Goal: Information Seeking & Learning: Learn about a topic

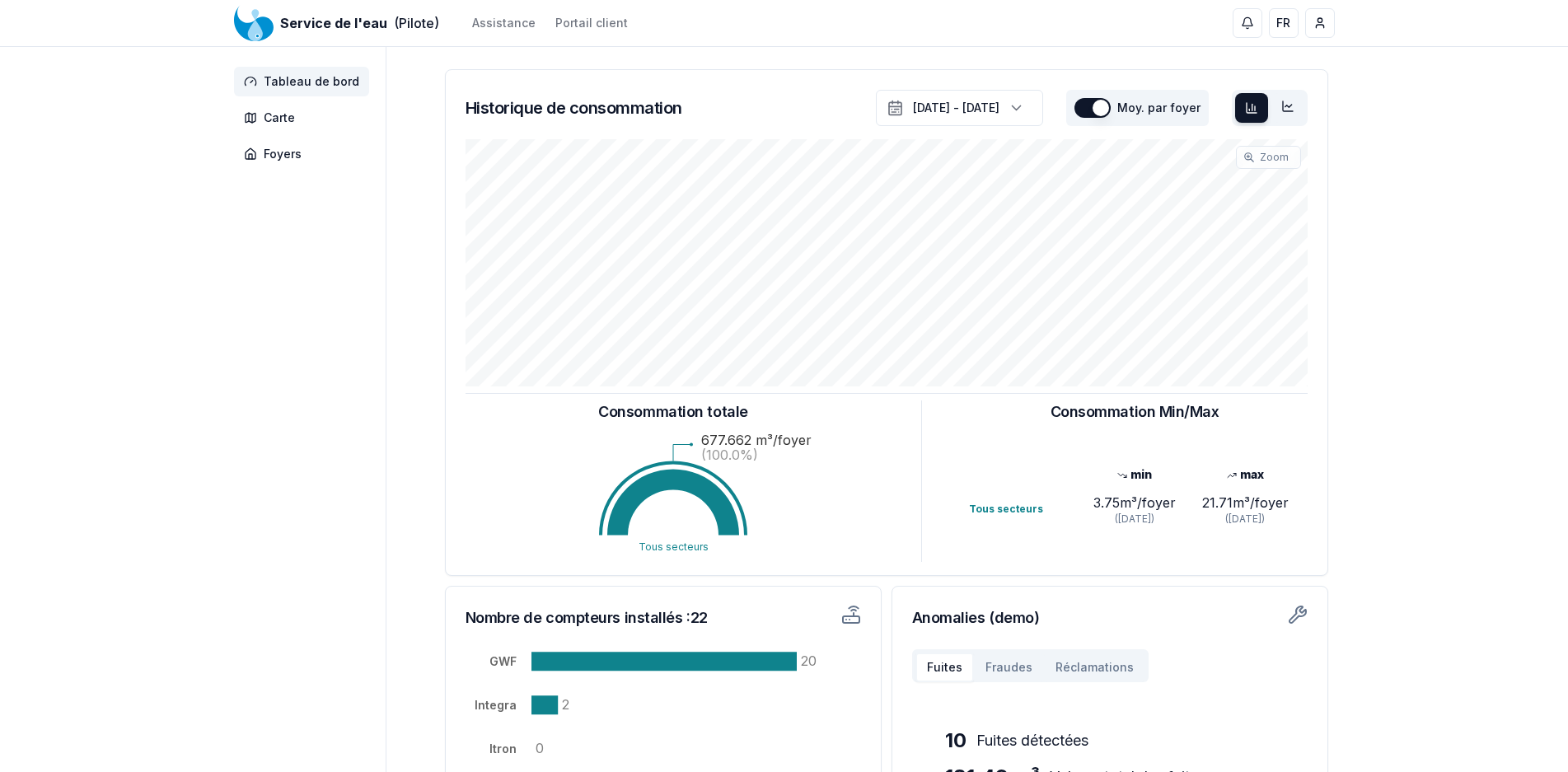
scroll to position [248, 0]
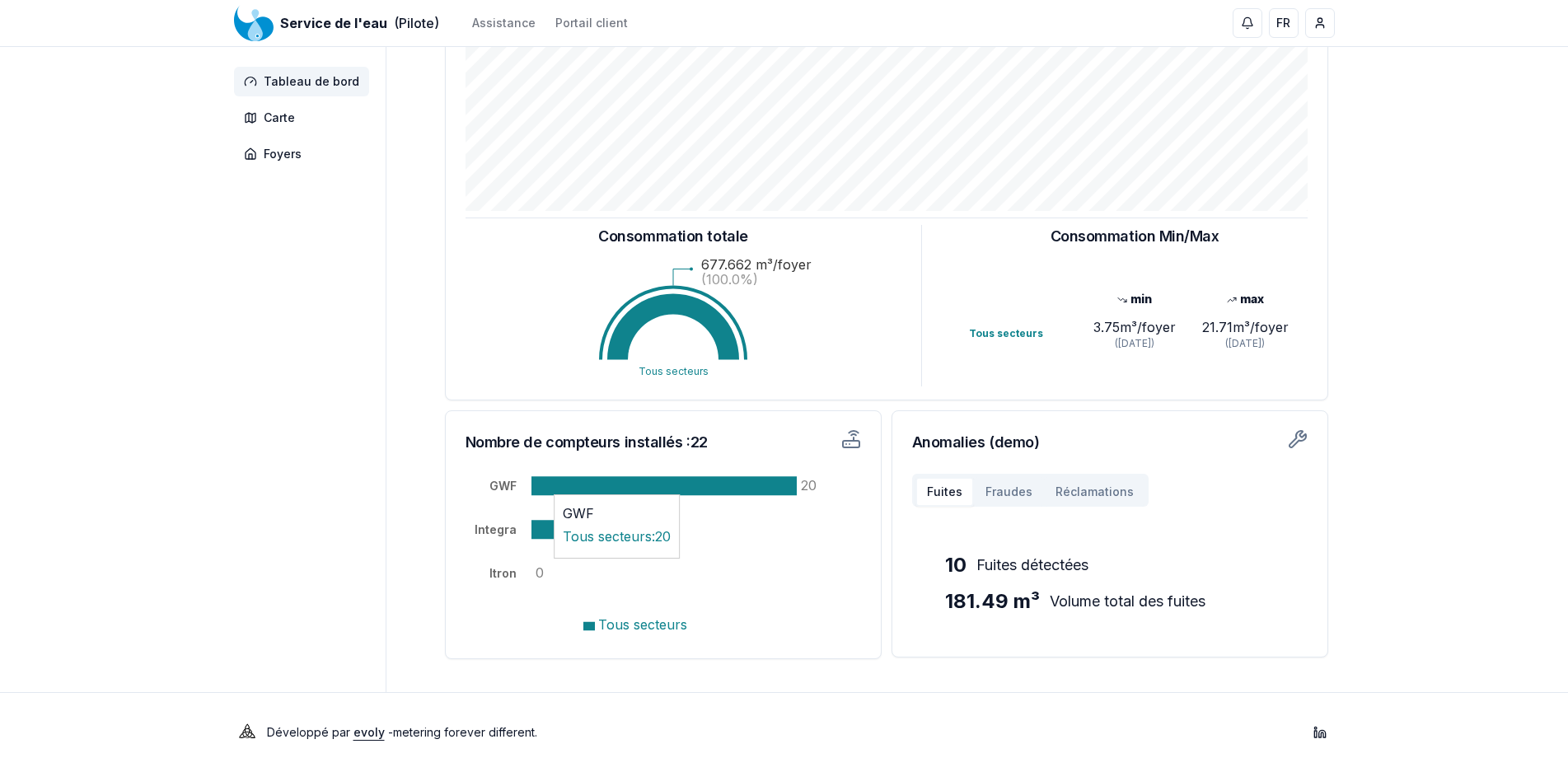
click at [695, 485] on icon at bounding box center [663, 486] width 265 height 19
click at [1287, 442] on h3 "Anomalies (demo)" at bounding box center [1109, 442] width 395 height 23
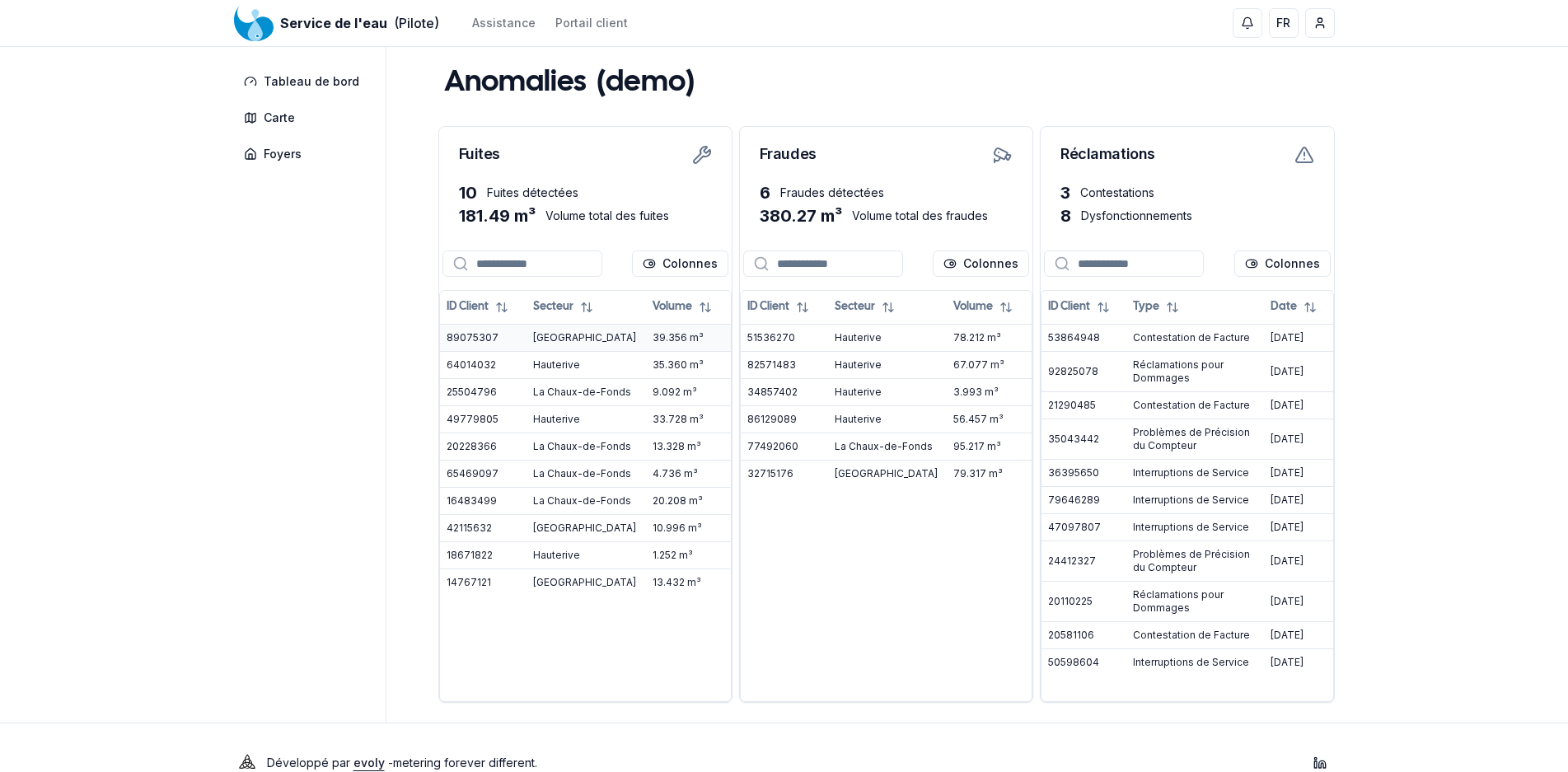
click at [488, 338] on td "89075307" at bounding box center [483, 337] width 87 height 28
click at [552, 337] on td "[GEOGRAPHIC_DATA]" at bounding box center [586, 337] width 119 height 28
click at [680, 342] on td "39.356 m³" at bounding box center [688, 337] width 85 height 28
click at [769, 336] on td "51536270" at bounding box center [784, 337] width 87 height 28
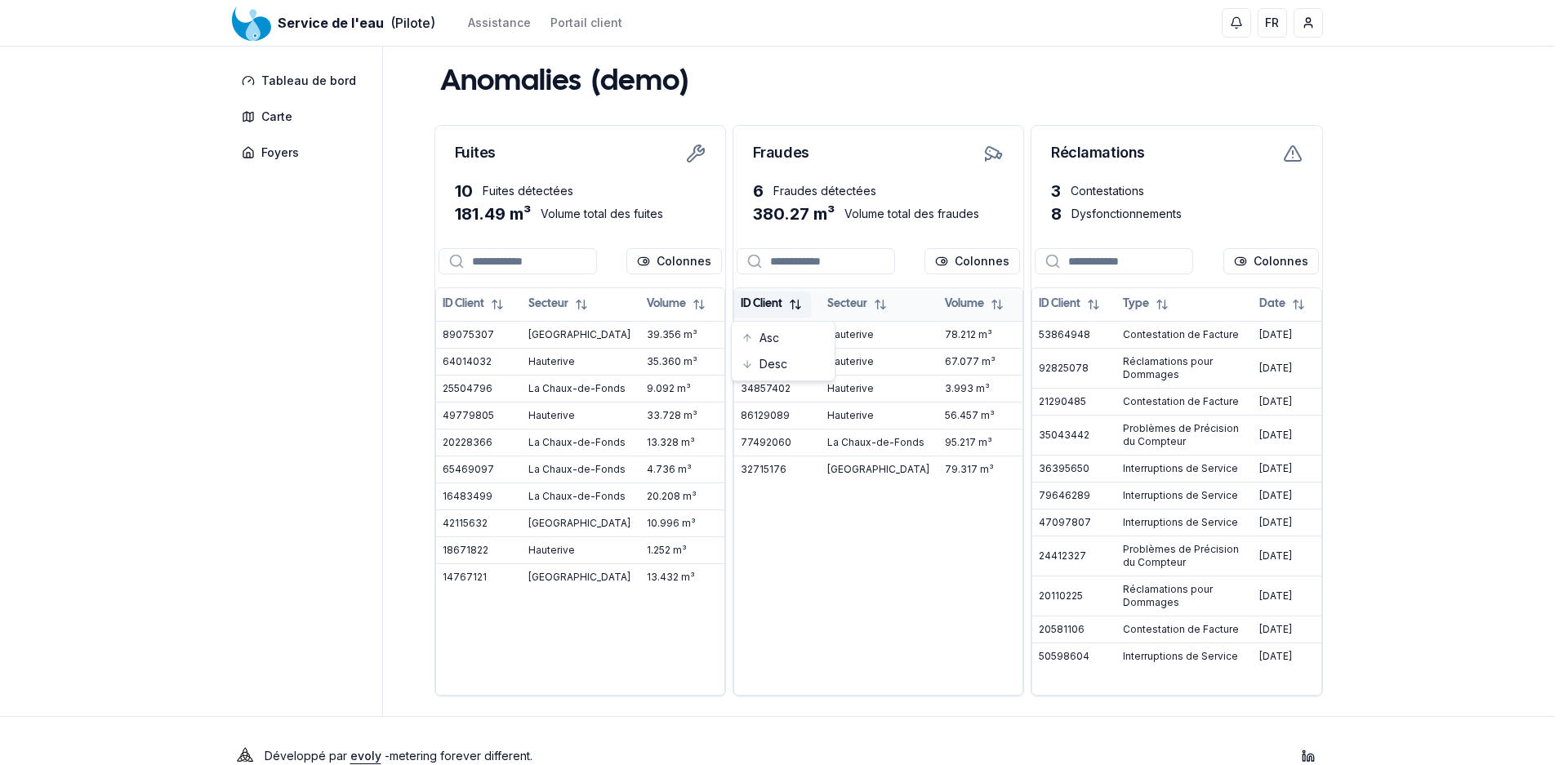
click at [780, 306] on html "Service de l'eau (Pilote) Assistance Portail client FR [PERSON_NAME] Tableau de…" at bounding box center [784, 398] width 1568 height 796
click at [868, 535] on html "Service de l'eau (Pilote) Assistance Portail client FR [PERSON_NAME] Tableau de…" at bounding box center [777, 398] width 1554 height 796
click at [951, 263] on html "Service de l'eau (Pilote) Assistance Portail client FR [PERSON_NAME] Tableau de…" at bounding box center [784, 398] width 1568 height 796
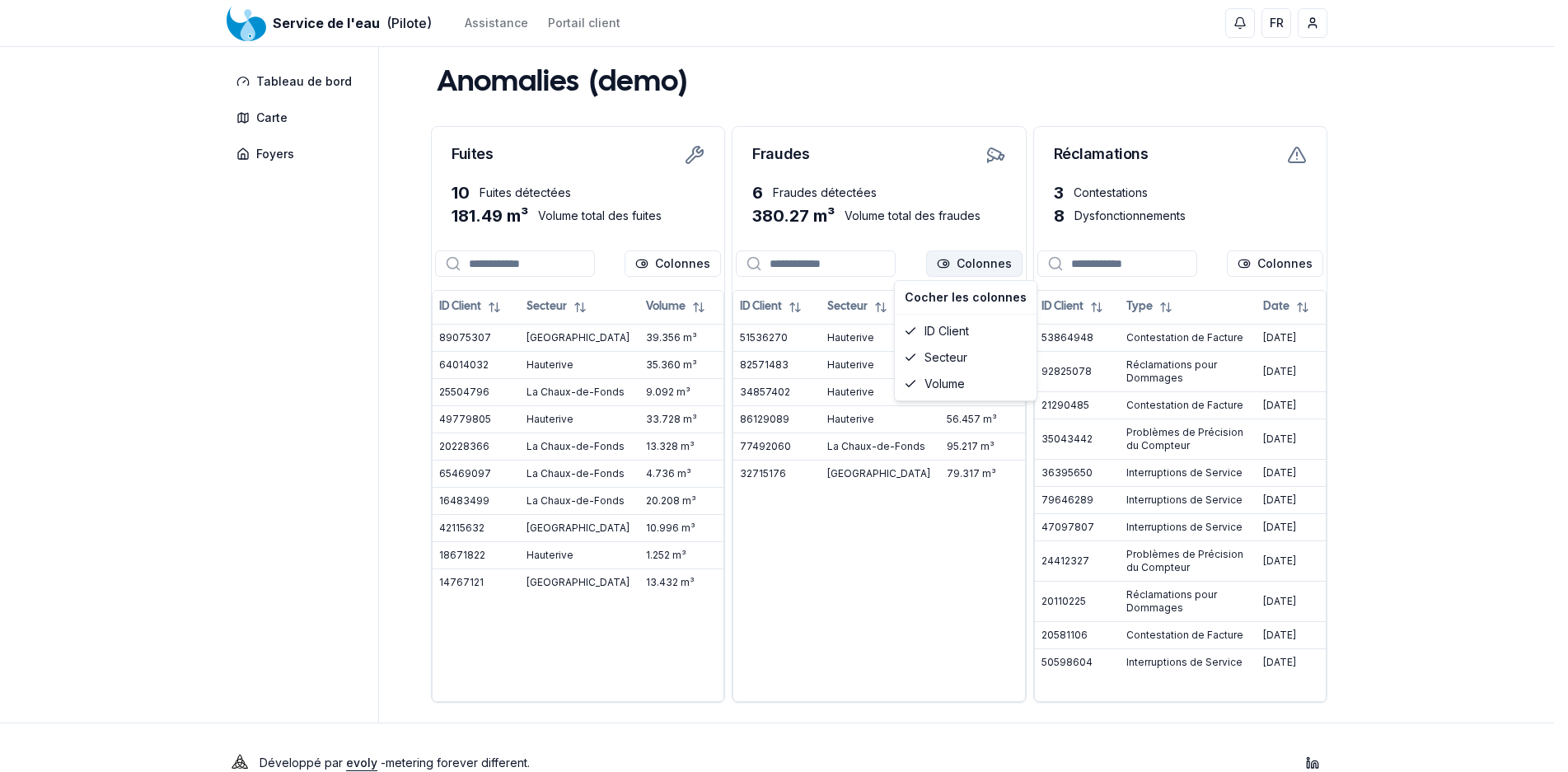
click at [959, 266] on html "Service de l'eau (Pilote) Assistance Portail client FR [PERSON_NAME] Tableau de…" at bounding box center [784, 402] width 1568 height 803
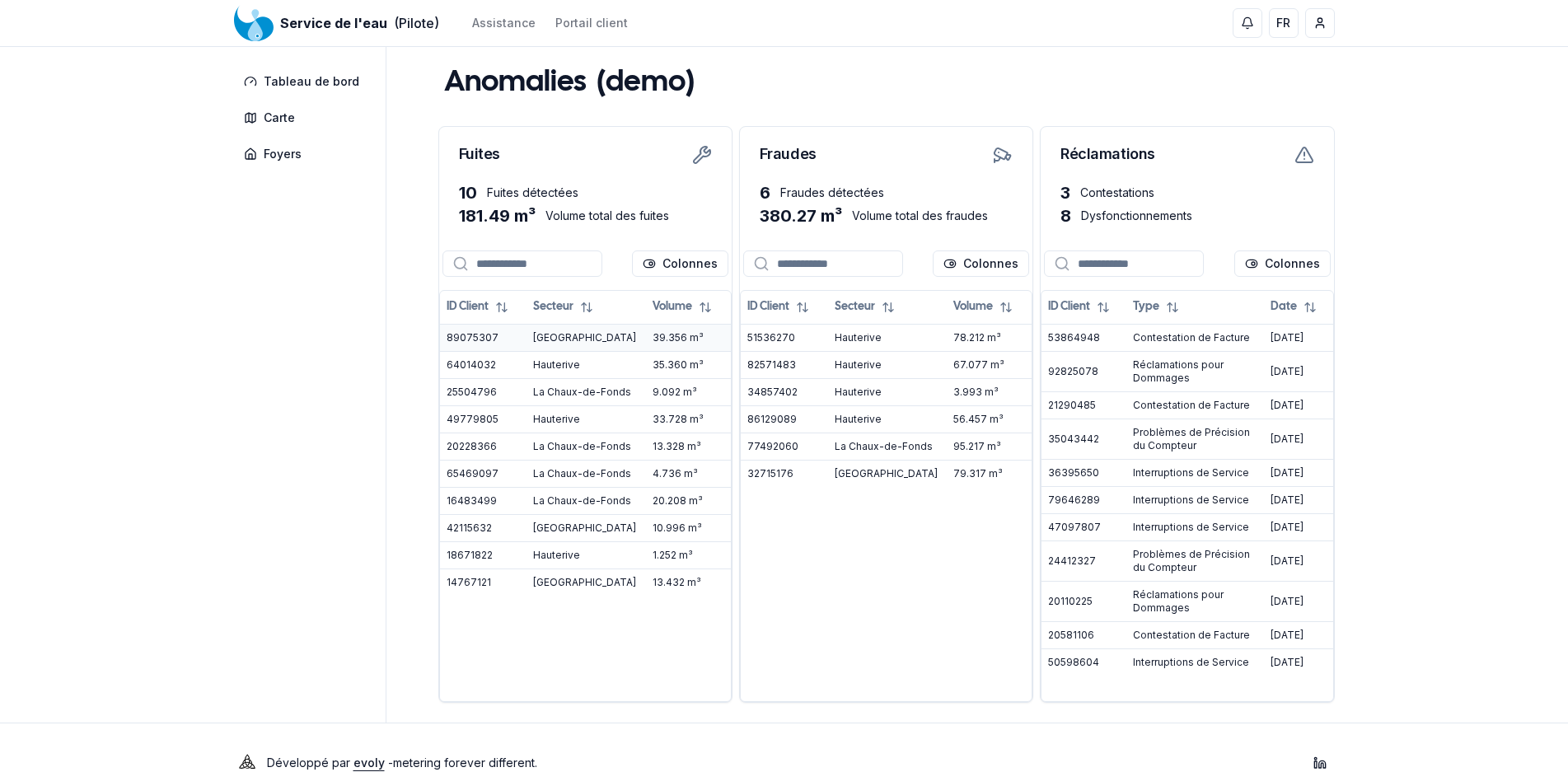
click at [481, 338] on td "89075307" at bounding box center [483, 337] width 87 height 28
copy td "89075307"
click at [477, 469] on td "65469097" at bounding box center [483, 474] width 87 height 28
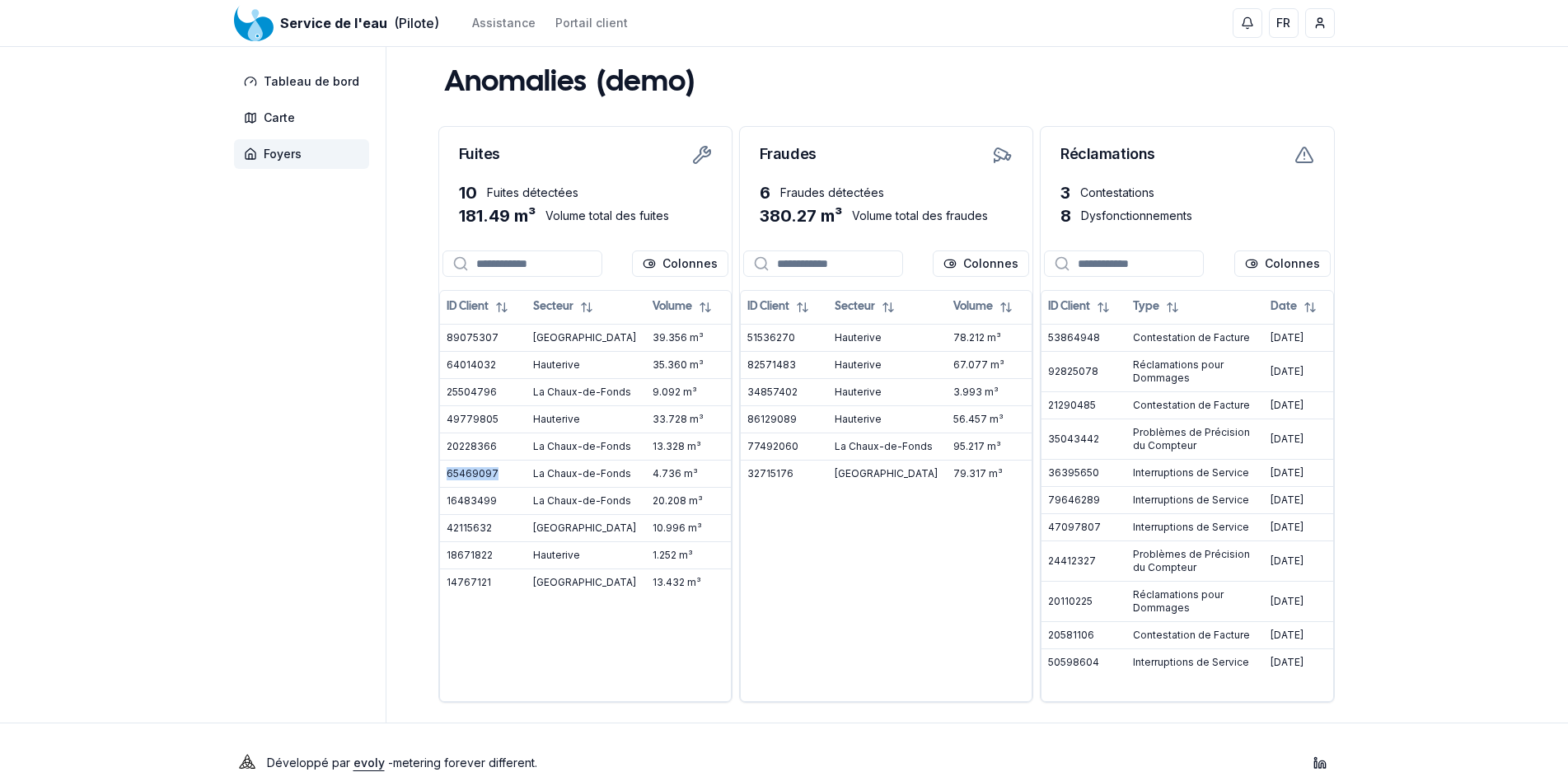
click at [280, 150] on span "Foyers" at bounding box center [282, 154] width 38 height 17
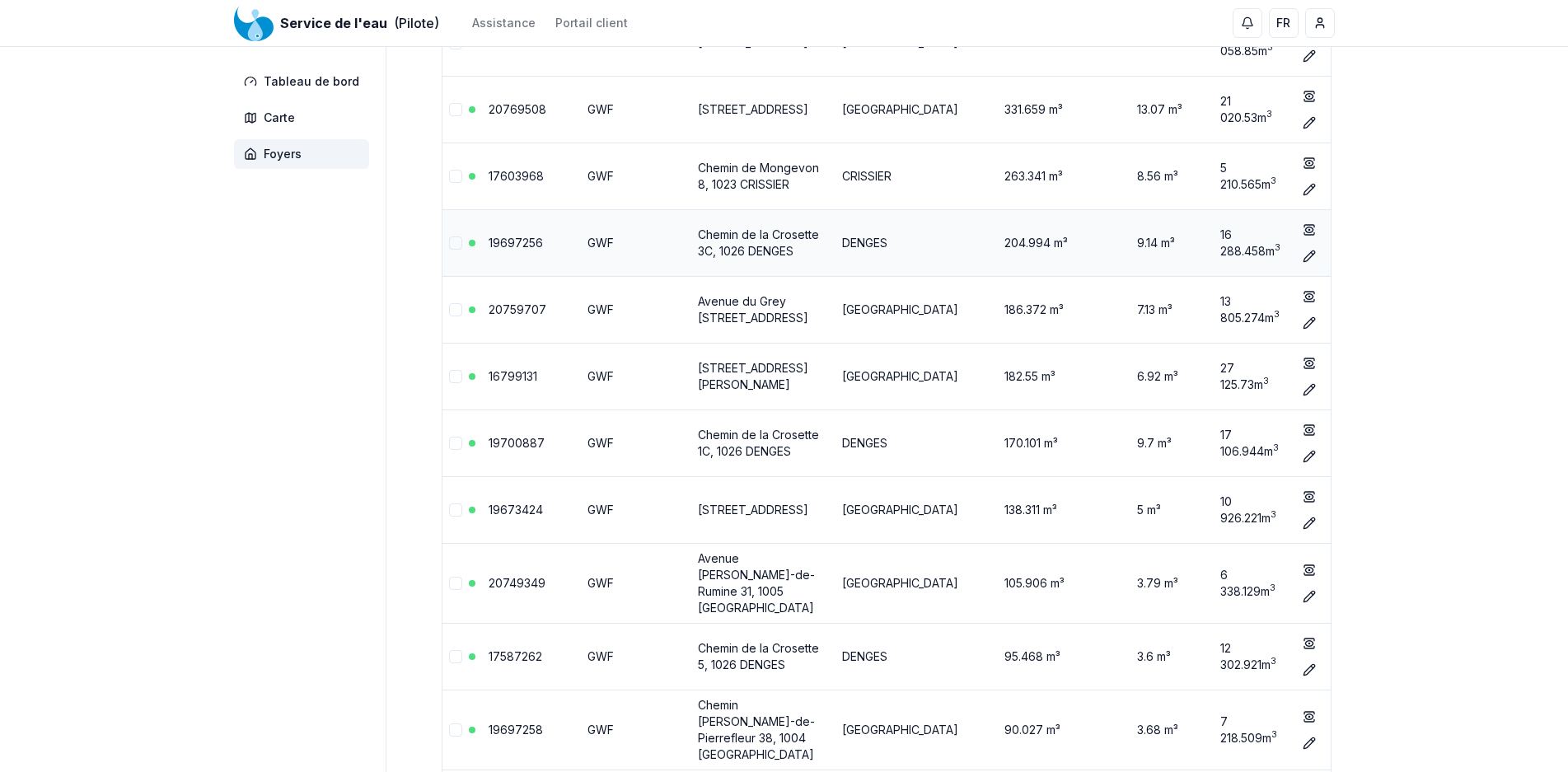
scroll to position [168, 0]
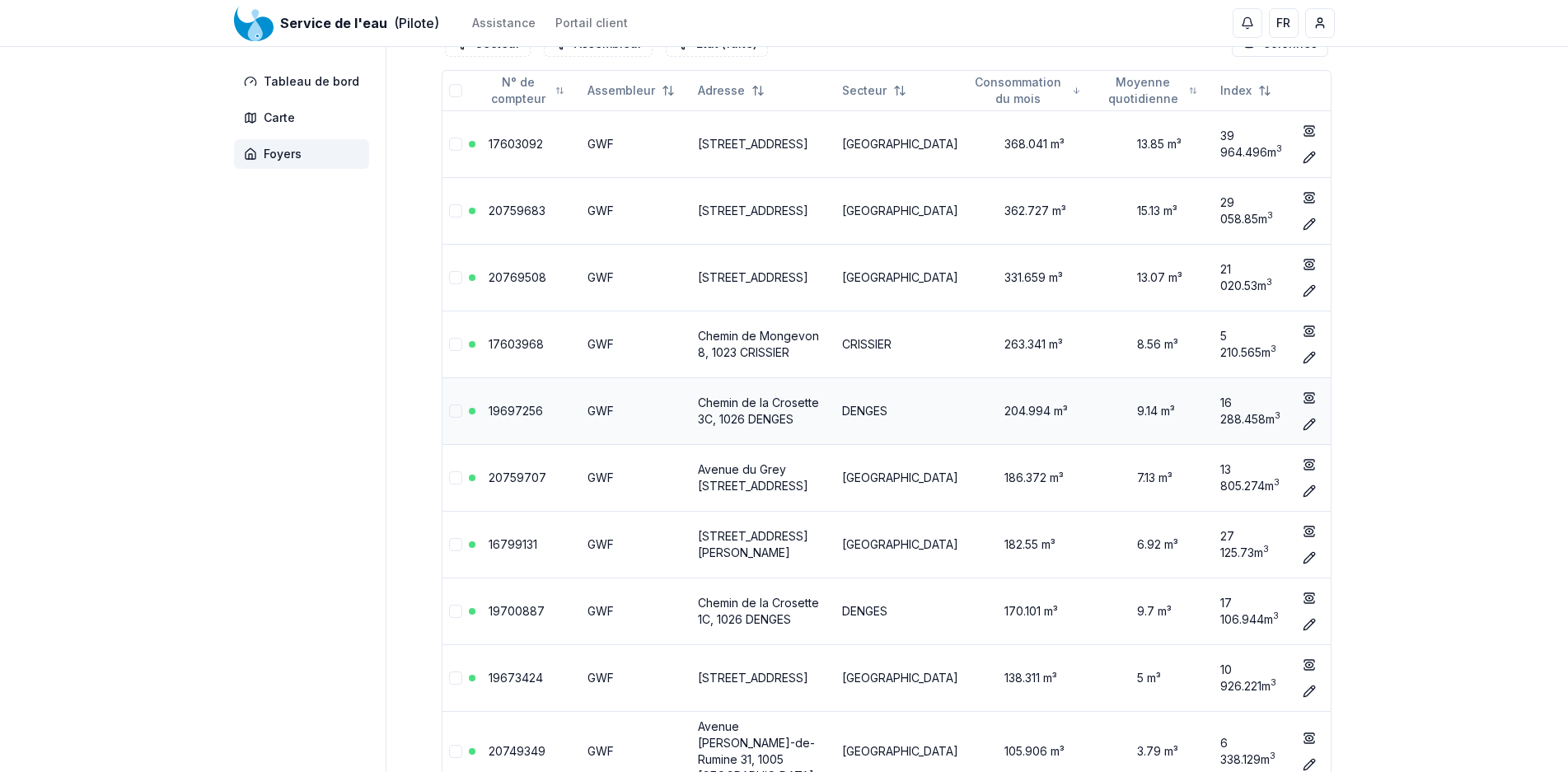
click at [502, 412] on link "19697256" at bounding box center [515, 410] width 54 height 14
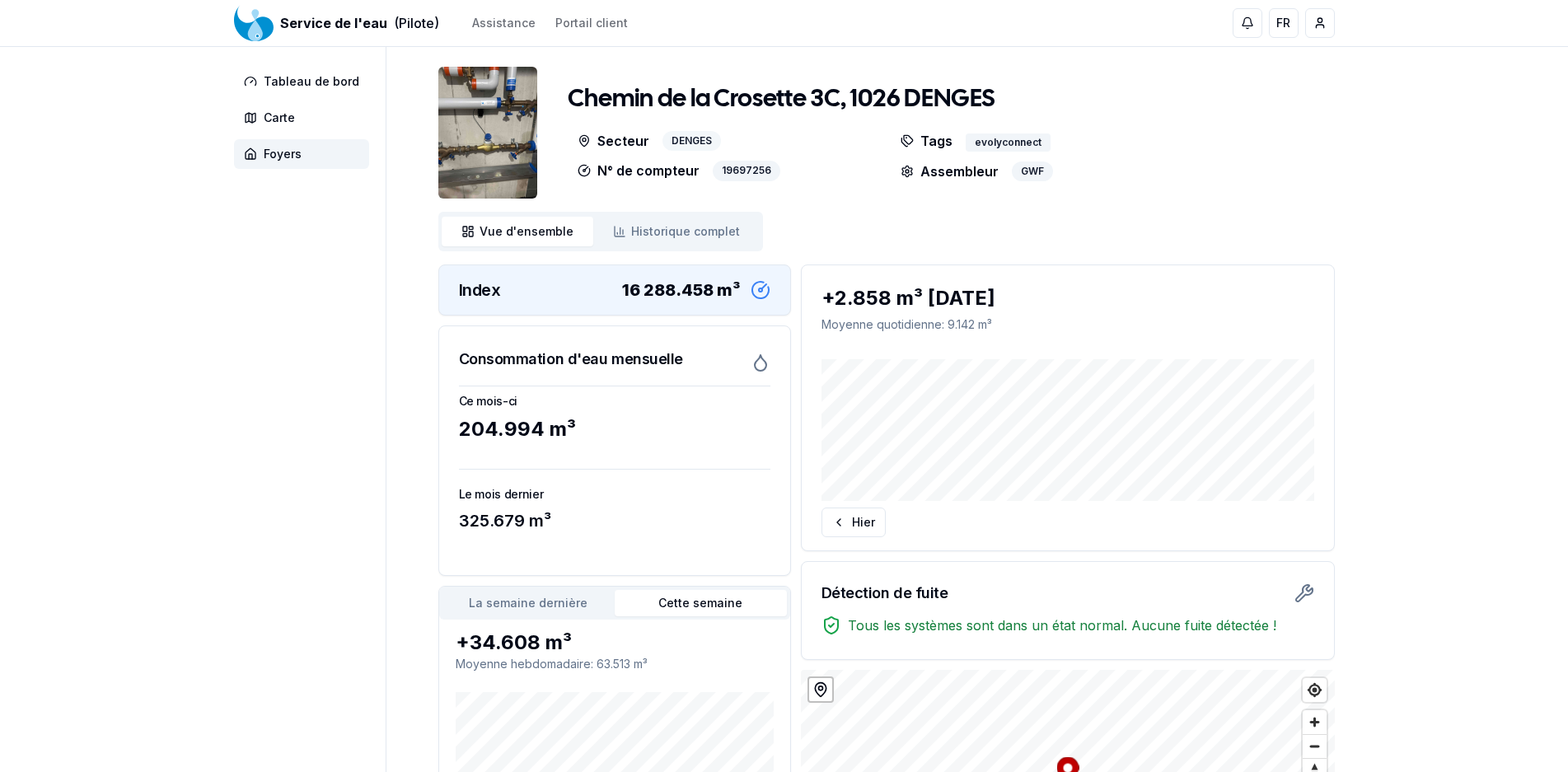
click at [696, 142] on div "DENGES" at bounding box center [692, 141] width 59 height 20
click at [751, 175] on div "19697256" at bounding box center [747, 171] width 68 height 20
click at [991, 138] on div "evolyconnect" at bounding box center [1008, 143] width 85 height 18
click at [917, 138] on p "Tags" at bounding box center [926, 141] width 52 height 20
click at [970, 167] on p "Assembleur" at bounding box center [948, 171] width 98 height 20
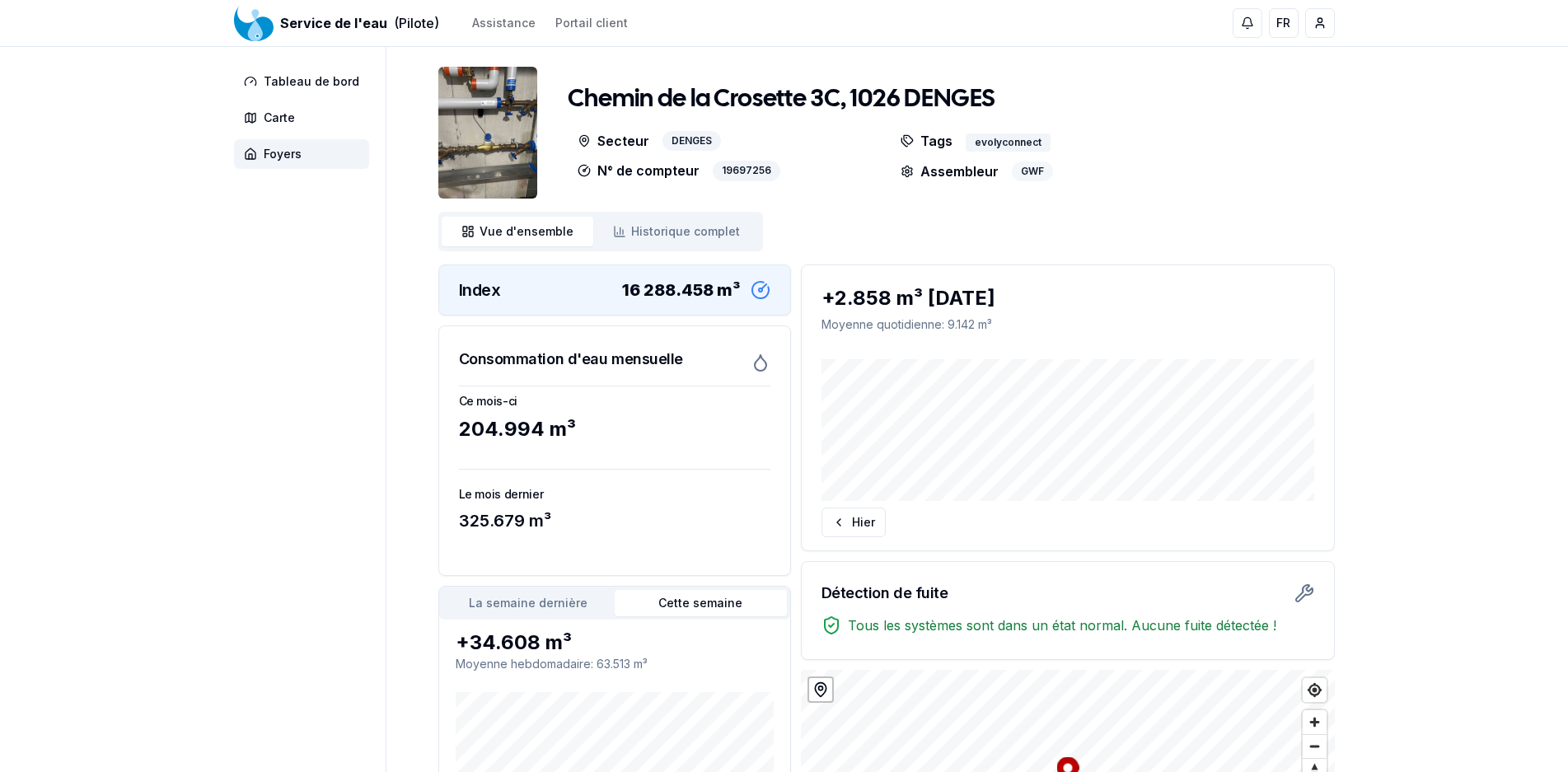
click at [1028, 171] on div "GWF" at bounding box center [1032, 171] width 41 height 20
click at [732, 230] on link "Historique complet Historique" at bounding box center [676, 231] width 167 height 29
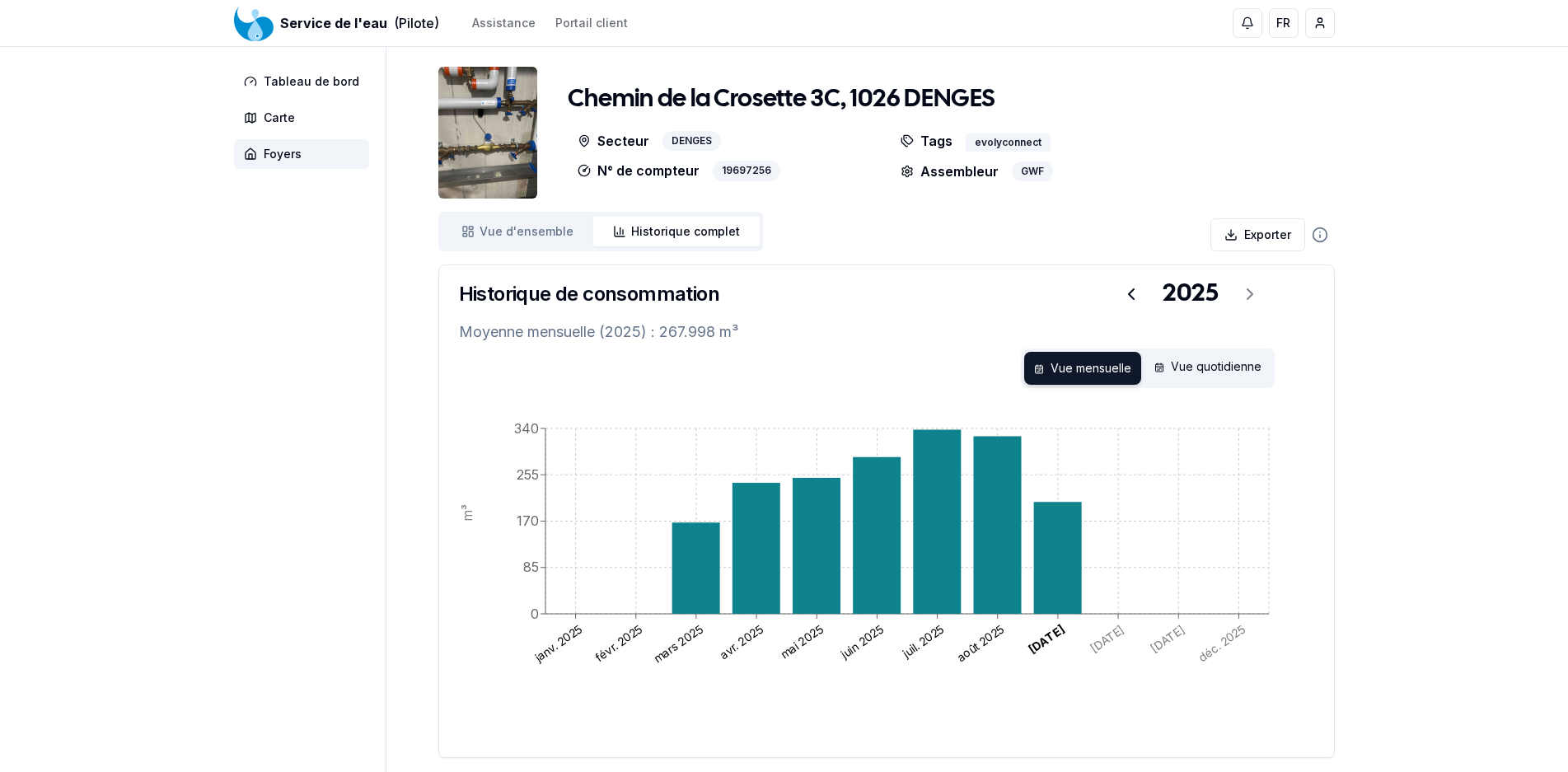
click at [865, 643] on text "juin 2025" at bounding box center [861, 642] width 49 height 39
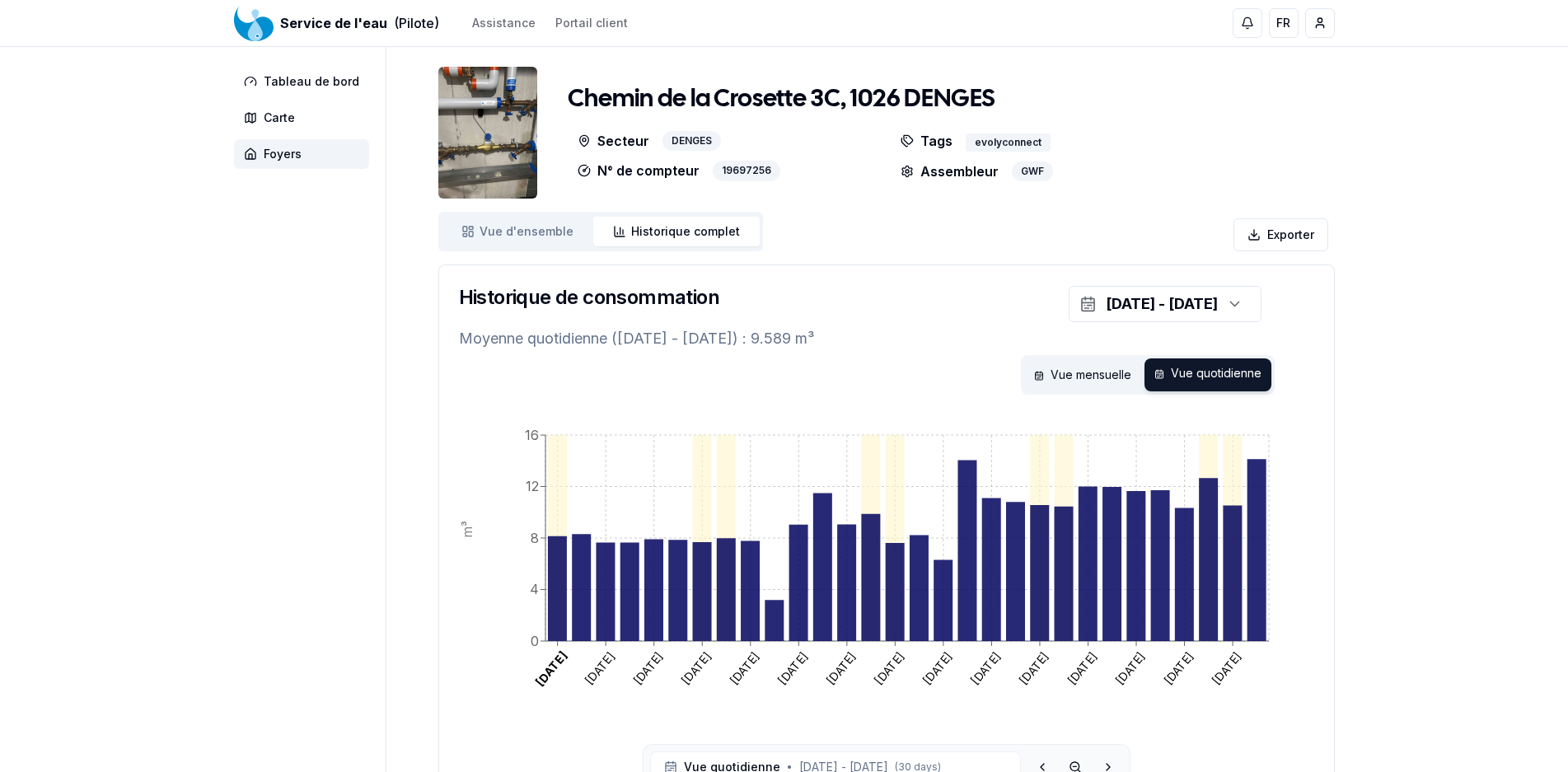
click at [894, 669] on icon "[DATE] [DATE] [DATE] [DATE] [DATE] [DATE] [DATE] [DATE] [DATE] [DATE] [DATE] [D…" at bounding box center [886, 579] width 855 height 330
click at [1099, 374] on div "Vue mensuelle" at bounding box center [1082, 375] width 117 height 33
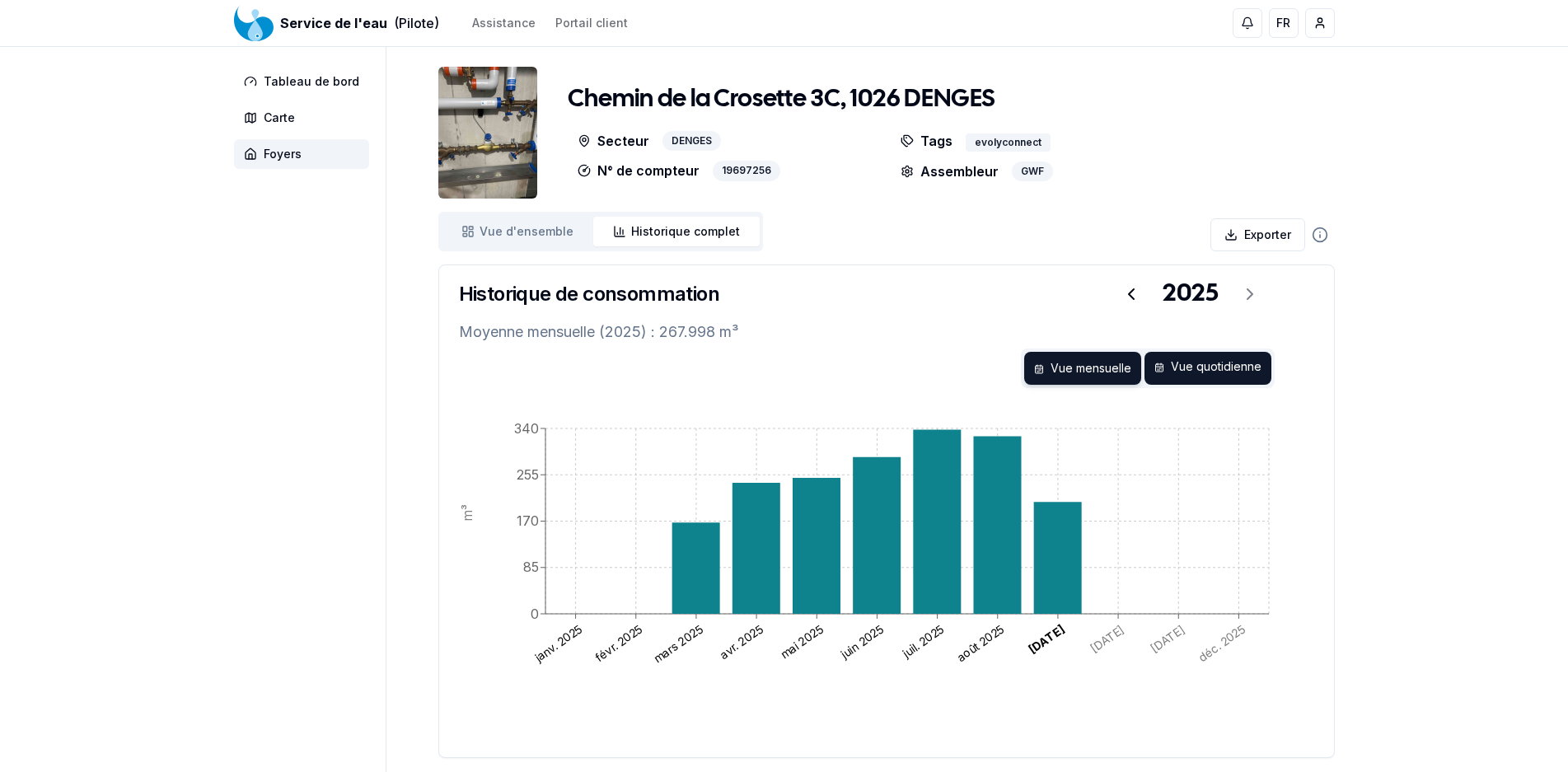
click at [1195, 372] on div "Vue quotidienne" at bounding box center [1208, 369] width 126 height 33
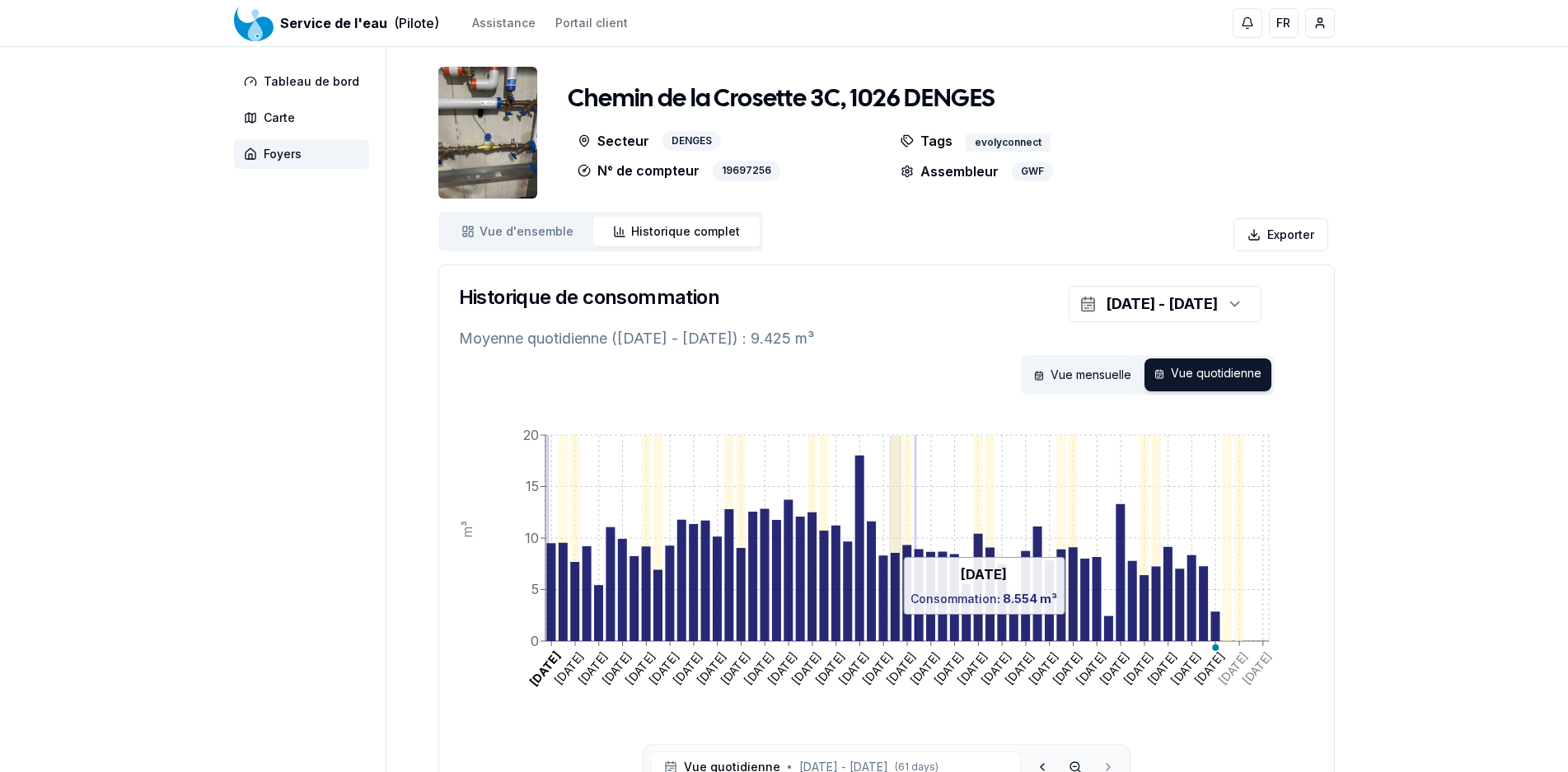
click at [895, 623] on icon at bounding box center [894, 597] width 9 height 88
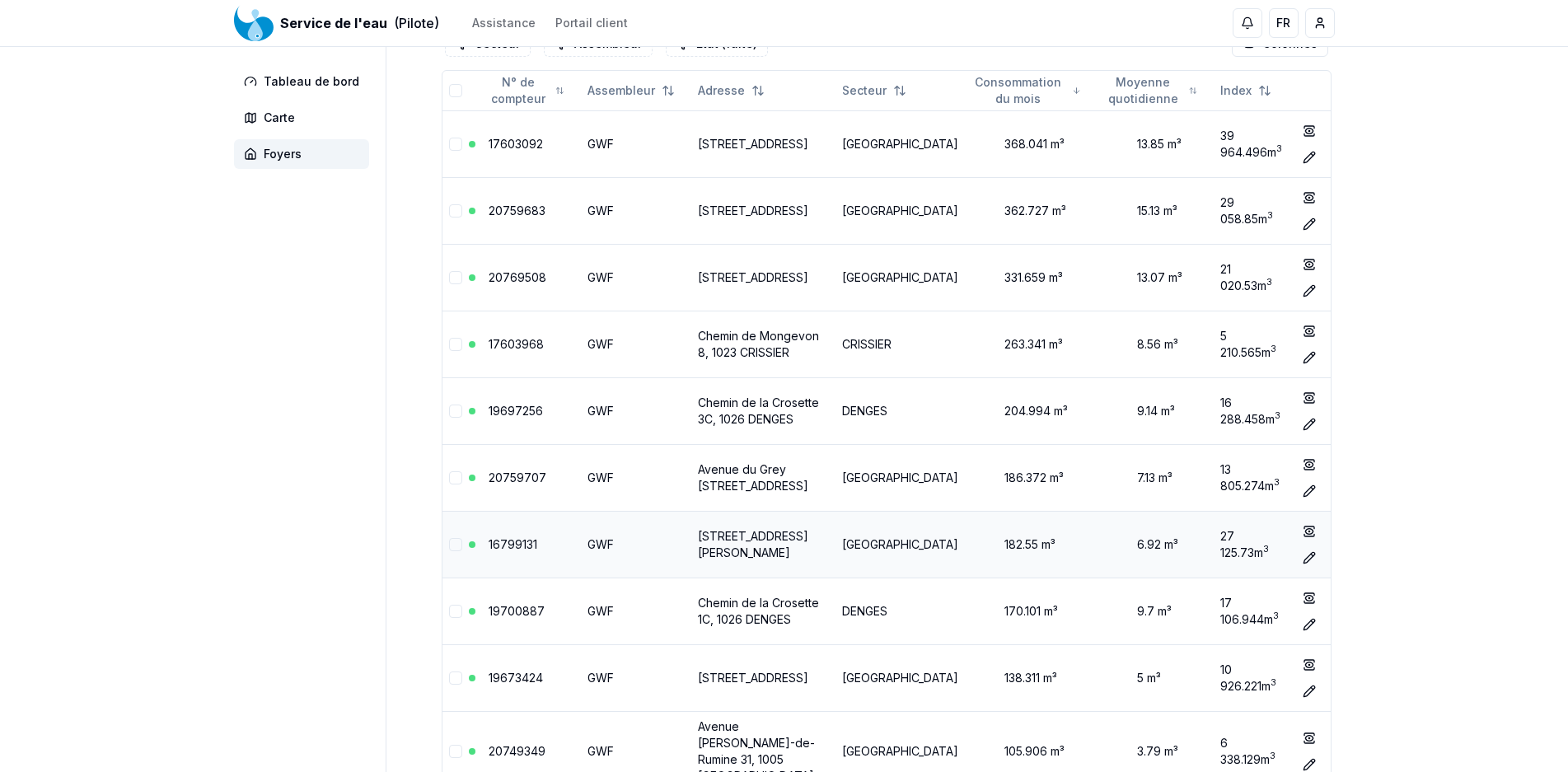
scroll to position [589, 0]
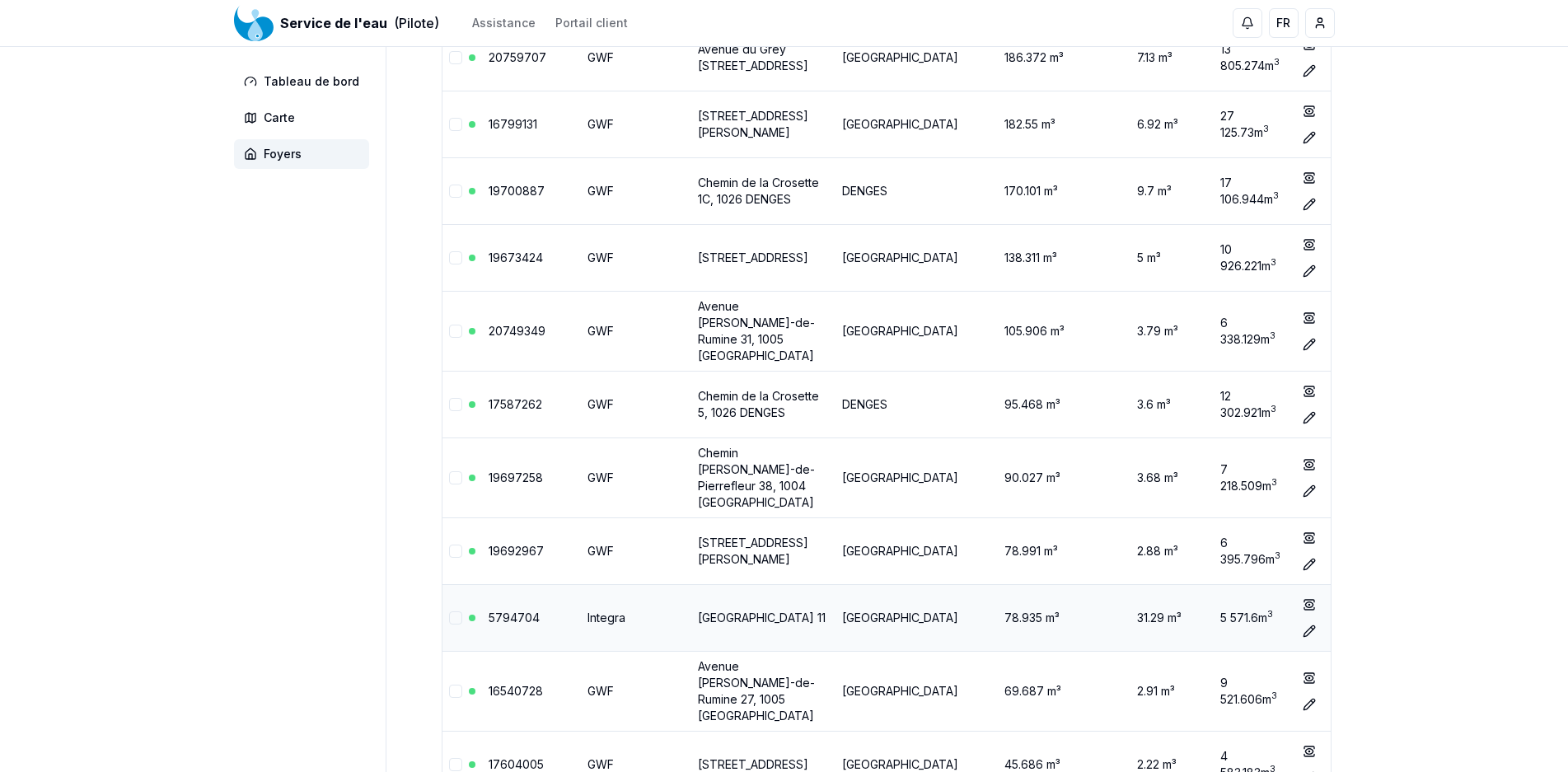
click at [499, 611] on link "5794704" at bounding box center [514, 617] width 51 height 14
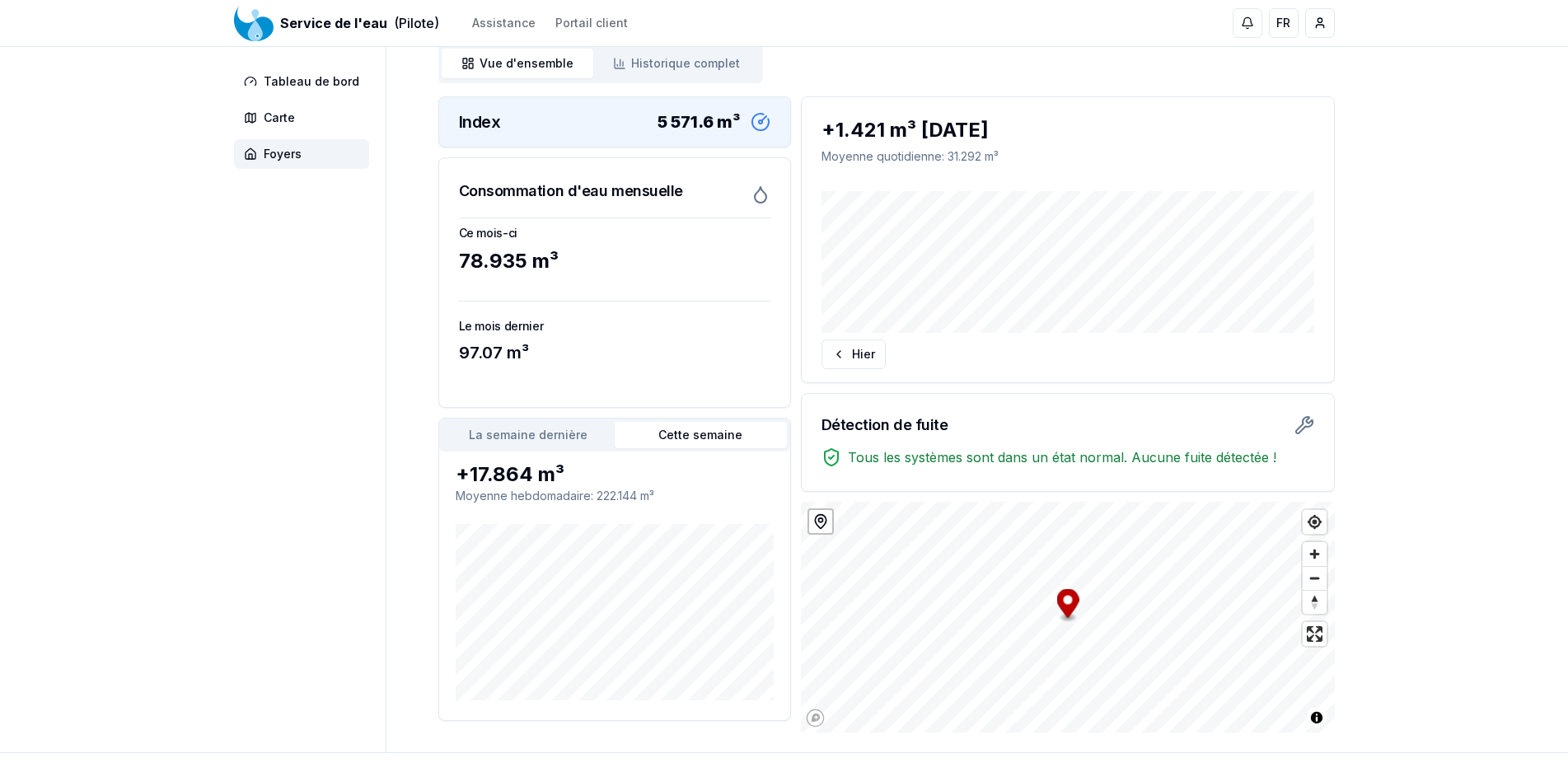
scroll to position [228, 0]
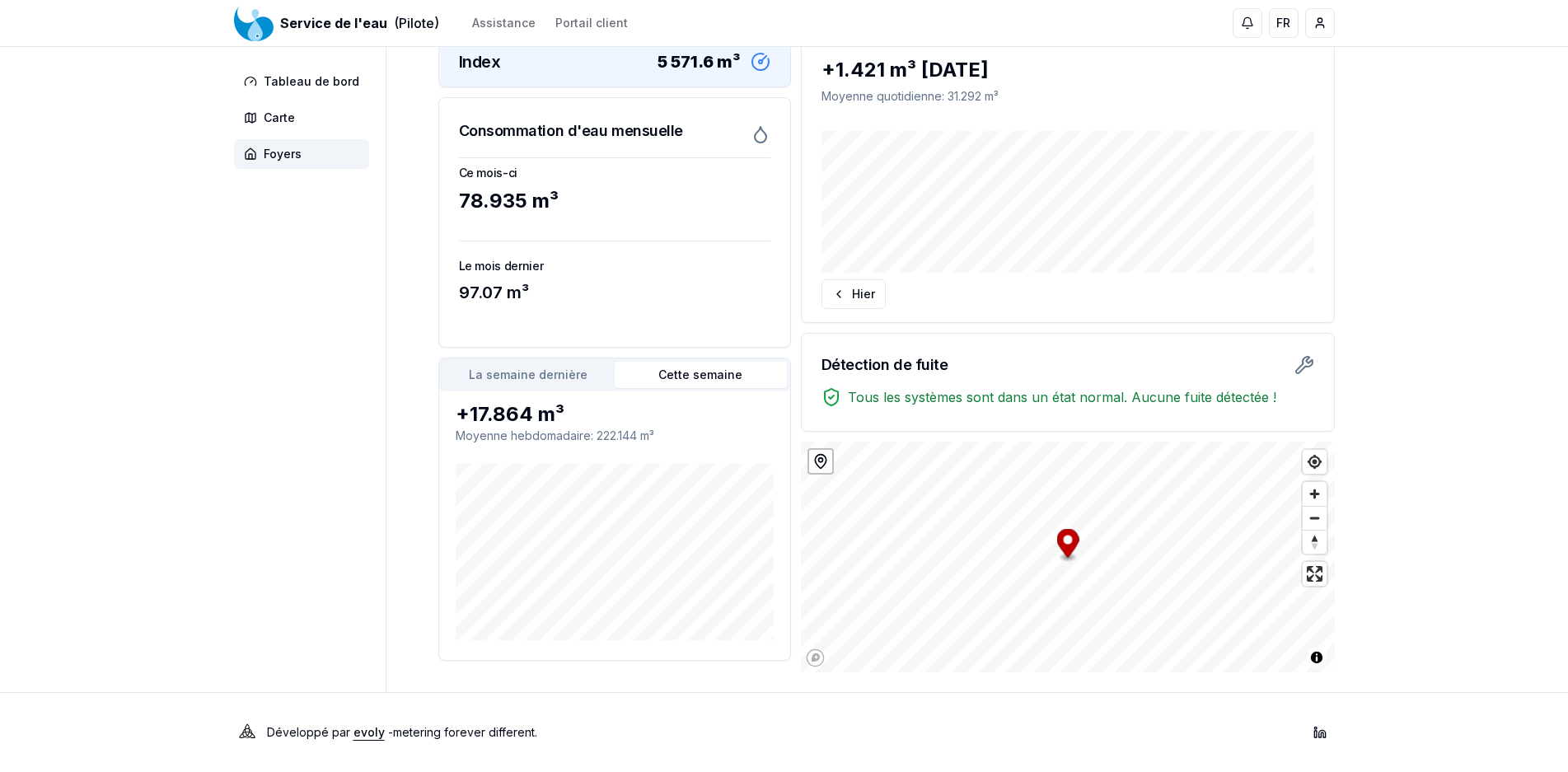
click at [700, 375] on button "Cette semaine" at bounding box center [701, 375] width 172 height 27
click at [558, 374] on button "La semaine dernière" at bounding box center [529, 375] width 172 height 27
click at [713, 377] on button "Cette semaine" at bounding box center [701, 375] width 172 height 27
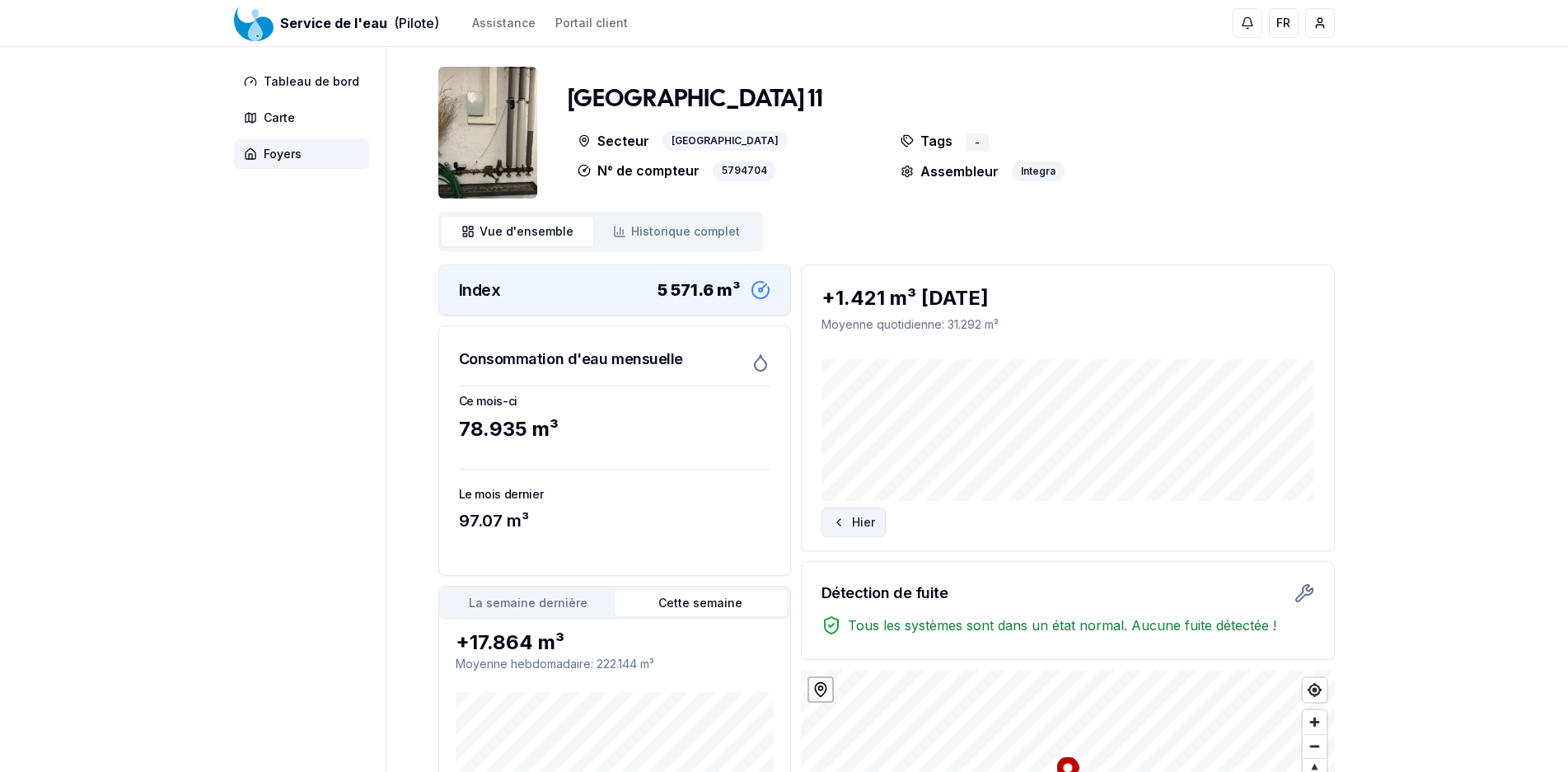
click at [861, 518] on button "Hier" at bounding box center [853, 523] width 64 height 29
click at [596, 20] on link "Portail client" at bounding box center [598, 23] width 85 height 17
click at [1268, 518] on button "Aujourd'hui" at bounding box center [1260, 523] width 107 height 29
click at [868, 520] on button "Hier" at bounding box center [853, 523] width 64 height 29
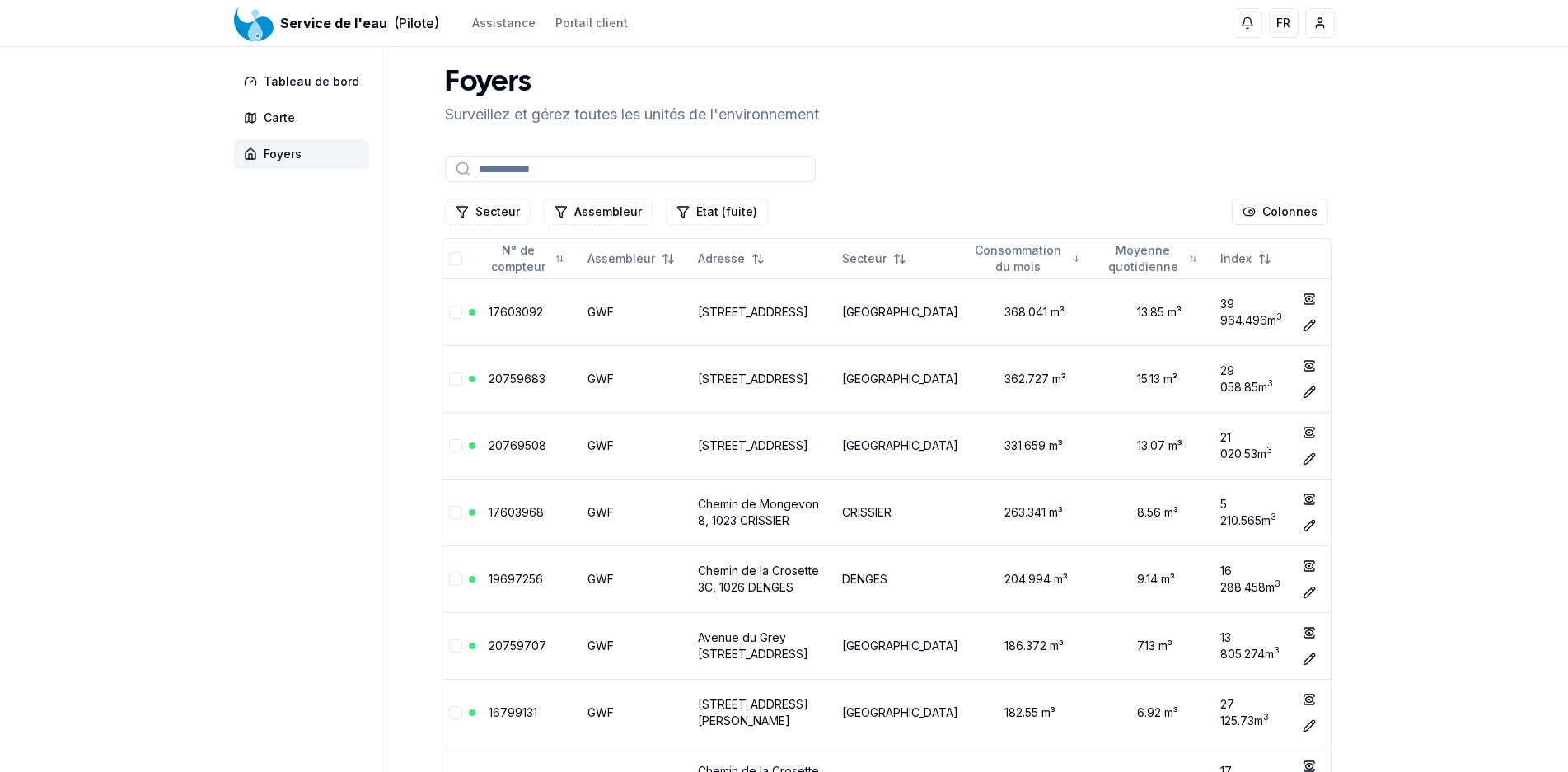
scroll to position [589, 0]
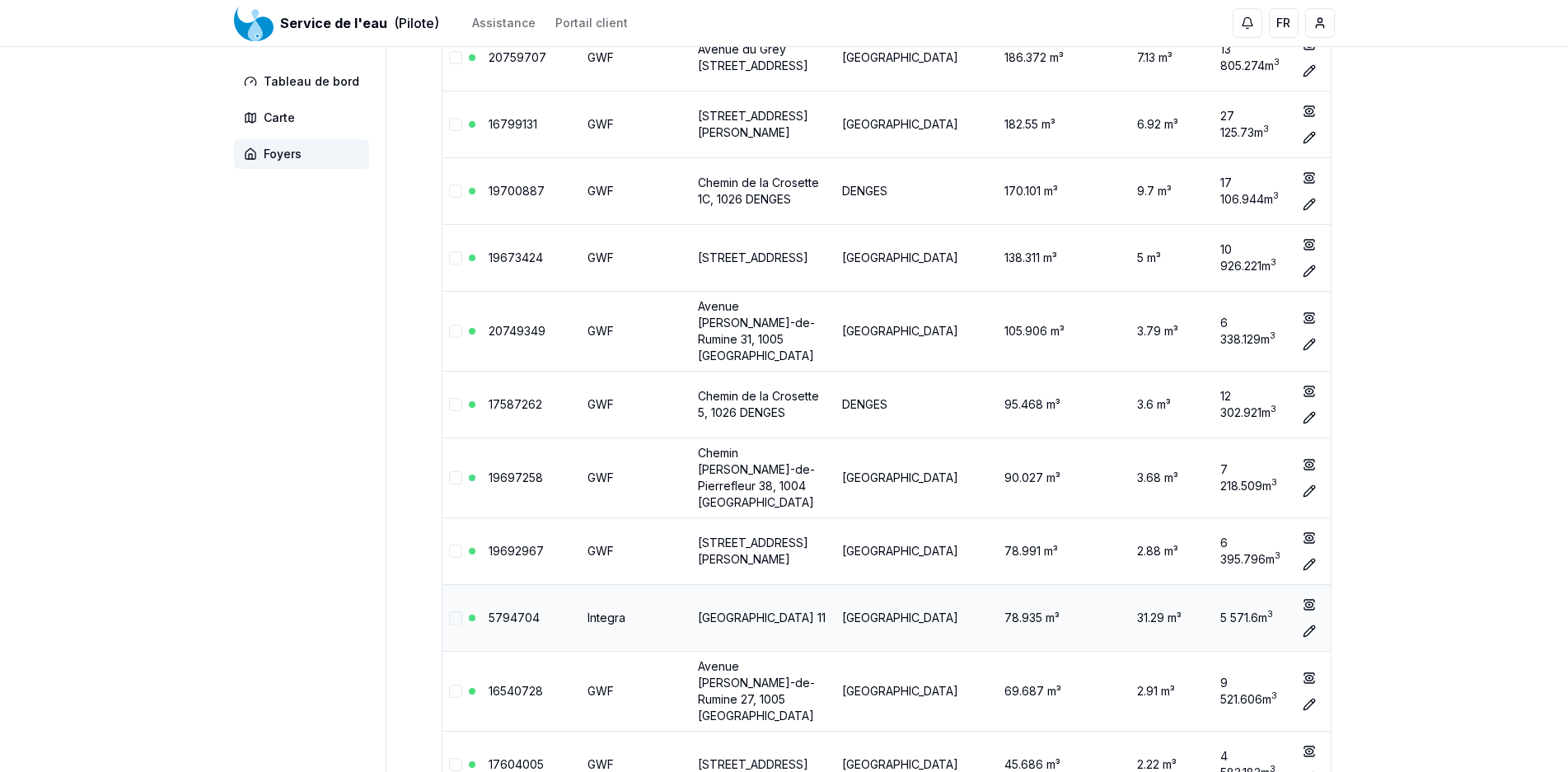
click at [768, 611] on link "[GEOGRAPHIC_DATA] 11" at bounding box center [761, 617] width 127 height 14
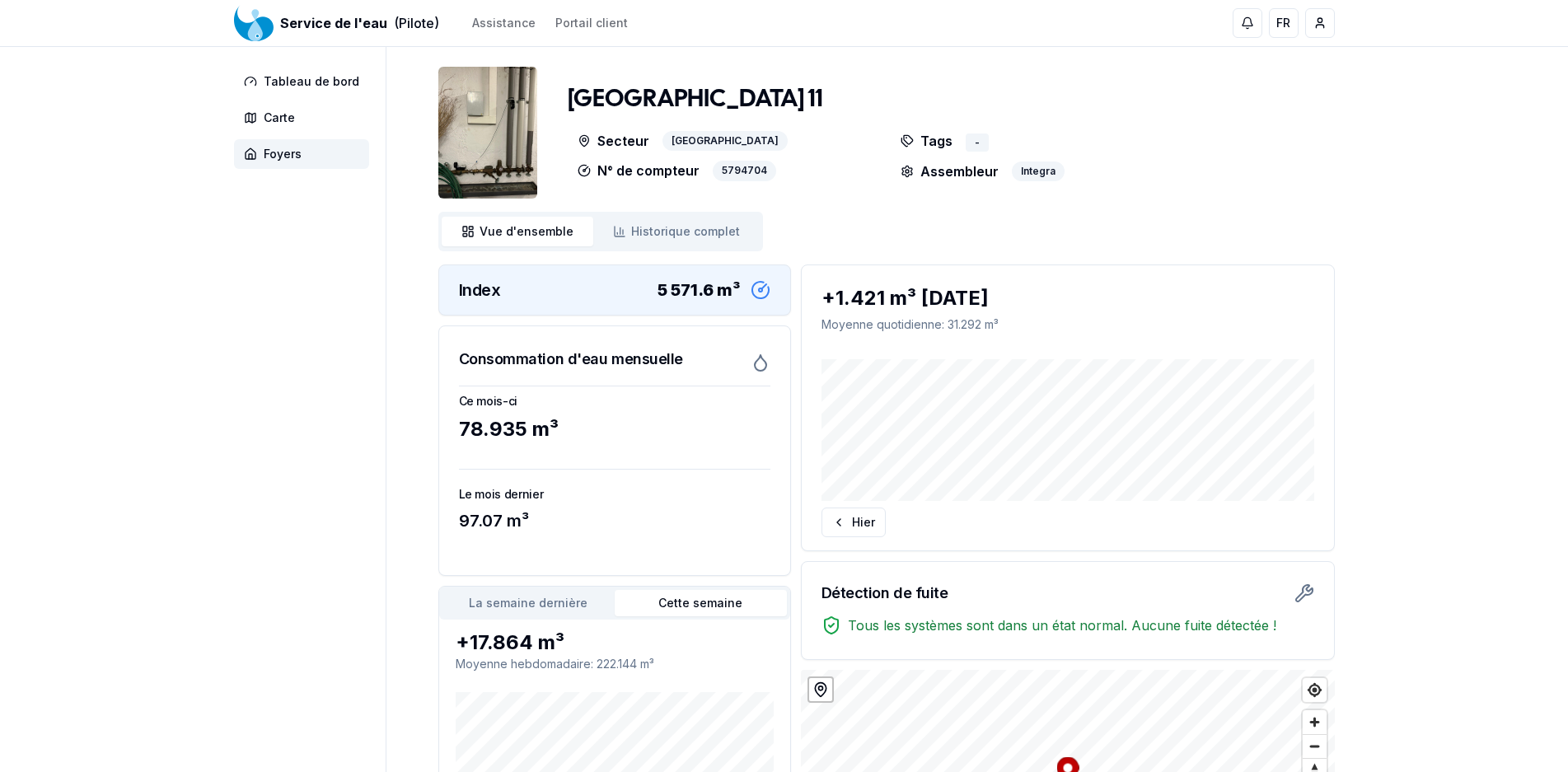
scroll to position [589, 0]
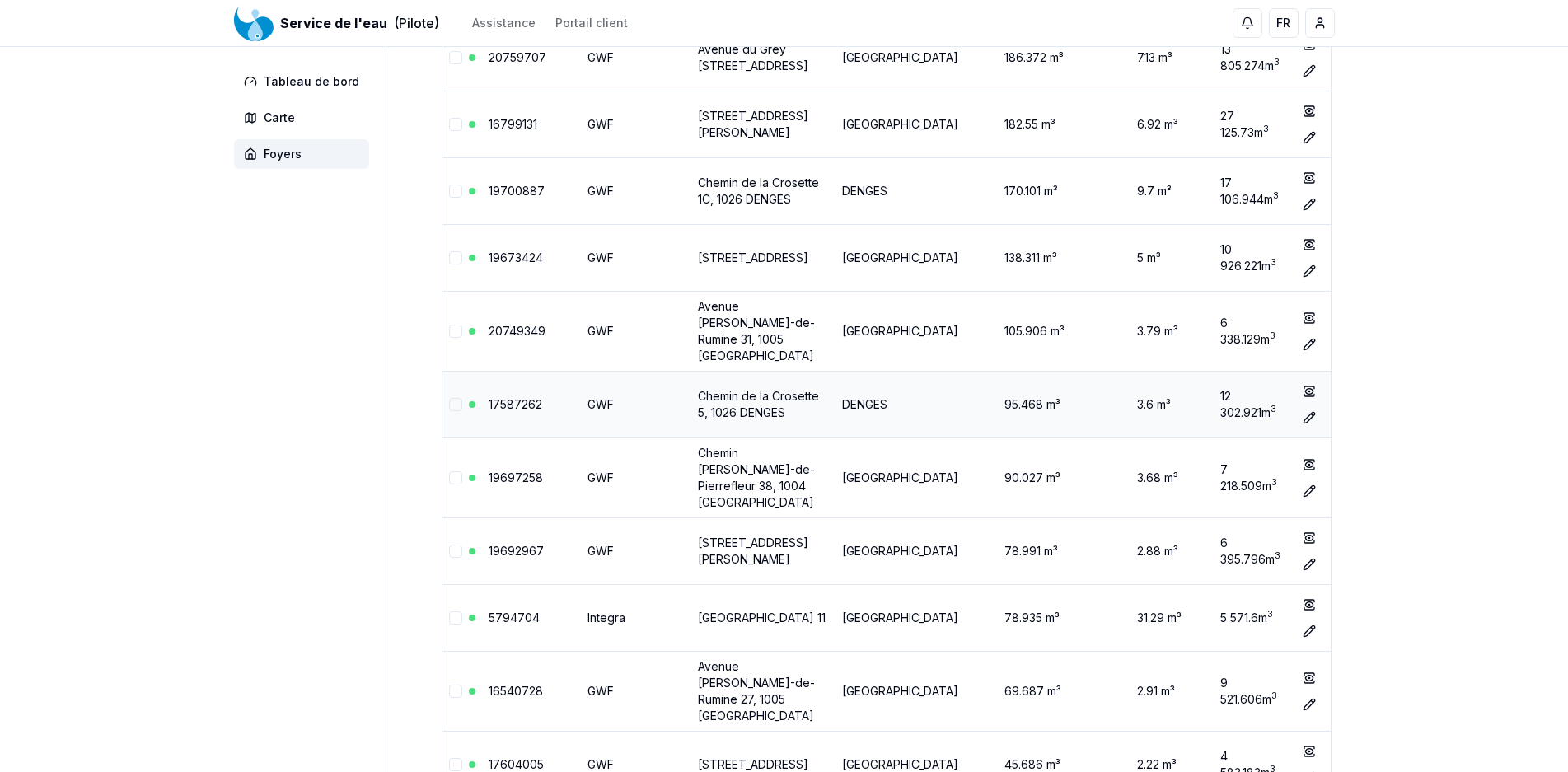
click at [517, 397] on link "17587262" at bounding box center [515, 403] width 53 height 14
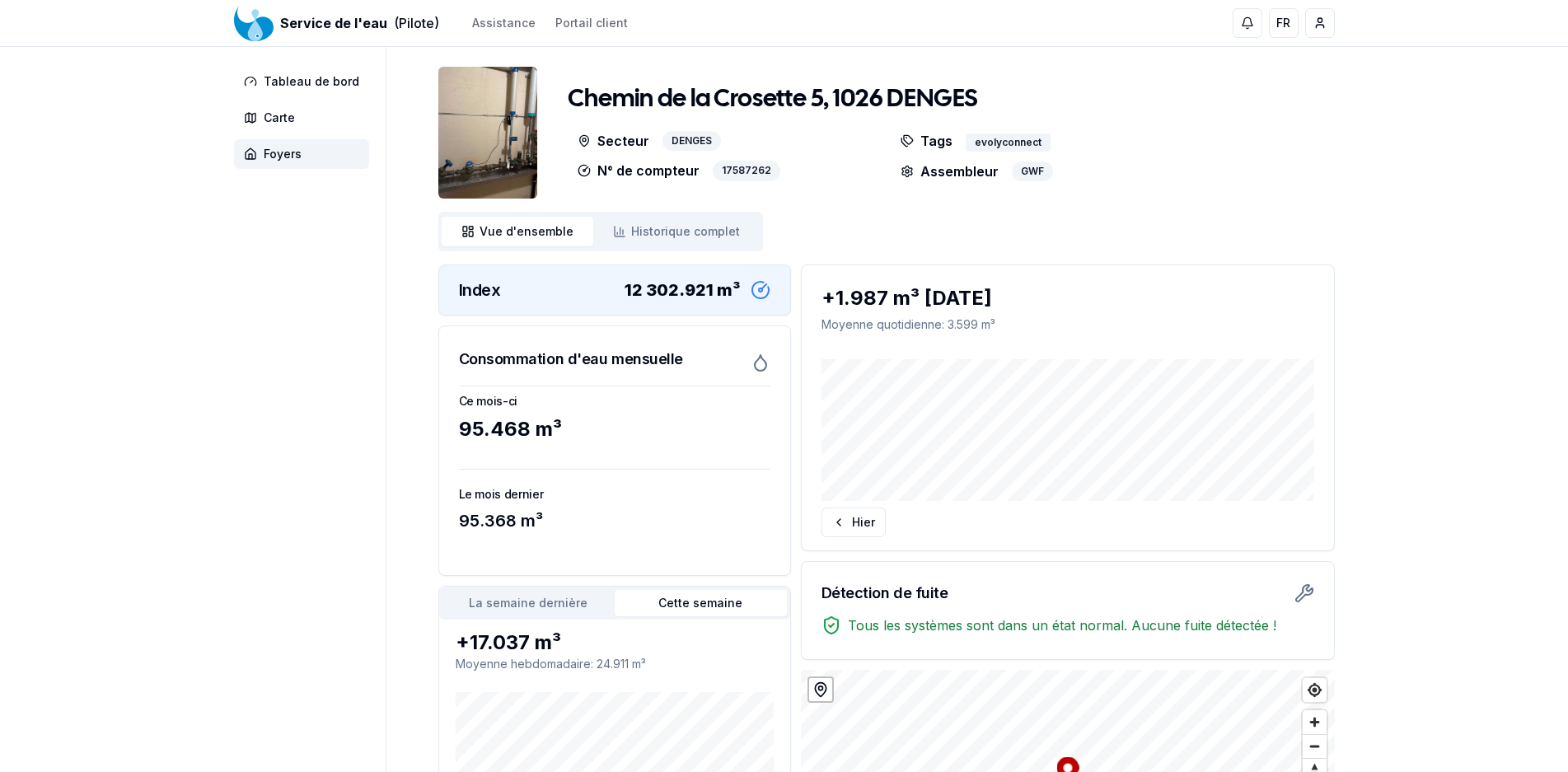
scroll to position [589, 0]
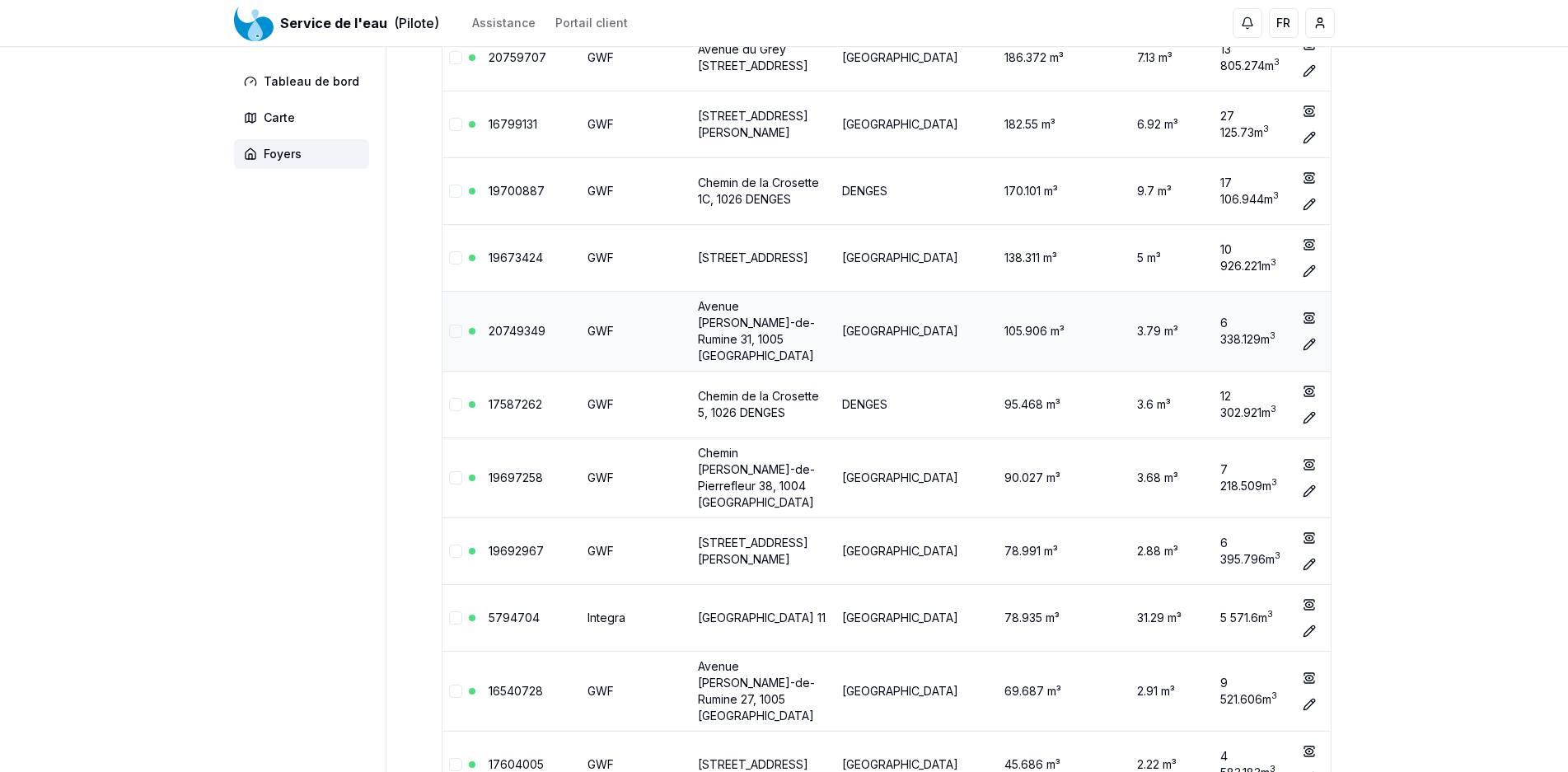
click at [740, 314] on link "Avenue [PERSON_NAME]-de-Rumine 31, 1005 [GEOGRAPHIC_DATA]" at bounding box center [756, 330] width 117 height 63
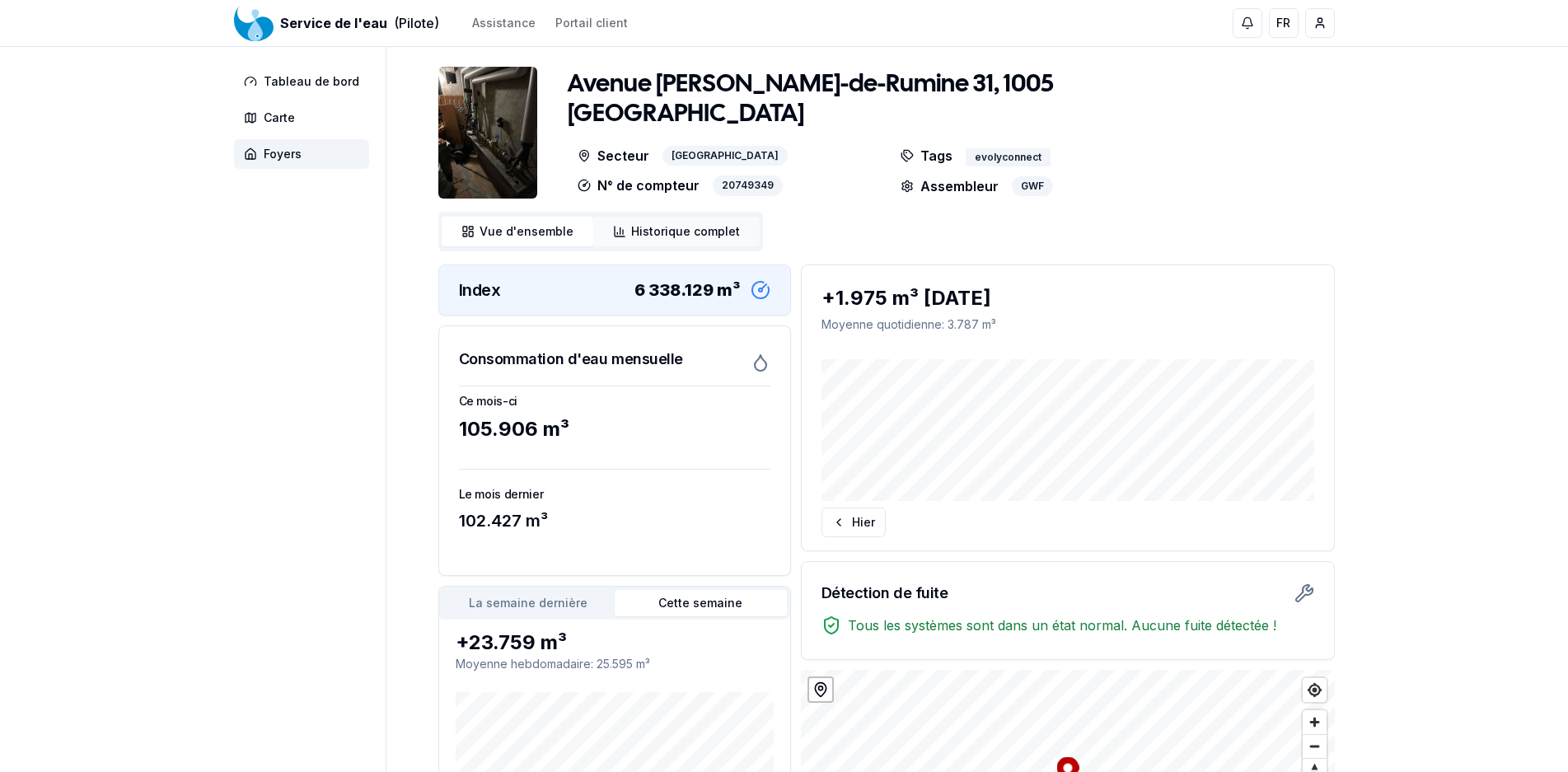
click at [675, 231] on span "Historique complet" at bounding box center [685, 232] width 109 height 17
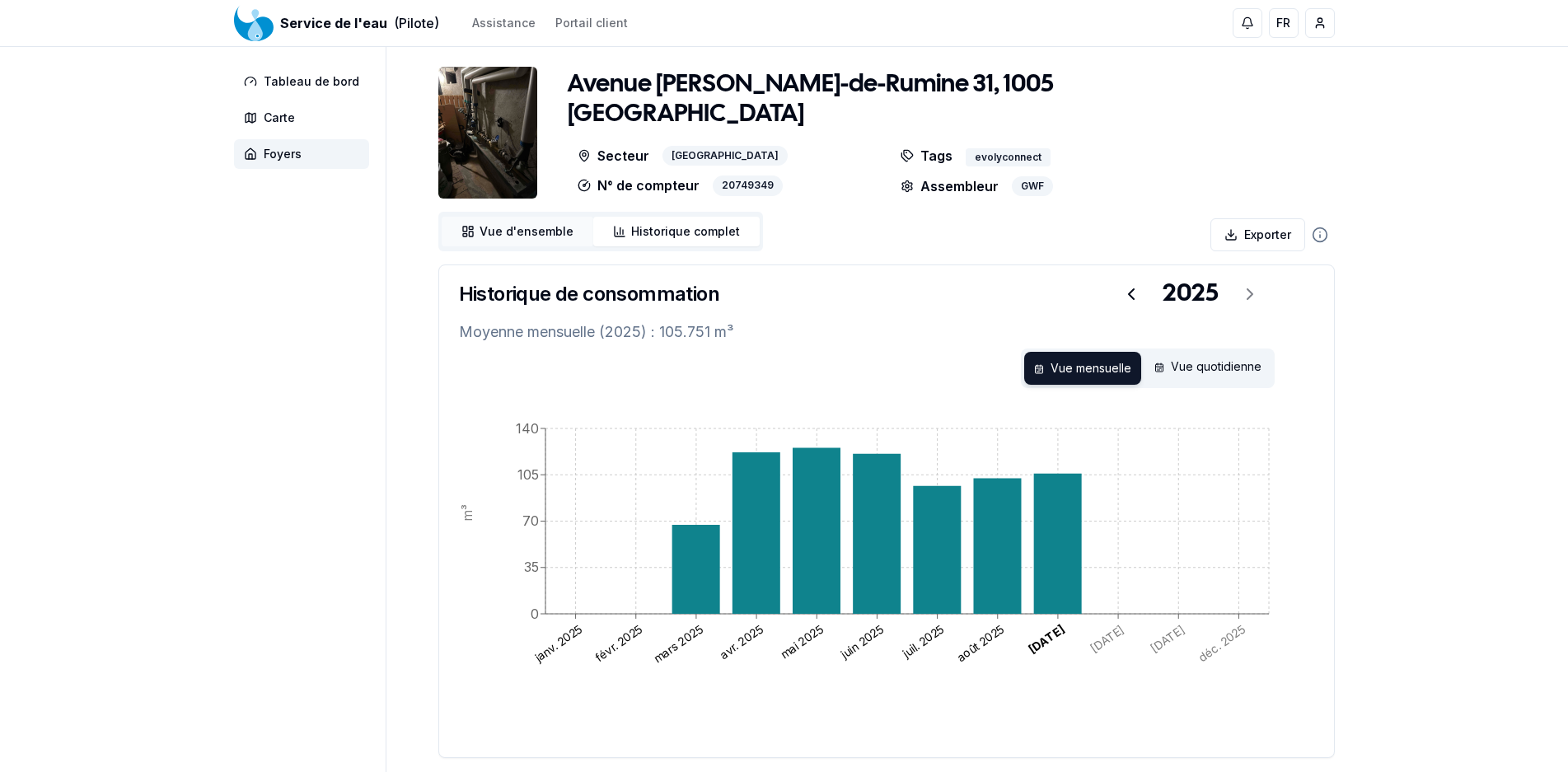
click at [475, 219] on link "Vue d'ensemble ensemble" at bounding box center [517, 231] width 151 height 29
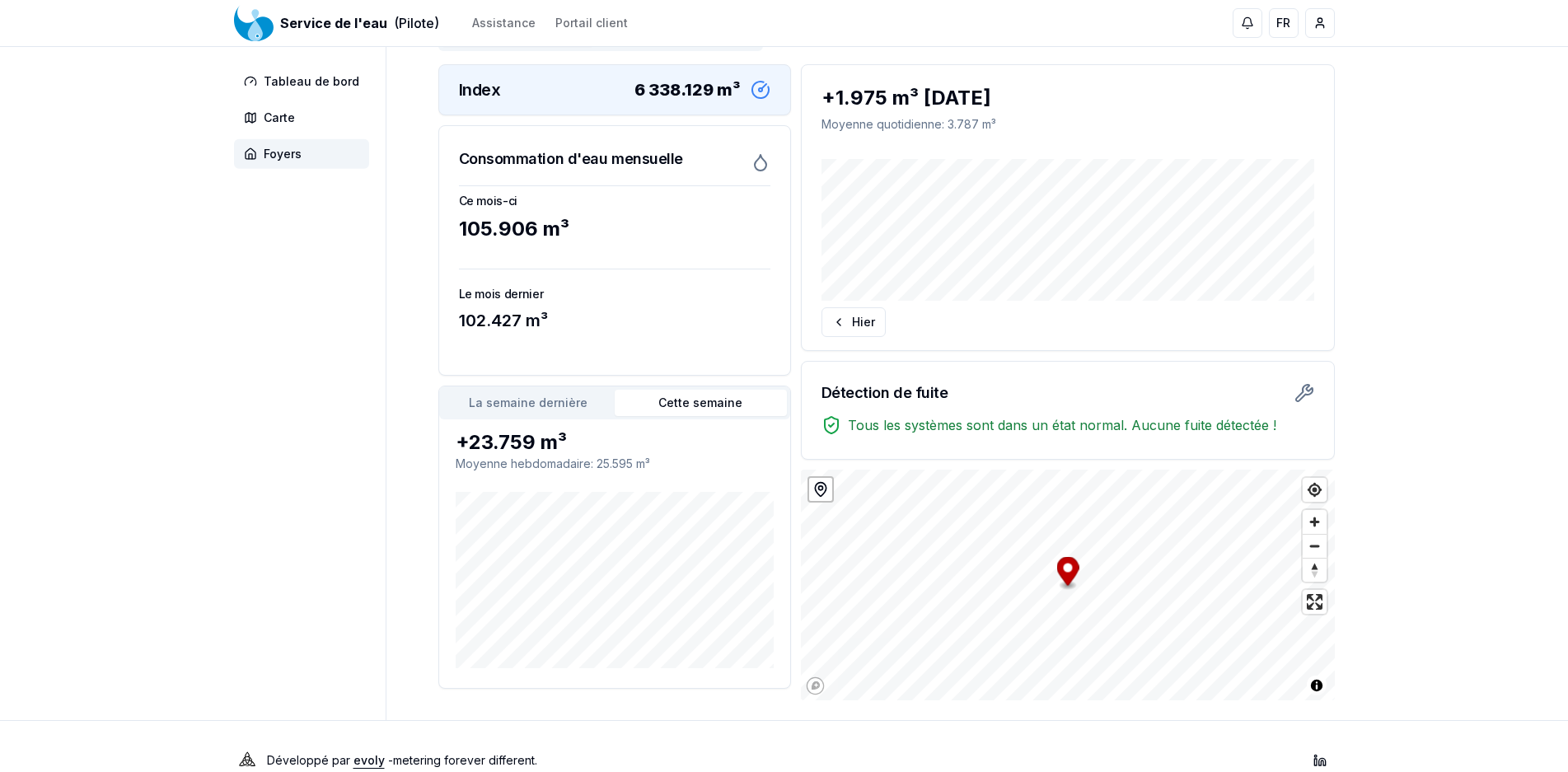
scroll to position [228, 0]
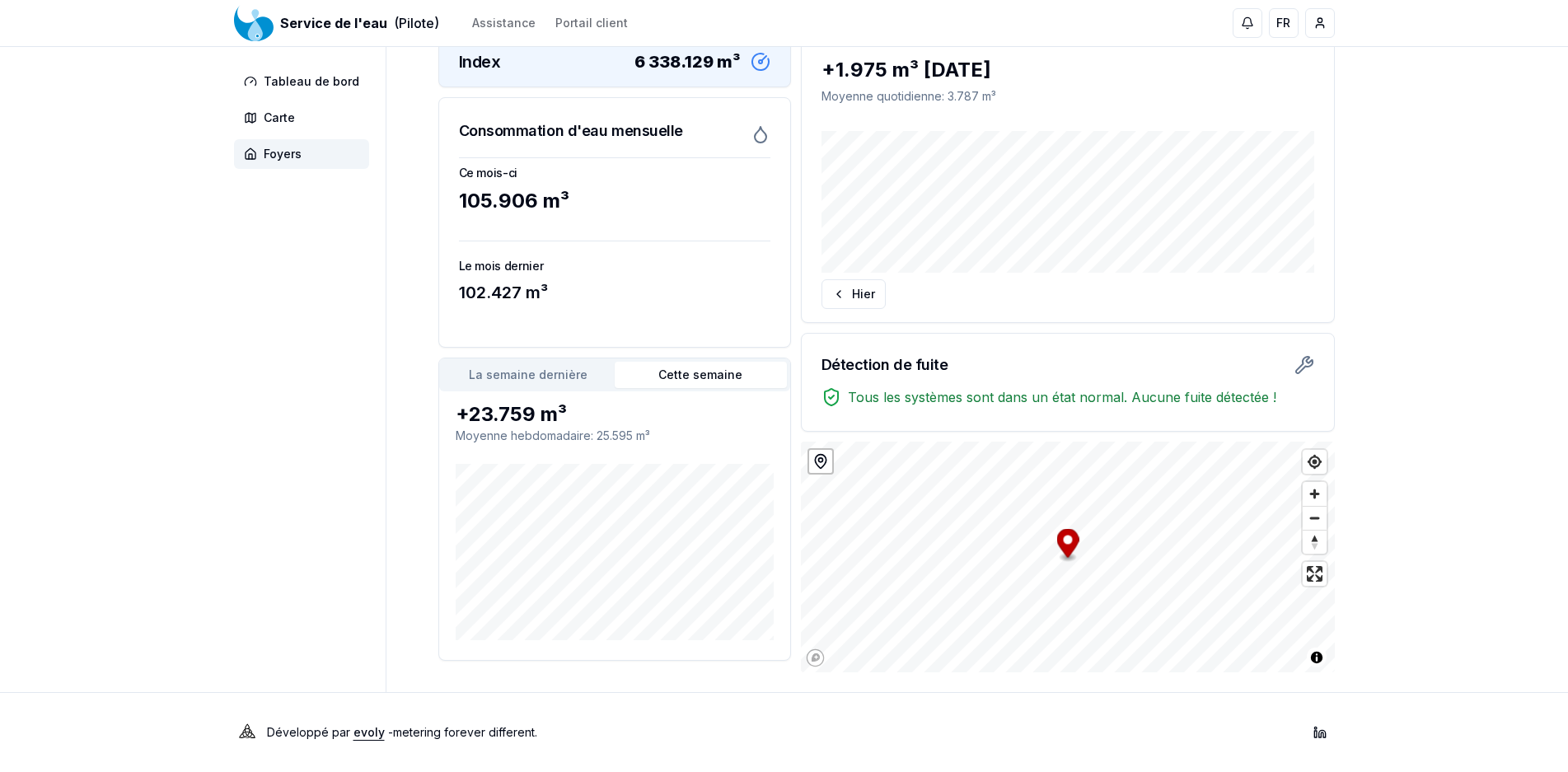
click at [558, 296] on div "102.427 m³" at bounding box center [615, 292] width 312 height 23
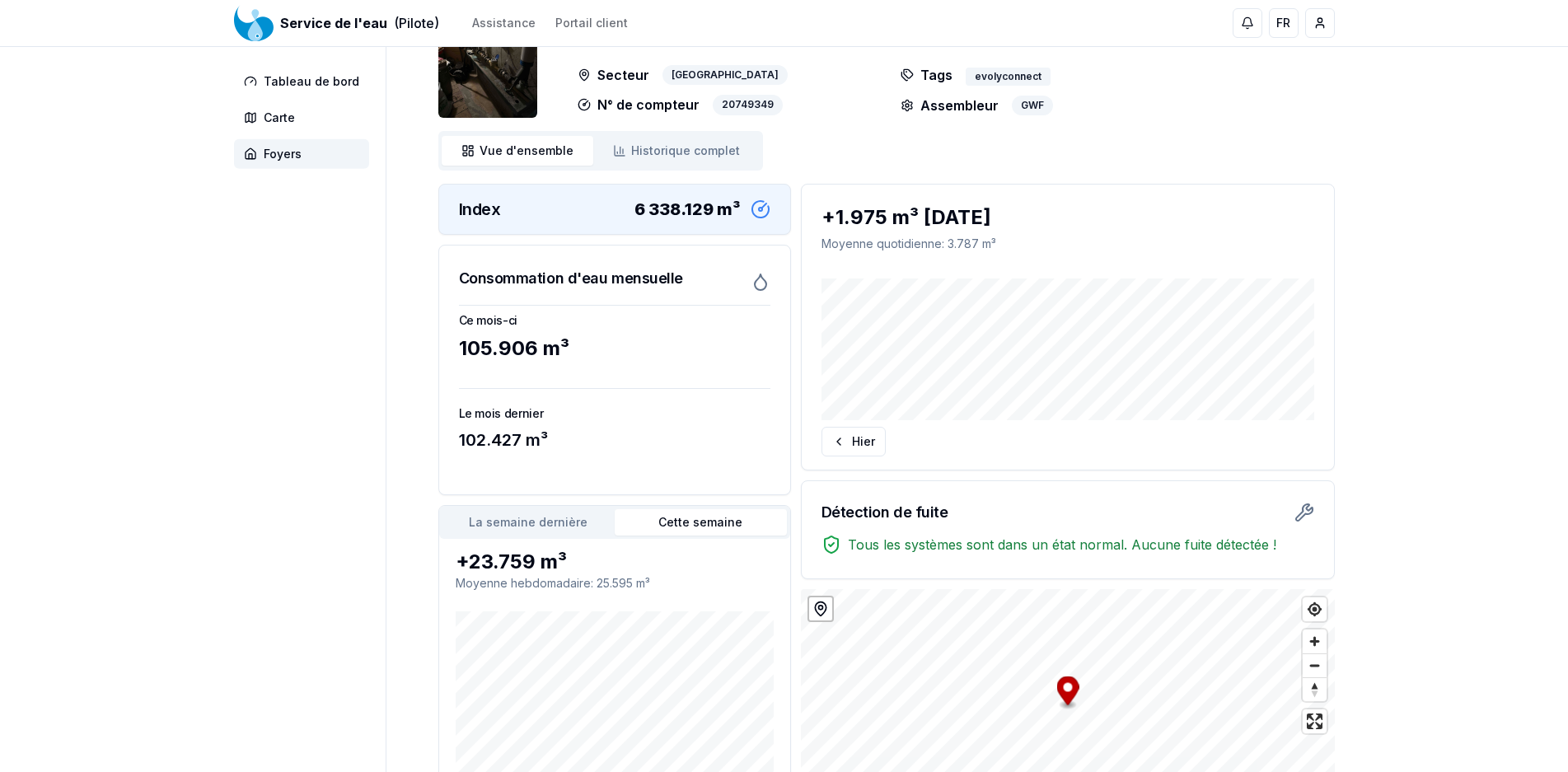
scroll to position [84, 0]
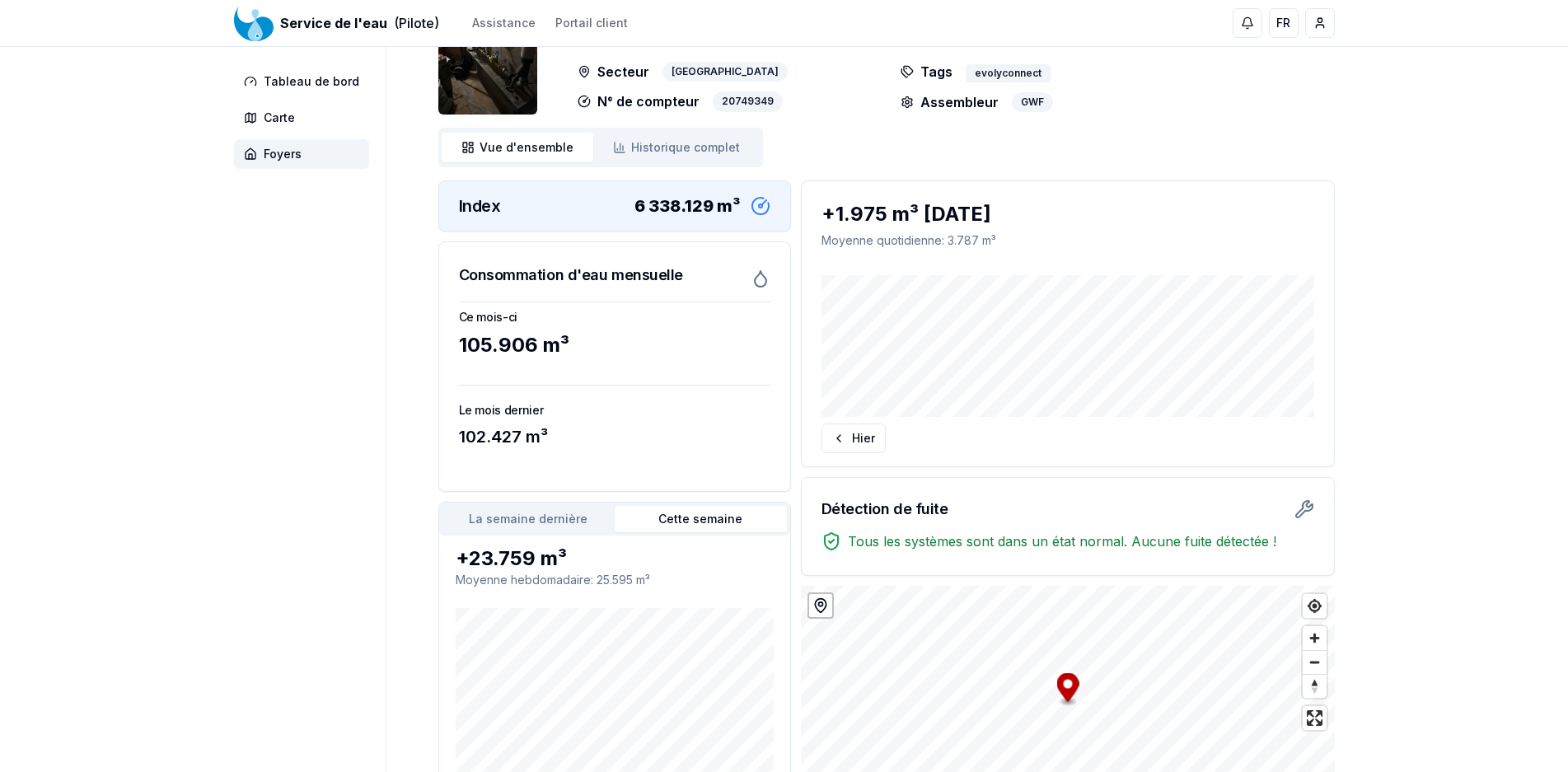
click at [501, 521] on button "La semaine dernière" at bounding box center [529, 519] width 172 height 27
click at [707, 522] on button "Cette semaine" at bounding box center [701, 519] width 172 height 27
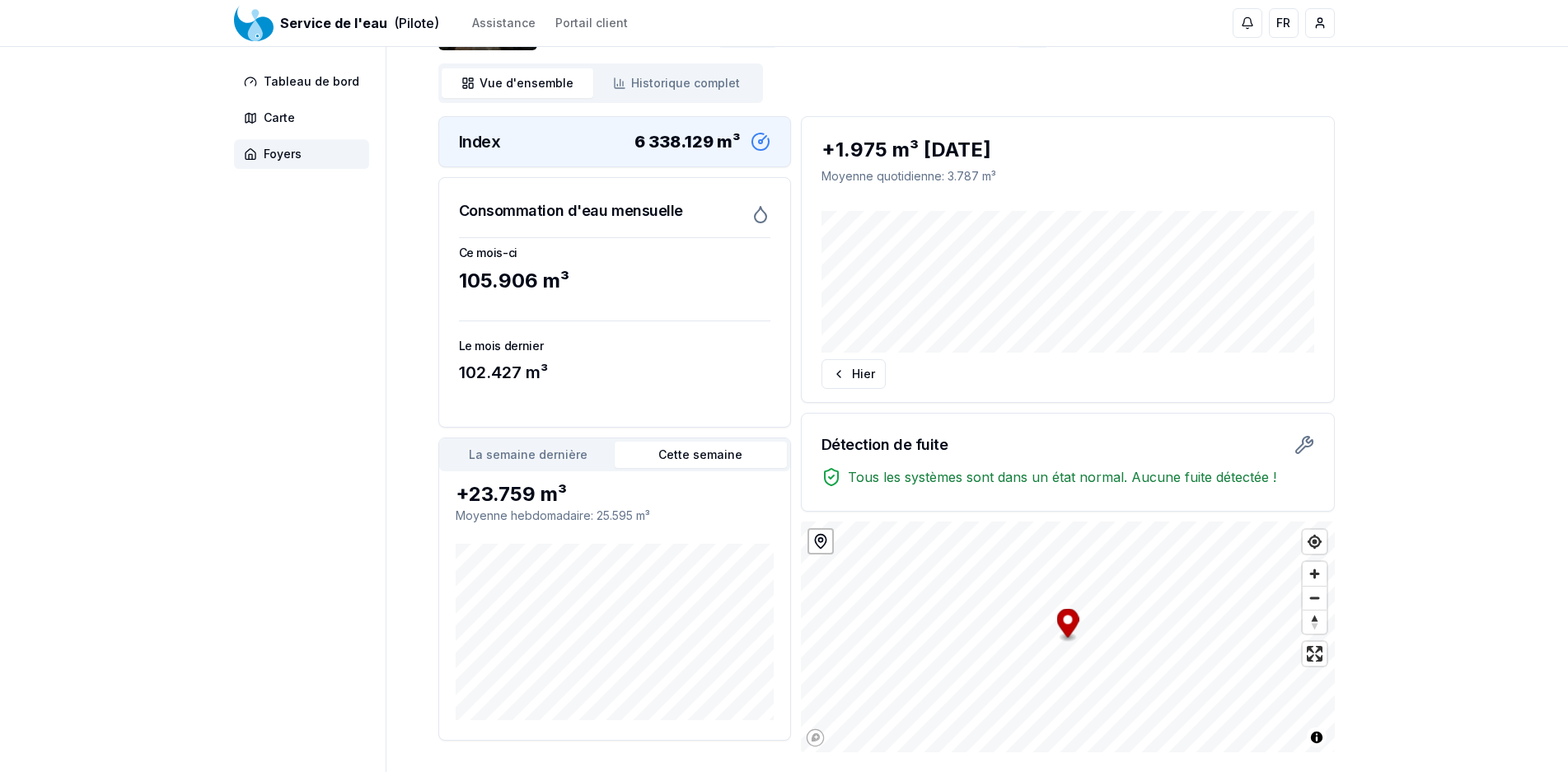
scroll to position [0, 0]
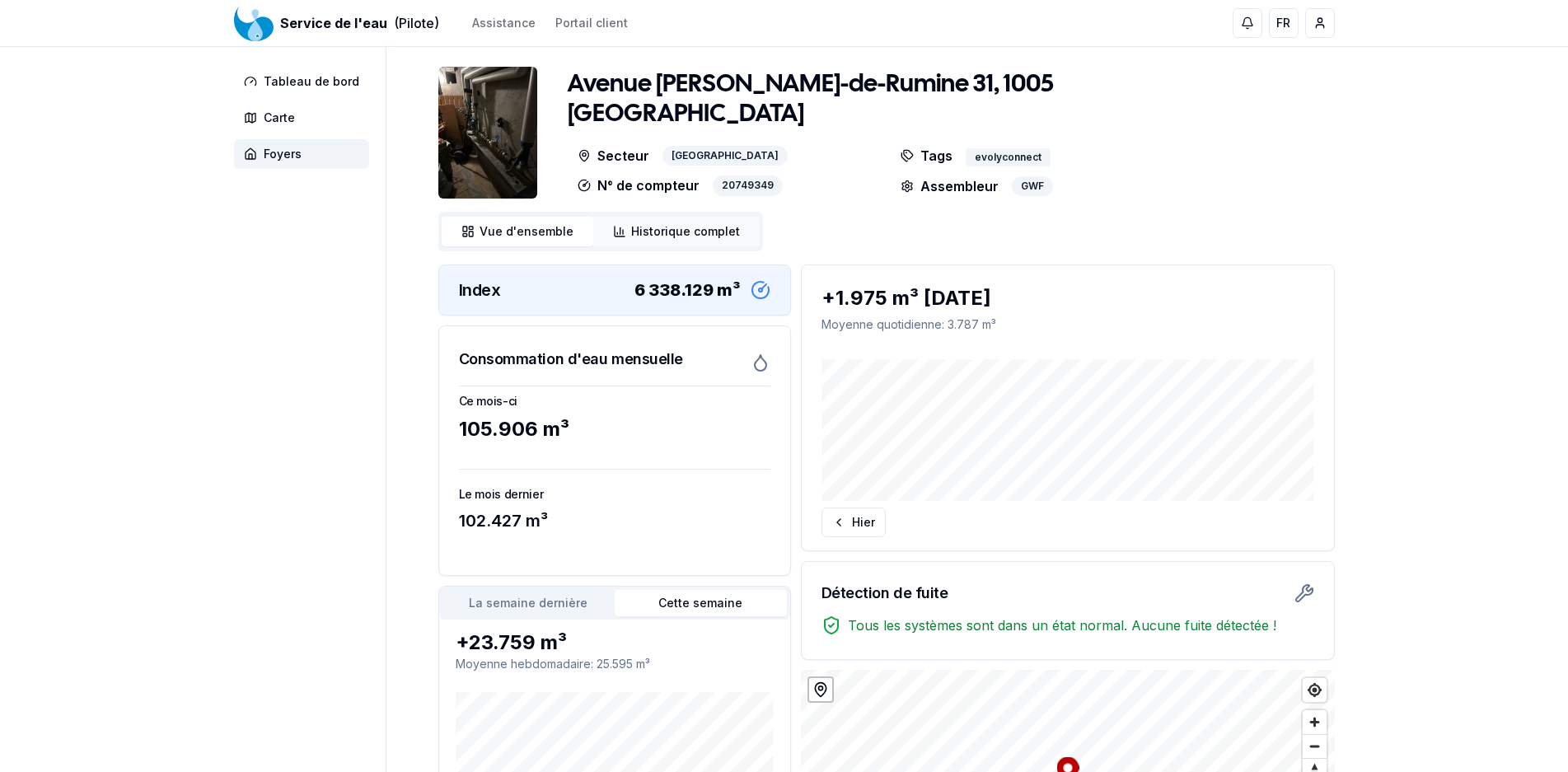
click at [681, 235] on span "Historique complet" at bounding box center [685, 232] width 109 height 17
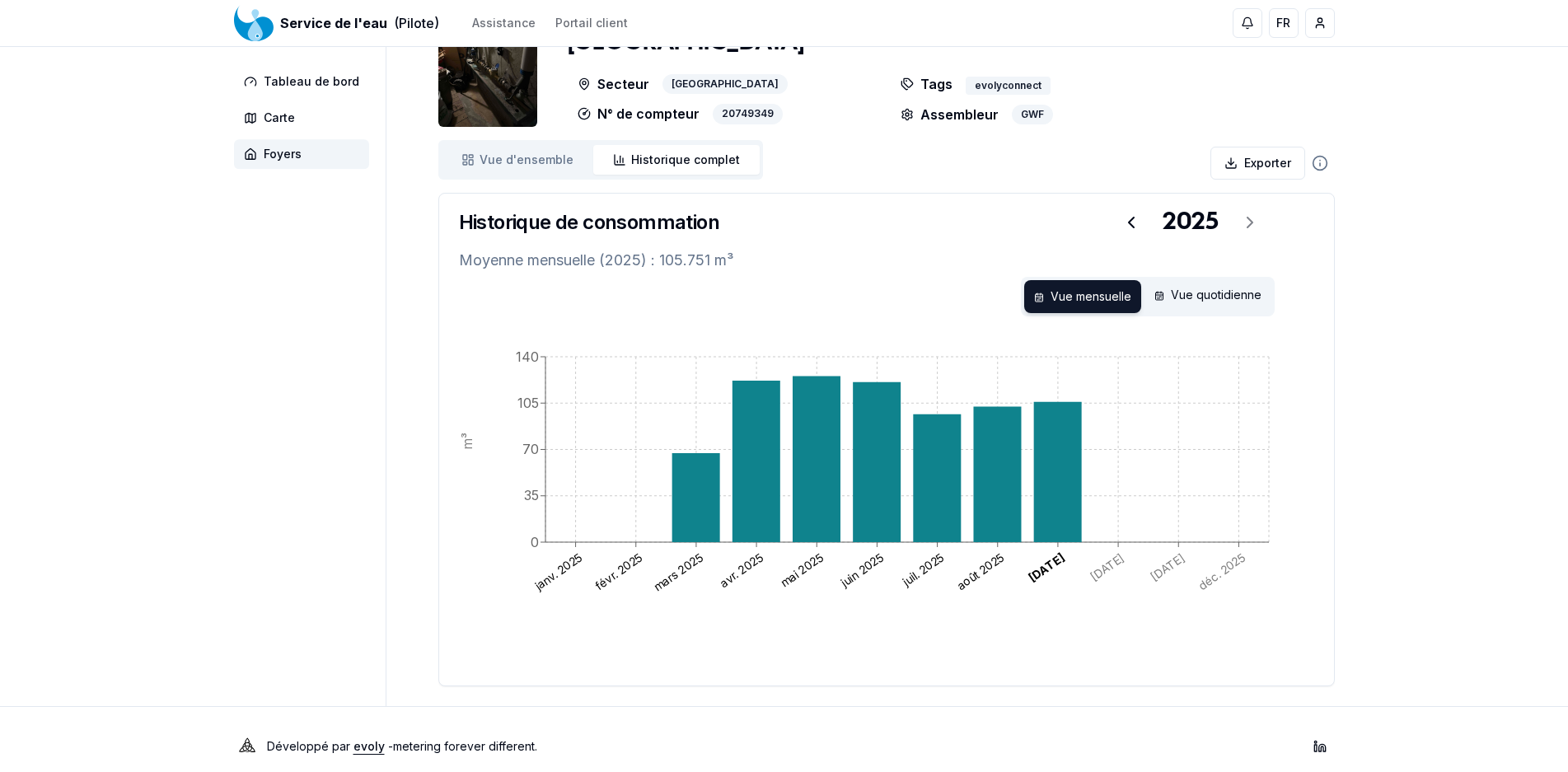
scroll to position [85, 0]
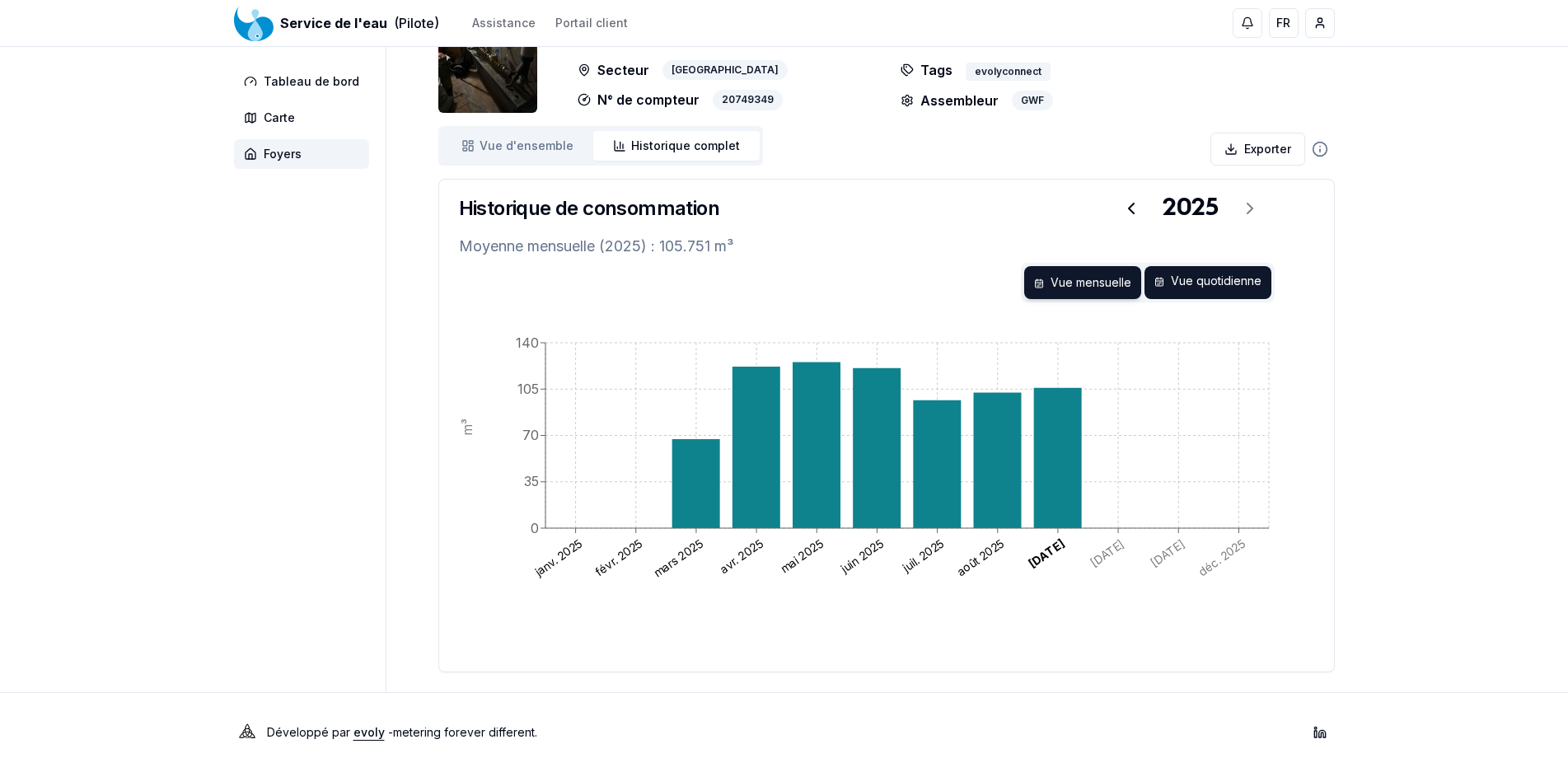
click at [1204, 280] on div "Vue quotidienne" at bounding box center [1208, 282] width 126 height 33
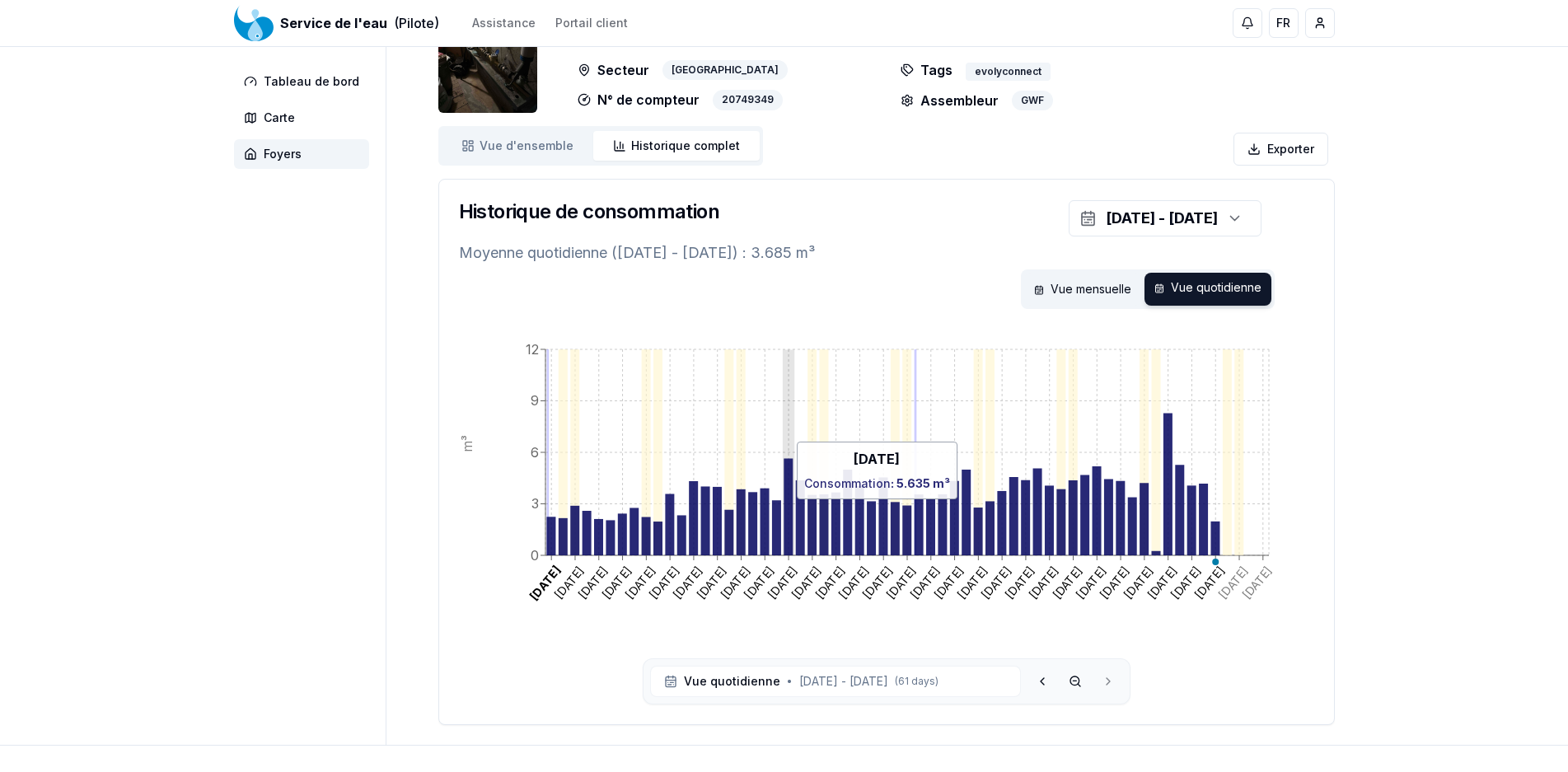
click at [789, 508] on icon at bounding box center [788, 507] width 9 height 96
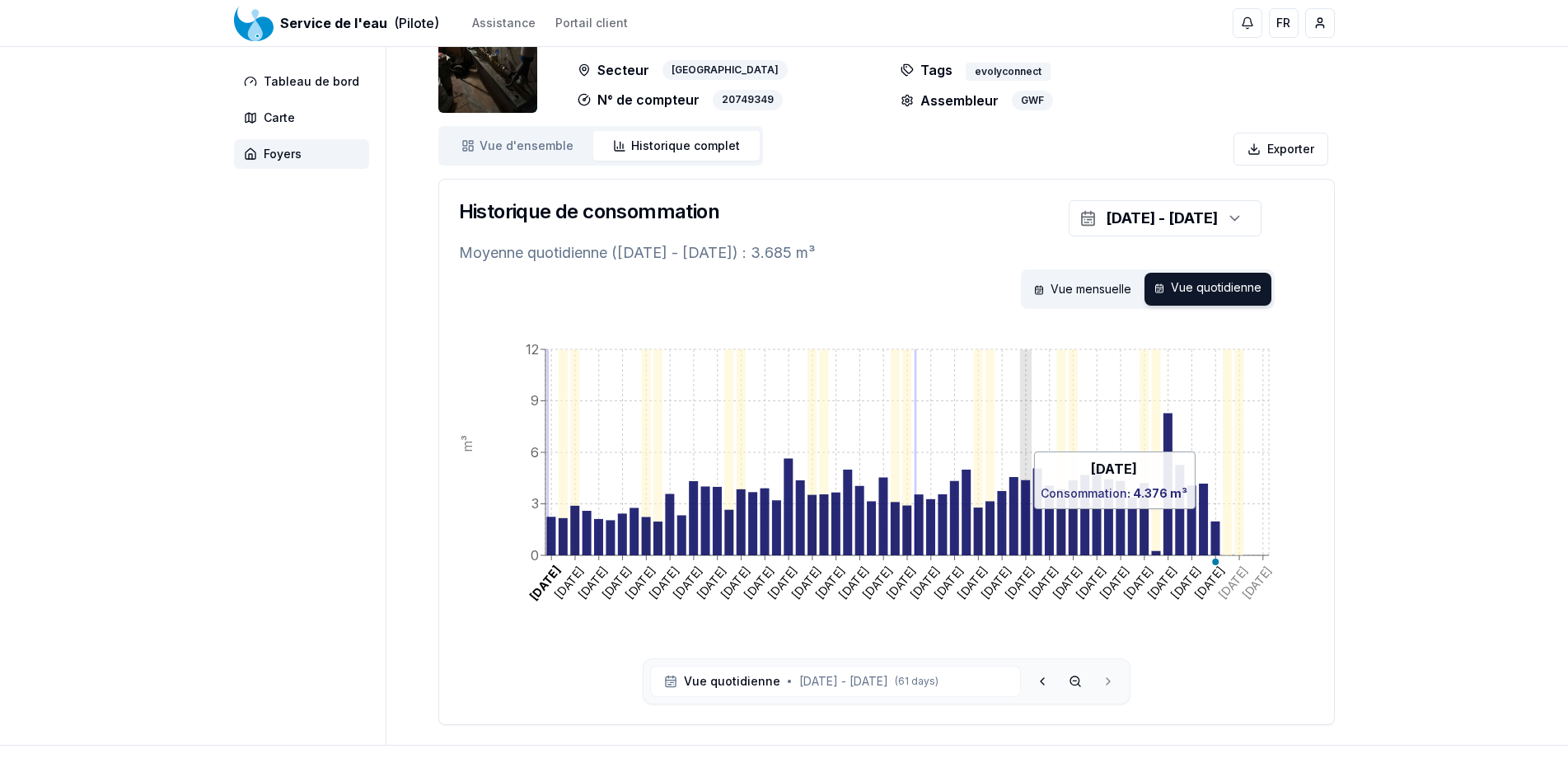
click at [1027, 518] on icon at bounding box center [1025, 518] width 9 height 75
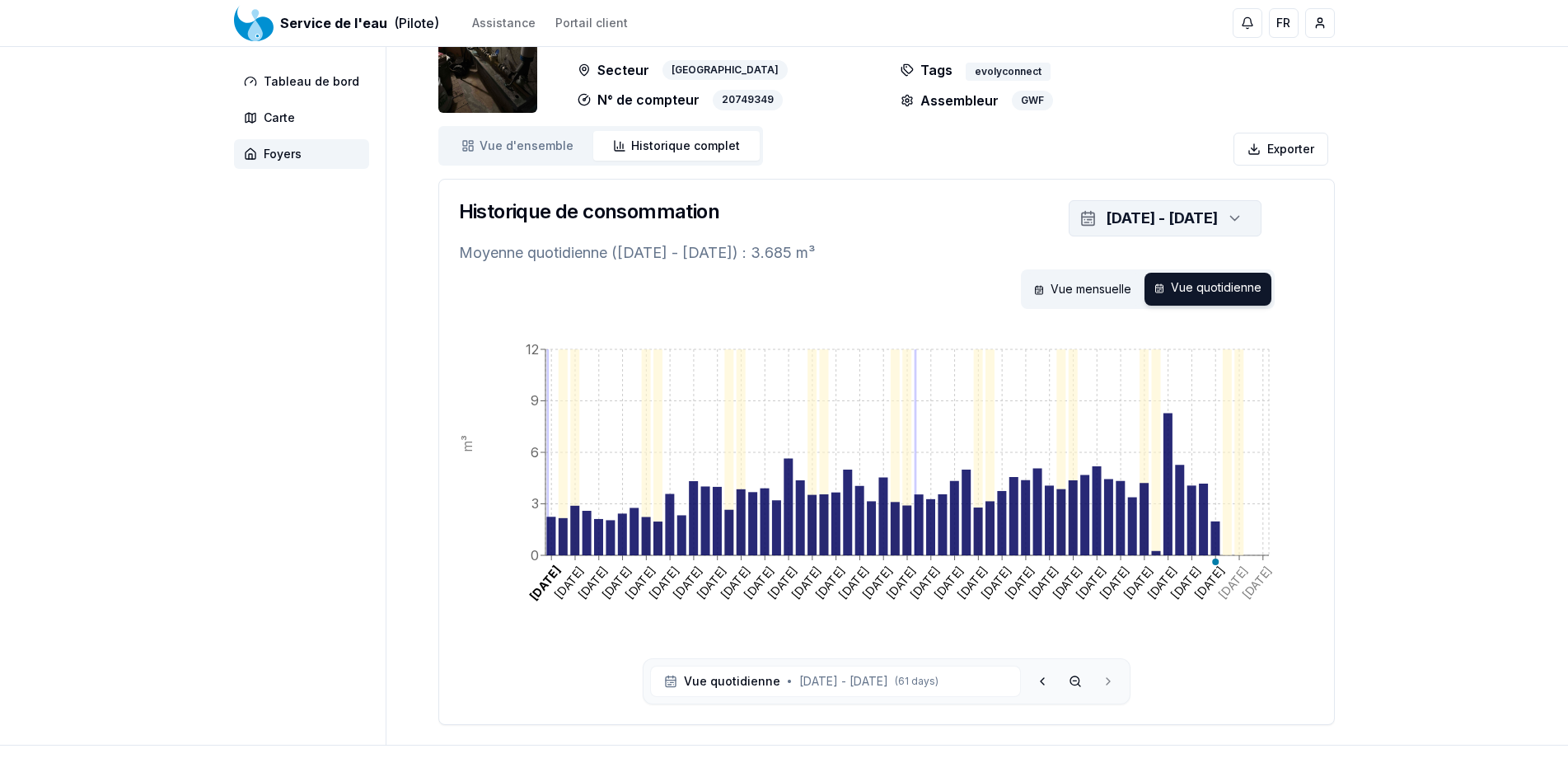
click at [1197, 217] on div "[DATE] - [DATE]" at bounding box center [1161, 218] width 112 height 23
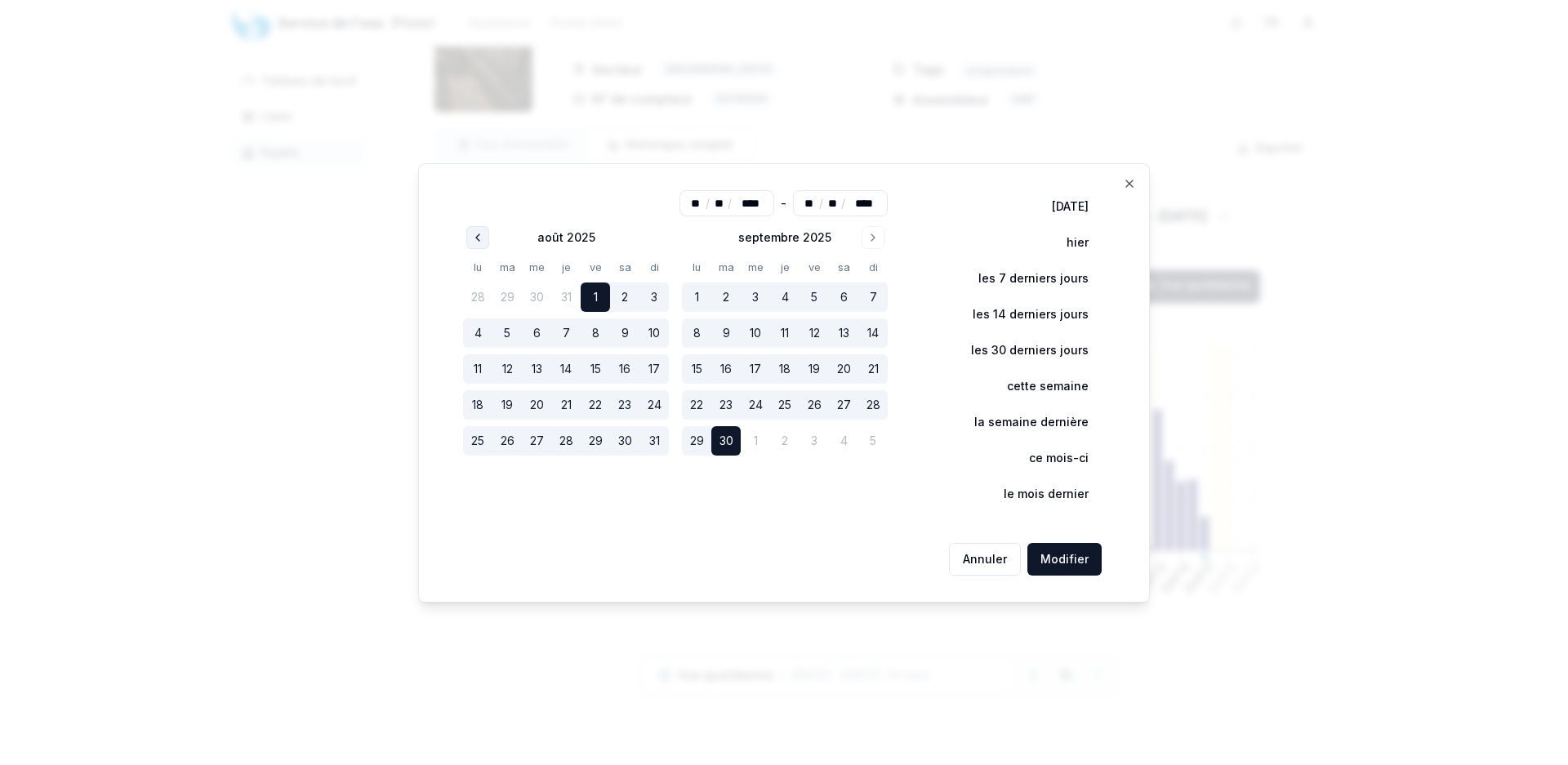
click at [484, 241] on icon "Go to previous month" at bounding box center [478, 237] width 13 height 13
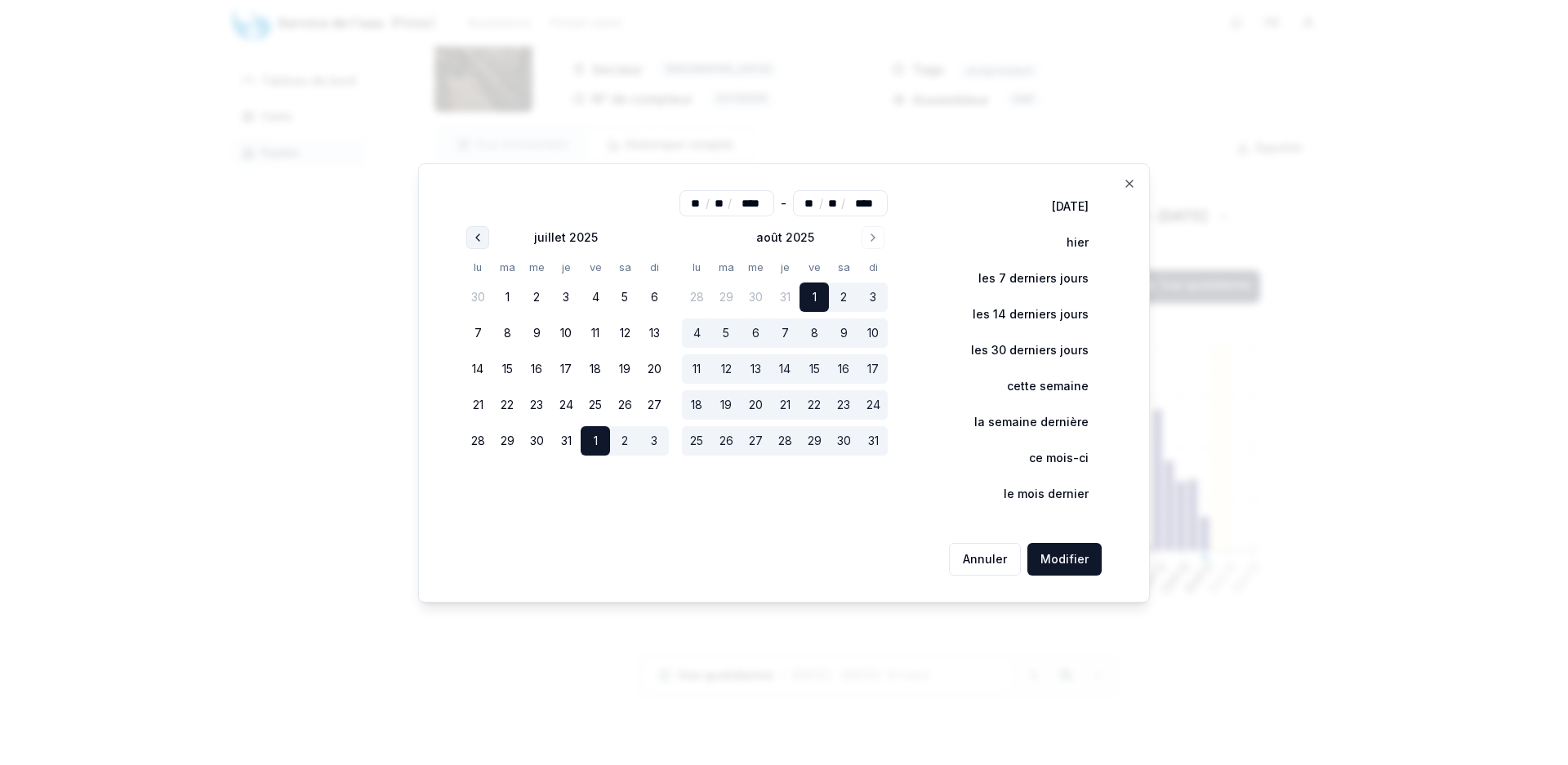
click at [484, 241] on icon "Go to previous month" at bounding box center [478, 237] width 13 height 13
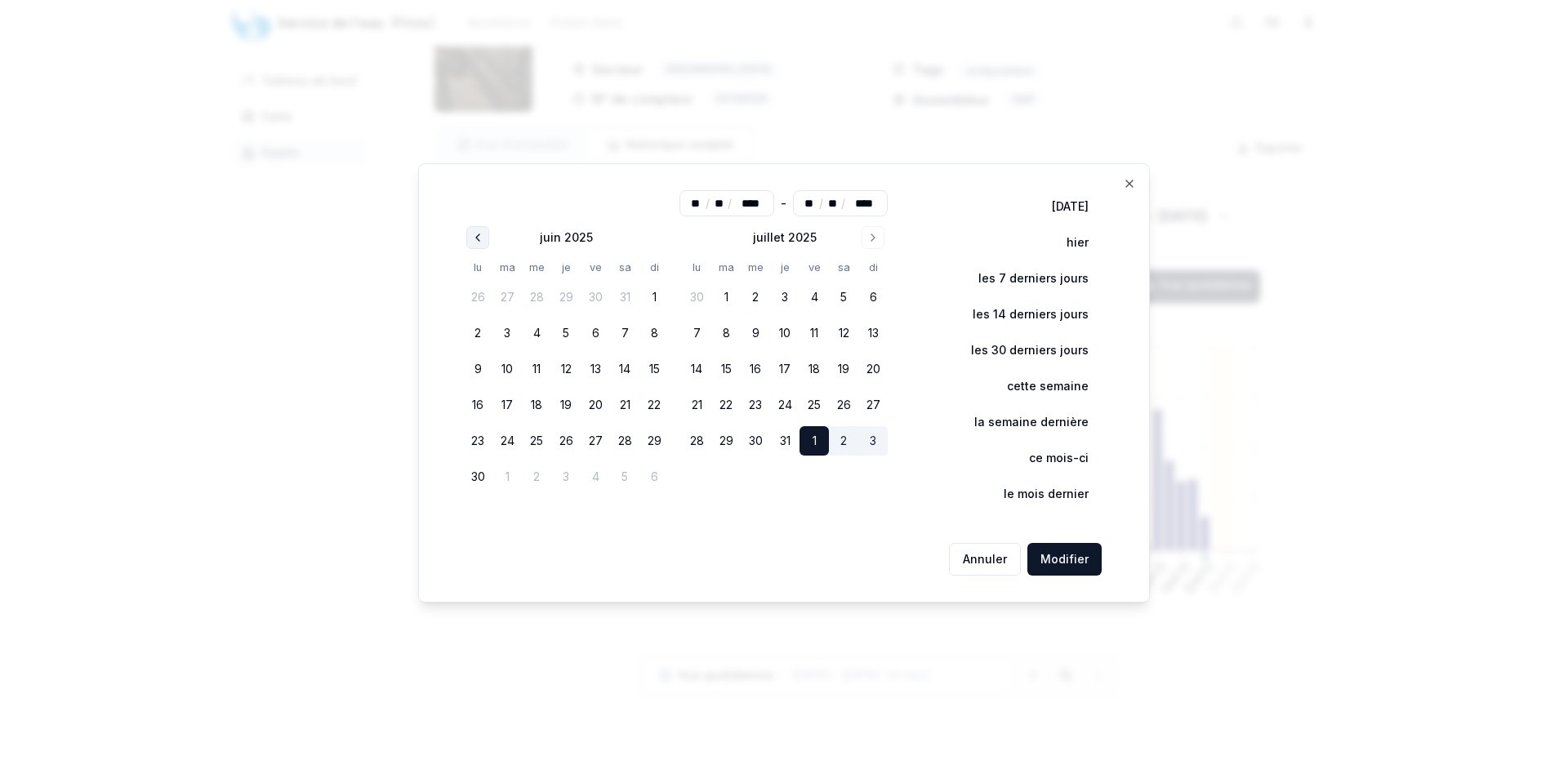
click at [484, 242] on icon "Go to previous month" at bounding box center [478, 237] width 13 height 13
click at [571, 296] on button "1" at bounding box center [566, 297] width 29 height 29
type input "**"
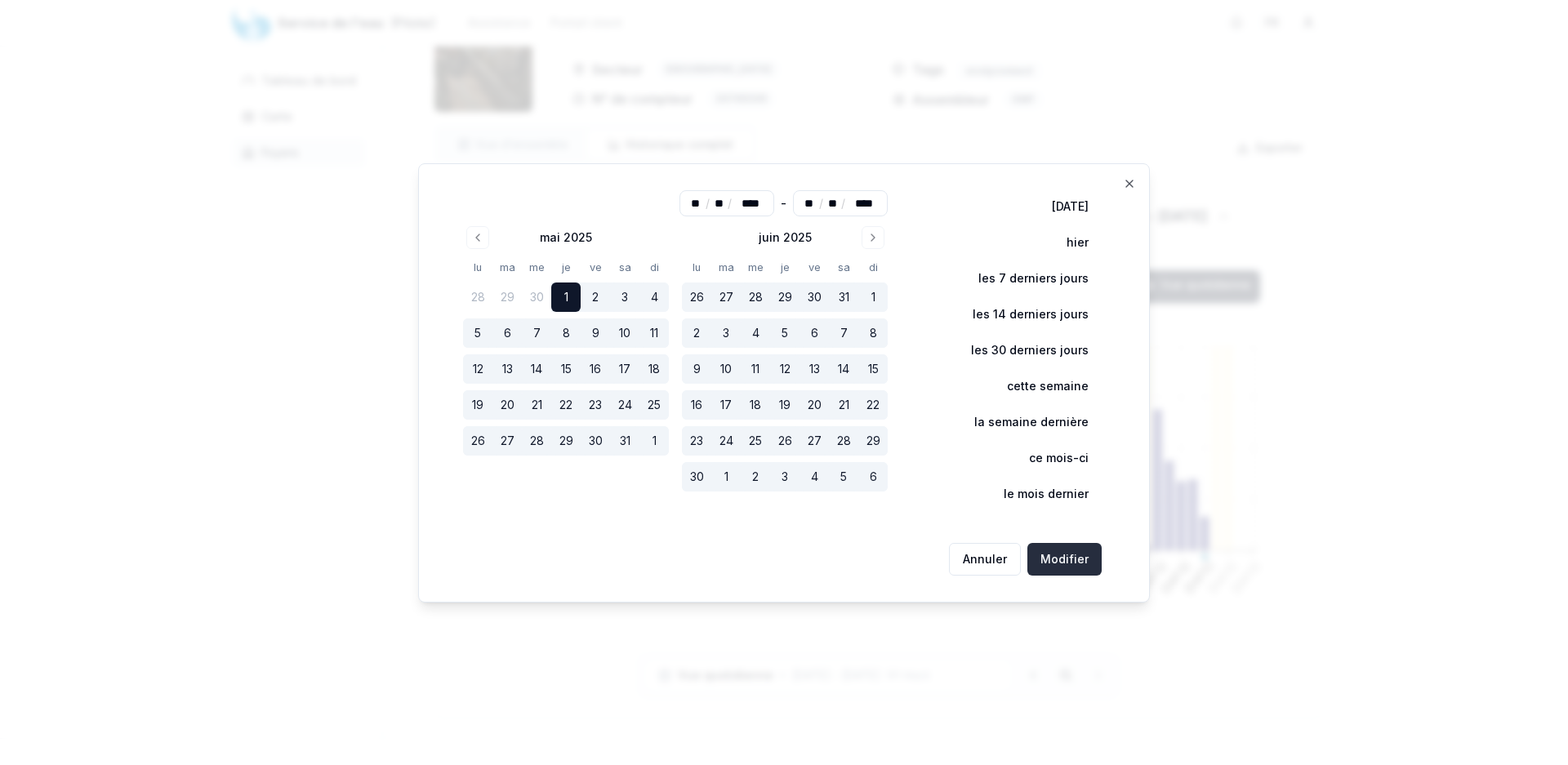
click at [1081, 557] on button "Modifier" at bounding box center [1065, 560] width 74 height 33
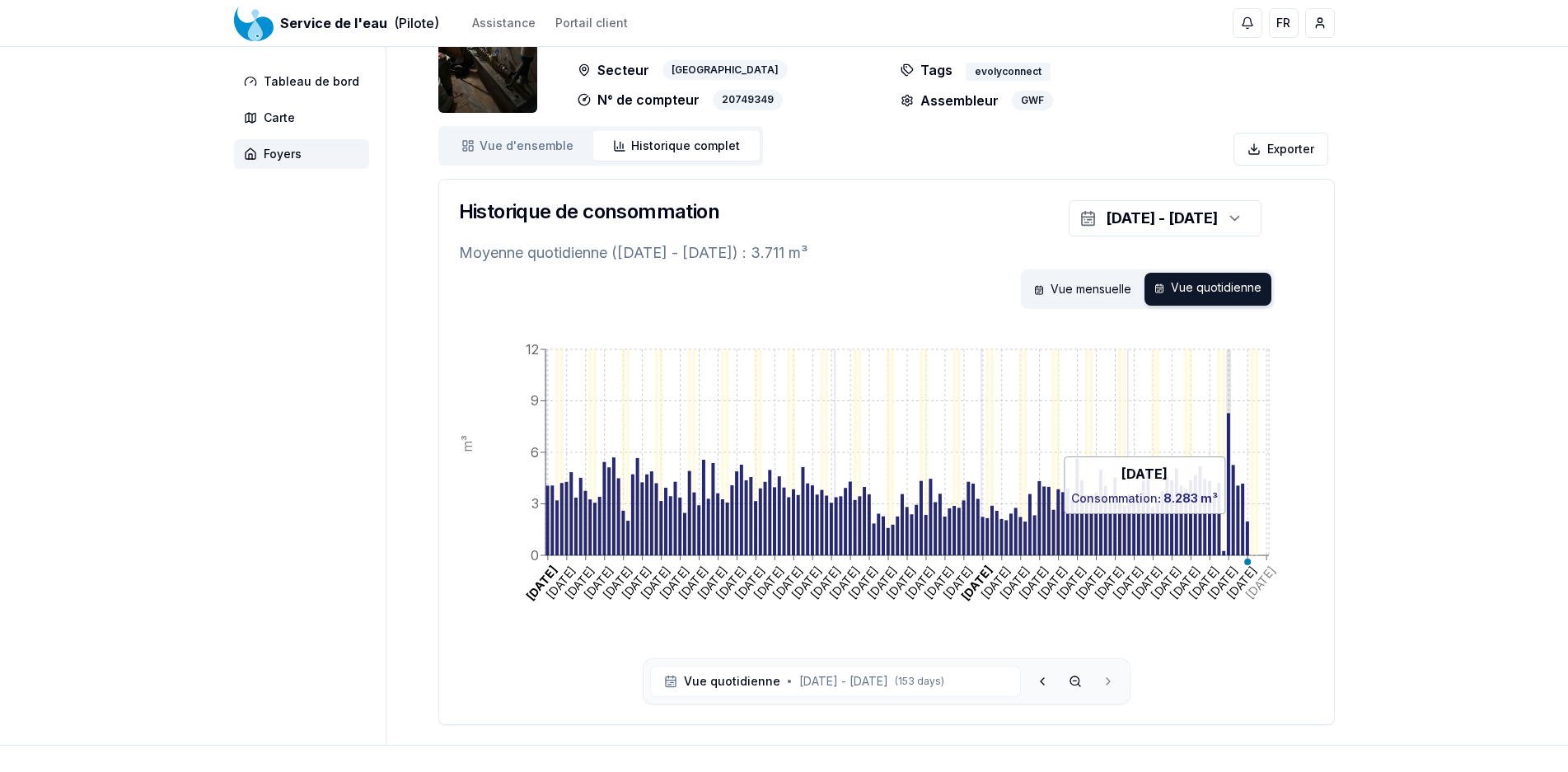
click at [1230, 523] on icon "[DATE] [DATE] [DATE] [DATE] [DATE] [DATE] [DATE] [DATE] [DATE] [DATE] [DATE] [D…" at bounding box center [886, 494] width 855 height 330
click at [1230, 593] on icon "[DATE] [DATE] [DATE] [DATE] [DATE] [DATE] [DATE] [DATE] [DATE] [DATE] [DATE] [D…" at bounding box center [886, 494] width 855 height 330
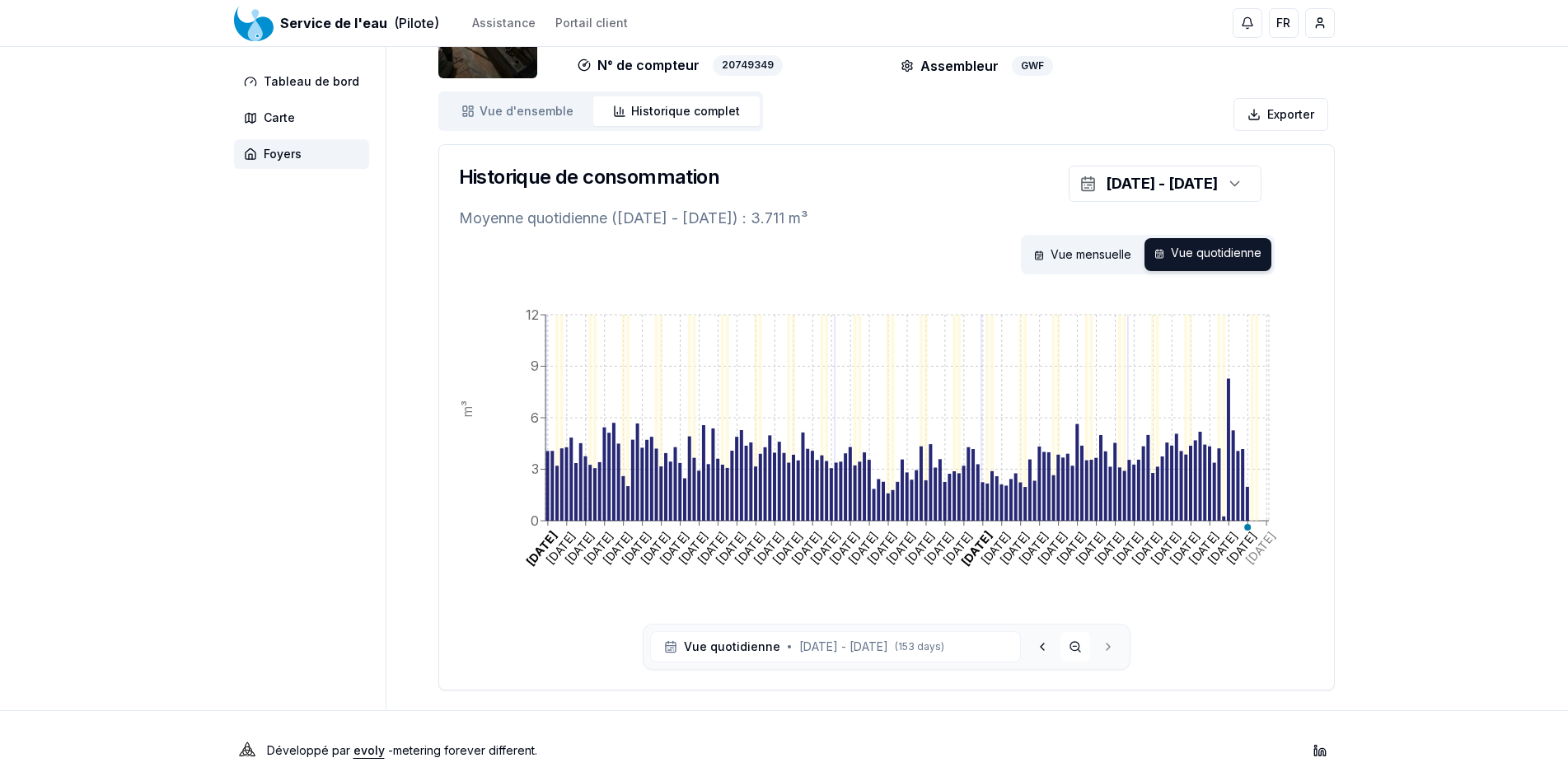
scroll to position [138, 0]
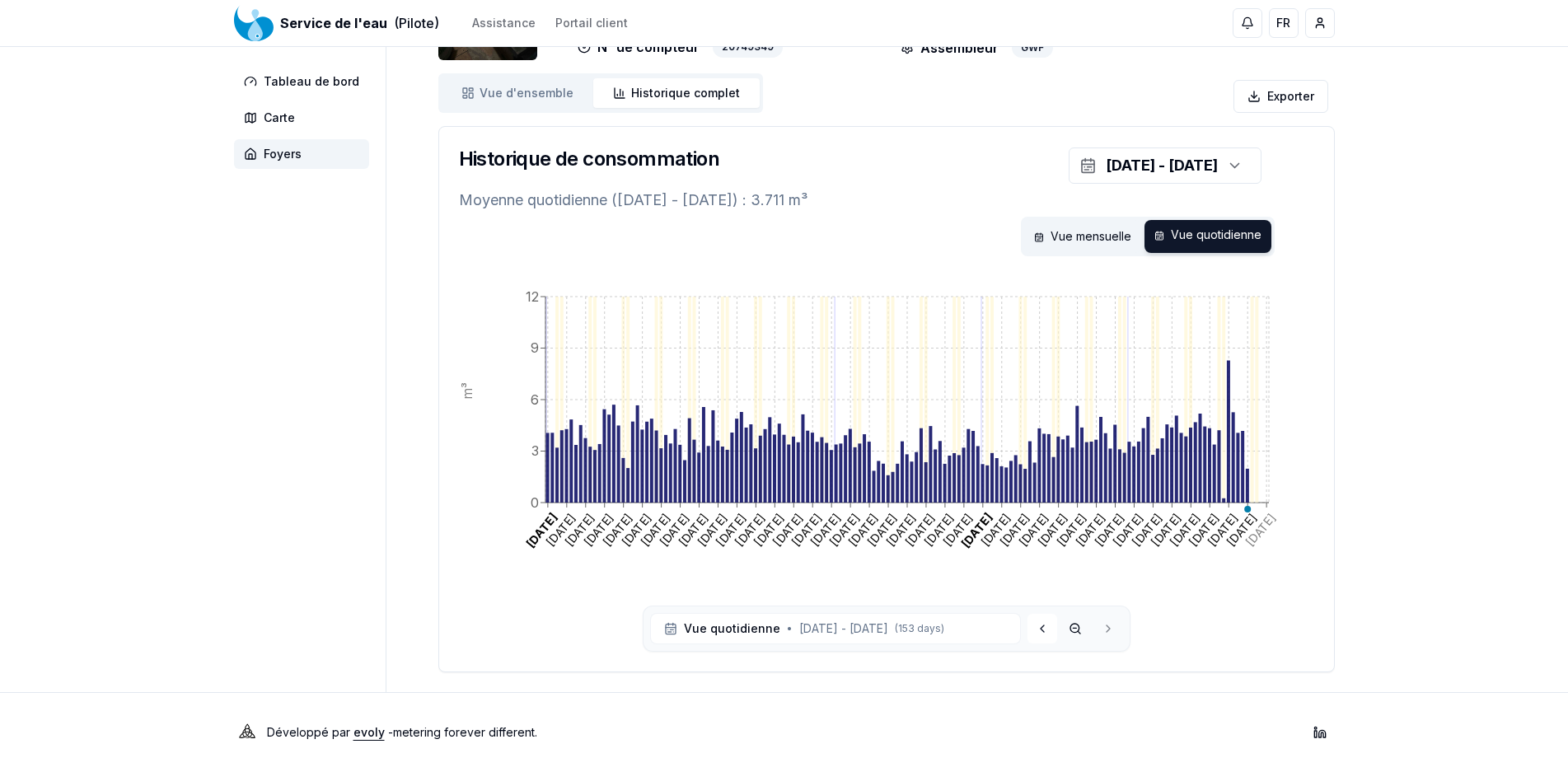
click at [1047, 629] on icon at bounding box center [1042, 629] width 13 height 13
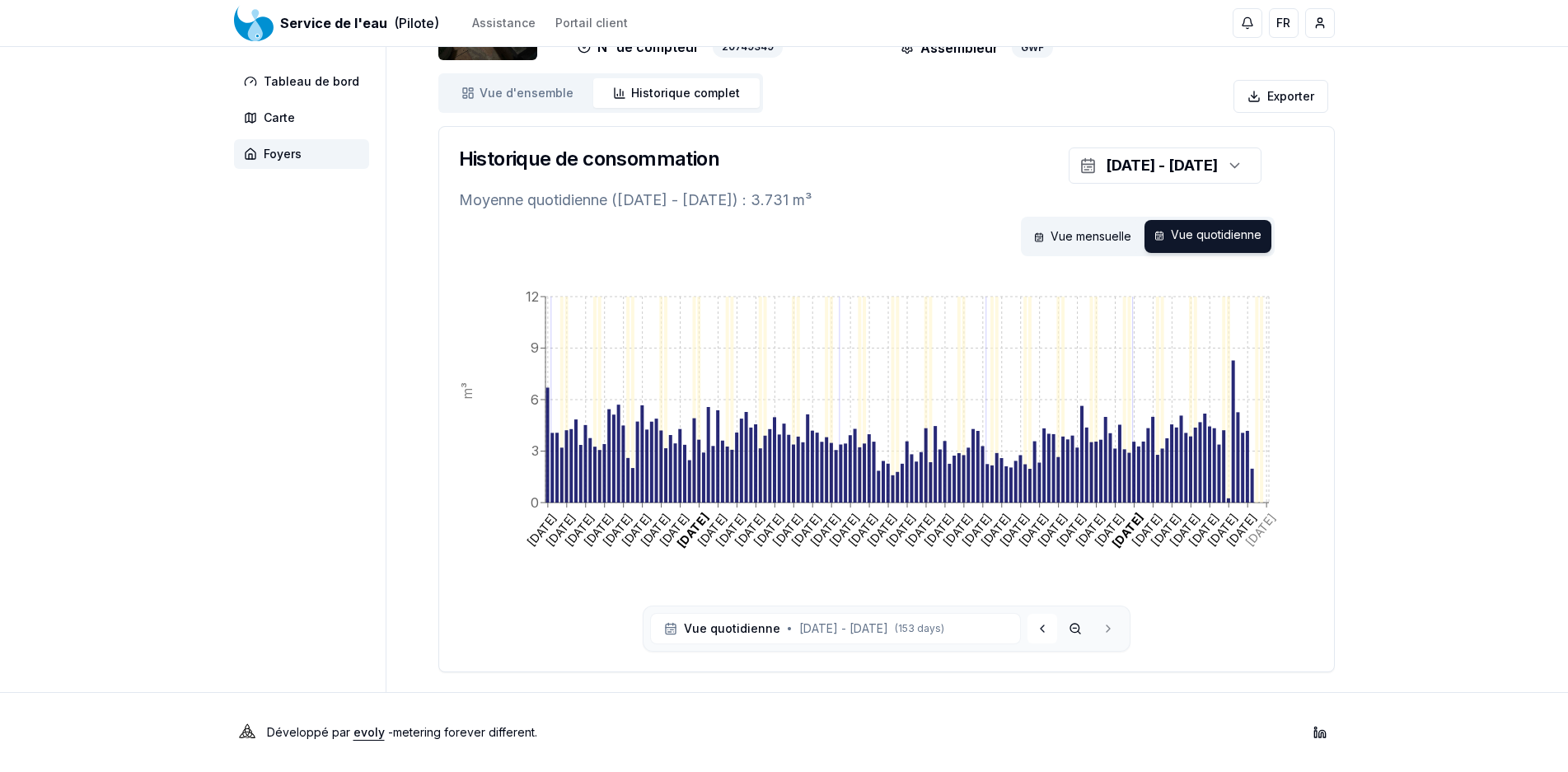
click at [1047, 629] on icon at bounding box center [1042, 629] width 13 height 13
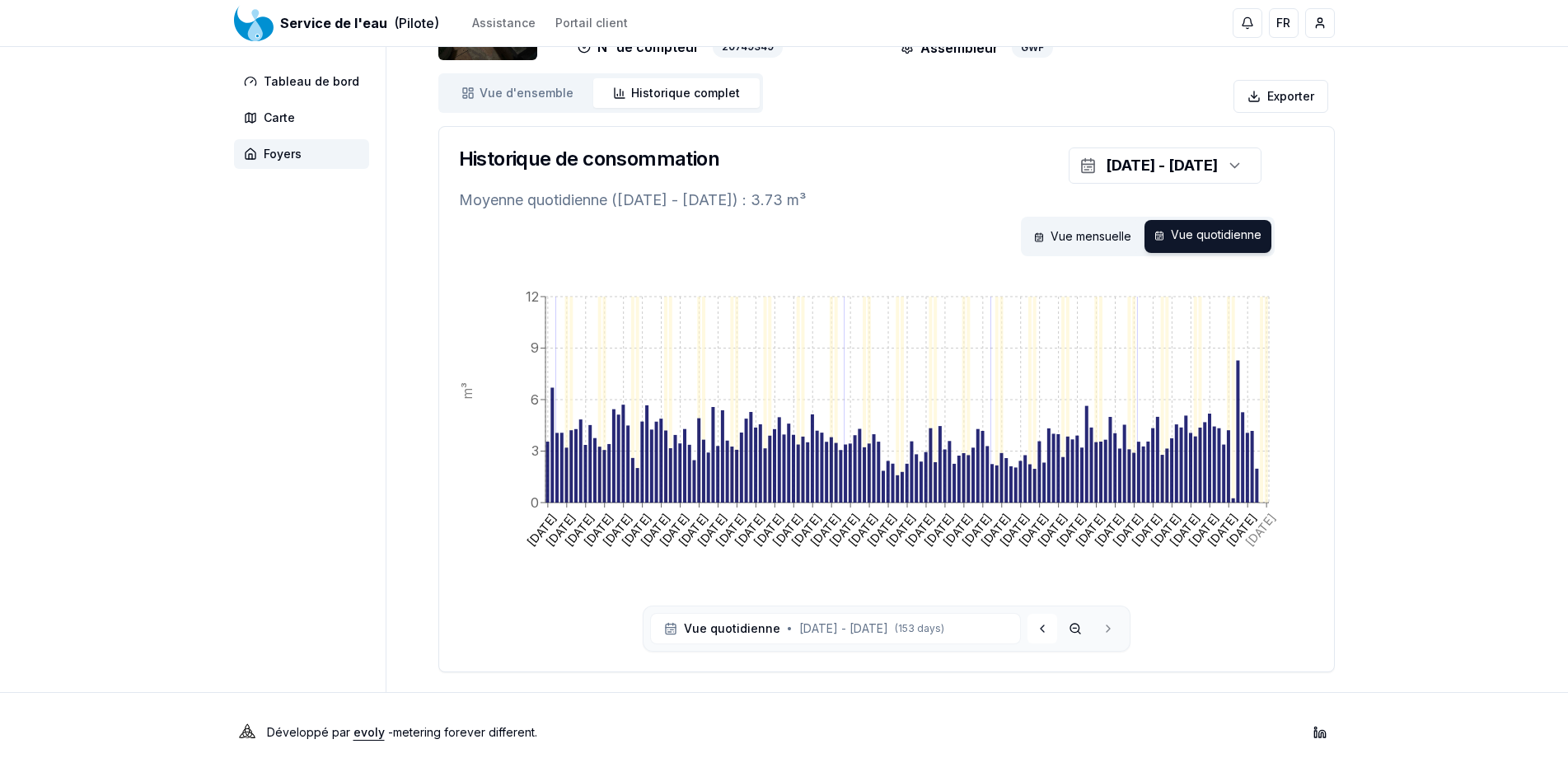
click at [1043, 631] on icon at bounding box center [1042, 629] width 13 height 13
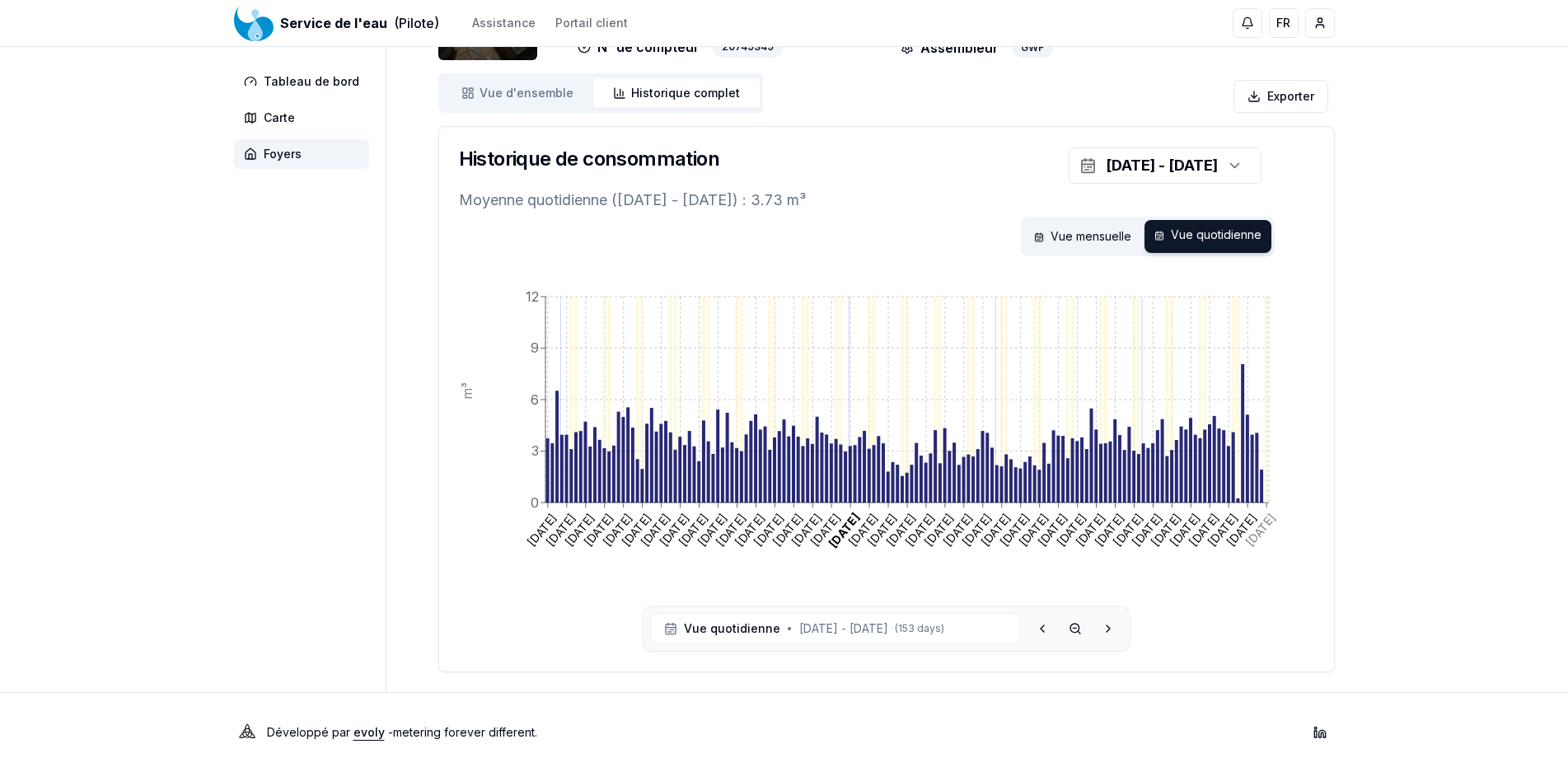
click at [1043, 632] on icon at bounding box center [1042, 628] width 4 height 6
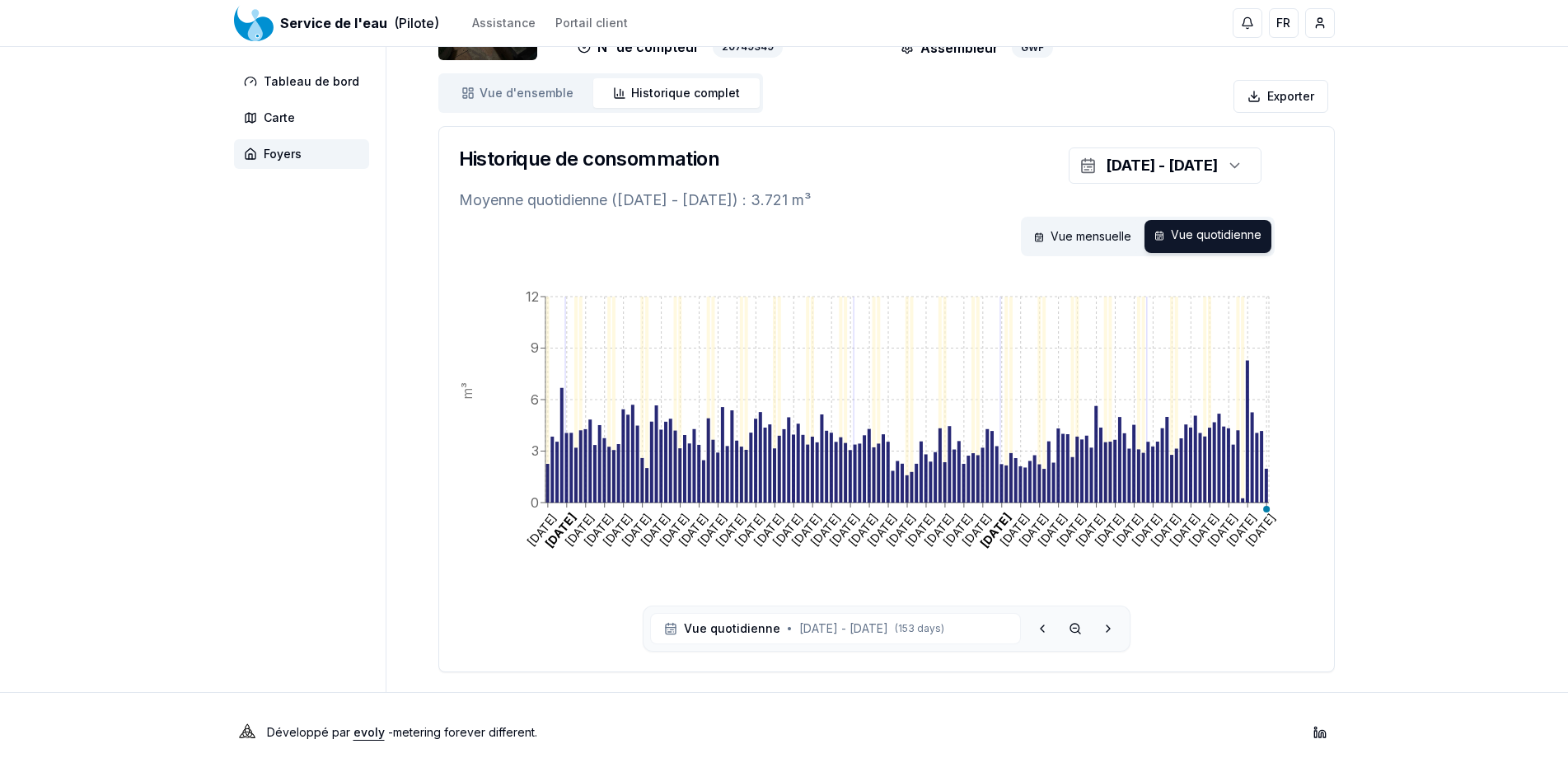
click at [1043, 632] on icon at bounding box center [1042, 628] width 4 height 6
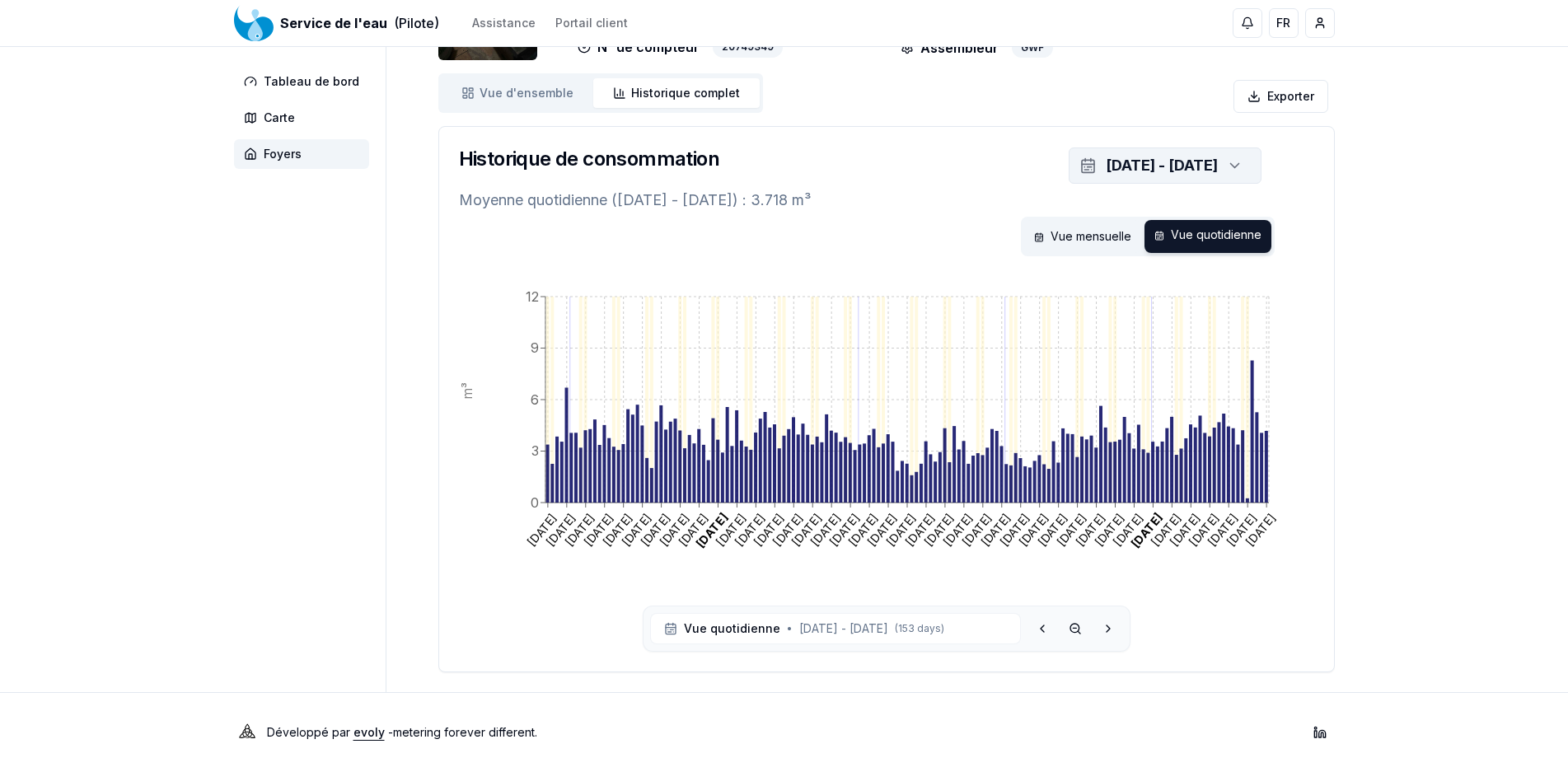
click at [1105, 156] on div "[DATE] - [DATE]" at bounding box center [1161, 165] width 112 height 23
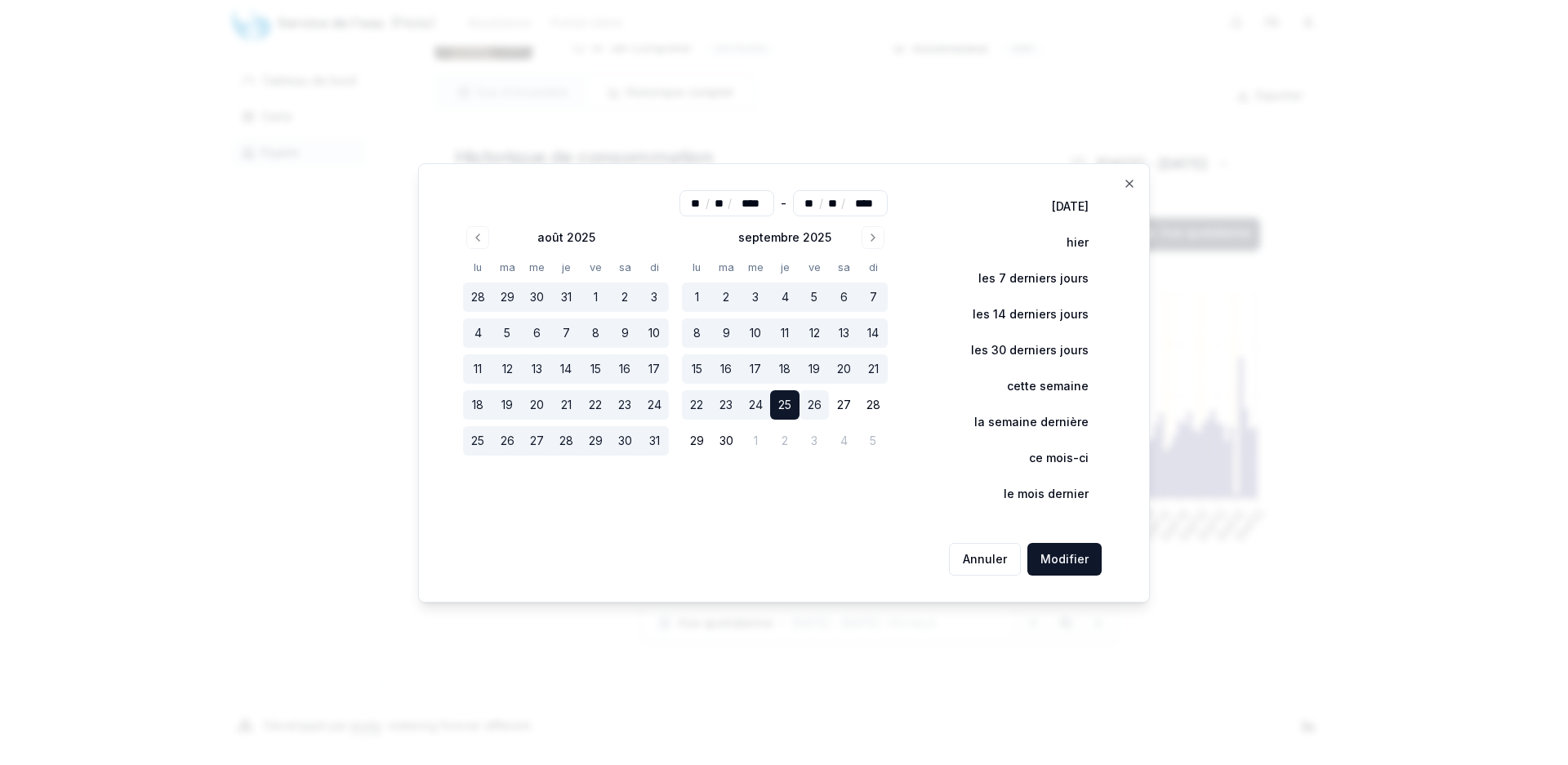
click at [485, 303] on button "28" at bounding box center [478, 297] width 29 height 29
type input "**"
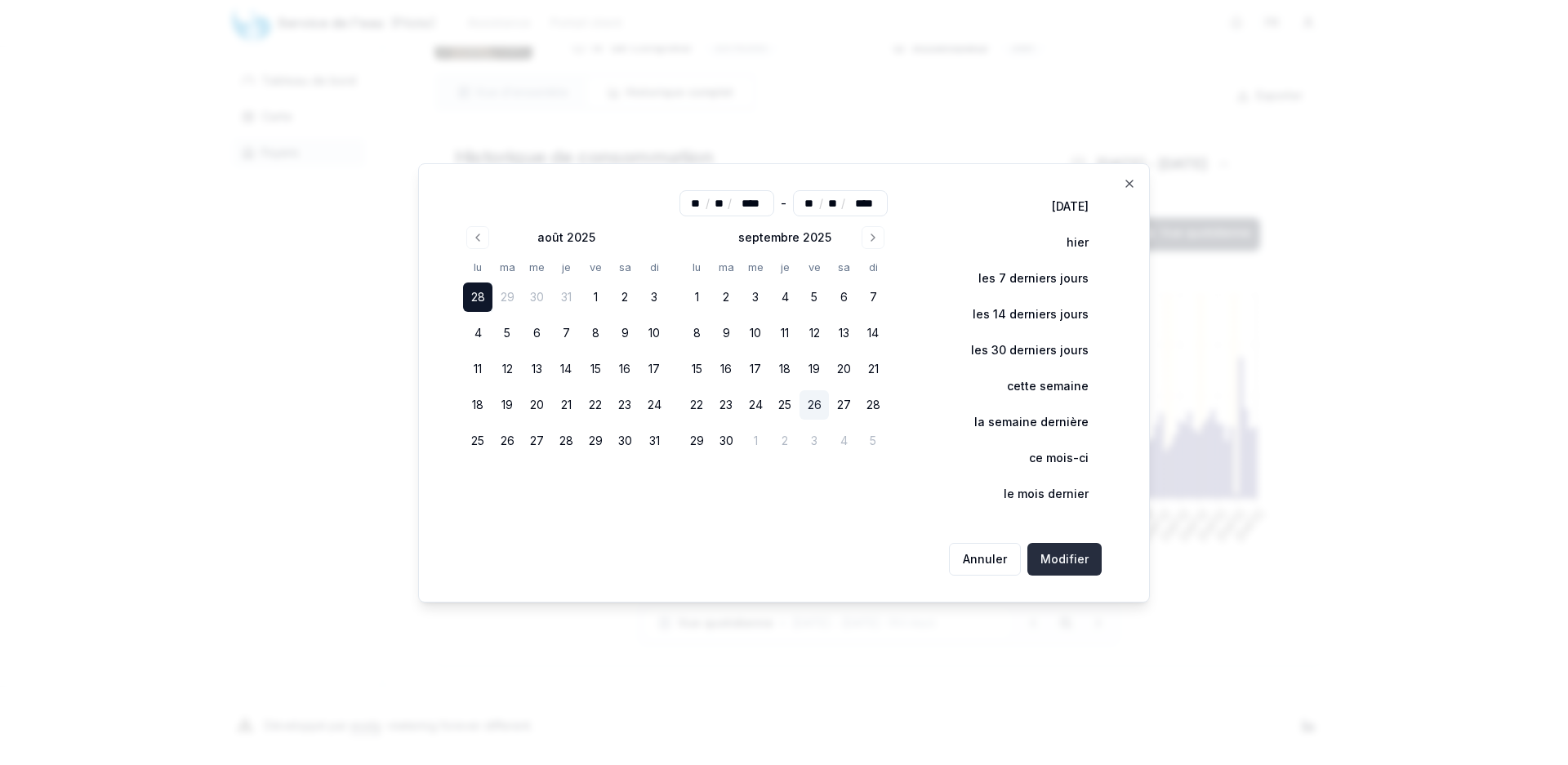
click at [1070, 565] on button "Modifier" at bounding box center [1065, 560] width 74 height 33
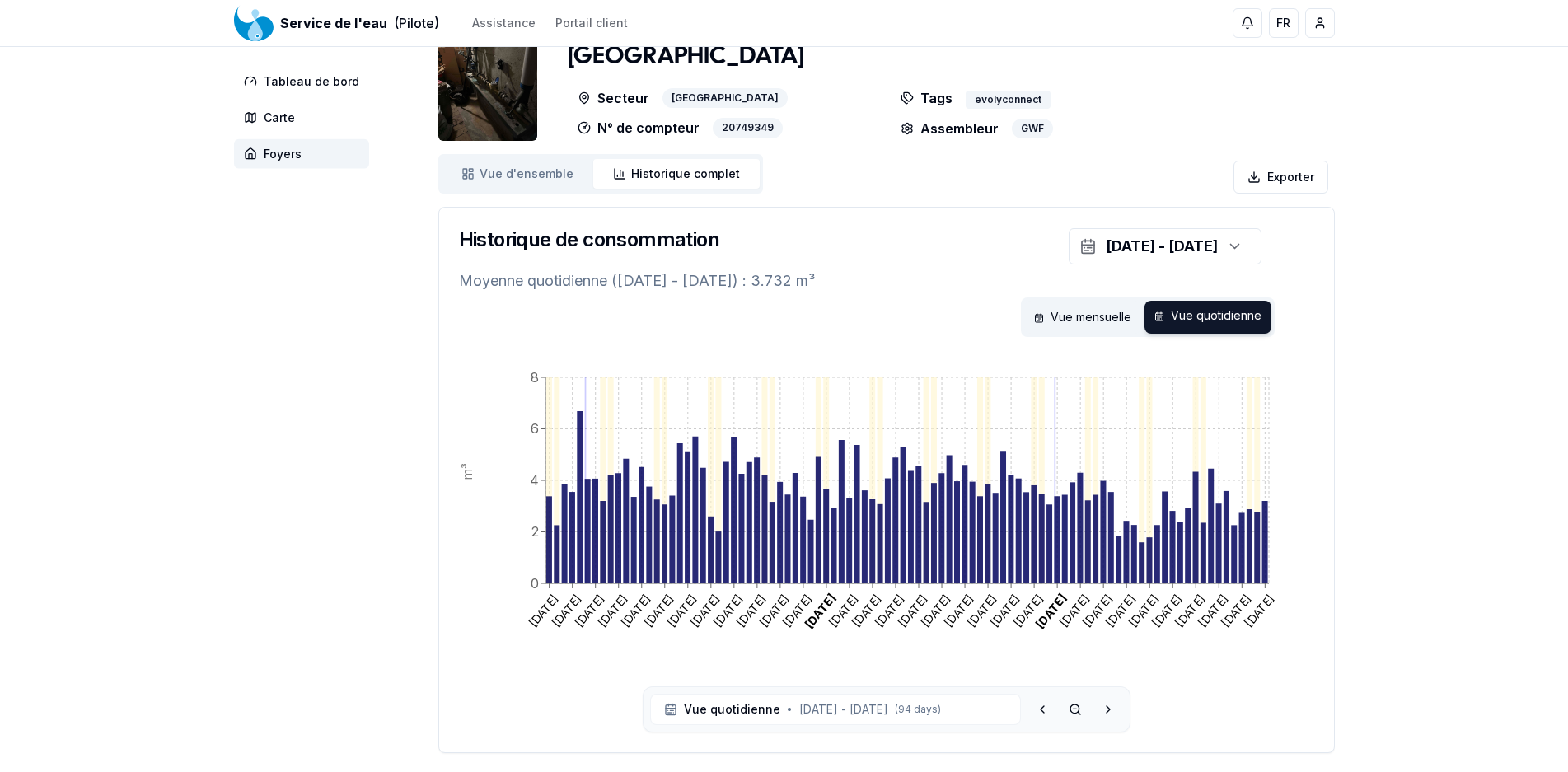
scroll to position [54, 0]
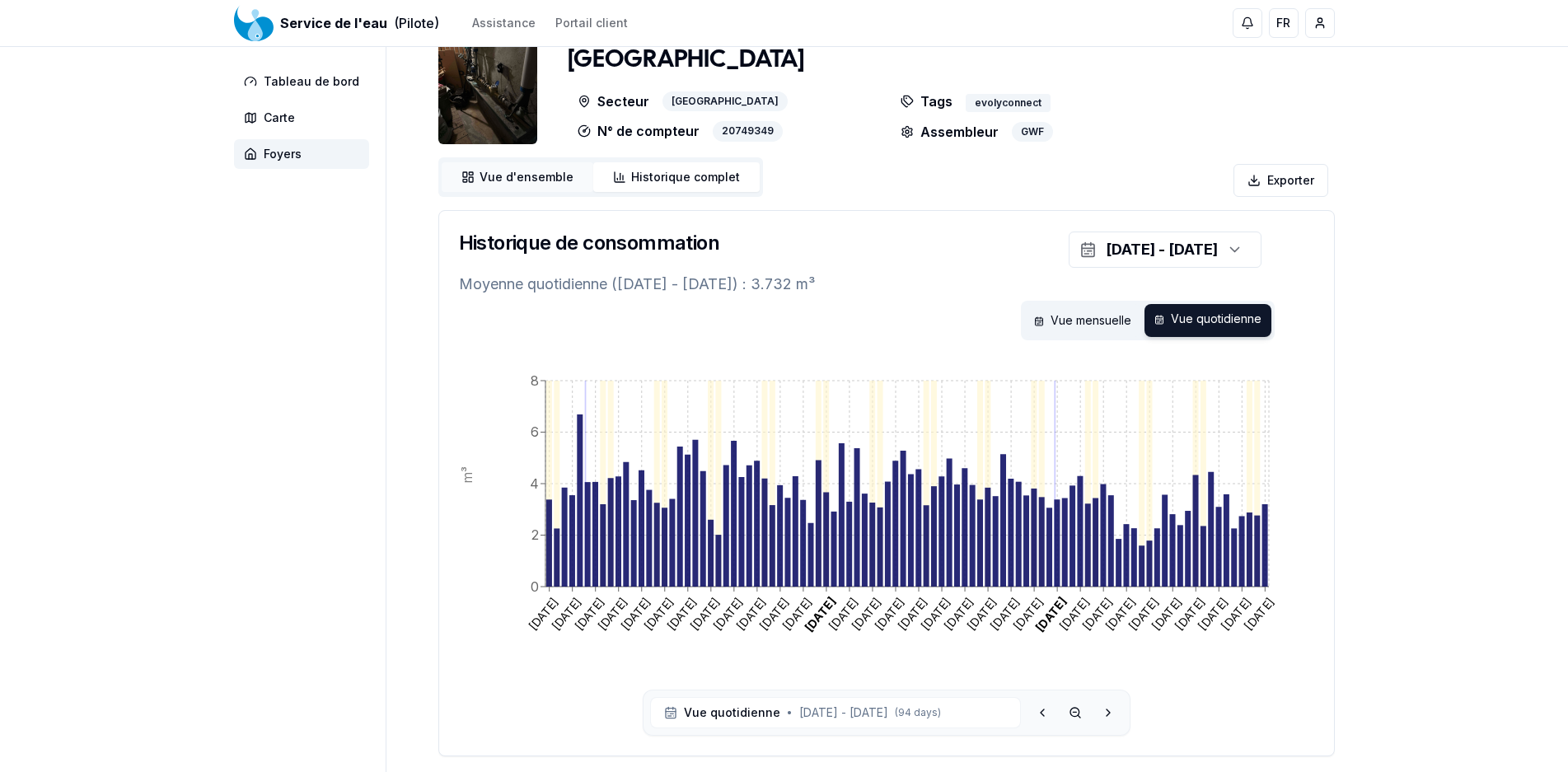
click at [518, 171] on span "Vue d'ensemble" at bounding box center [526, 177] width 93 height 17
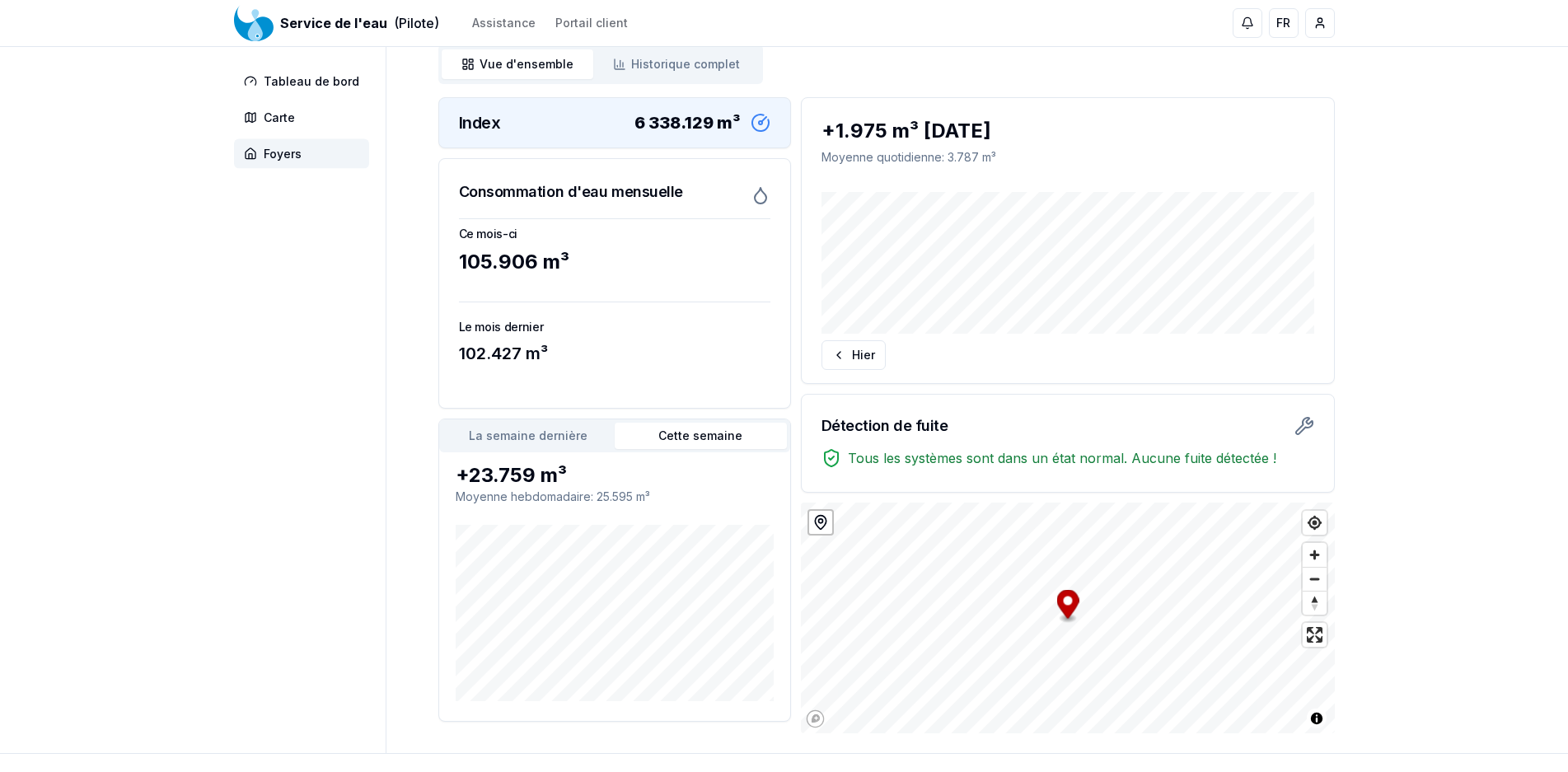
scroll to position [228, 0]
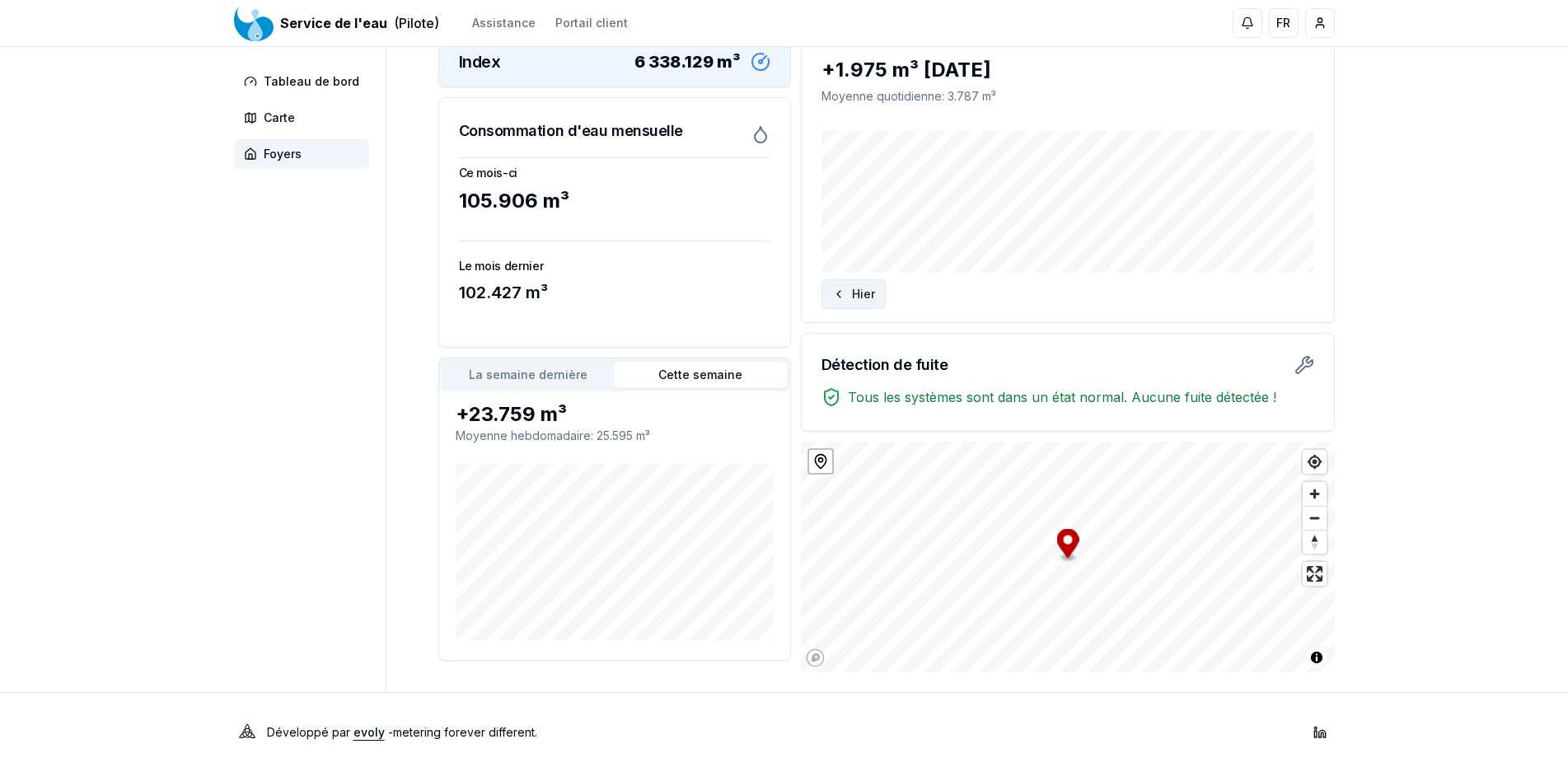
click at [843, 286] on button "Hier" at bounding box center [853, 294] width 64 height 29
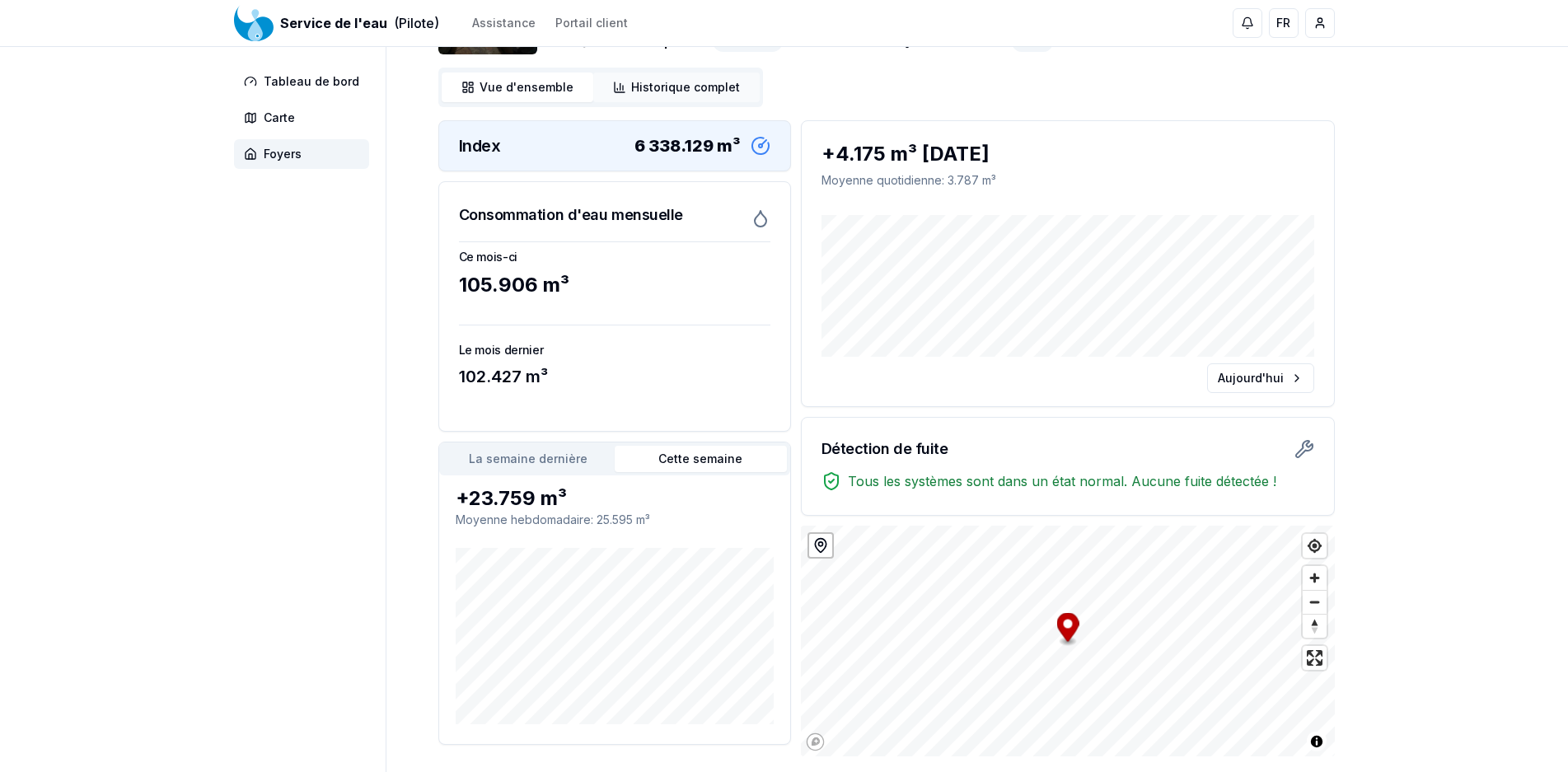
click at [648, 82] on span "Historique complet" at bounding box center [685, 87] width 109 height 17
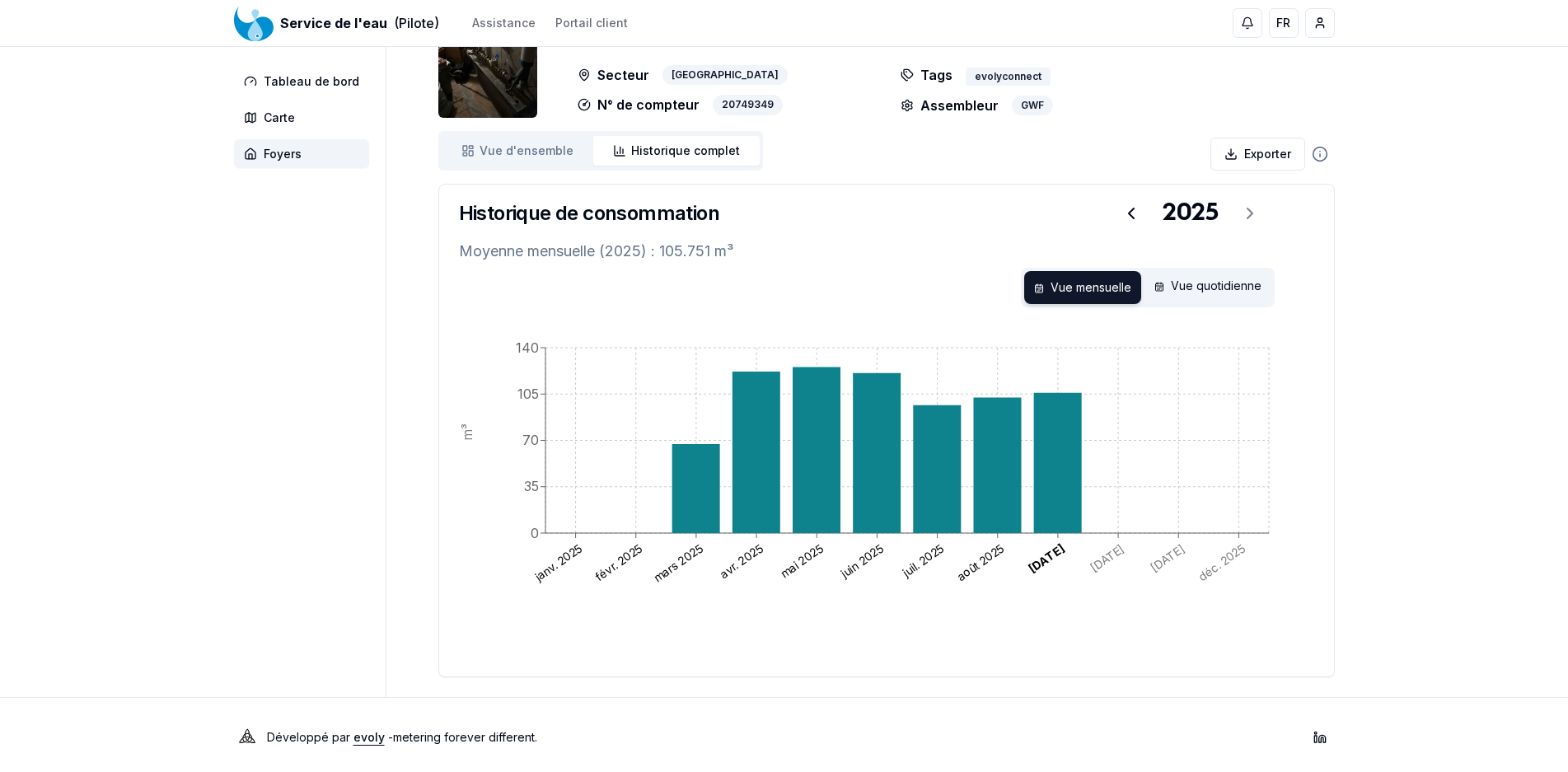
scroll to position [85, 0]
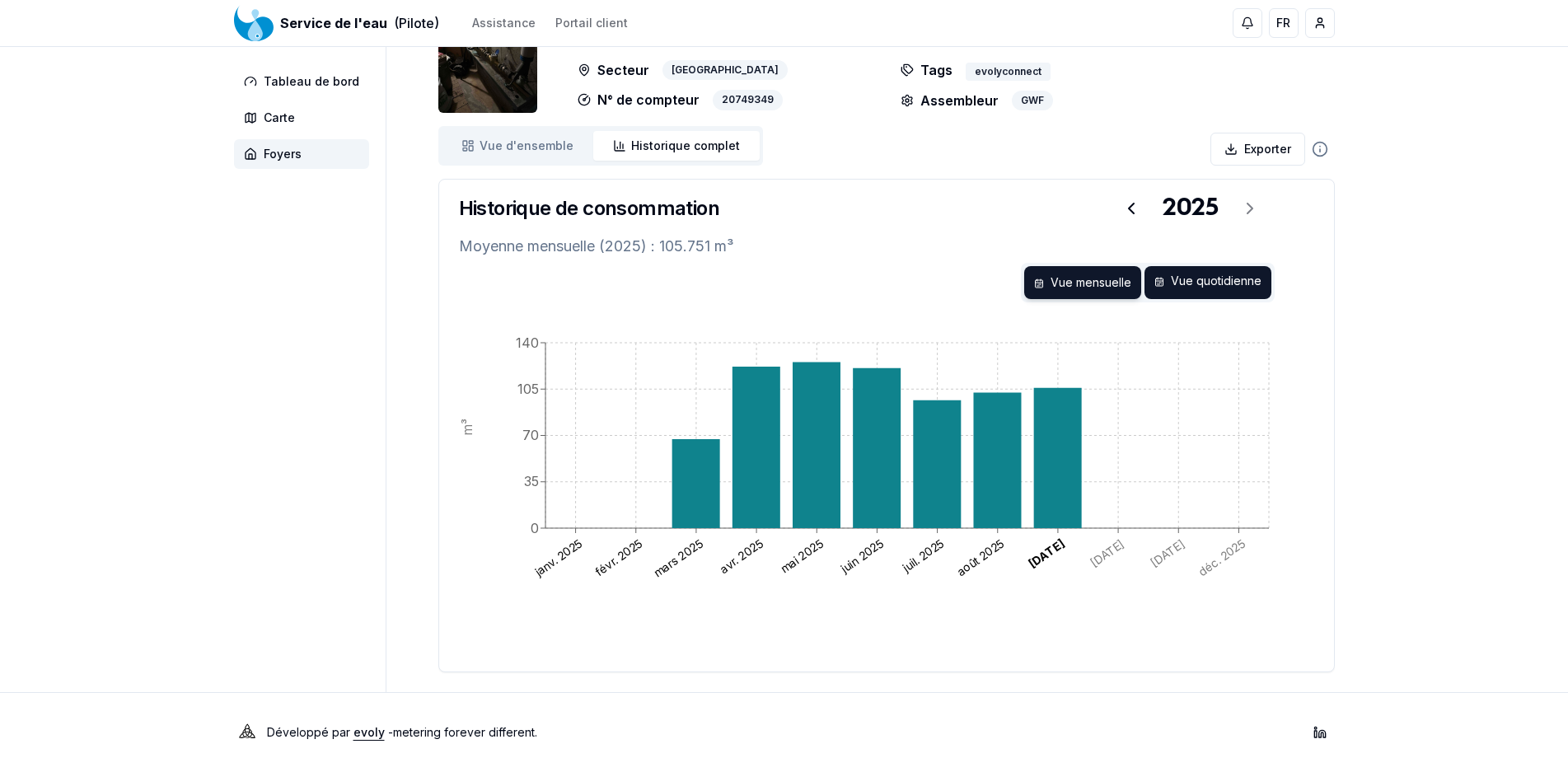
click at [1211, 291] on div "Vue quotidienne" at bounding box center [1208, 282] width 126 height 33
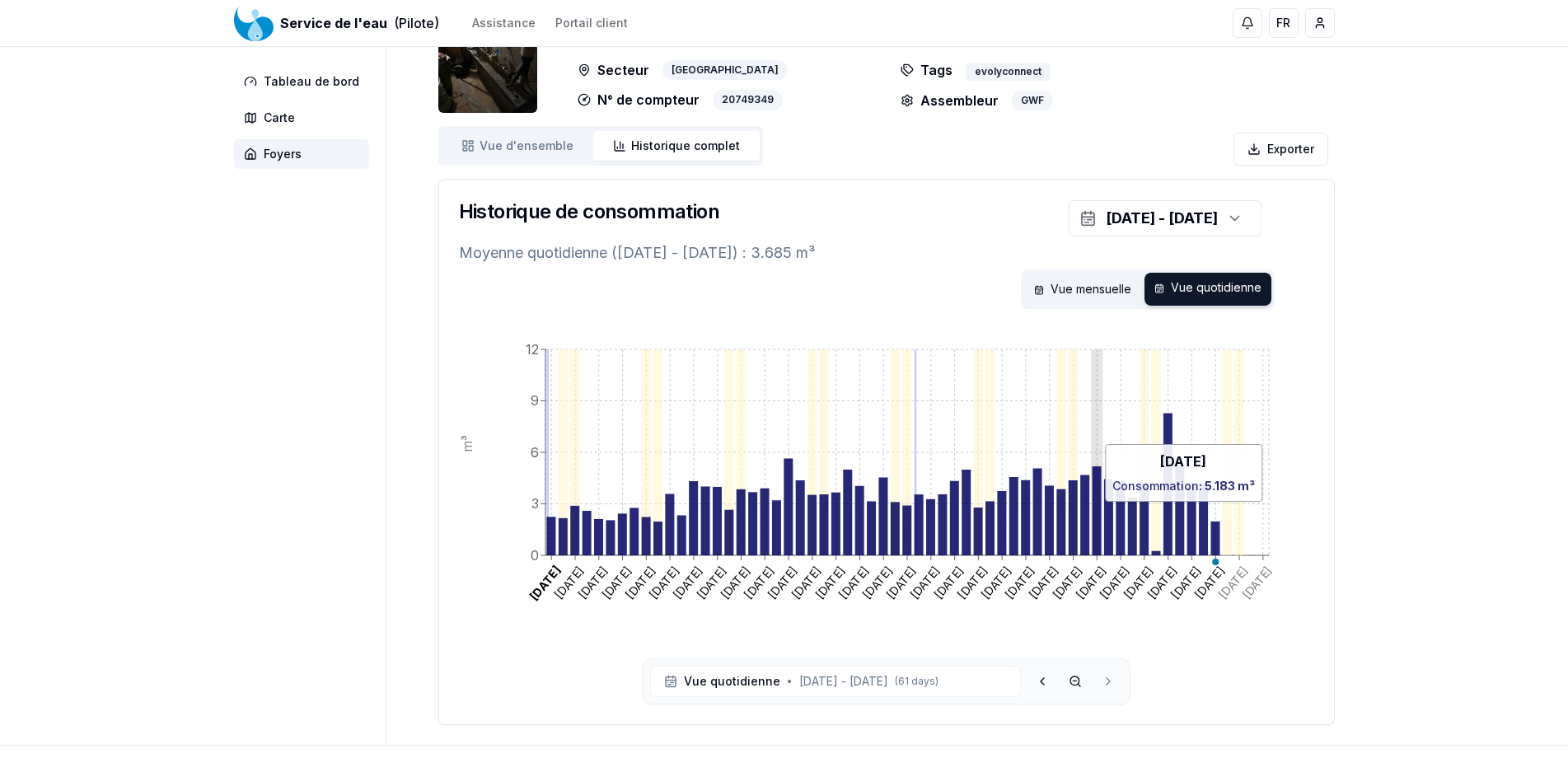
click at [1095, 510] on icon at bounding box center [1096, 511] width 9 height 89
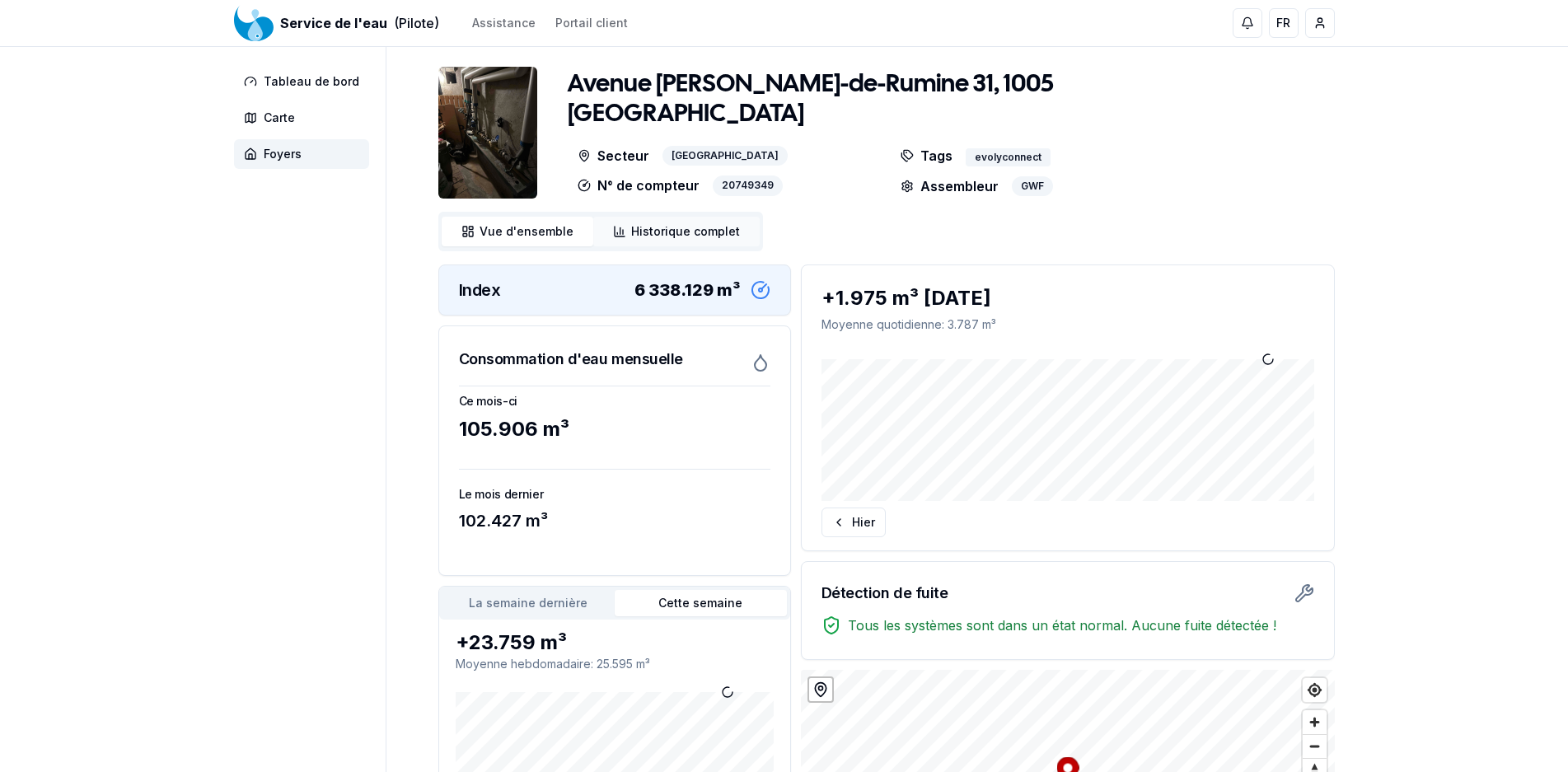
click at [656, 233] on span "Historique complet" at bounding box center [685, 232] width 109 height 17
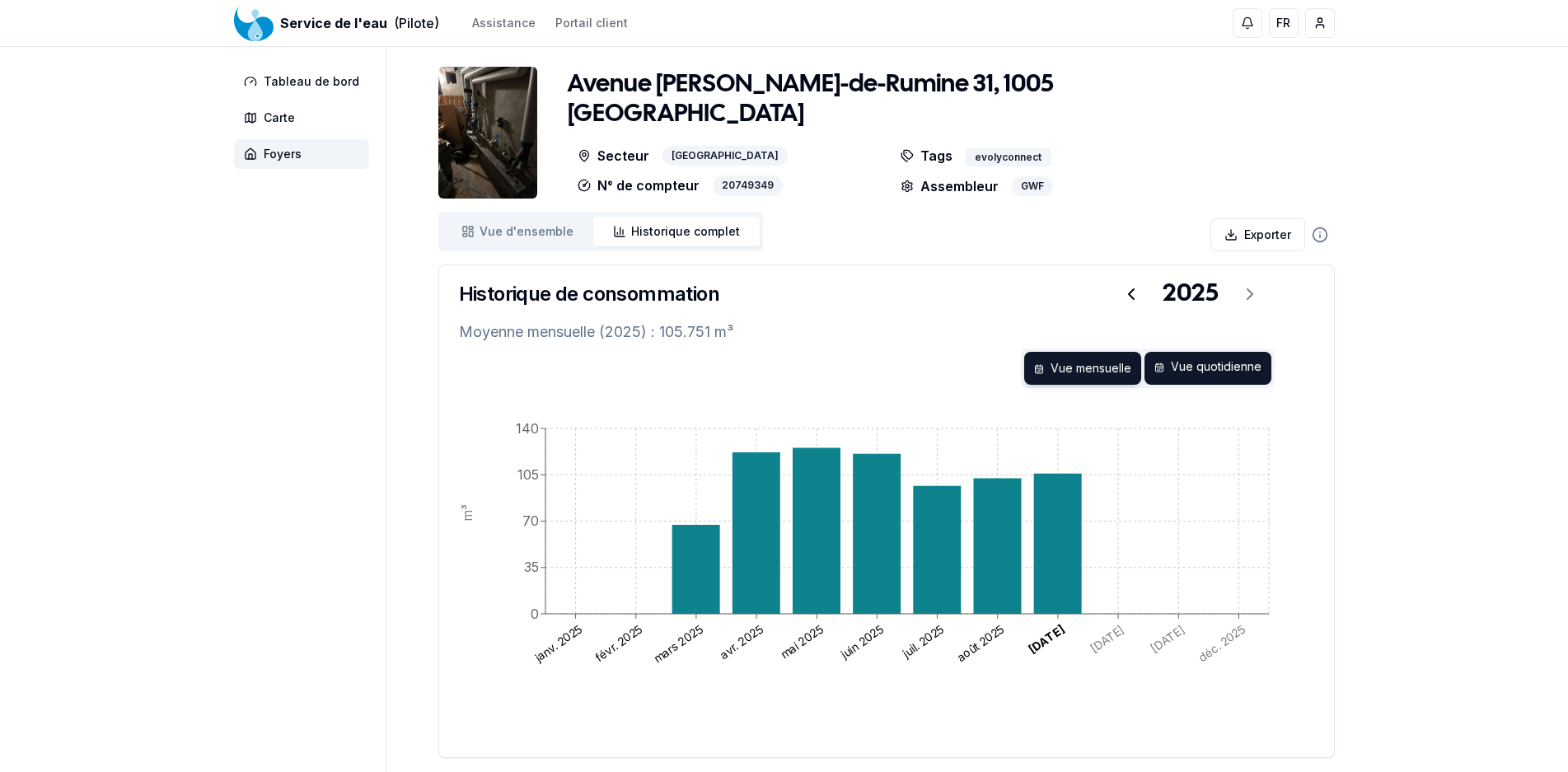
click at [1243, 361] on div "Vue quotidienne" at bounding box center [1208, 369] width 126 height 33
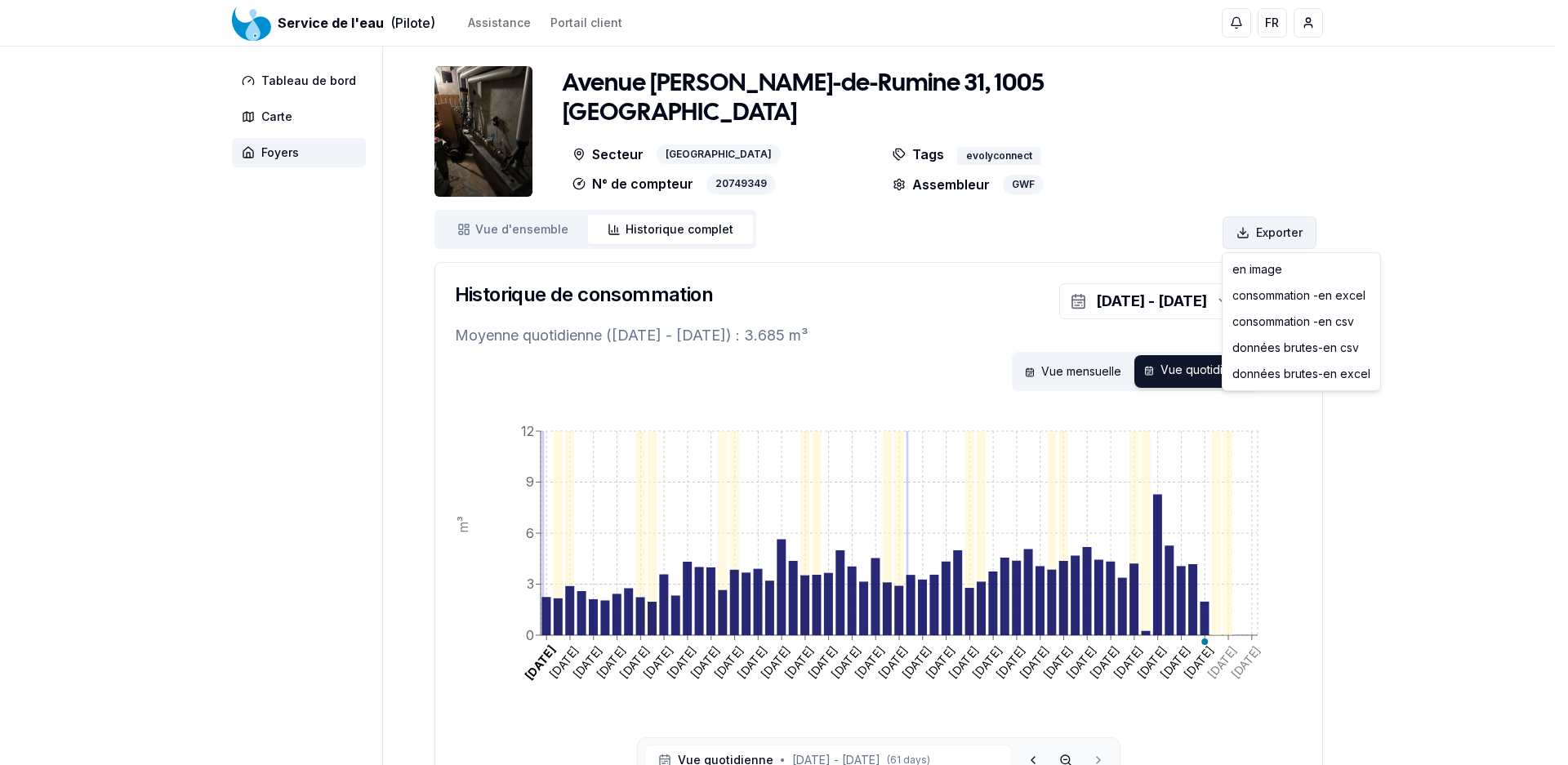
click at [1261, 236] on html "Service de l'eau (Pilote) Assistance Portail client FR [PERSON_NAME] Tableau de…" at bounding box center [784, 451] width 1568 height 902
click at [1314, 294] on div "consommation - en excel" at bounding box center [1301, 295] width 151 height 26
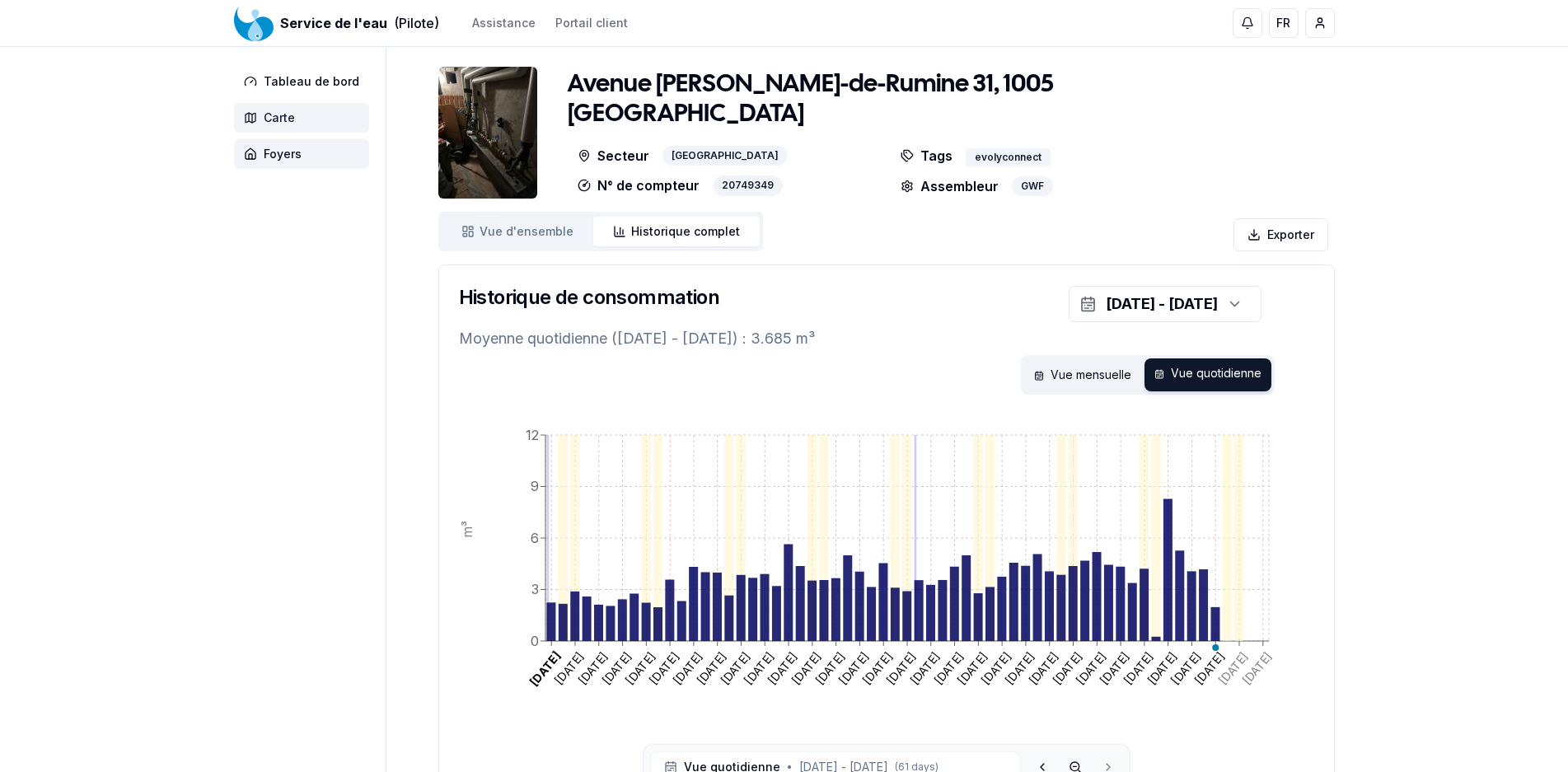
click at [281, 114] on span "Carte" at bounding box center [280, 118] width 31 height 17
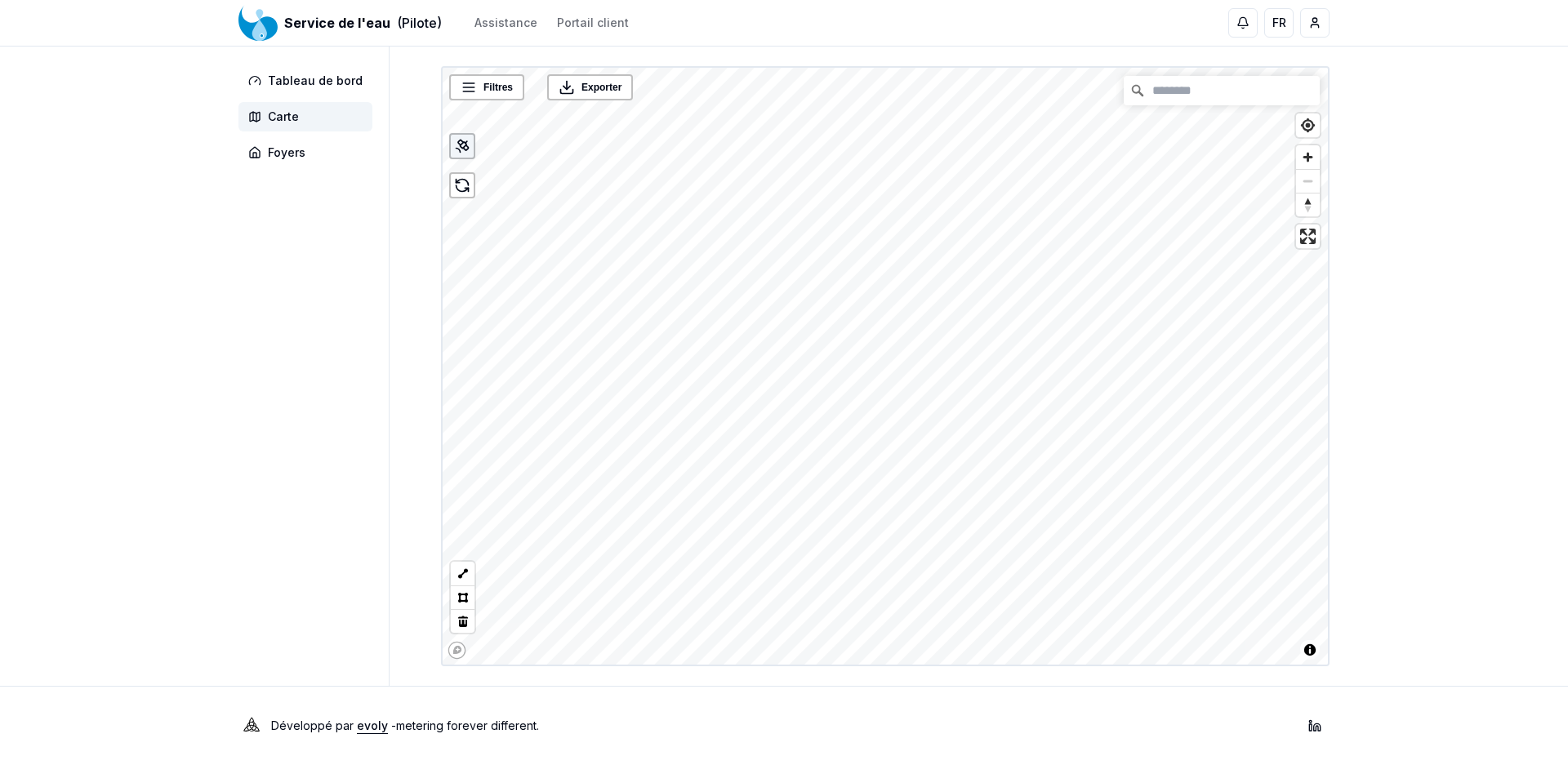
click at [457, 149] on icon at bounding box center [458, 151] width 4 height 4
click at [465, 153] on icon at bounding box center [462, 146] width 16 height 16
click at [465, 190] on icon at bounding box center [461, 188] width 12 height 6
click at [472, 80] on icon at bounding box center [469, 87] width 16 height 16
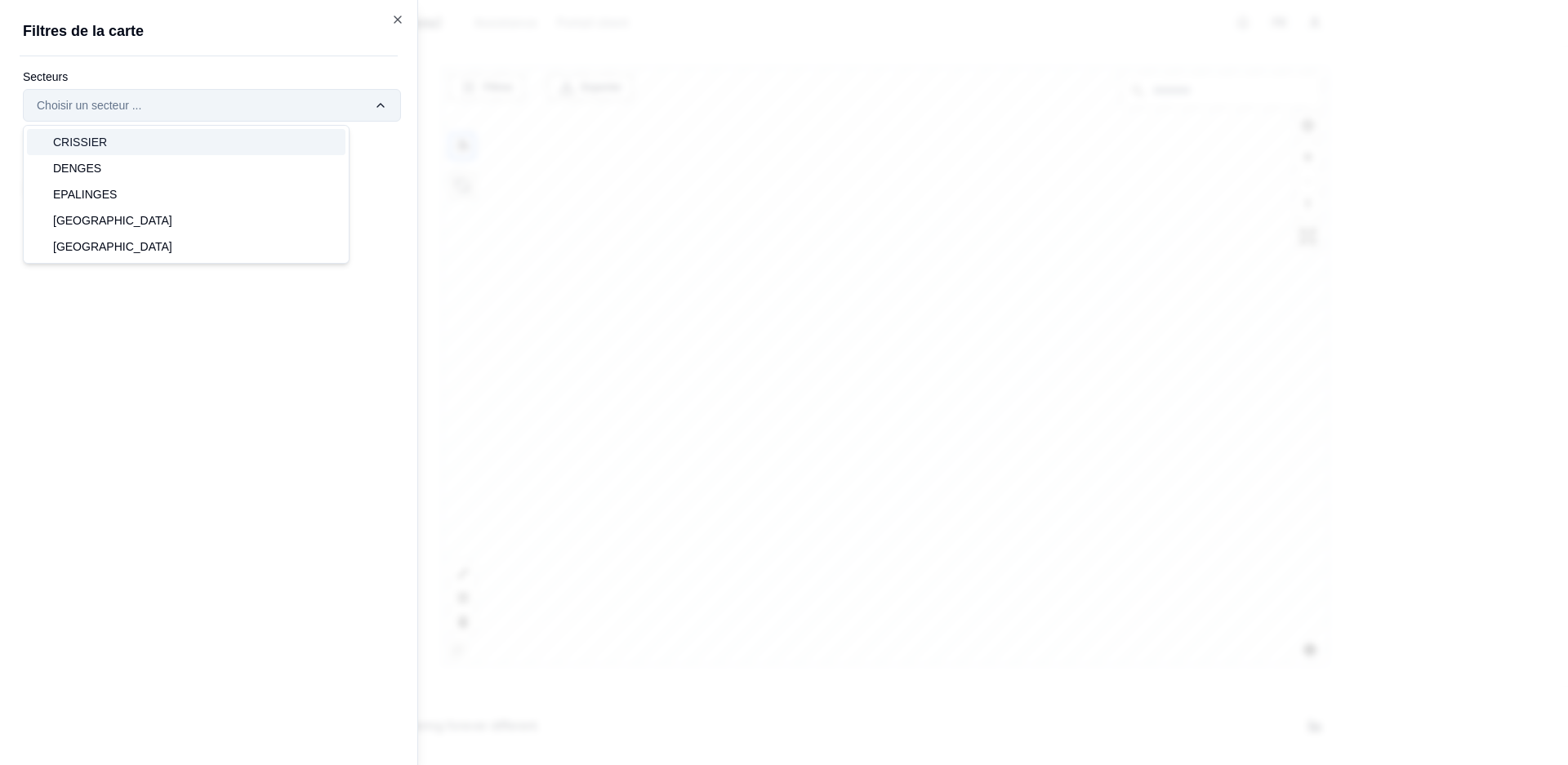
click at [441, 108] on div "Filtres © Mapbox © OpenStreetMap Improve this map © Maxar Exporter Filtres de l…" at bounding box center [885, 366] width 888 height 601
click at [441, 106] on div "Filtres © Mapbox © OpenStreetMap Improve this map © Maxar Exporter Filtres de l…" at bounding box center [885, 366] width 888 height 601
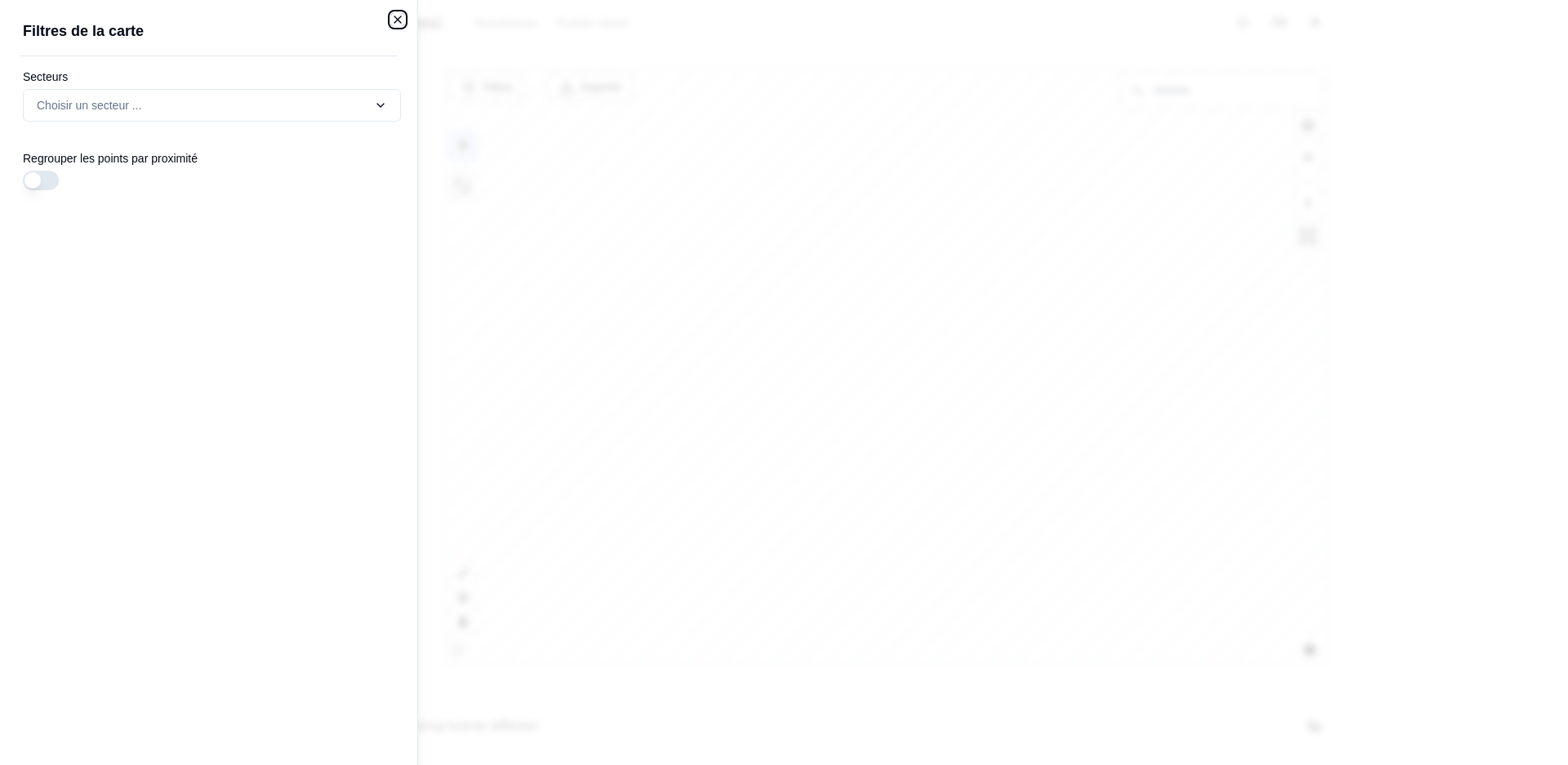
click at [395, 16] on icon "button" at bounding box center [398, 19] width 13 height 13
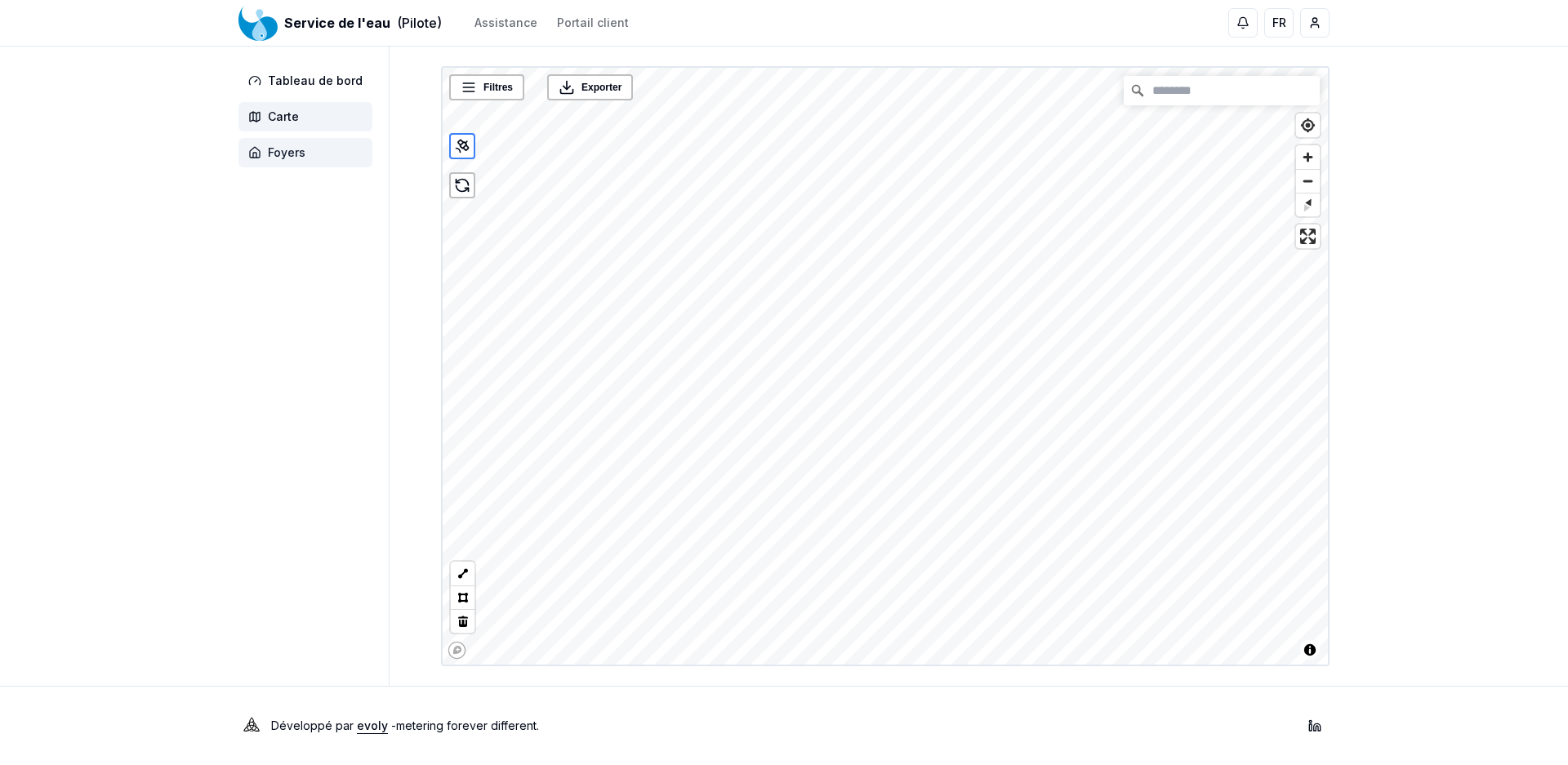
click at [283, 150] on span "Foyers" at bounding box center [286, 153] width 37 height 16
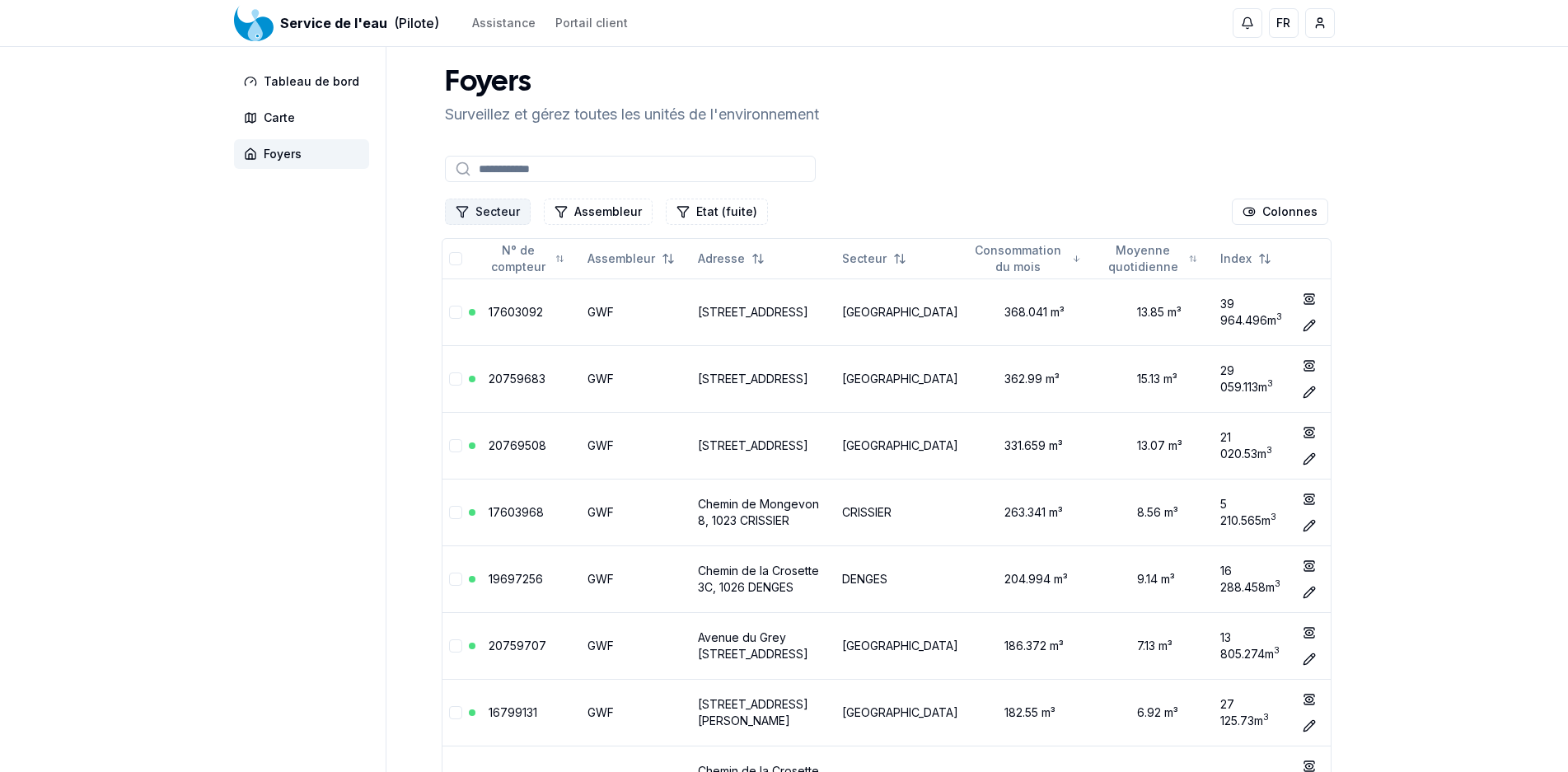
click at [509, 204] on button "Secteur" at bounding box center [487, 212] width 85 height 27
click at [483, 307] on span "DENGES" at bounding box center [498, 309] width 45 height 17
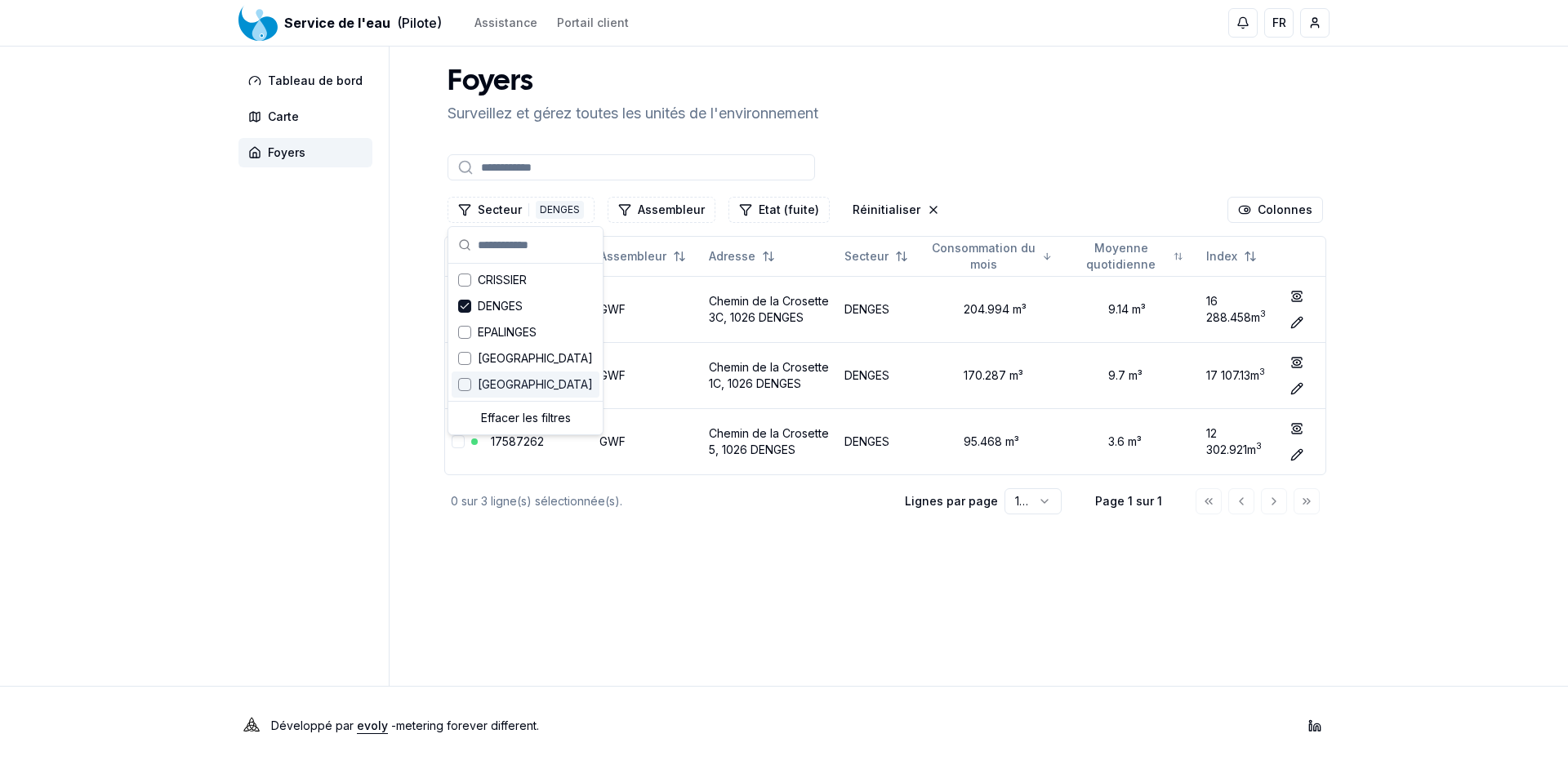
click at [639, 610] on main "Foyers Surveillez et gérez toutes les unités de l'environnement Secteur 1 DENGE…" at bounding box center [885, 366] width 888 height 640
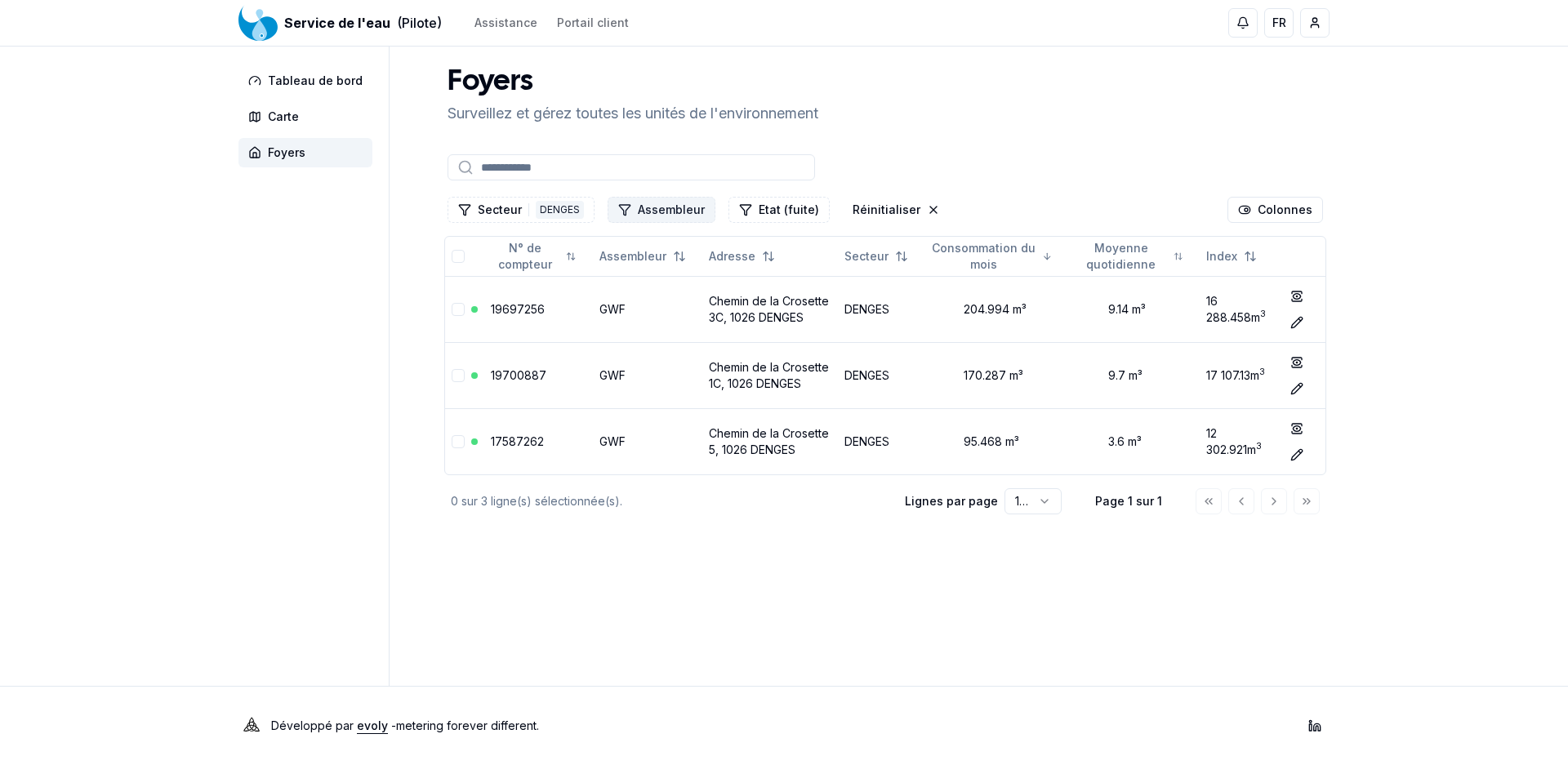
click at [647, 210] on button "Assembleur" at bounding box center [661, 210] width 108 height 26
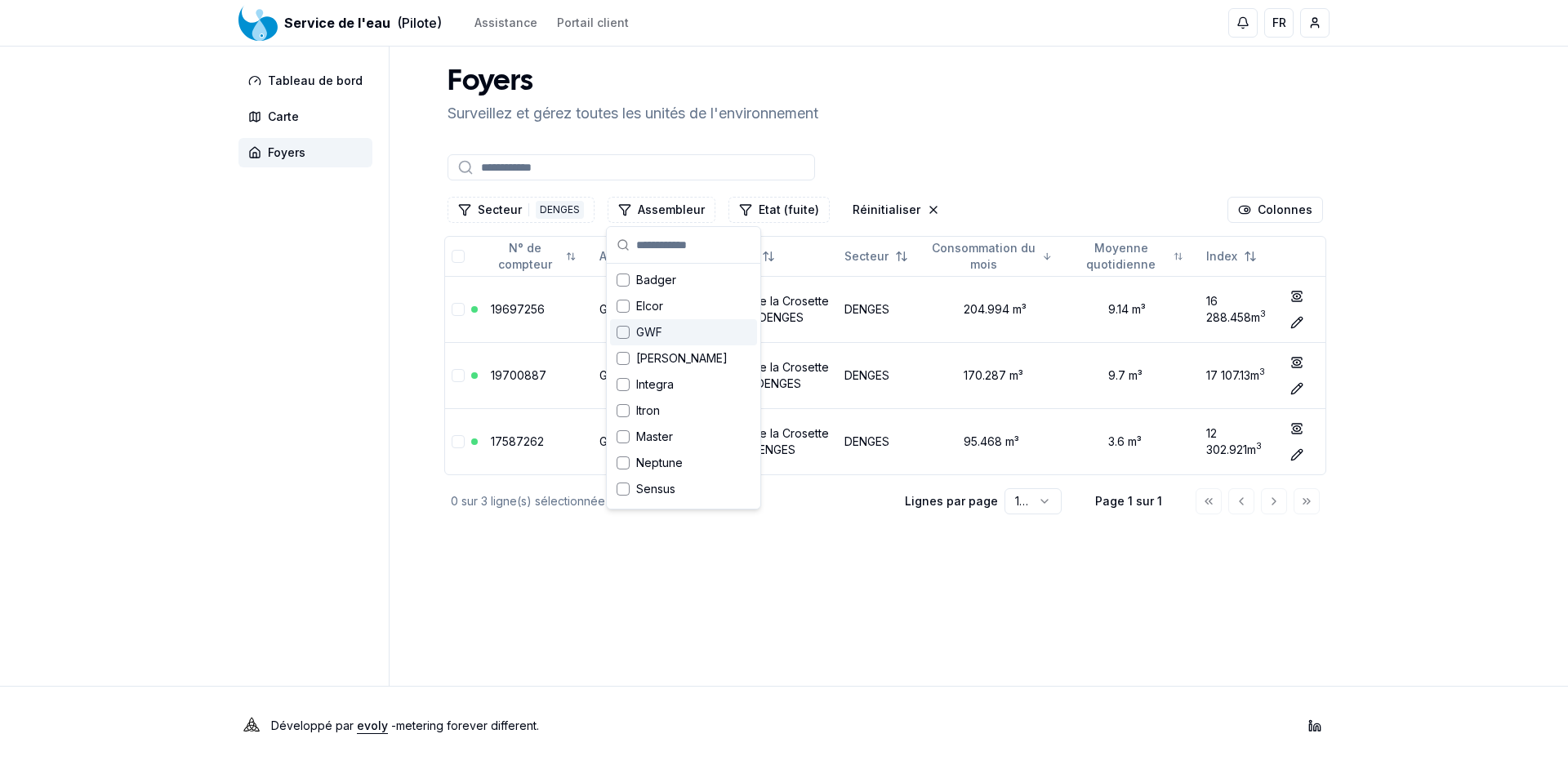
click at [640, 332] on span "GWF" at bounding box center [649, 333] width 26 height 16
click at [921, 618] on main "Foyers Surveillez et gérez toutes les unités de l'environnement Secteur 1 DENGE…" at bounding box center [885, 366] width 888 height 640
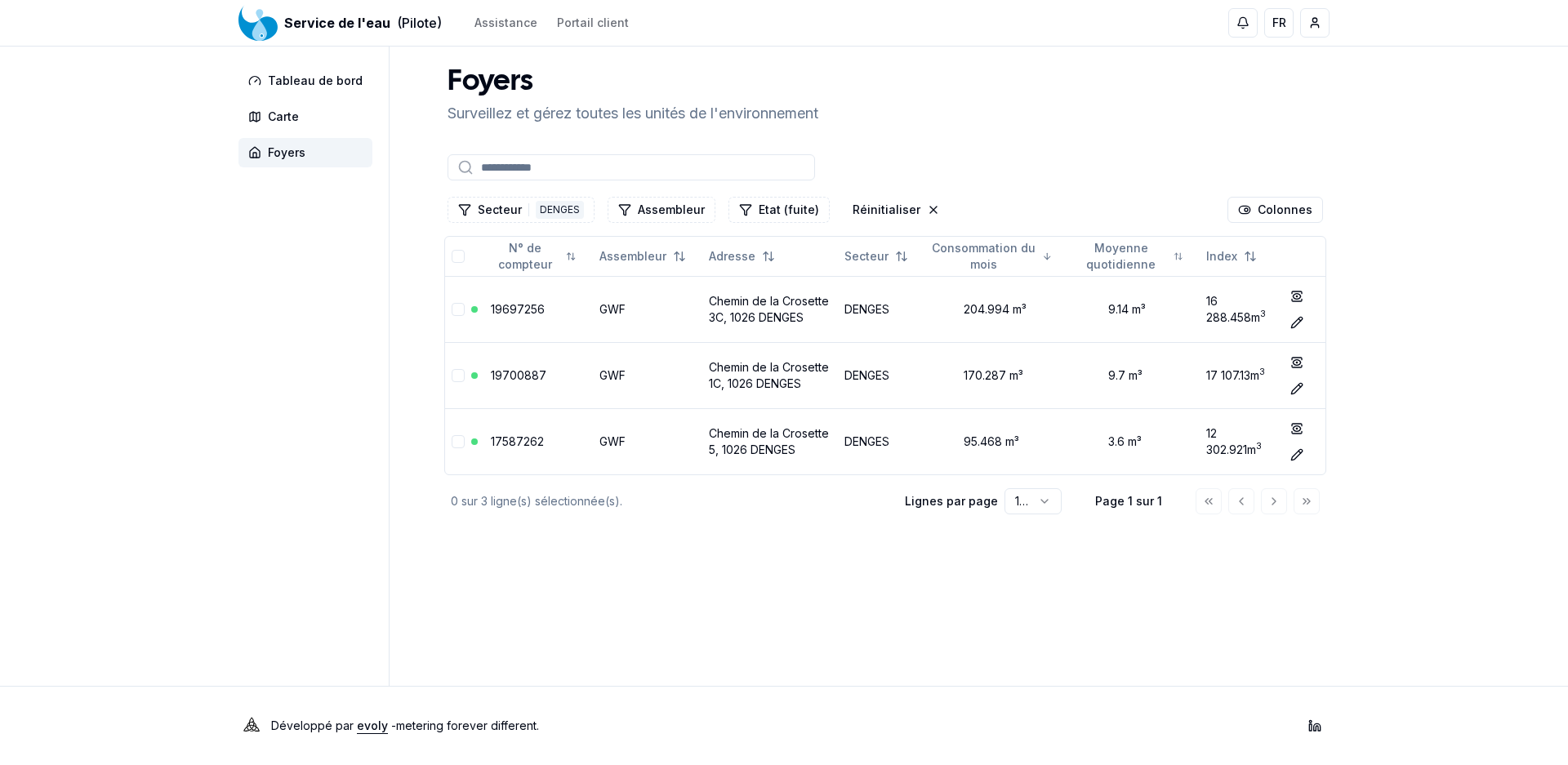
click at [1042, 501] on html "Service de l'eau (Pilote) Assistance Portail client FR [PERSON_NAME] Tableau de…" at bounding box center [784, 382] width 1568 height 765
click at [590, 162] on input at bounding box center [631, 167] width 368 height 26
click at [491, 213] on button "Secteur 1 DENGES" at bounding box center [521, 210] width 147 height 26
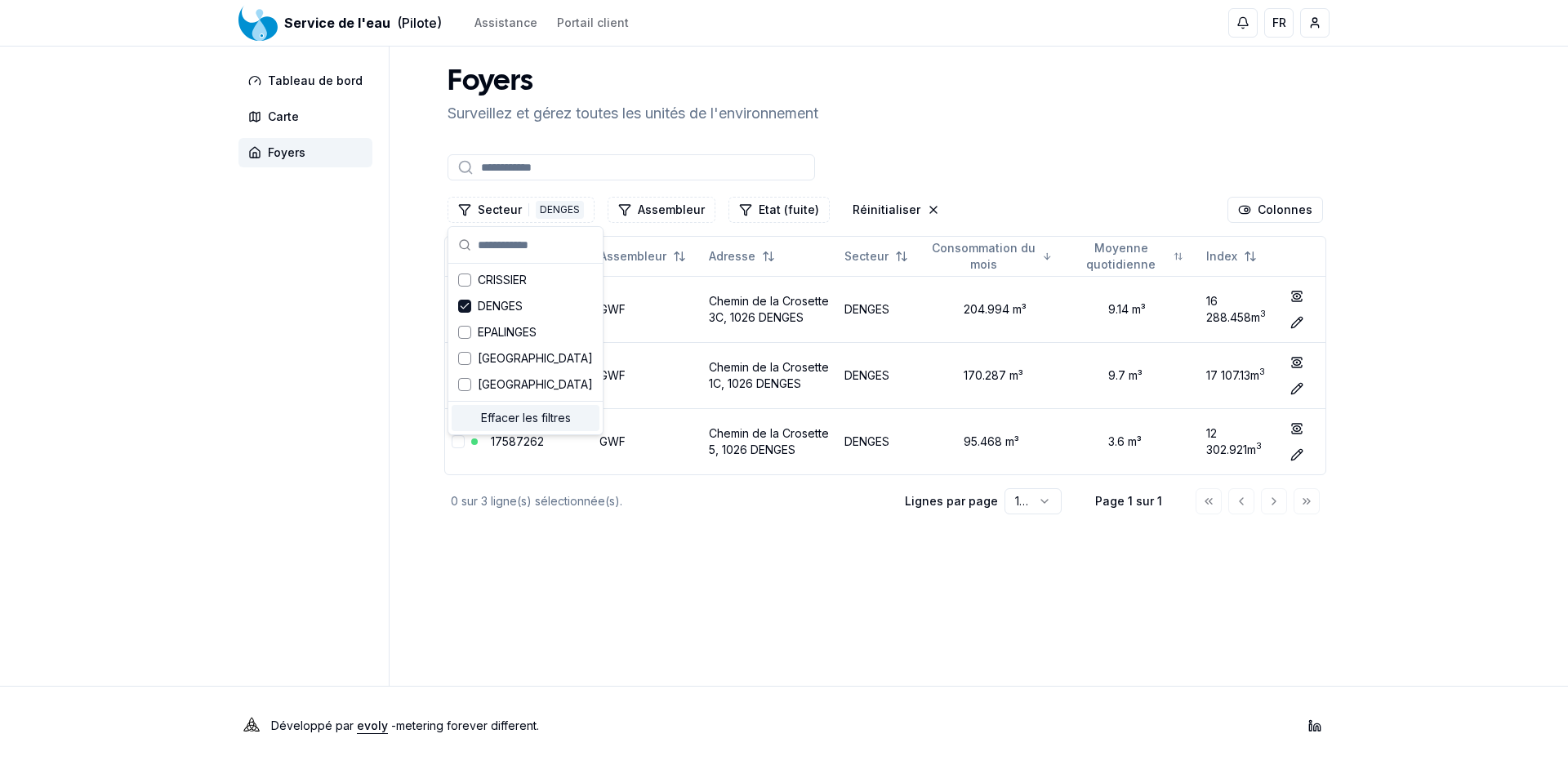
click at [599, 414] on div "Effacer les filtres" at bounding box center [525, 418] width 148 height 26
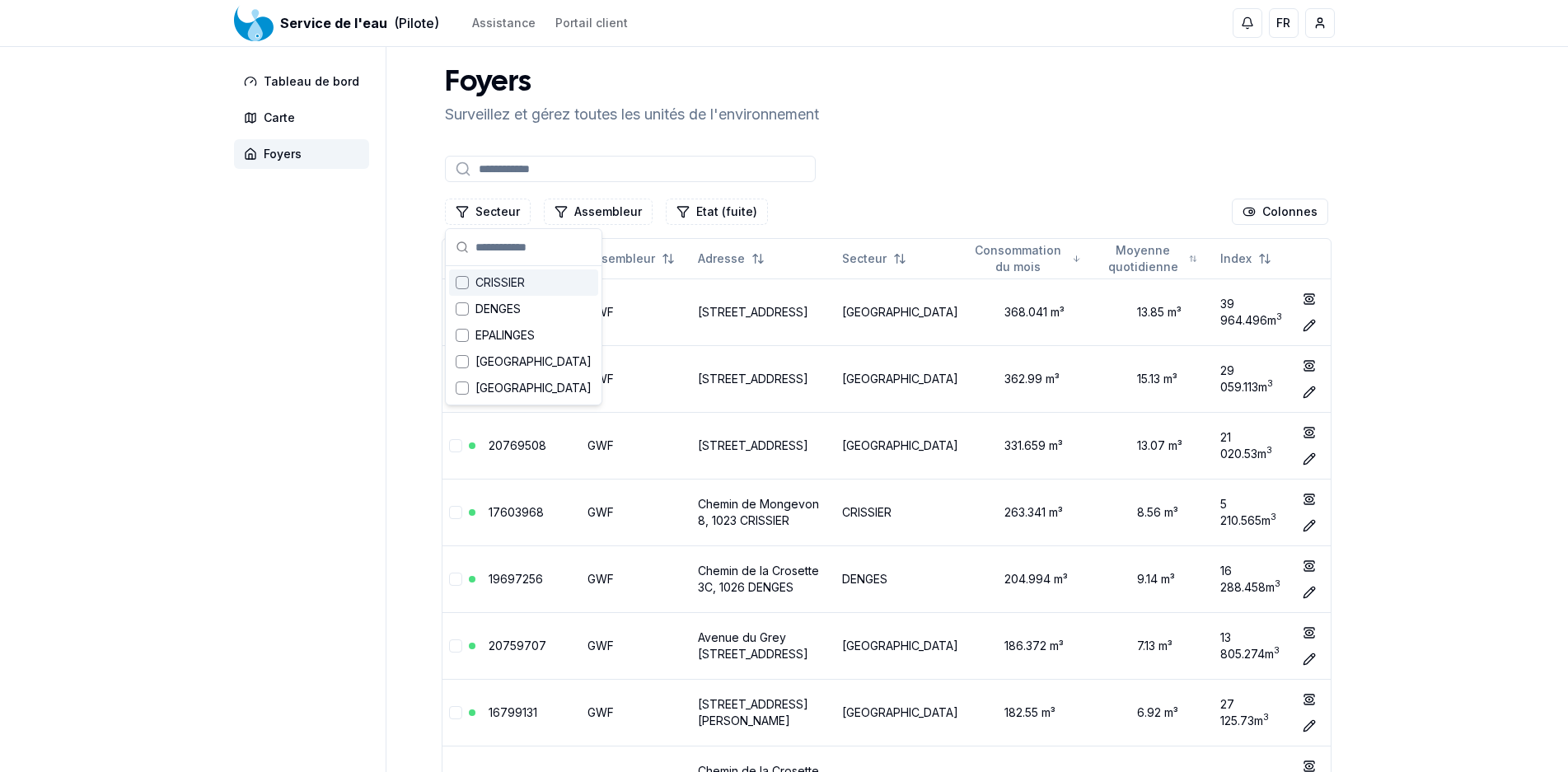
click at [685, 173] on input at bounding box center [630, 169] width 371 height 27
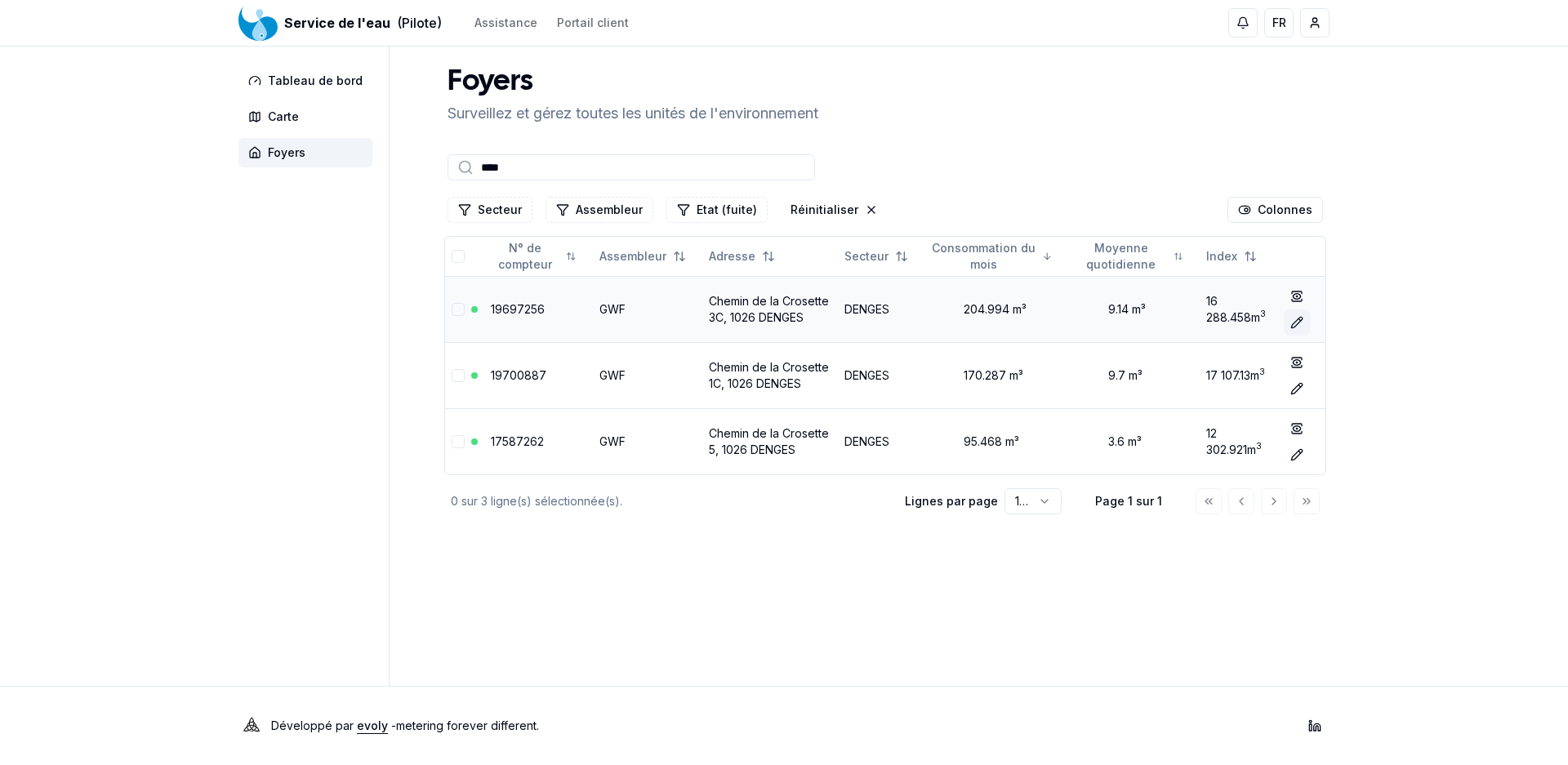
type input "****"
click at [1294, 323] on icon at bounding box center [1296, 323] width 13 height 13
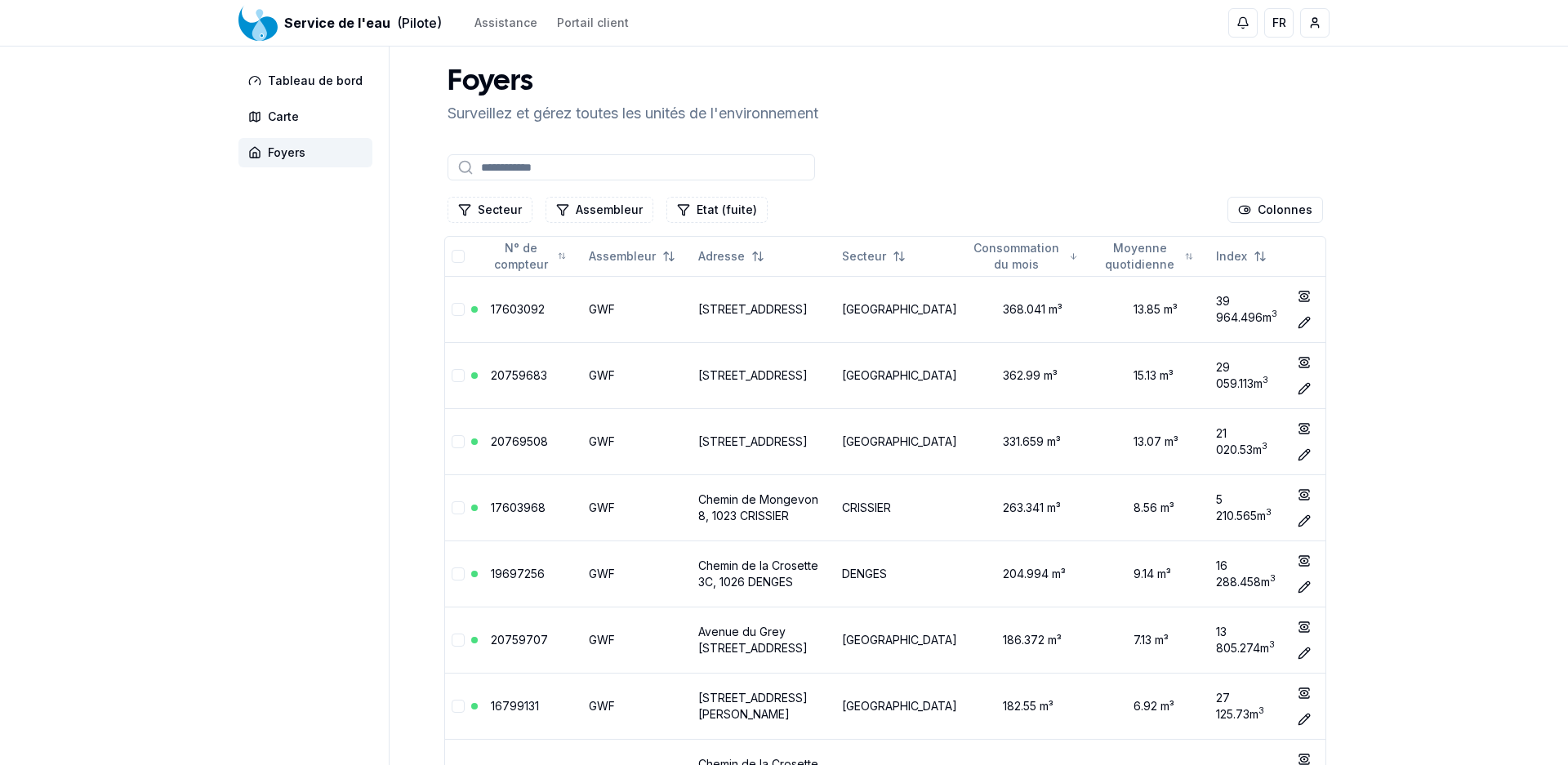
type input "****"
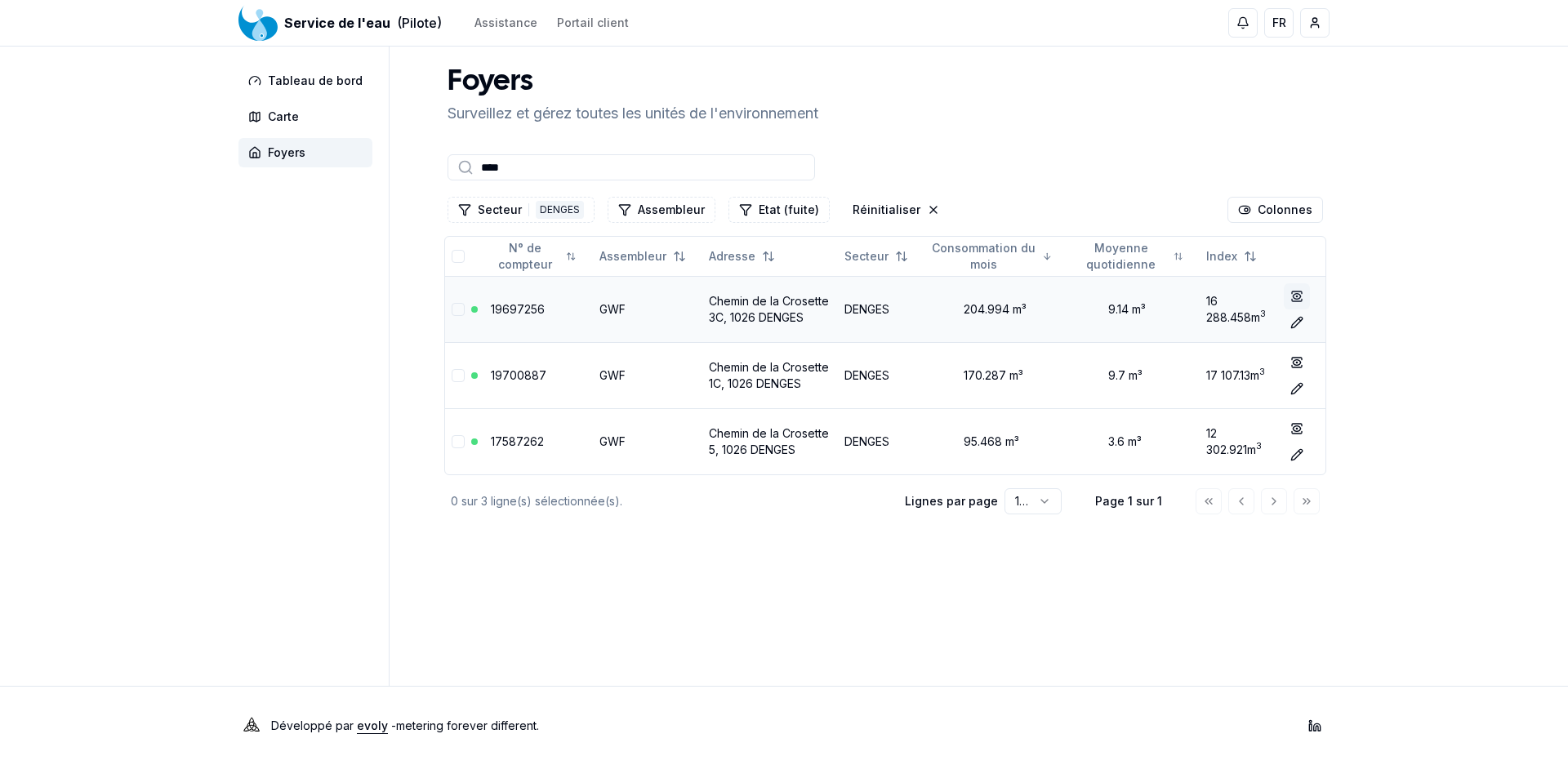
click at [1296, 297] on icon at bounding box center [1296, 296] width 13 height 13
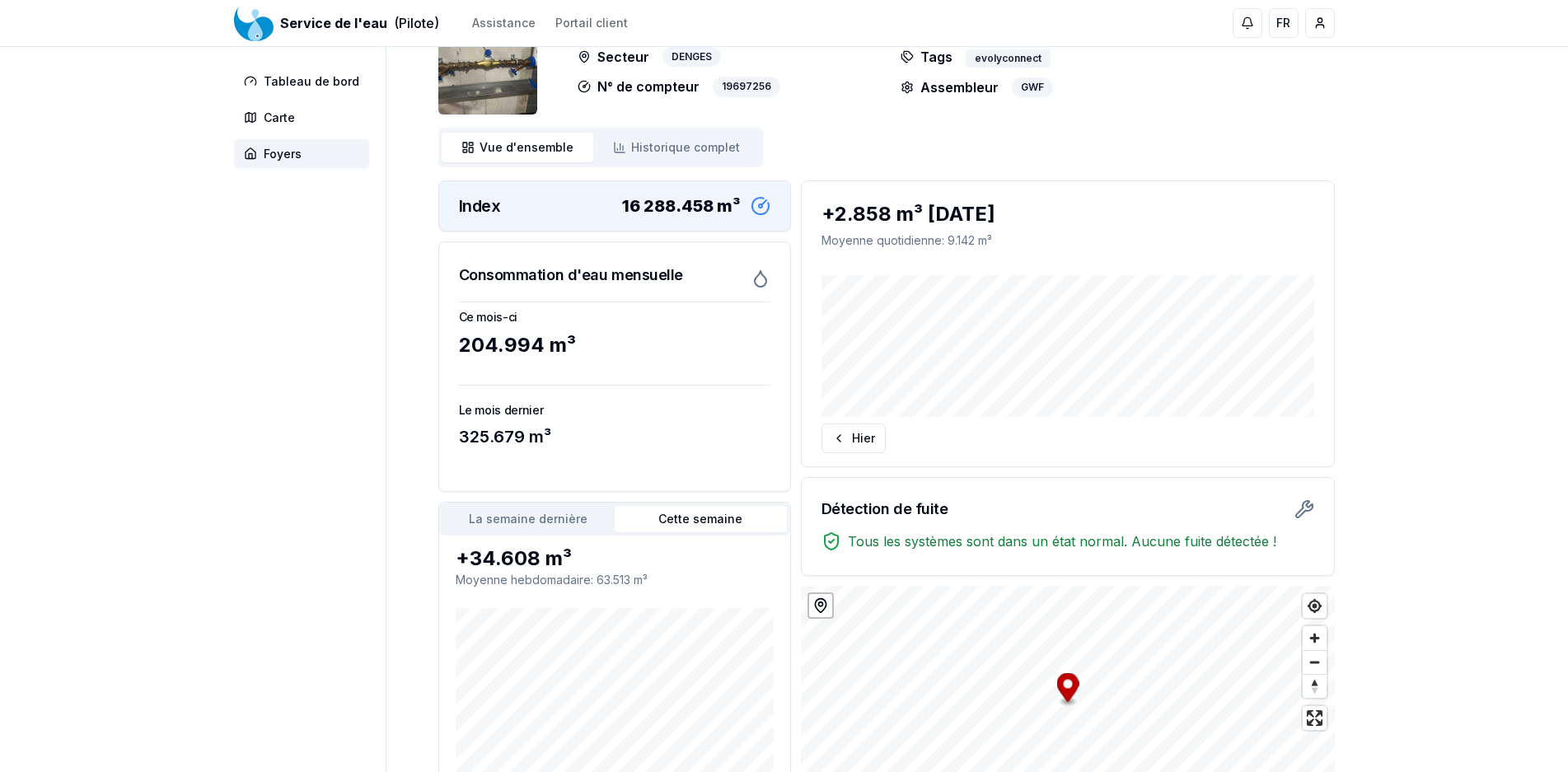
scroll to position [168, 0]
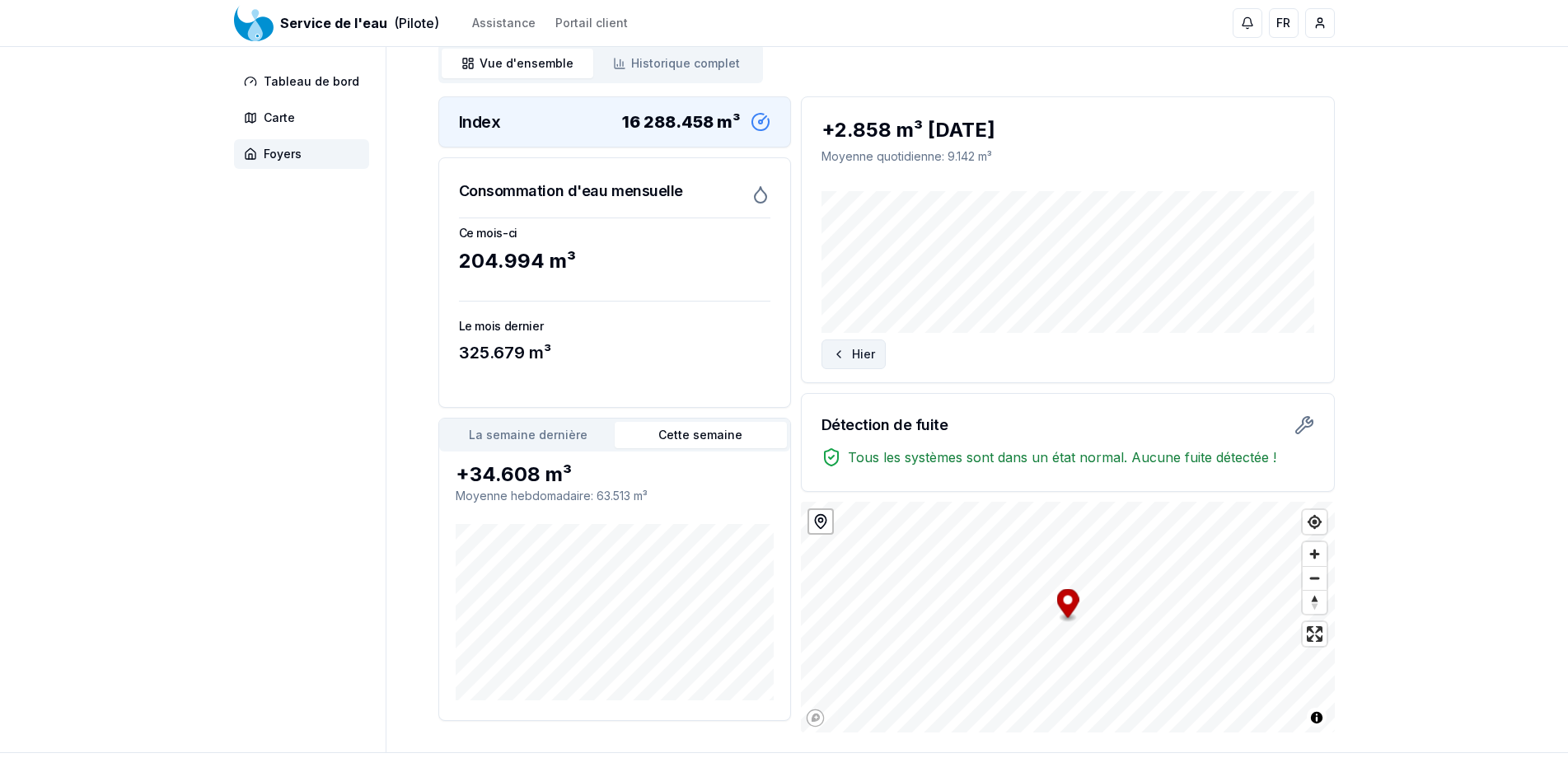
click at [858, 348] on button "Hier" at bounding box center [853, 354] width 64 height 29
click at [1266, 362] on button "Aujourd'hui" at bounding box center [1260, 354] width 107 height 29
click at [865, 354] on button "Hier" at bounding box center [853, 354] width 64 height 29
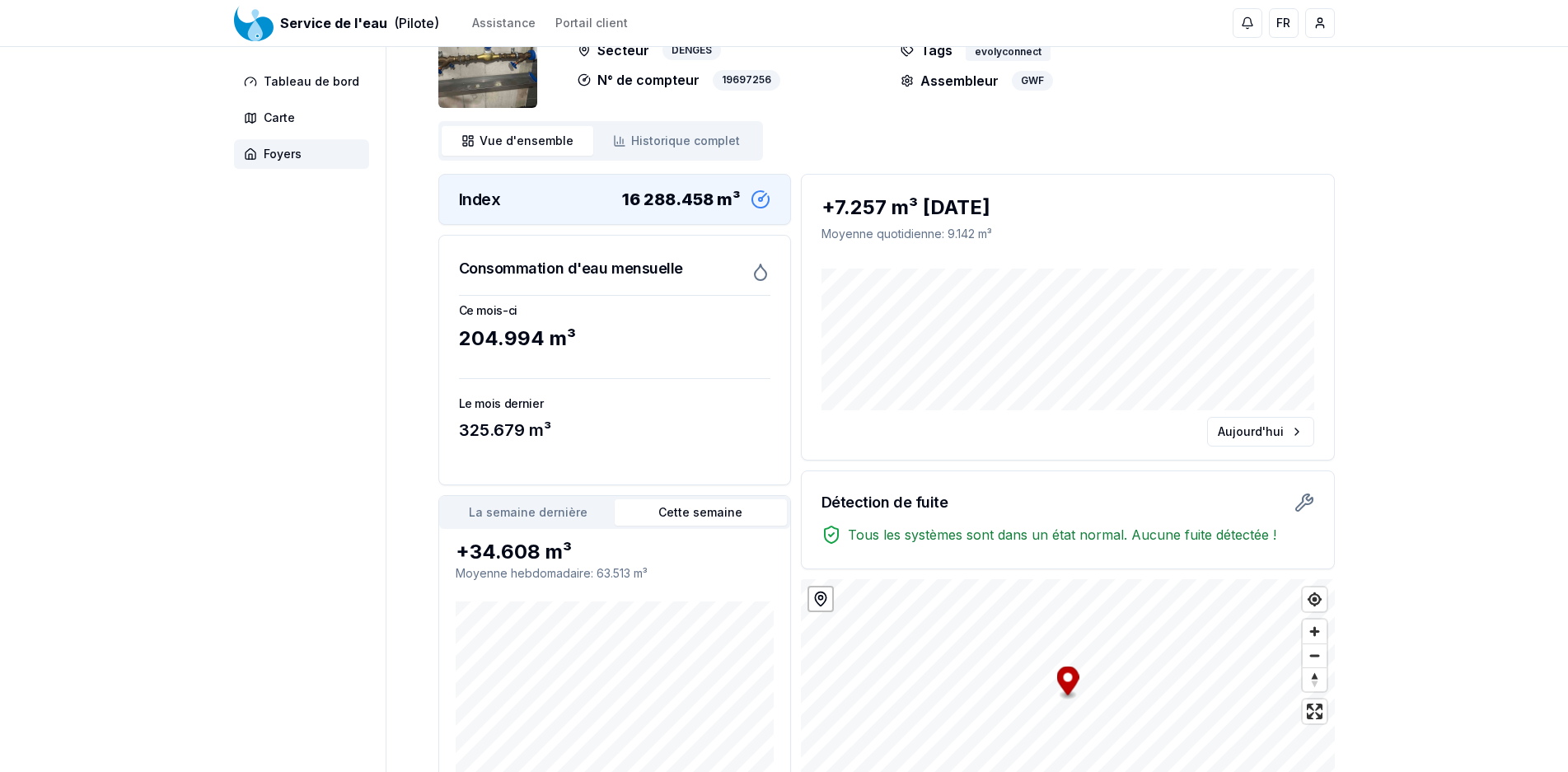
scroll to position [228, 0]
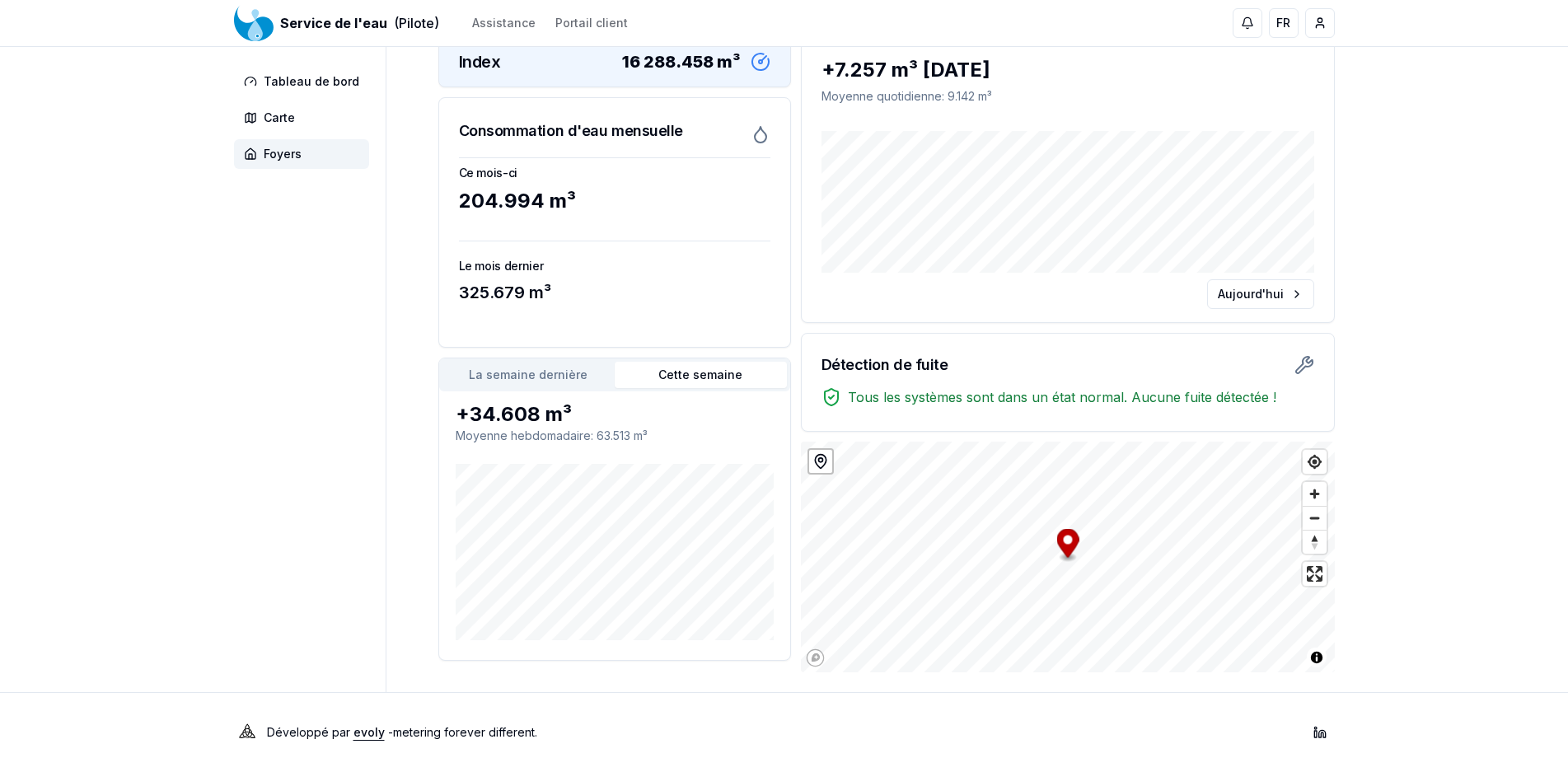
click at [820, 466] on icon at bounding box center [820, 461] width 16 height 17
click at [821, 466] on icon at bounding box center [820, 461] width 16 height 17
click at [824, 461] on icon at bounding box center [820, 461] width 16 height 17
click at [1316, 525] on span "Zoom out" at bounding box center [1314, 518] width 24 height 23
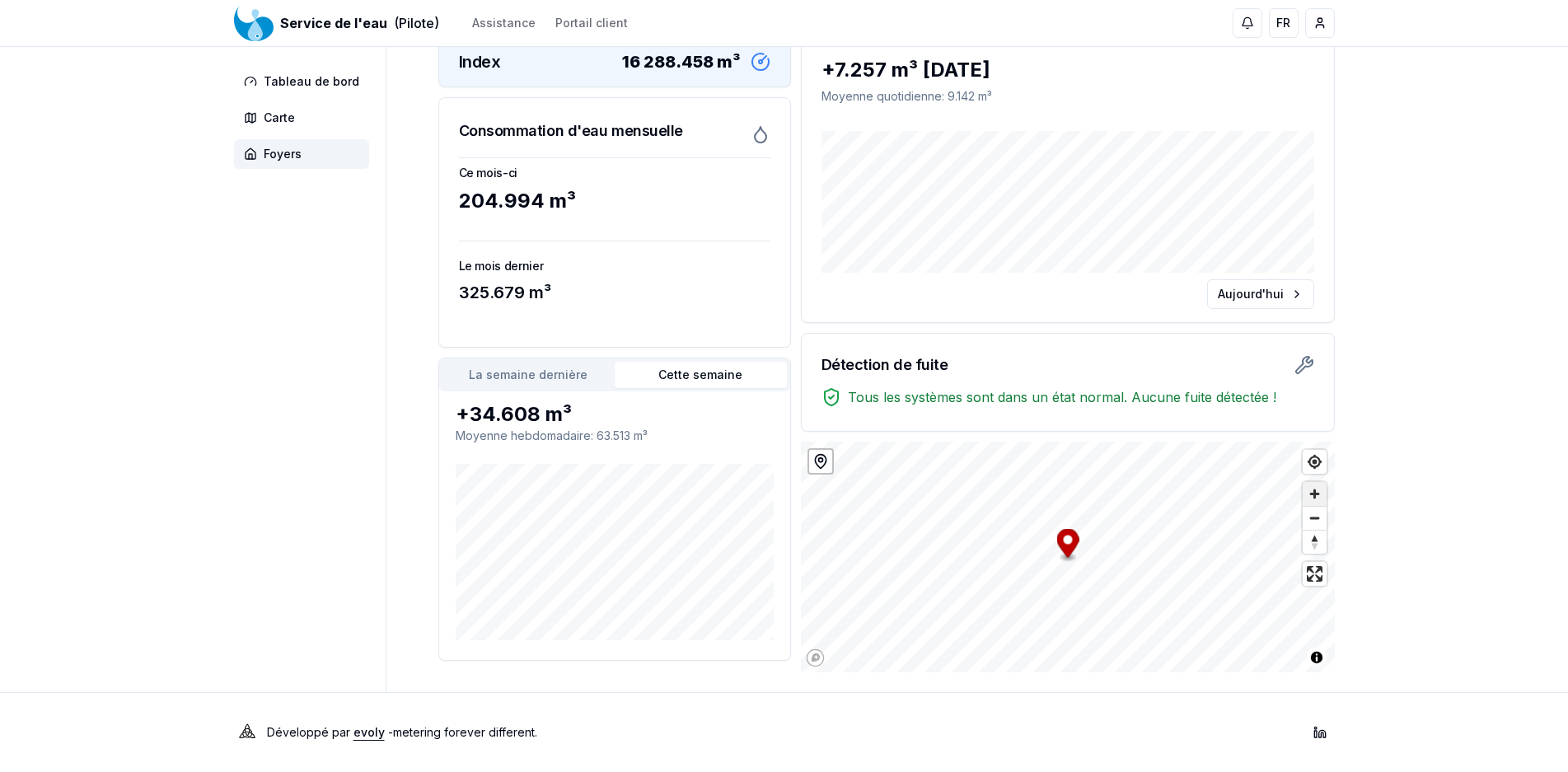
click at [1310, 492] on span "Zoom in" at bounding box center [1314, 494] width 24 height 24
click at [1313, 576] on span "Enter fullscreen" at bounding box center [1314, 574] width 24 height 24
click at [531, 378] on button "La semaine dernière" at bounding box center [529, 375] width 172 height 27
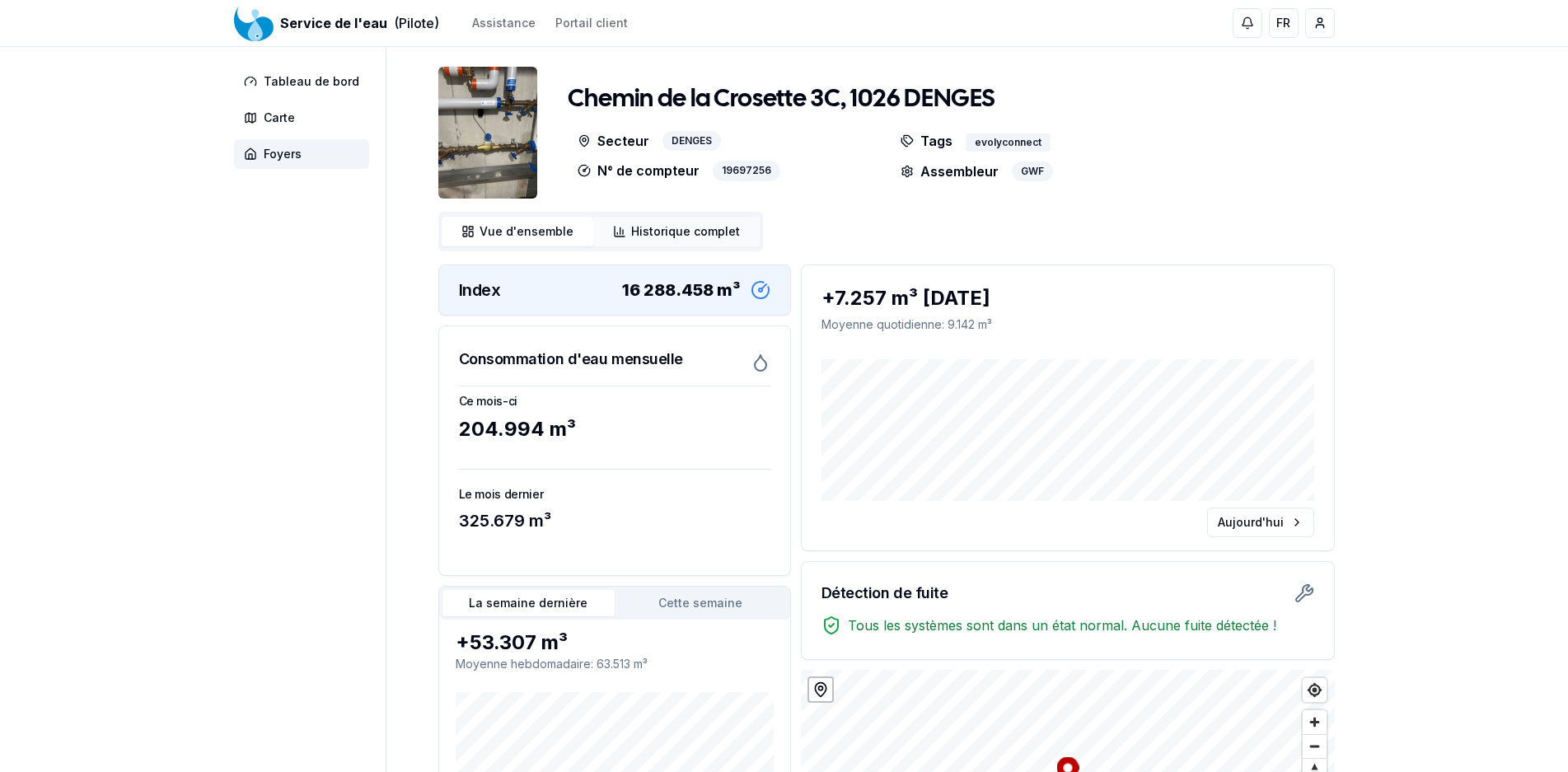
click at [688, 232] on span "Historique complet" at bounding box center [685, 232] width 109 height 17
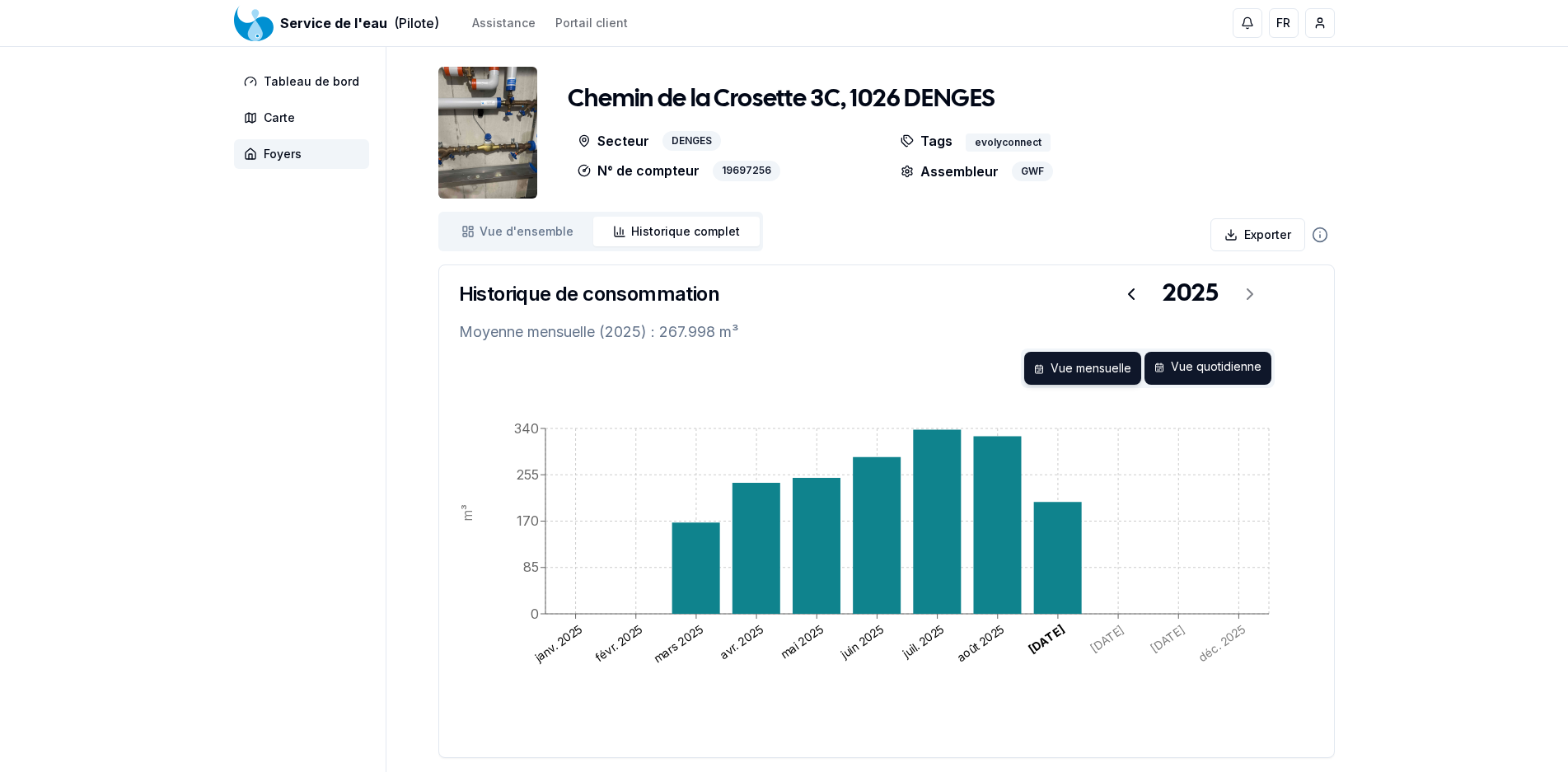
click at [1250, 360] on div "Vue quotidienne" at bounding box center [1208, 369] width 126 height 33
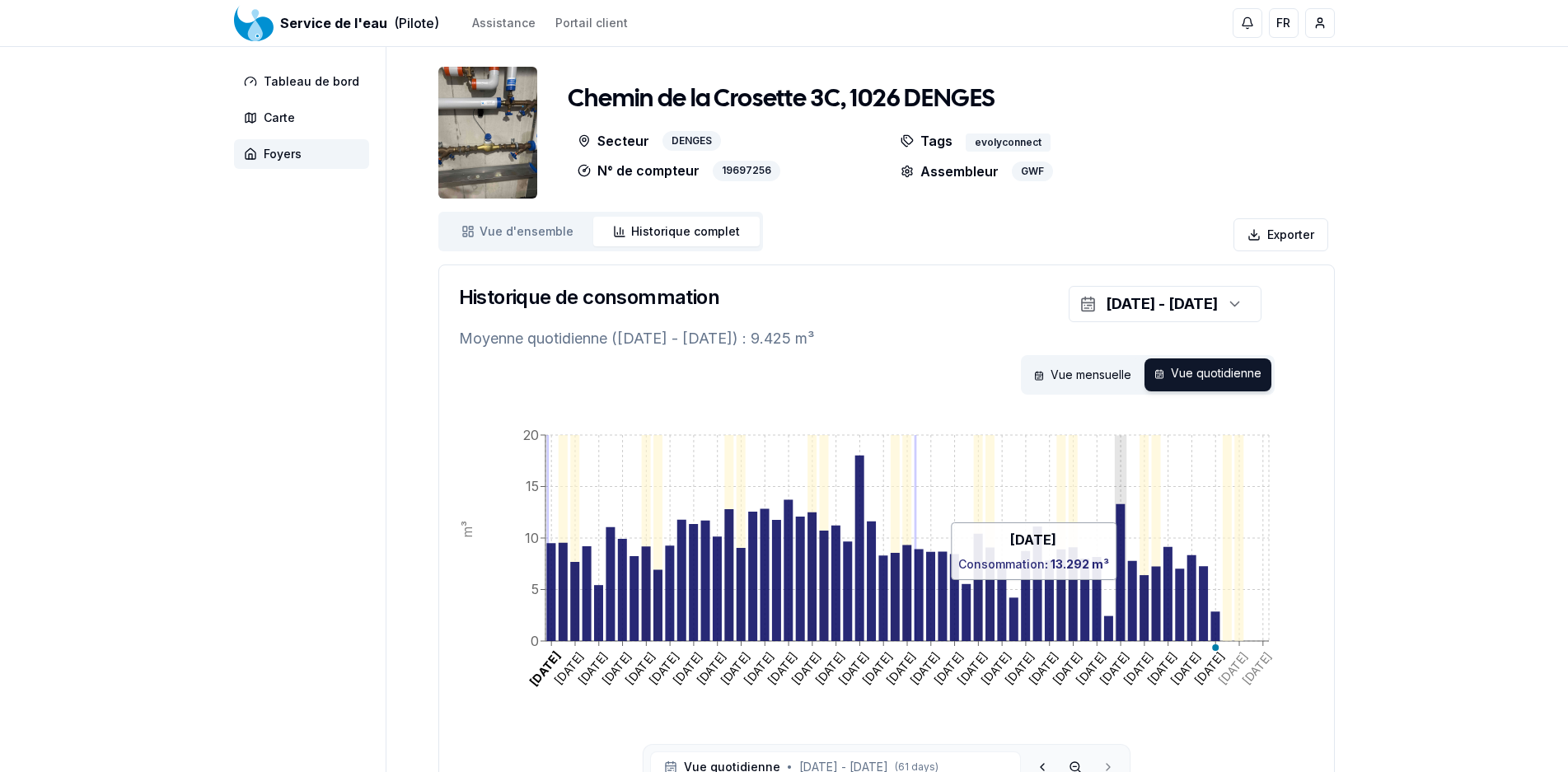
click at [1120, 589] on icon at bounding box center [1120, 572] width 9 height 137
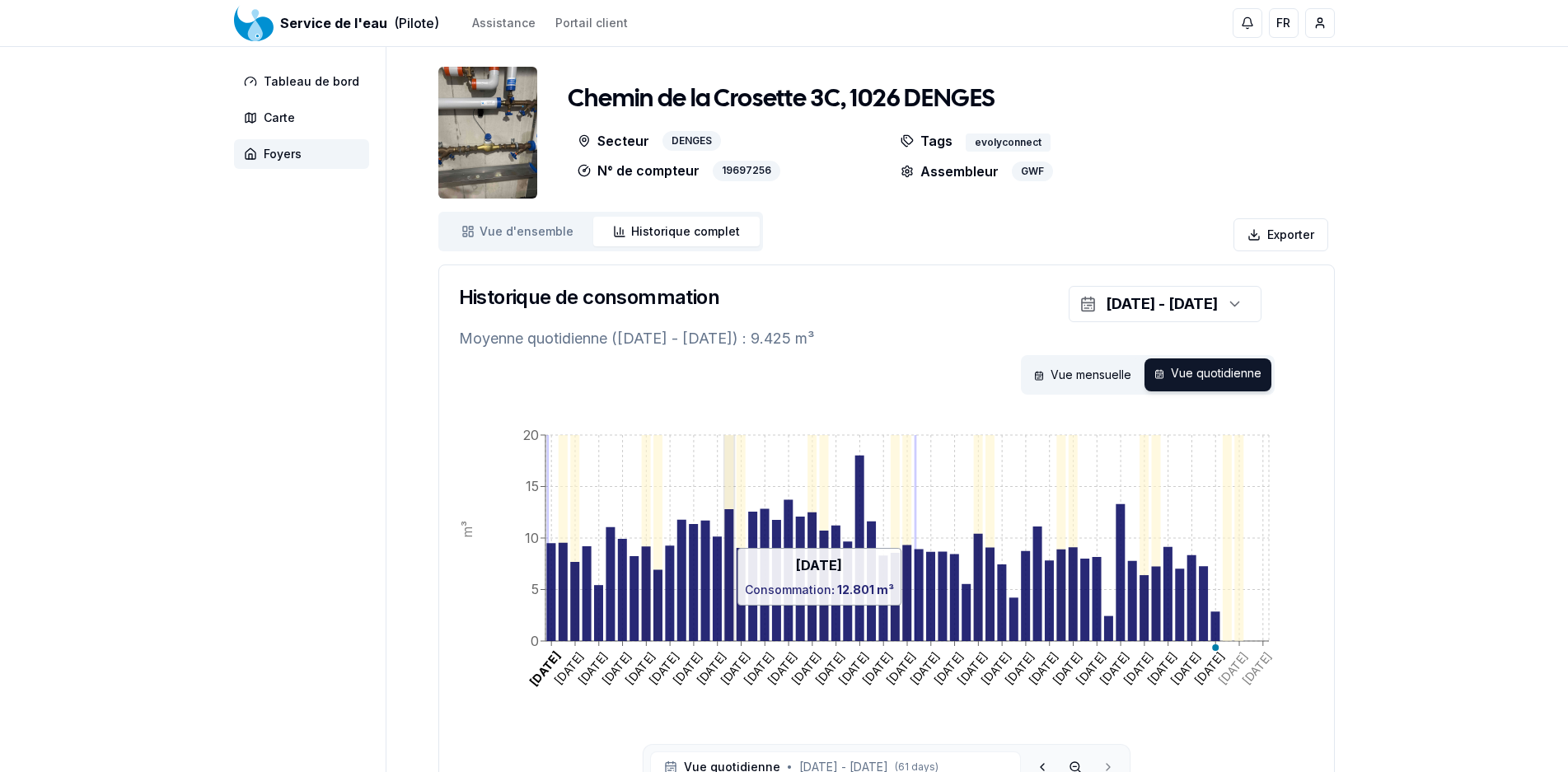
scroll to position [138, 0]
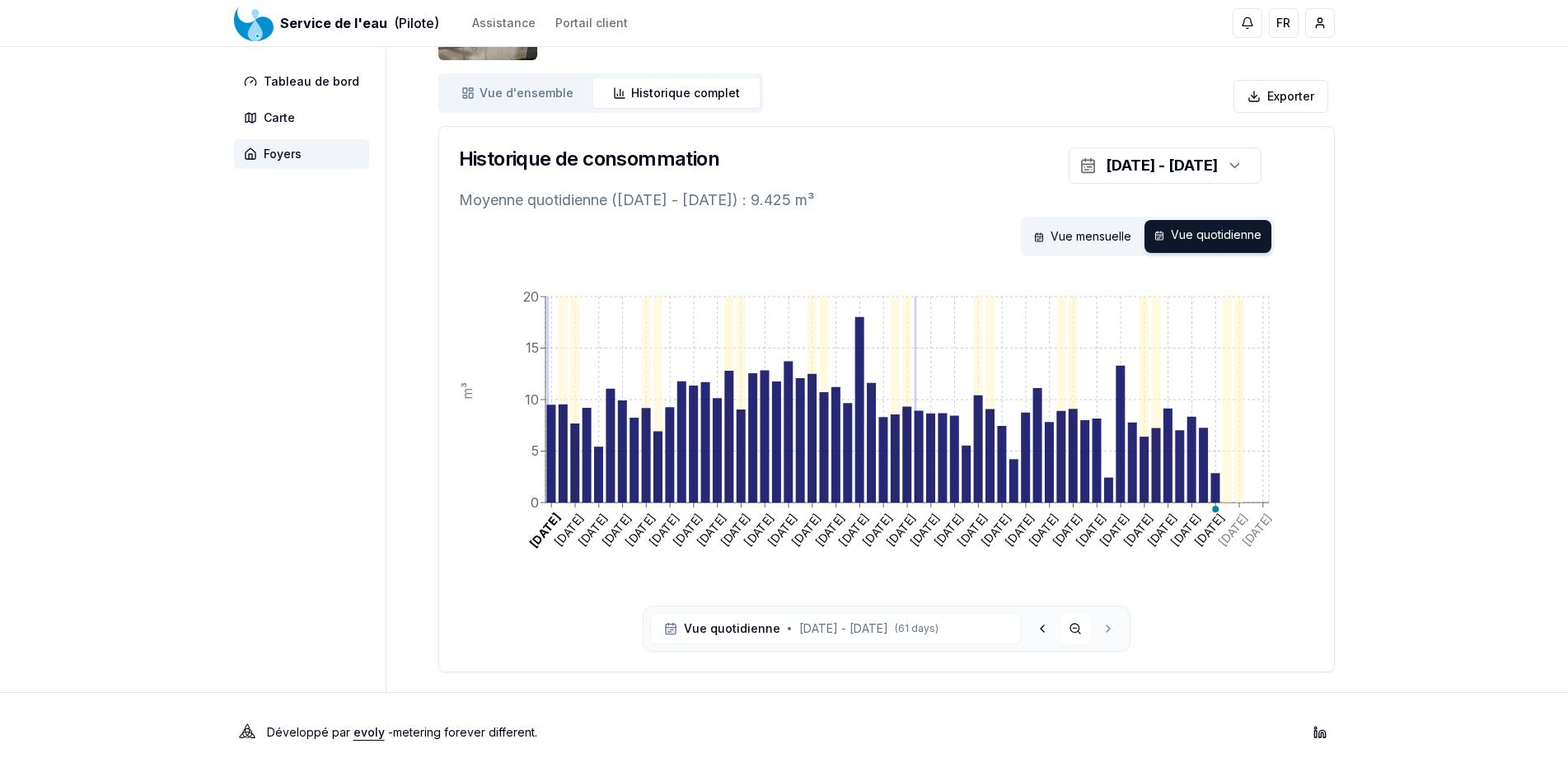
click at [1071, 626] on icon at bounding box center [1075, 629] width 13 height 13
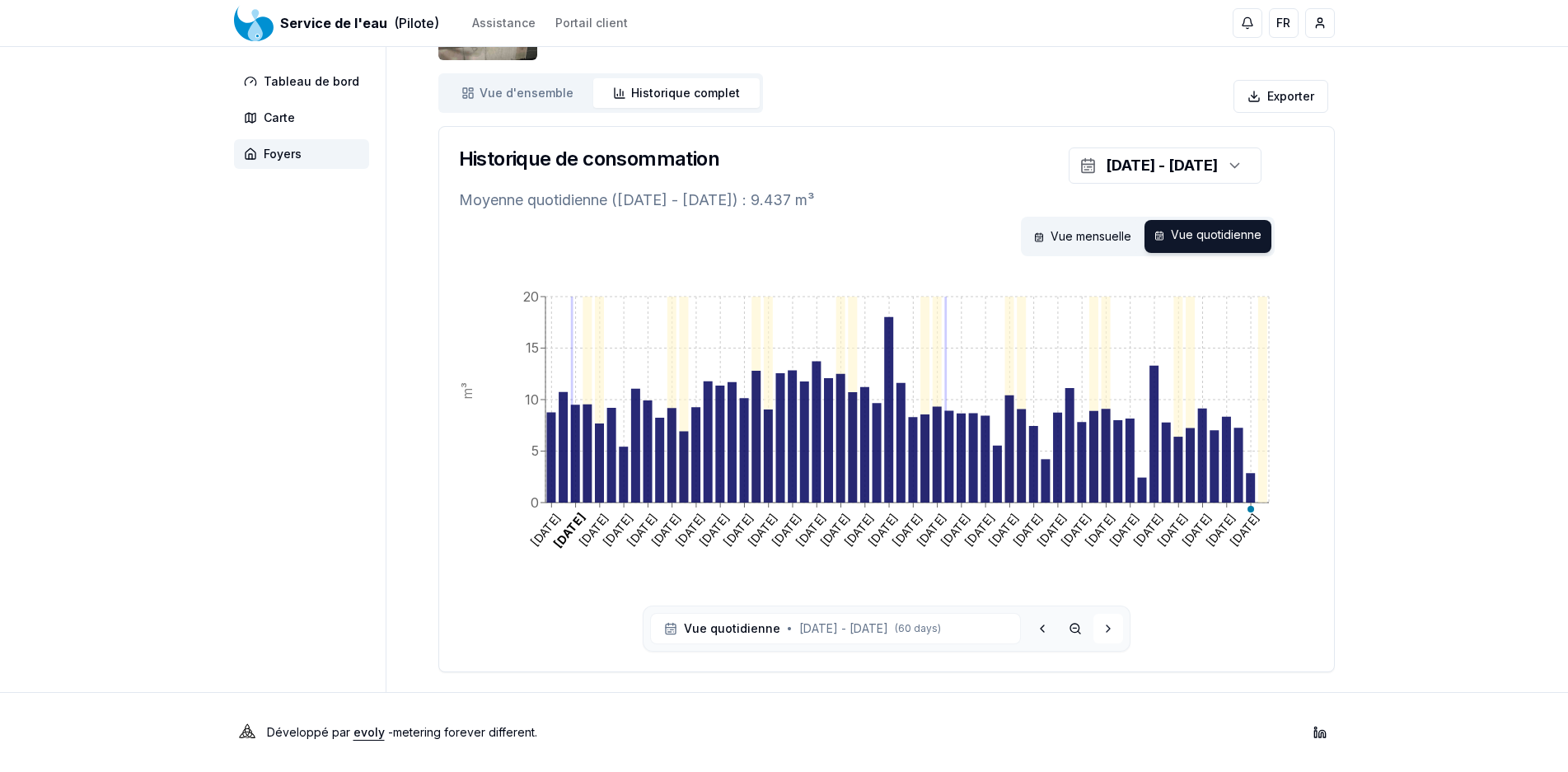
click at [1109, 623] on icon at bounding box center [1108, 629] width 13 height 13
click at [1081, 629] on button at bounding box center [1075, 629] width 29 height 29
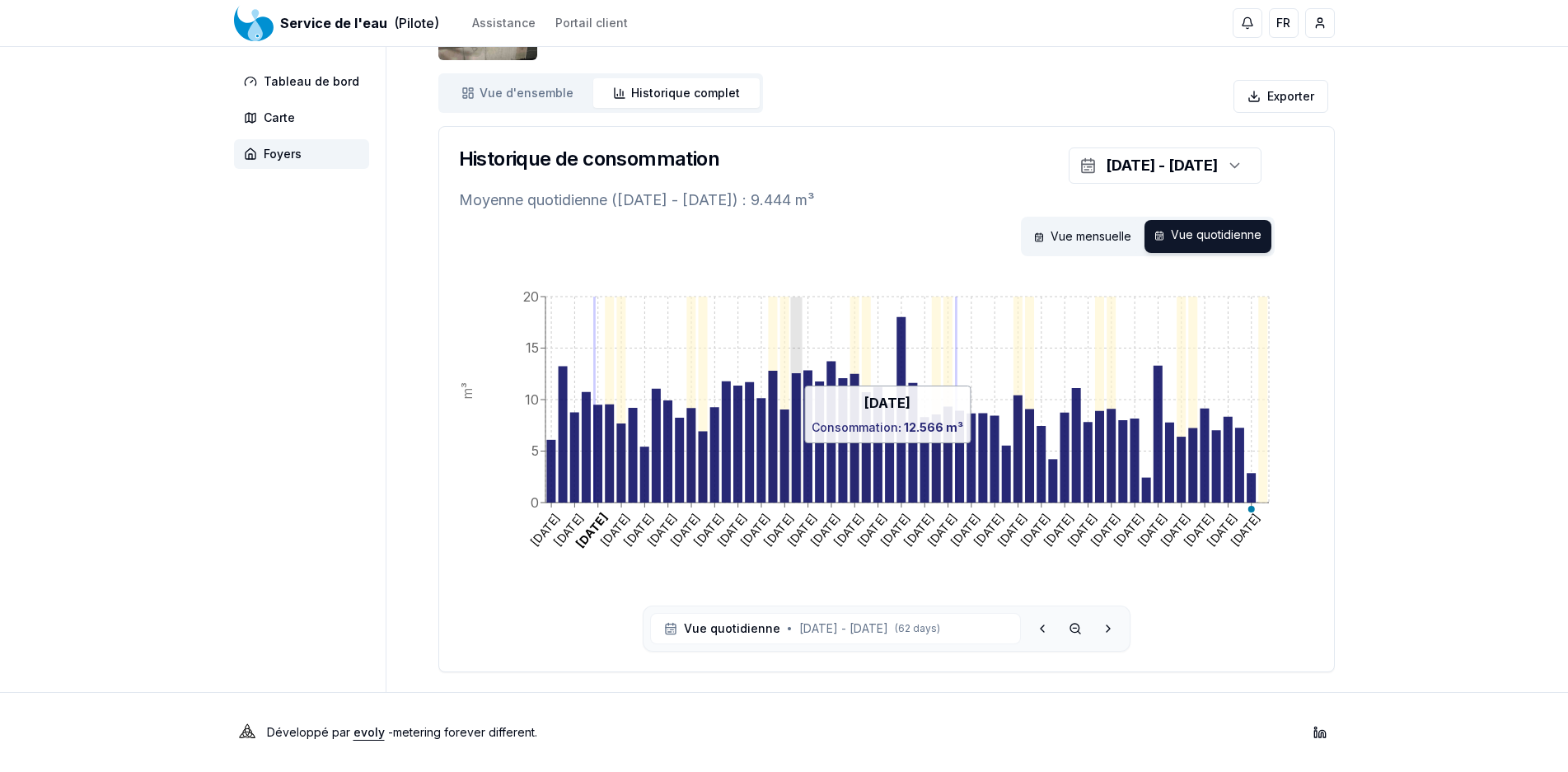
click at [796, 452] on icon at bounding box center [795, 437] width 9 height 129
click at [795, 355] on icon "[DATE] [DATE] [DATE] [DATE] [DATE] [DATE] [DATE] [DATE] [DATE] [DATE] [DATE] [D…" at bounding box center [886, 441] width 855 height 330
click at [797, 402] on icon at bounding box center [795, 437] width 9 height 129
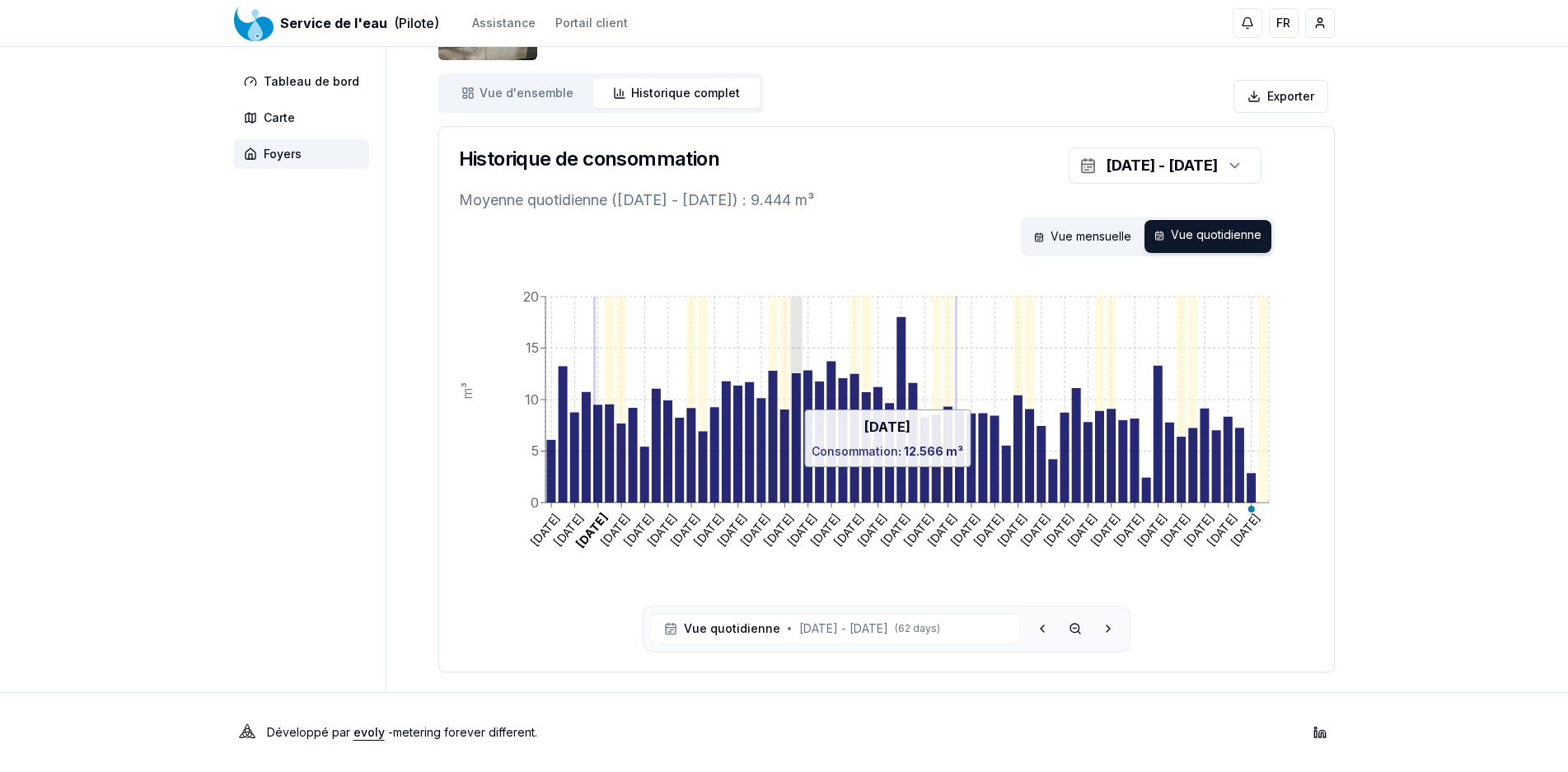
click at [797, 402] on icon at bounding box center [795, 437] width 9 height 129
click at [451, 341] on div "[DATE] [DATE] [DATE] [DATE] [DATE] [DATE] [DATE] [DATE] [DATE] [DATE] [DATE] [D…" at bounding box center [886, 473] width 894 height 395
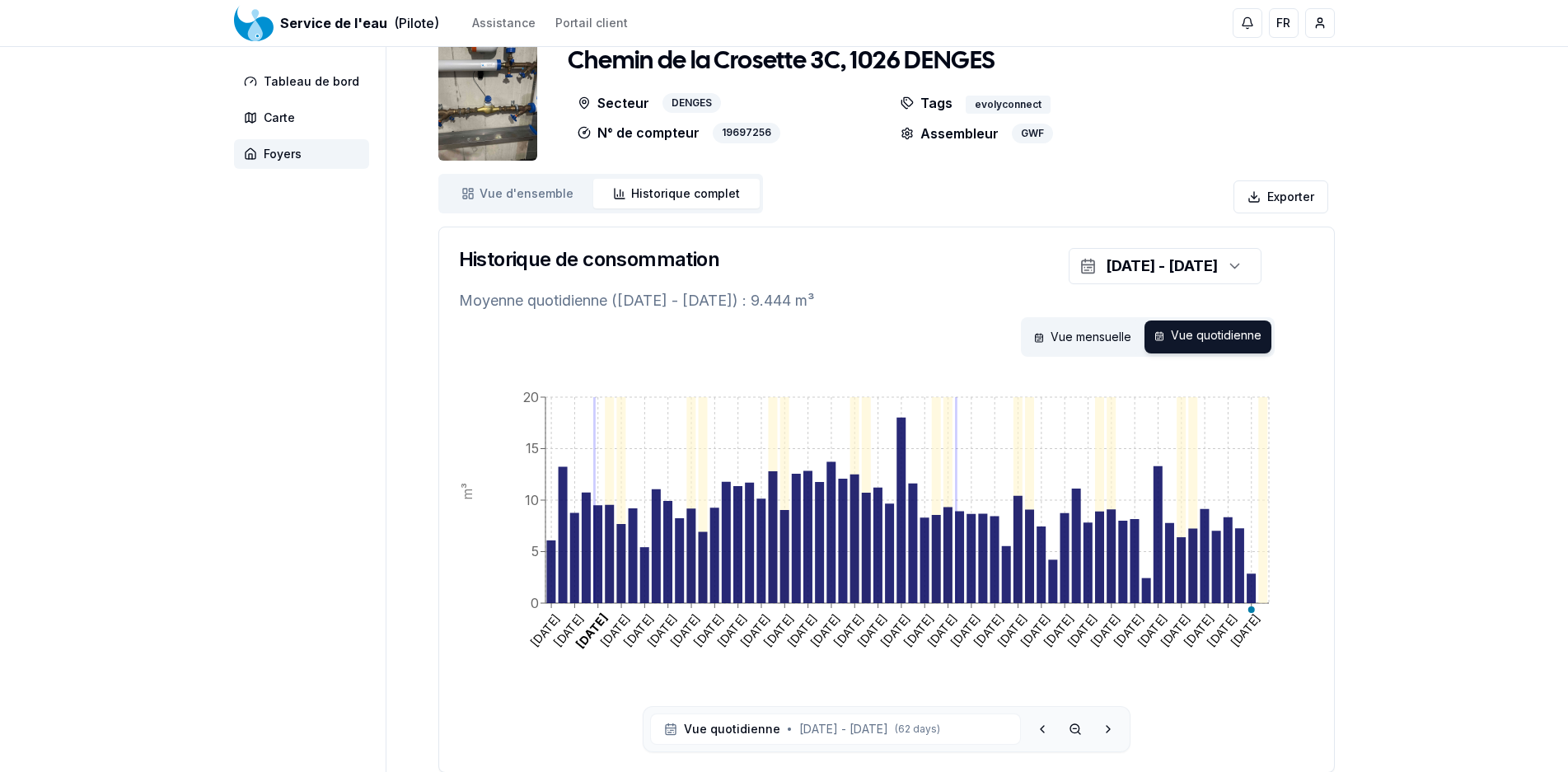
scroll to position [0, 0]
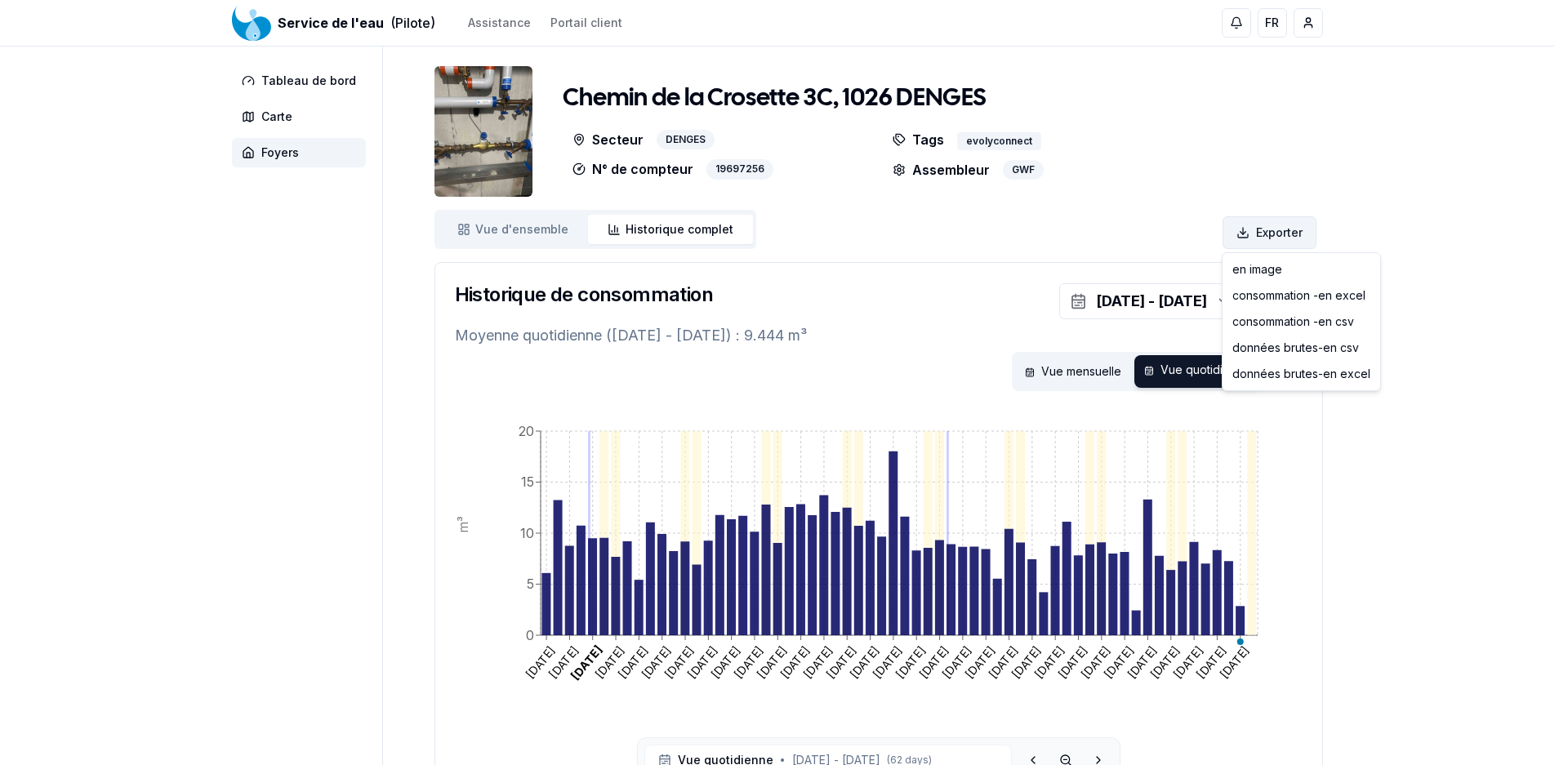
click at [1283, 235] on html "Service de l'eau (Pilote) Assistance Portail client FR [PERSON_NAME] Tableau de…" at bounding box center [784, 451] width 1568 height 902
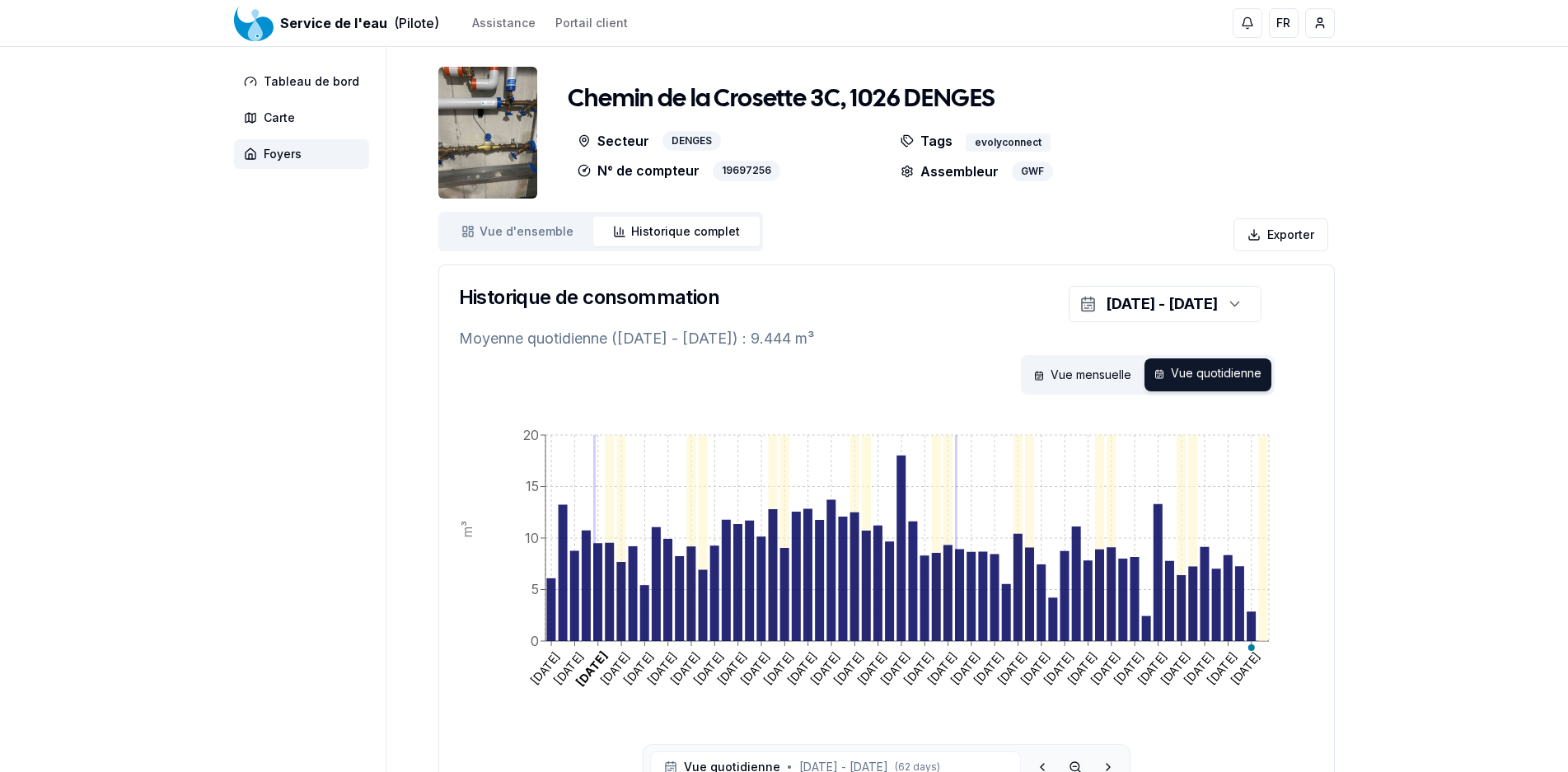
click at [127, 245] on html "Service de l'eau (Pilote) Assistance Portail client FR [PERSON_NAME] Tableau de…" at bounding box center [784, 455] width 1568 height 910
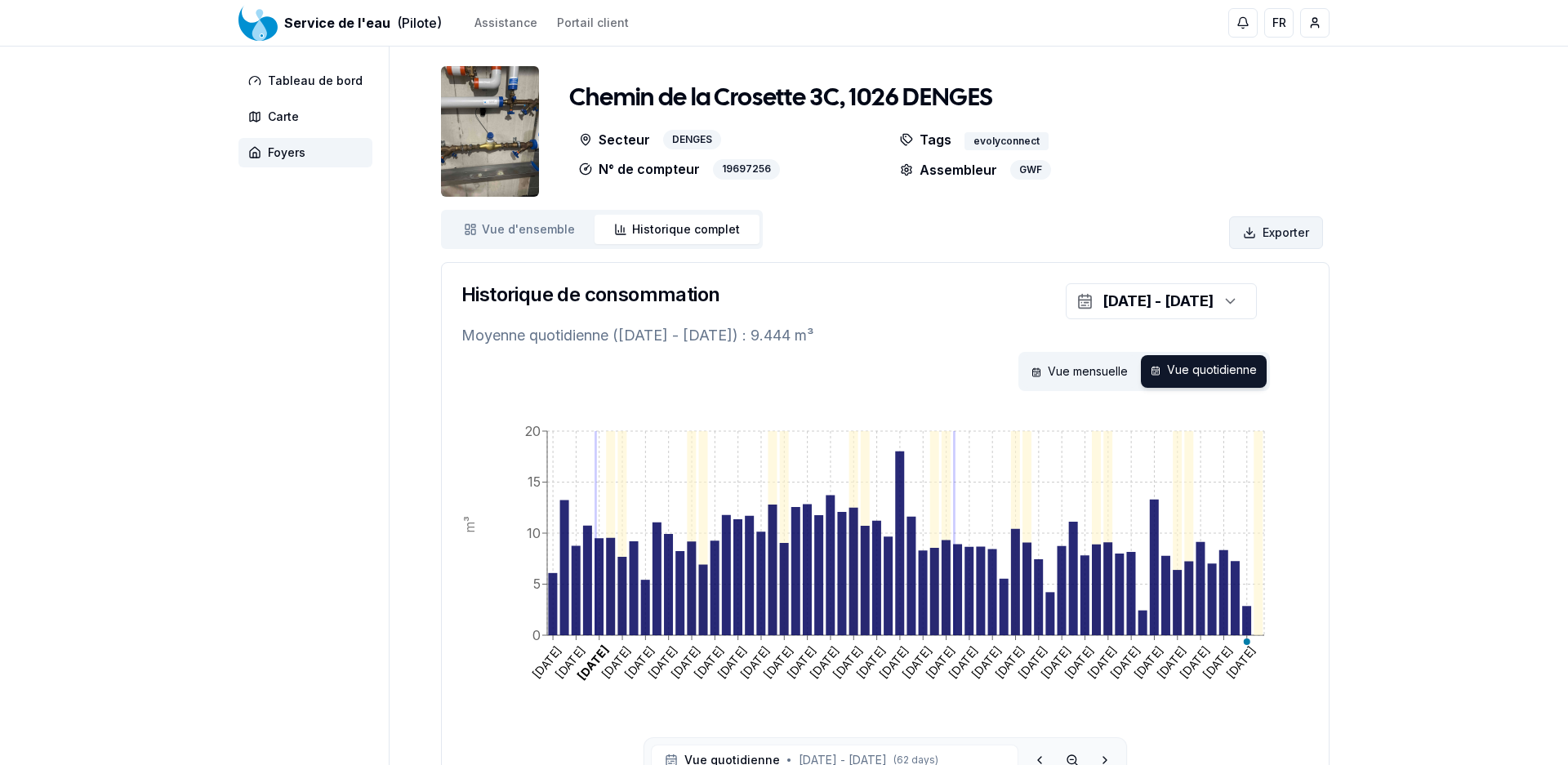
click at [1280, 230] on html "Service de l'eau (Pilote) Assistance Portail client FR [PERSON_NAME] Tableau de…" at bounding box center [784, 451] width 1568 height 902
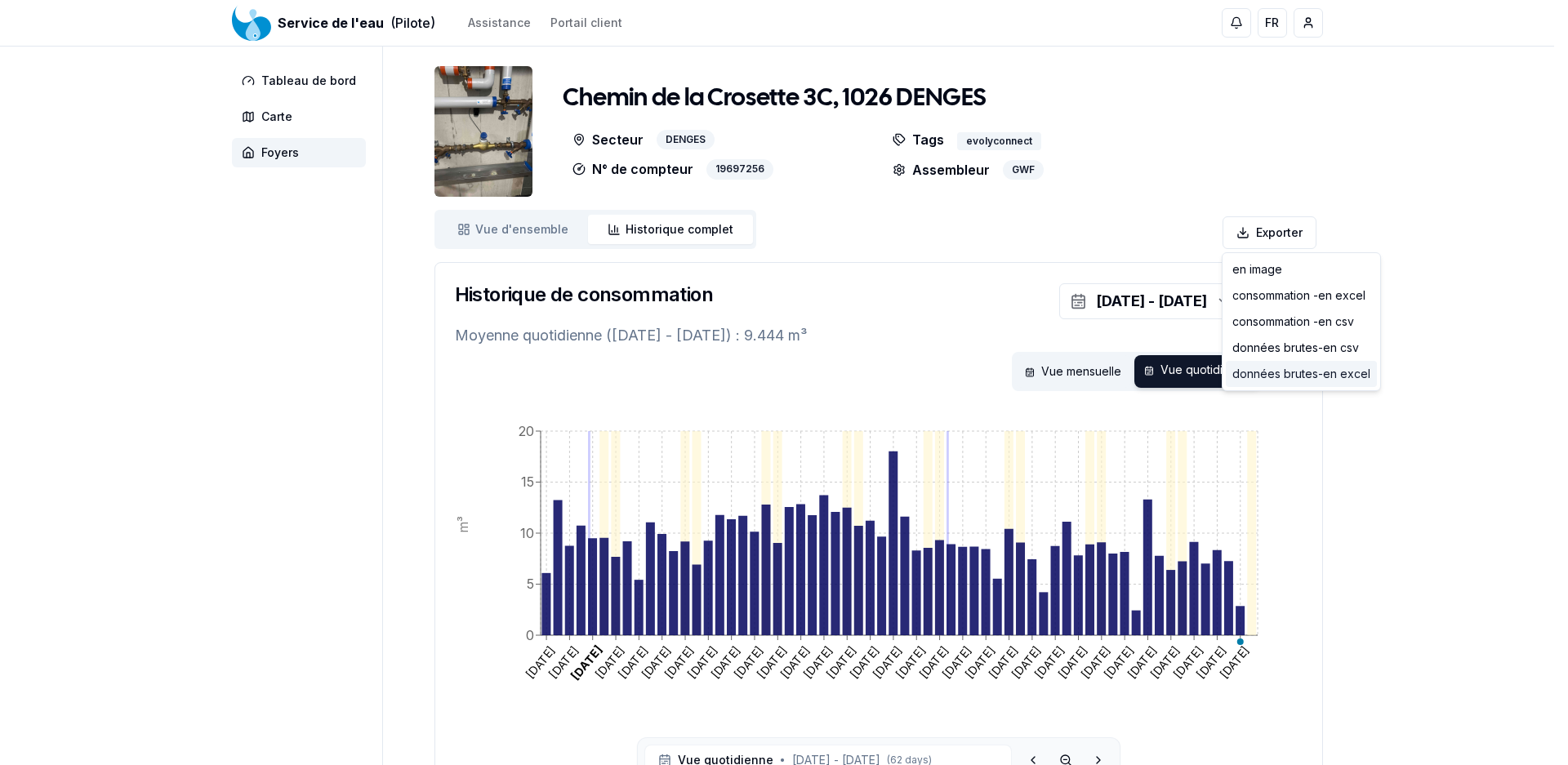
click at [1360, 377] on div "données brutes - en excel" at bounding box center [1301, 373] width 151 height 26
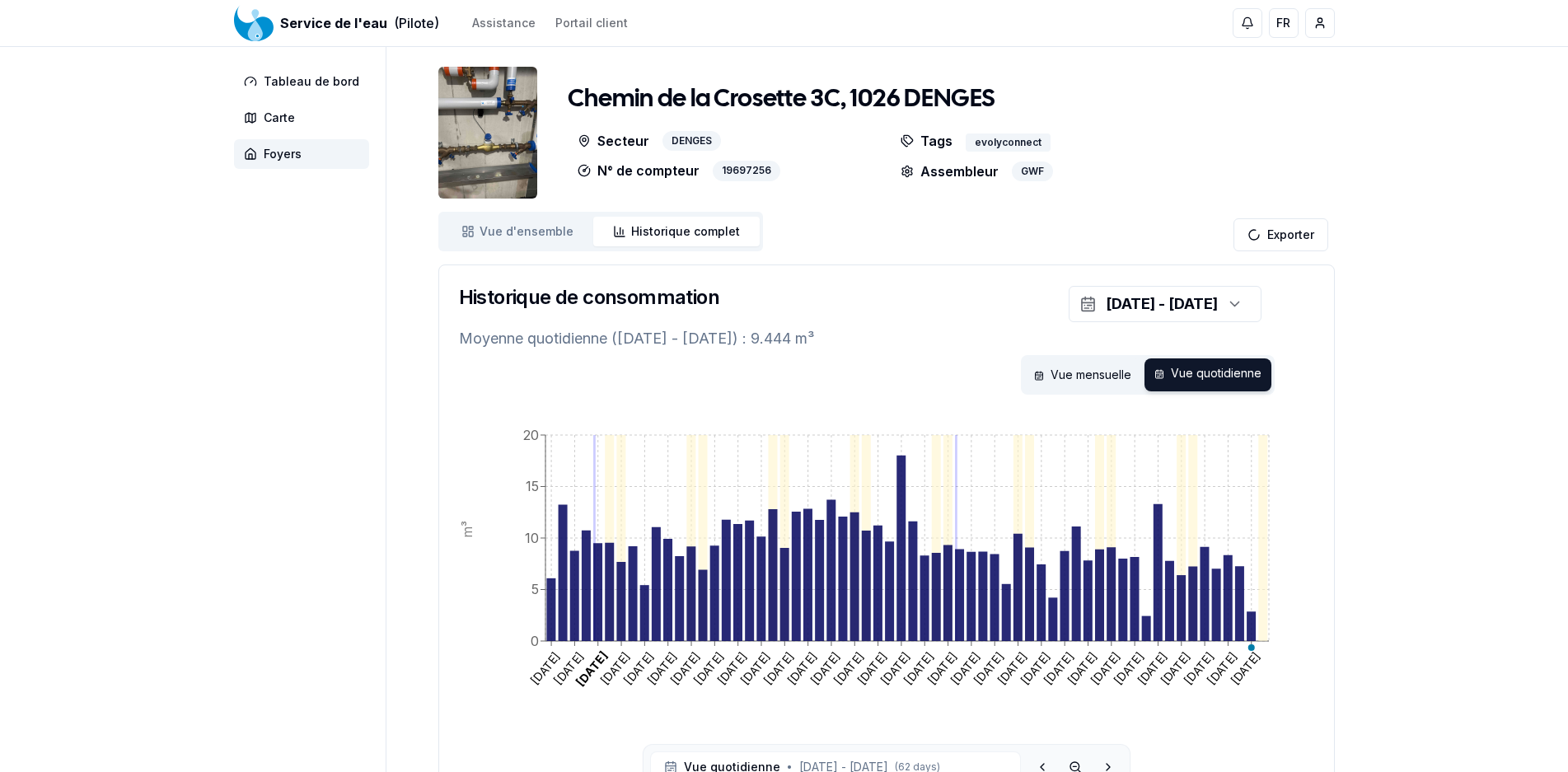
click at [1482, 500] on div "Service de l'eau (Pilote) Assistance Portail client FR [PERSON_NAME] Tableau de…" at bounding box center [784, 455] width 1568 height 910
click at [1486, 356] on div "Service de l'eau (Pilote) Assistance Portail client FR [PERSON_NAME] Tableau de…" at bounding box center [784, 455] width 1568 height 910
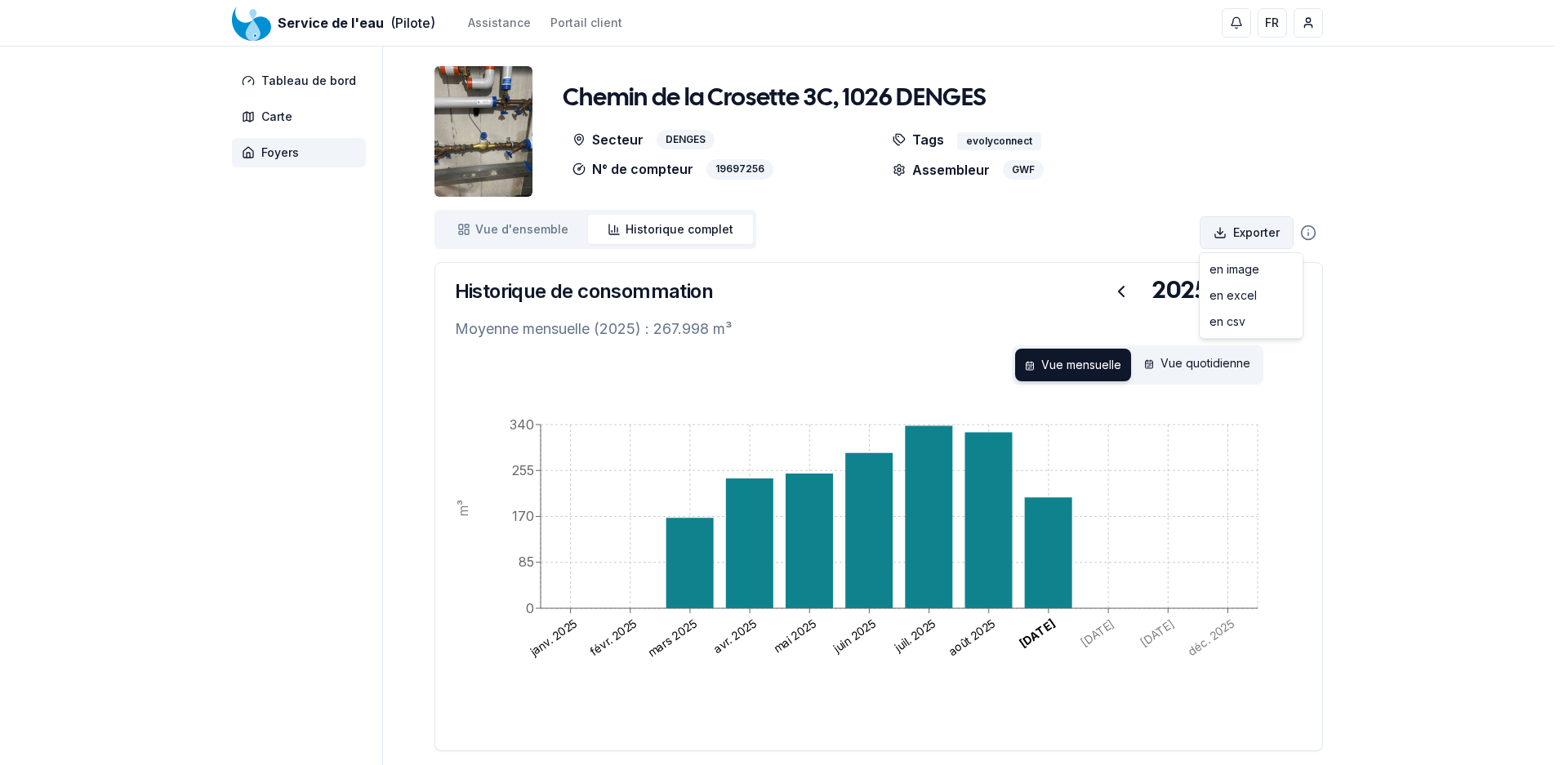
click at [1253, 236] on html "Service de l'eau (Pilote) Assistance Portail client FR Hervé Guignard Tableau d…" at bounding box center [784, 425] width 1568 height 850
click at [1251, 297] on div "en excel" at bounding box center [1251, 295] width 96 height 26
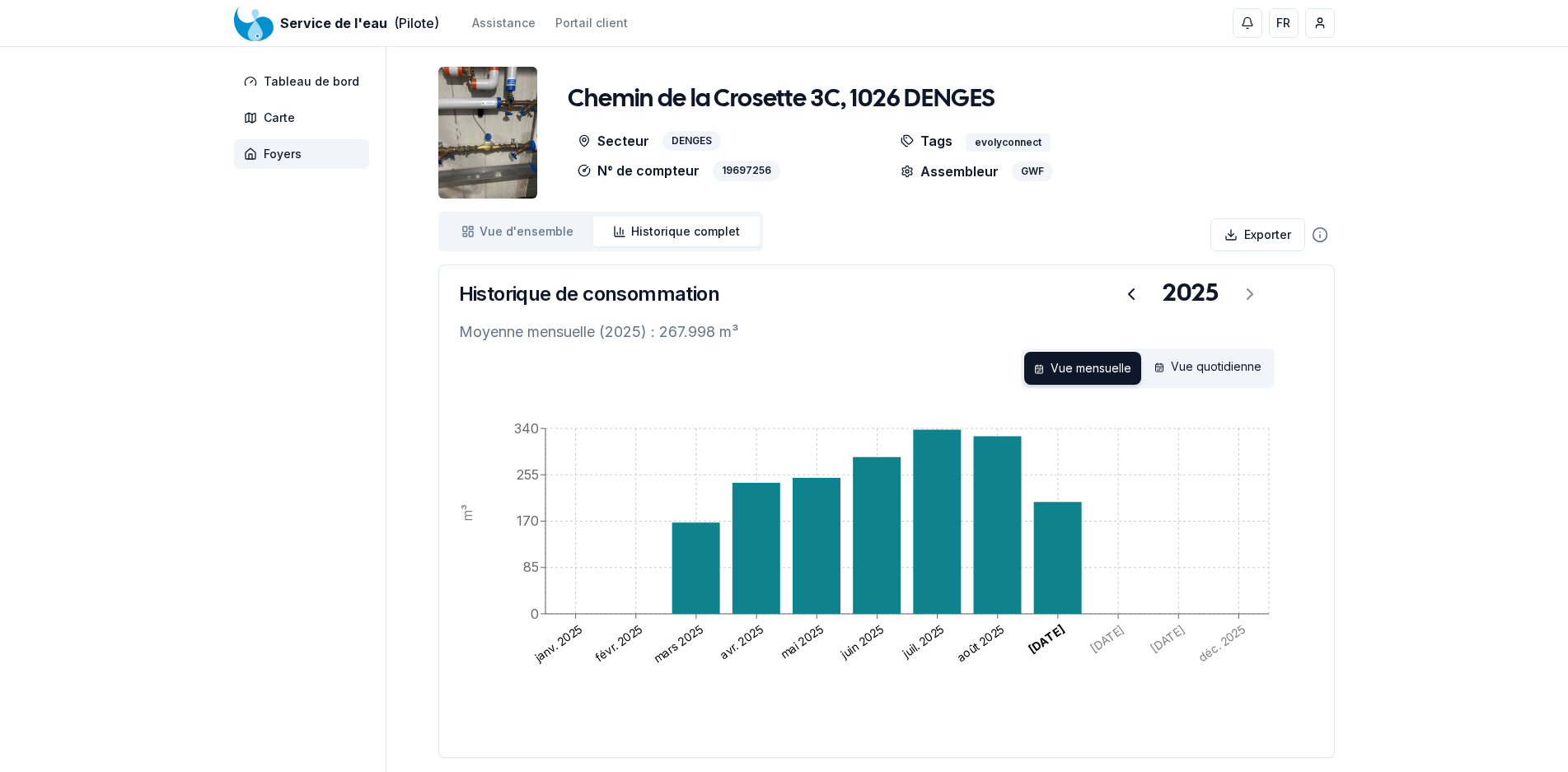
click at [367, 14] on span "Service de l'eau" at bounding box center [334, 23] width 107 height 20
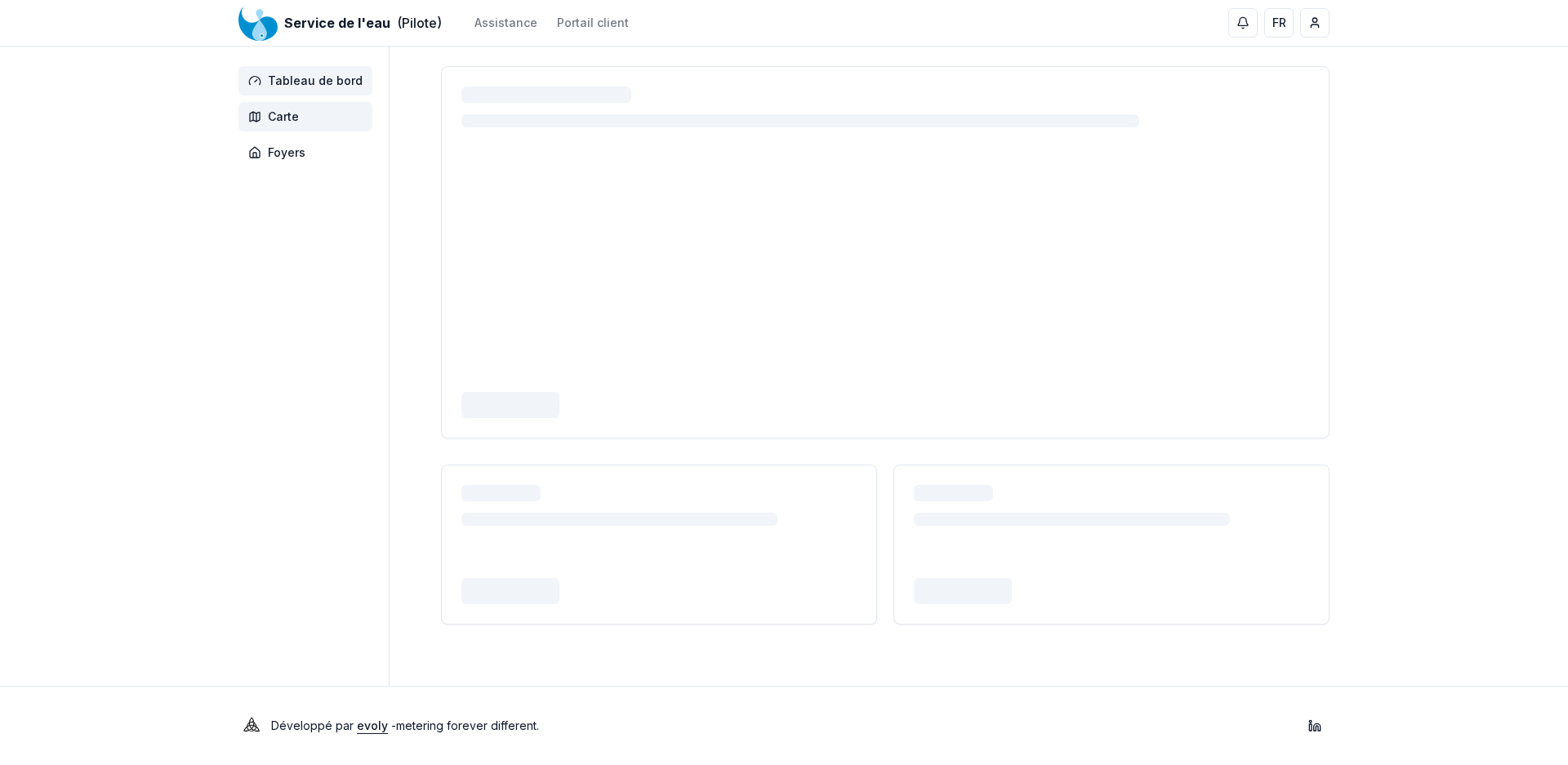
click at [279, 117] on span "Carte" at bounding box center [283, 117] width 31 height 16
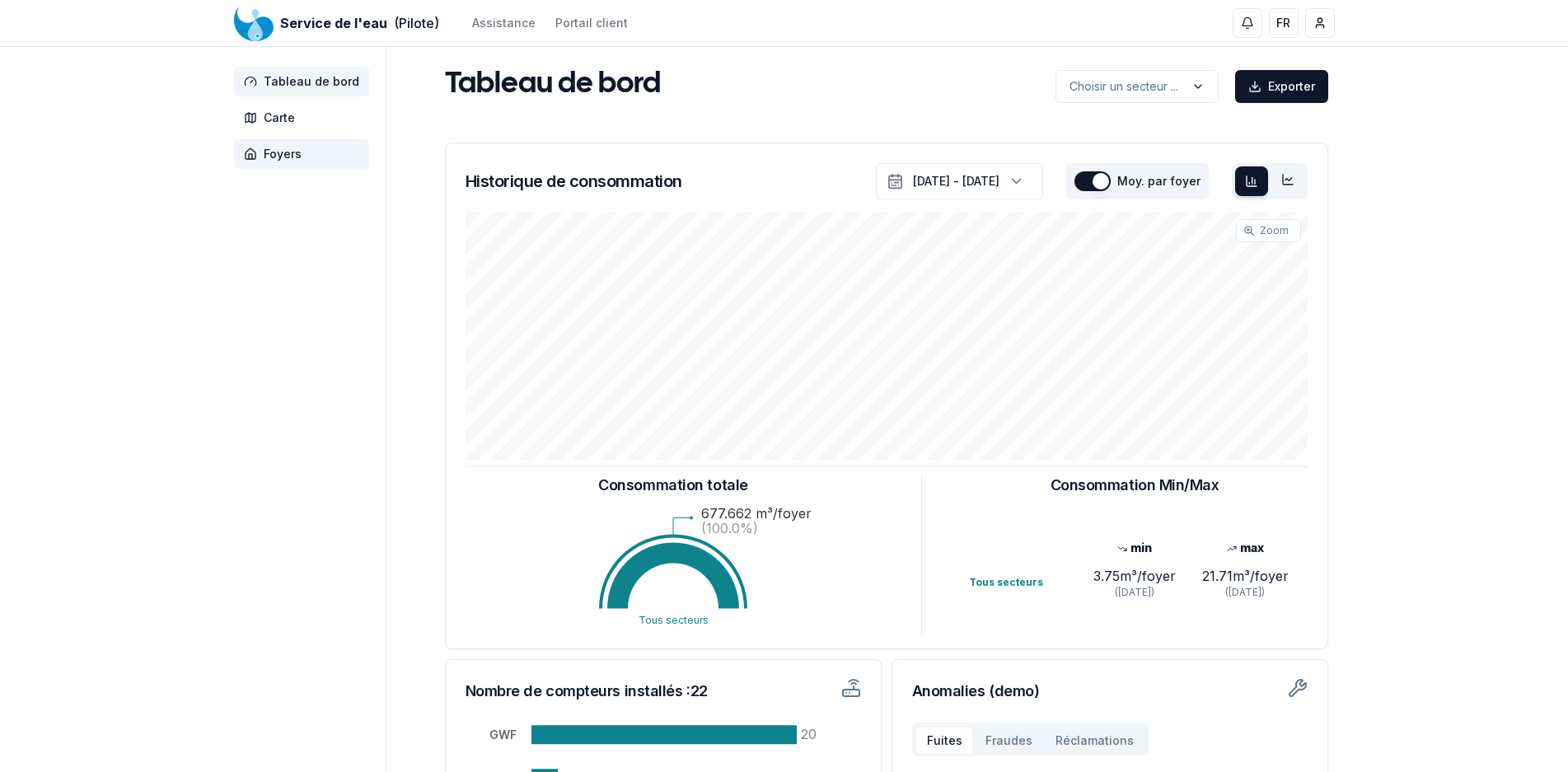
click at [269, 148] on span "Foyers" at bounding box center [282, 154] width 38 height 17
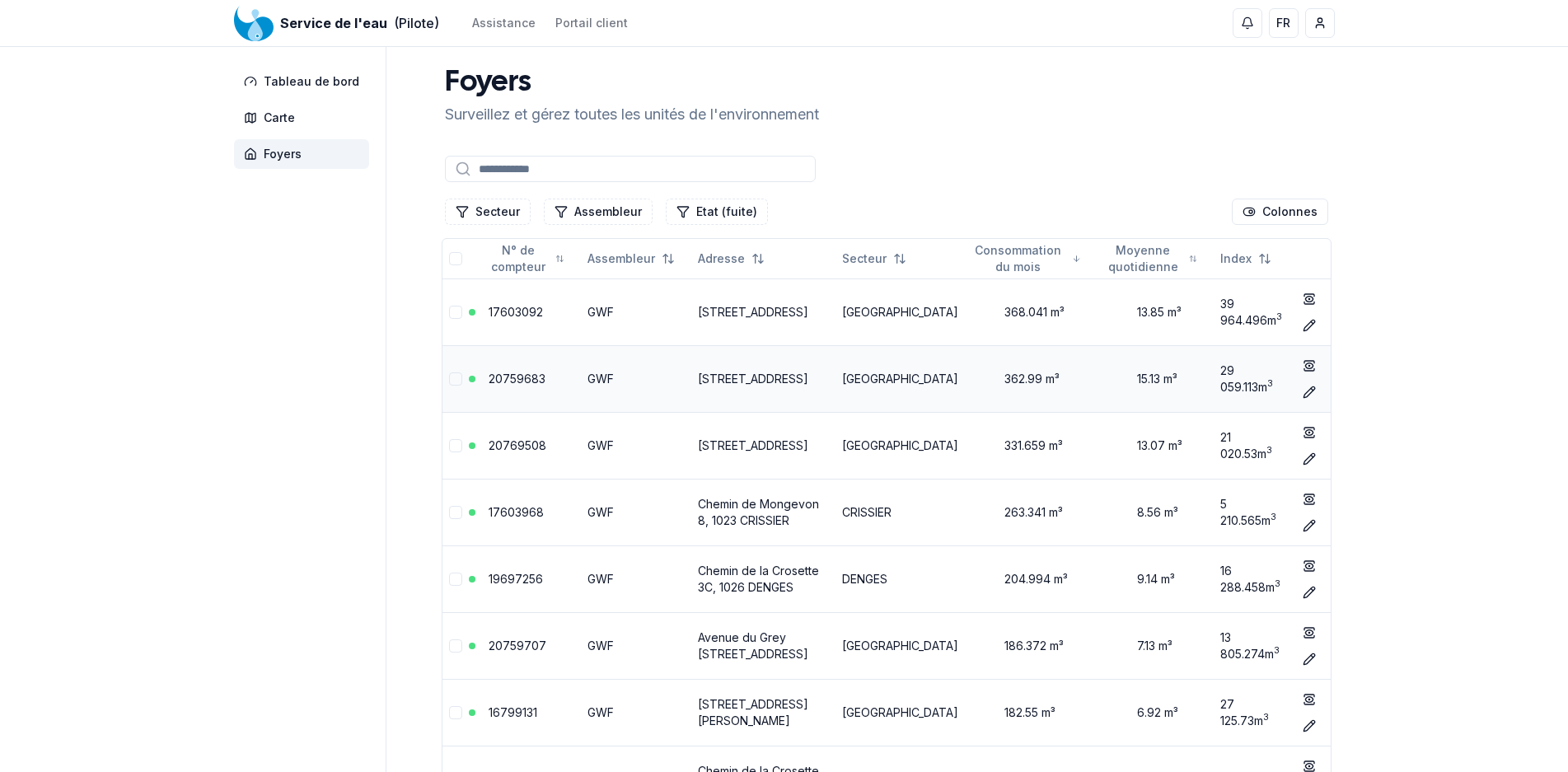
click at [509, 379] on link "20759683" at bounding box center [517, 378] width 57 height 14
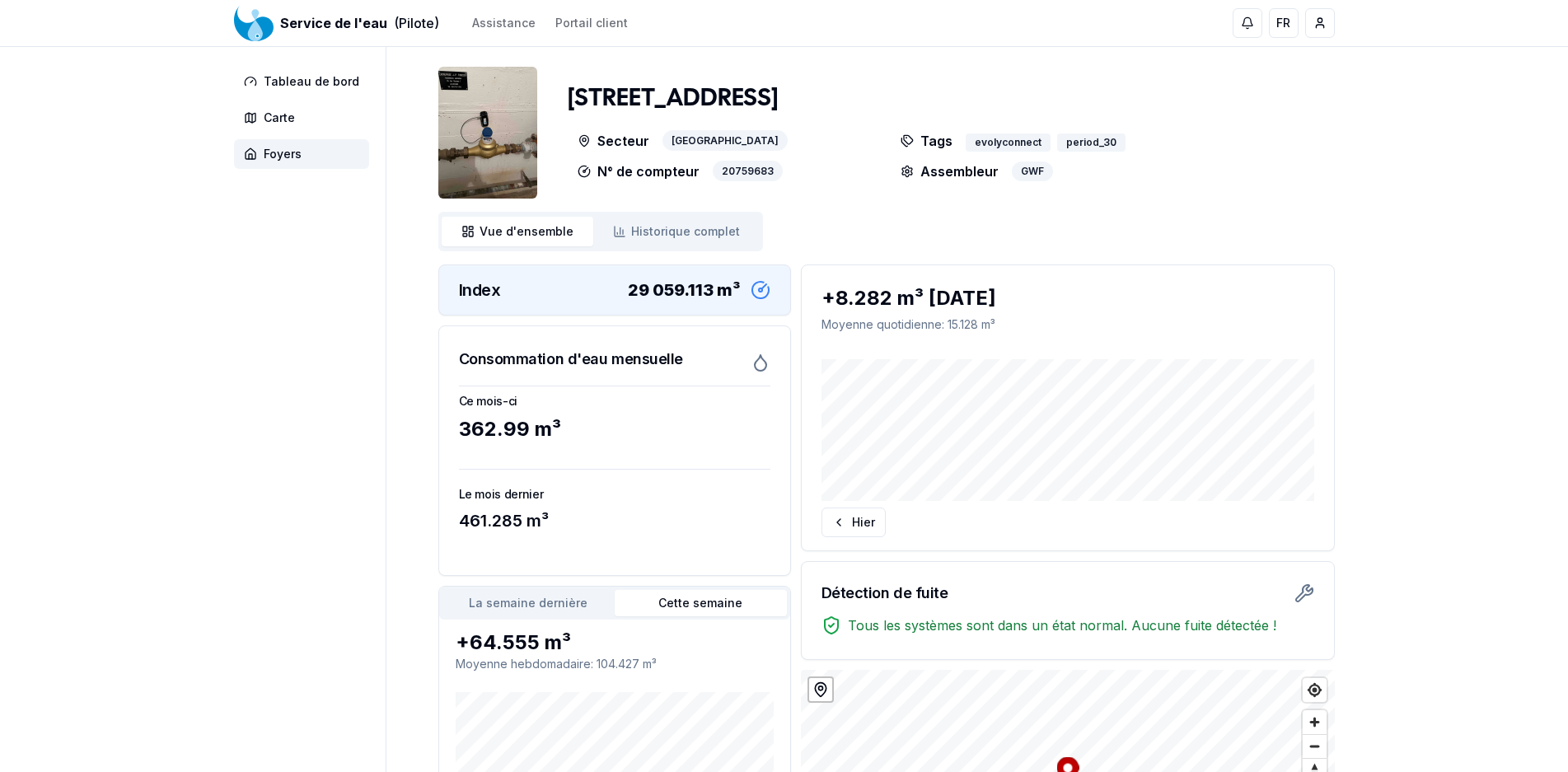
click at [1480, 236] on div "Service de l'eau (Pilote) Assistance Portail client FR Hervé Guignard Tableau d…" at bounding box center [784, 500] width 1568 height 1000
click at [762, 361] on icon at bounding box center [761, 363] width 20 height 20
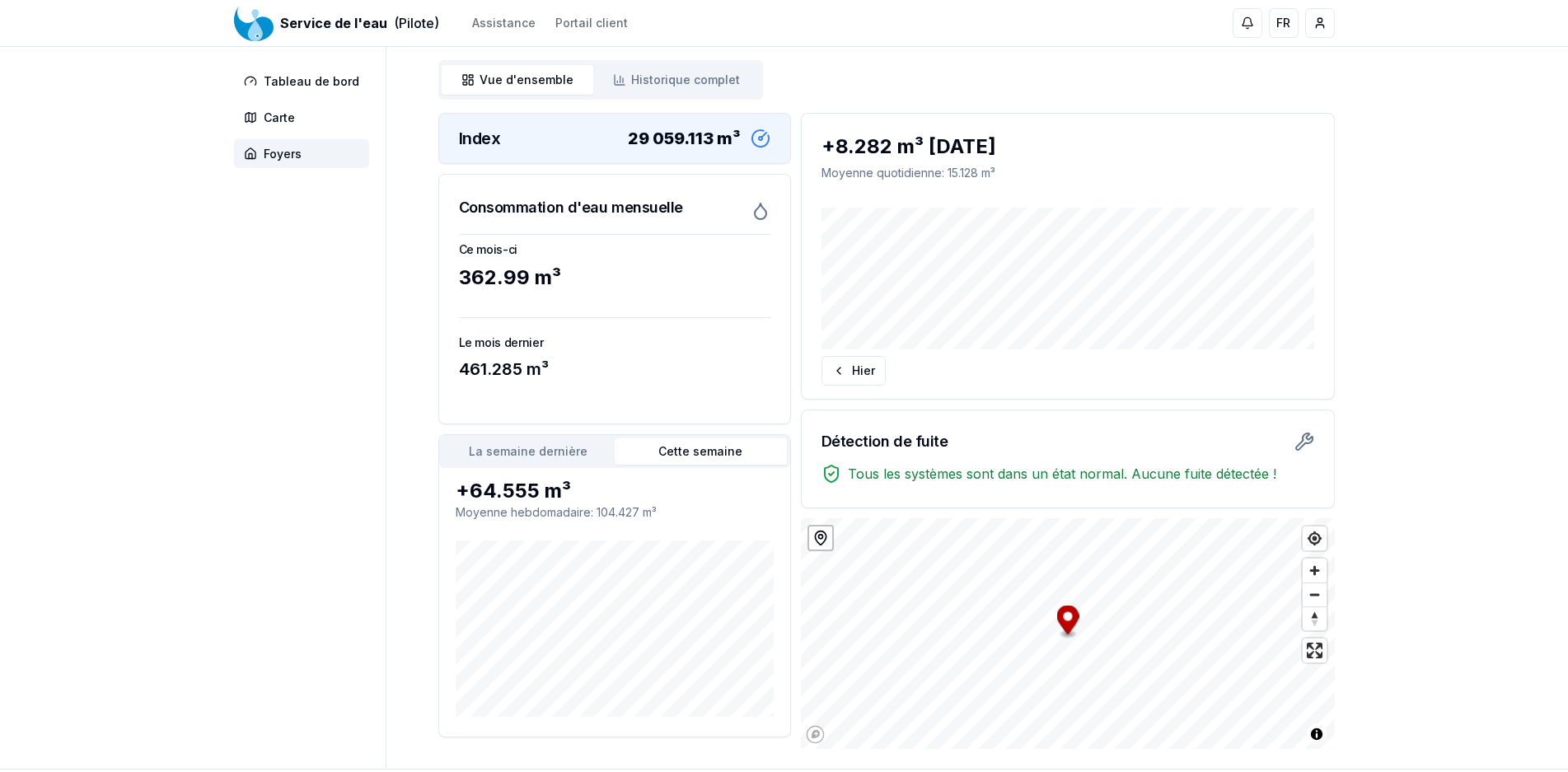
scroll to position [168, 0]
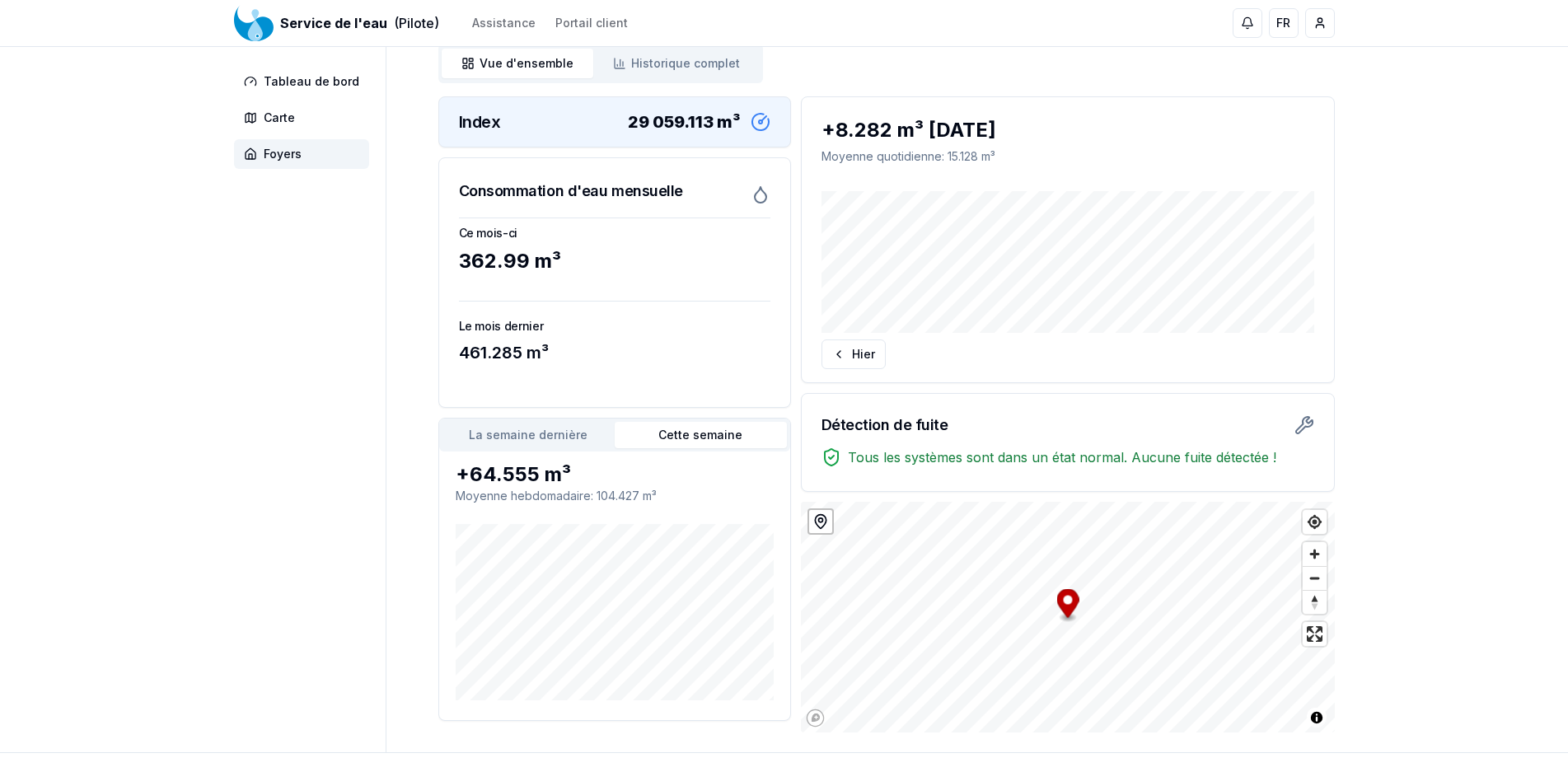
click at [559, 437] on button "La semaine dernière" at bounding box center [529, 435] width 172 height 27
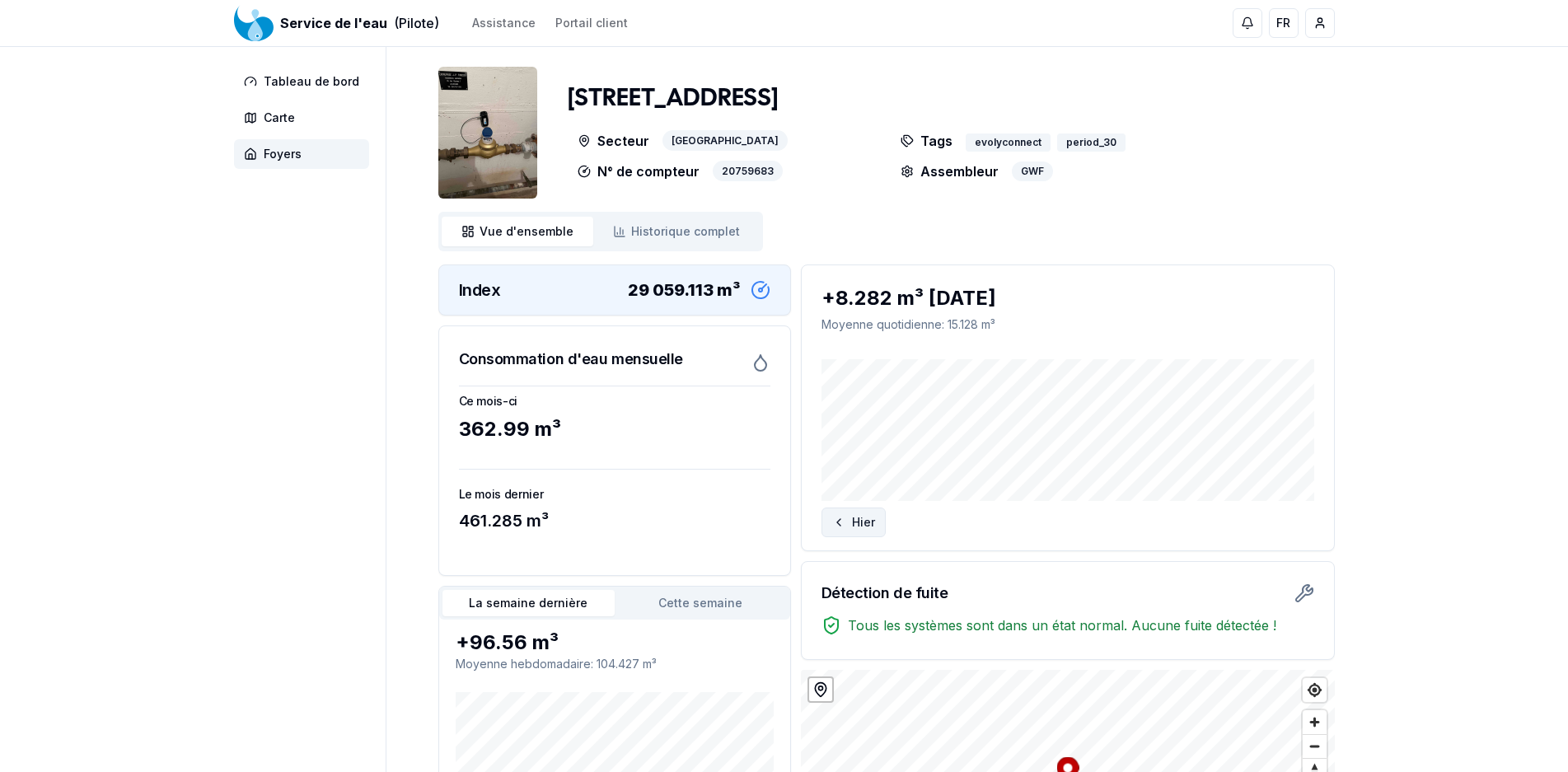
click at [872, 518] on button "Hier" at bounding box center [853, 523] width 64 height 29
click at [872, 518] on div "Aujourd'hui" at bounding box center [1068, 523] width 493 height 29
click at [301, 85] on span "Tableau de bord" at bounding box center [312, 82] width 95 height 17
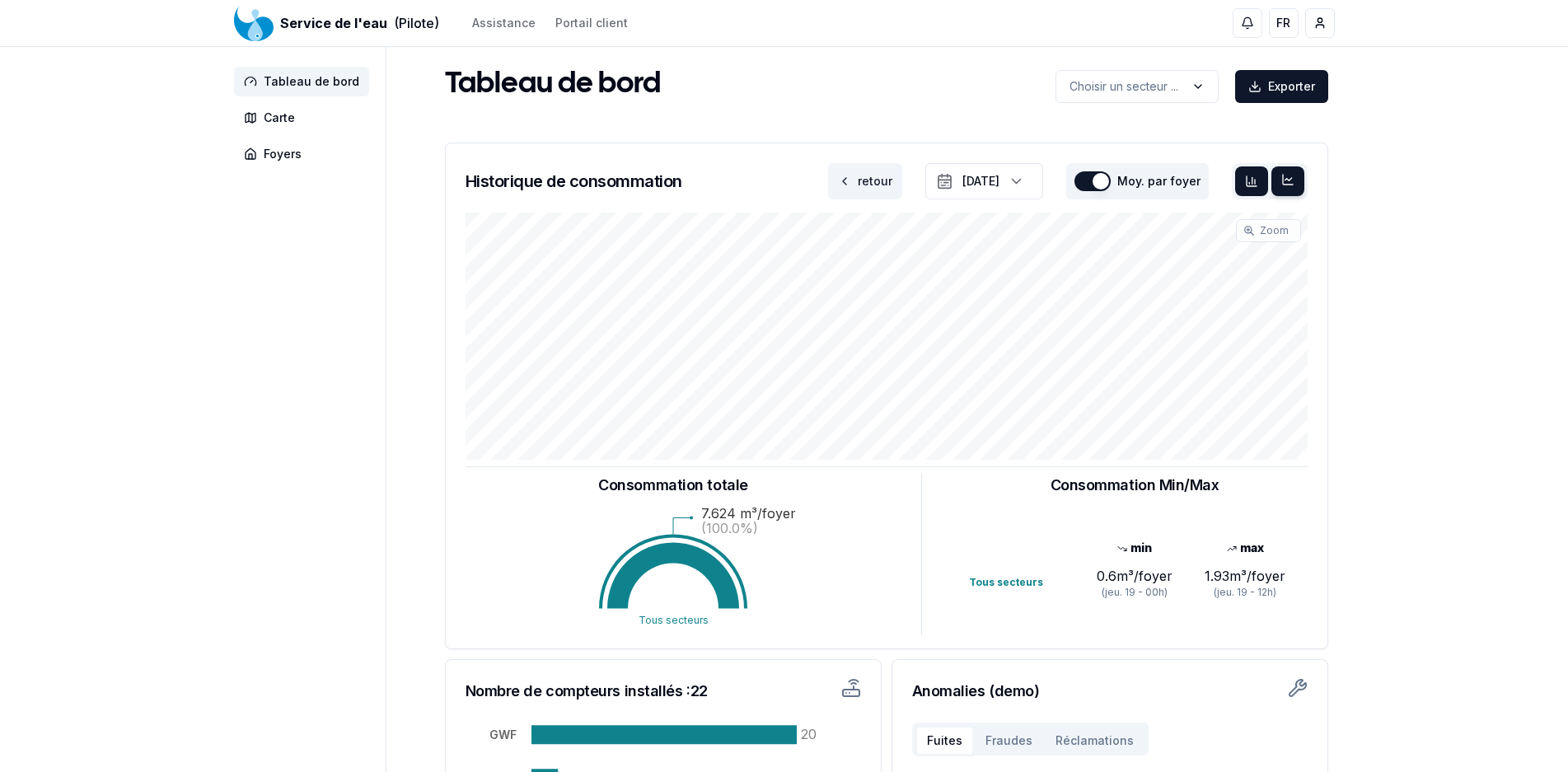
click at [1266, 179] on div at bounding box center [1251, 182] width 33 height 29
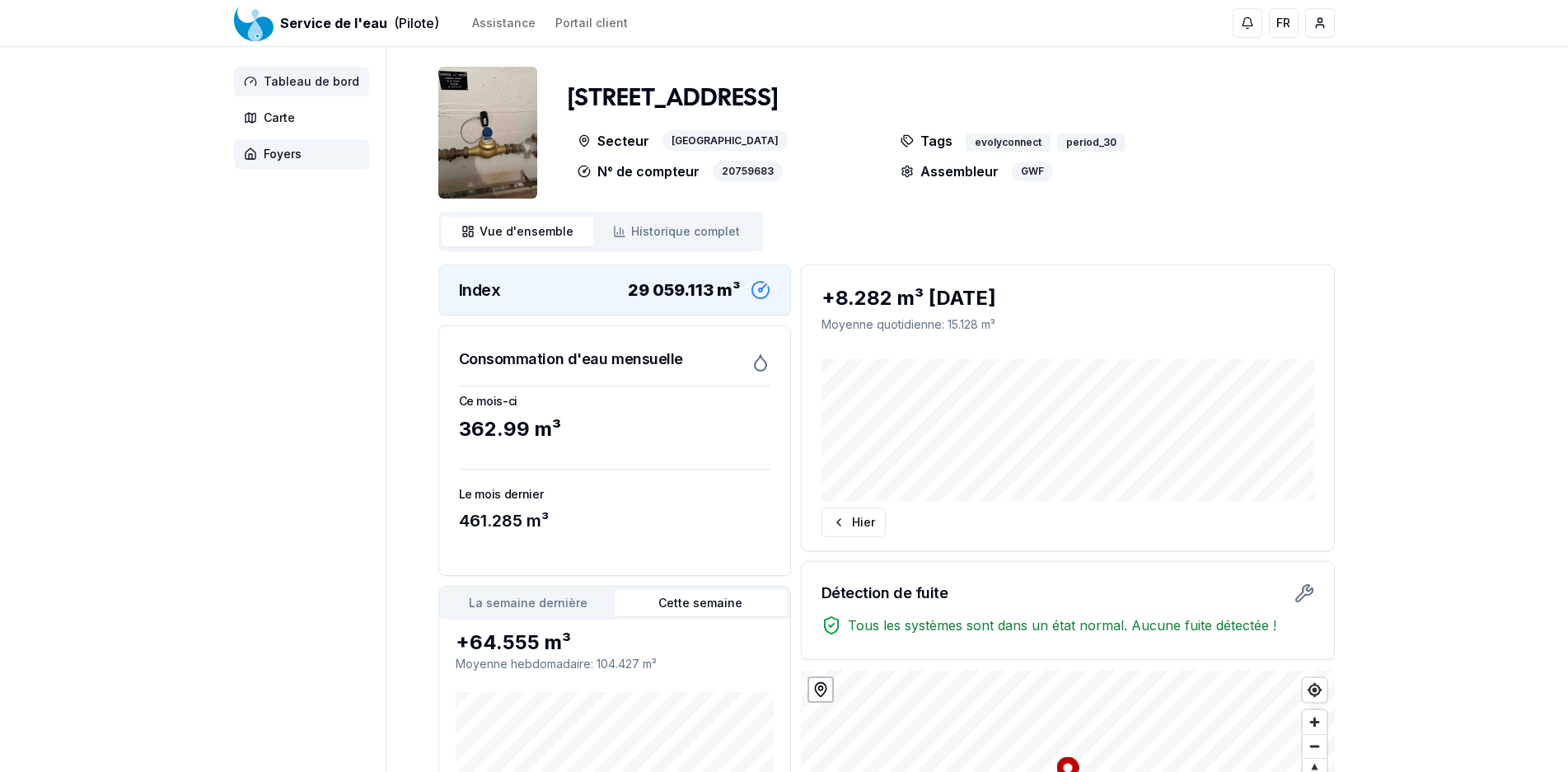
click at [313, 80] on span "Tableau de bord" at bounding box center [312, 82] width 95 height 17
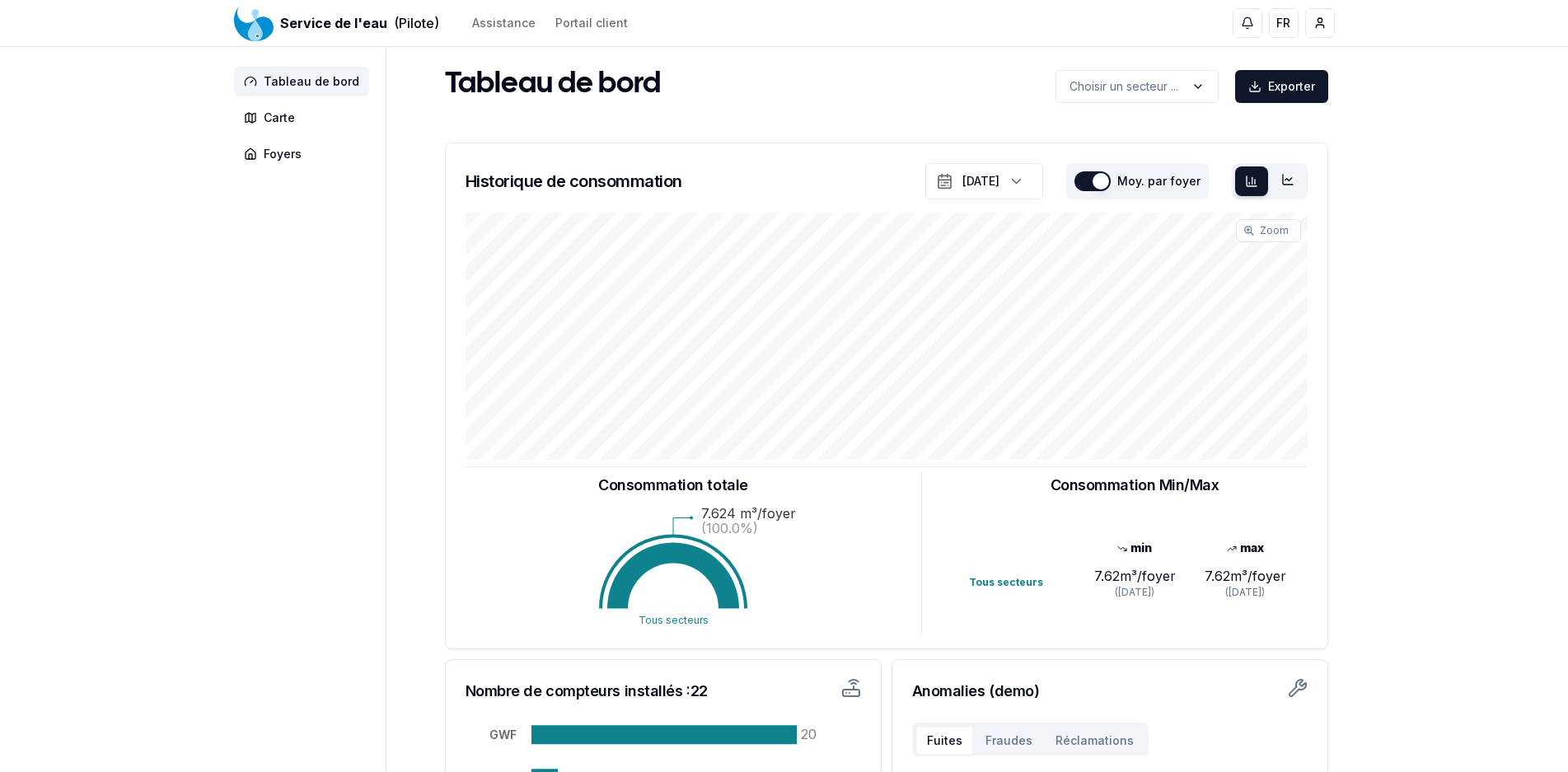
click at [1105, 180] on button "button" at bounding box center [1092, 182] width 37 height 20
click at [1094, 182] on button "button" at bounding box center [1092, 182] width 37 height 20
click at [1290, 179] on icon at bounding box center [1287, 179] width 6 height 3
click at [1263, 179] on div at bounding box center [1251, 182] width 33 height 29
click at [1005, 175] on div "button" at bounding box center [1014, 181] width 37 height 25
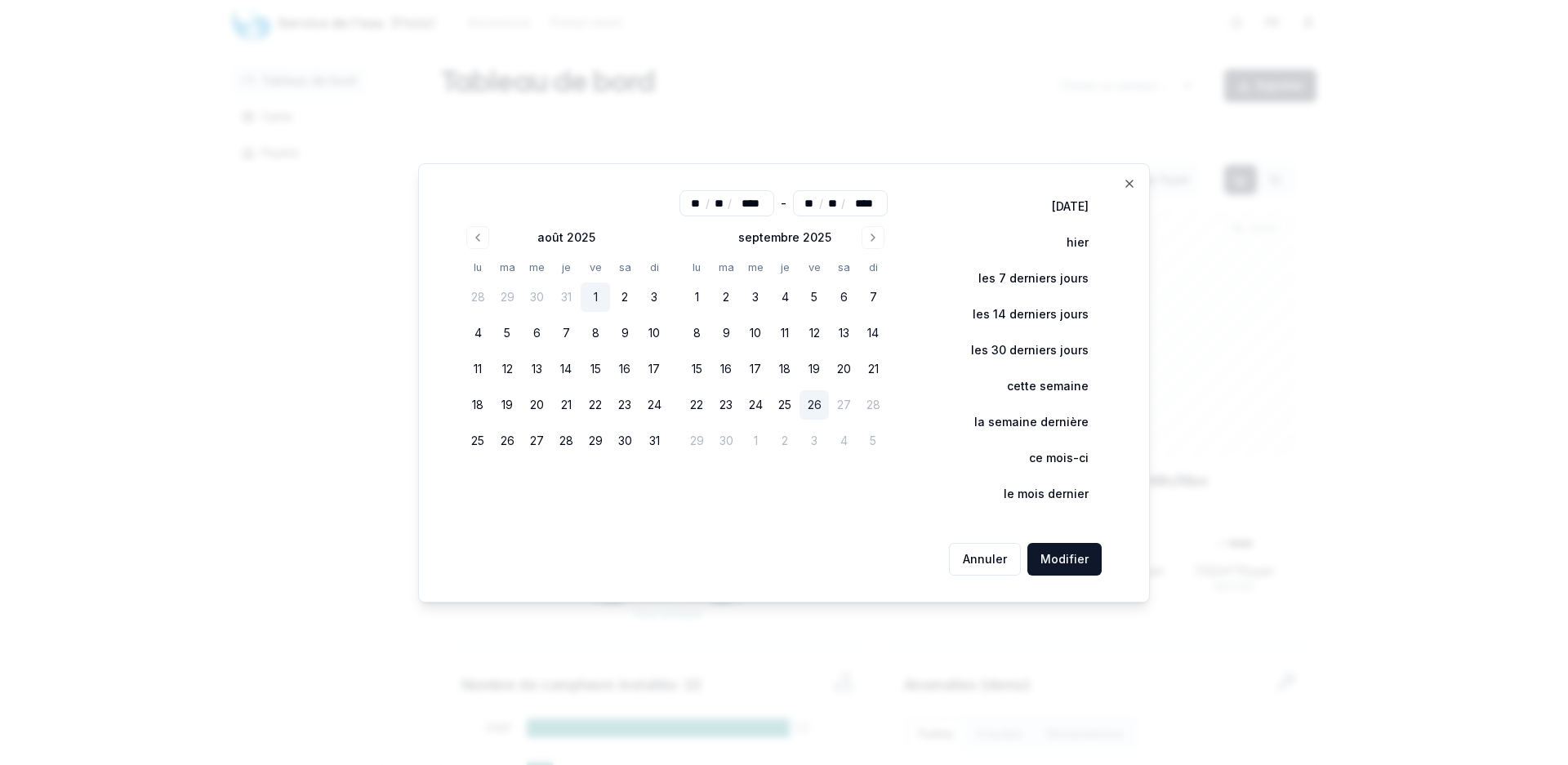
click at [599, 302] on button "1" at bounding box center [595, 297] width 29 height 29
type input "**"
click at [614, 367] on tr "11 12 13 14 15 16 17" at bounding box center [566, 369] width 206 height 29
drag, startPoint x: 598, startPoint y: 368, endPoint x: 601, endPoint y: 378, distance: 10.4
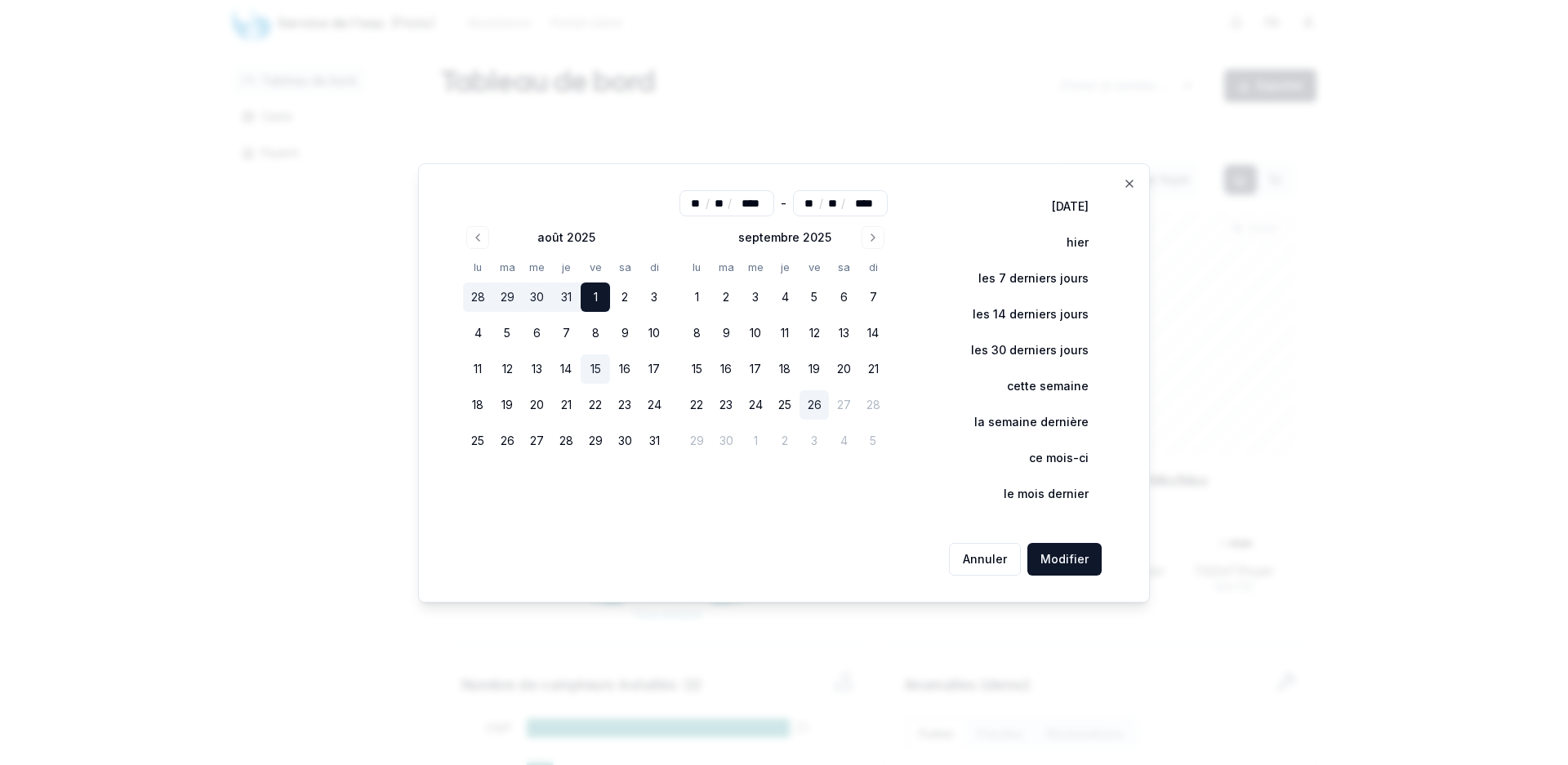
click at [601, 379] on button "15" at bounding box center [595, 369] width 29 height 29
type input "**"
click at [1093, 557] on button "Modifier" at bounding box center [1065, 560] width 74 height 33
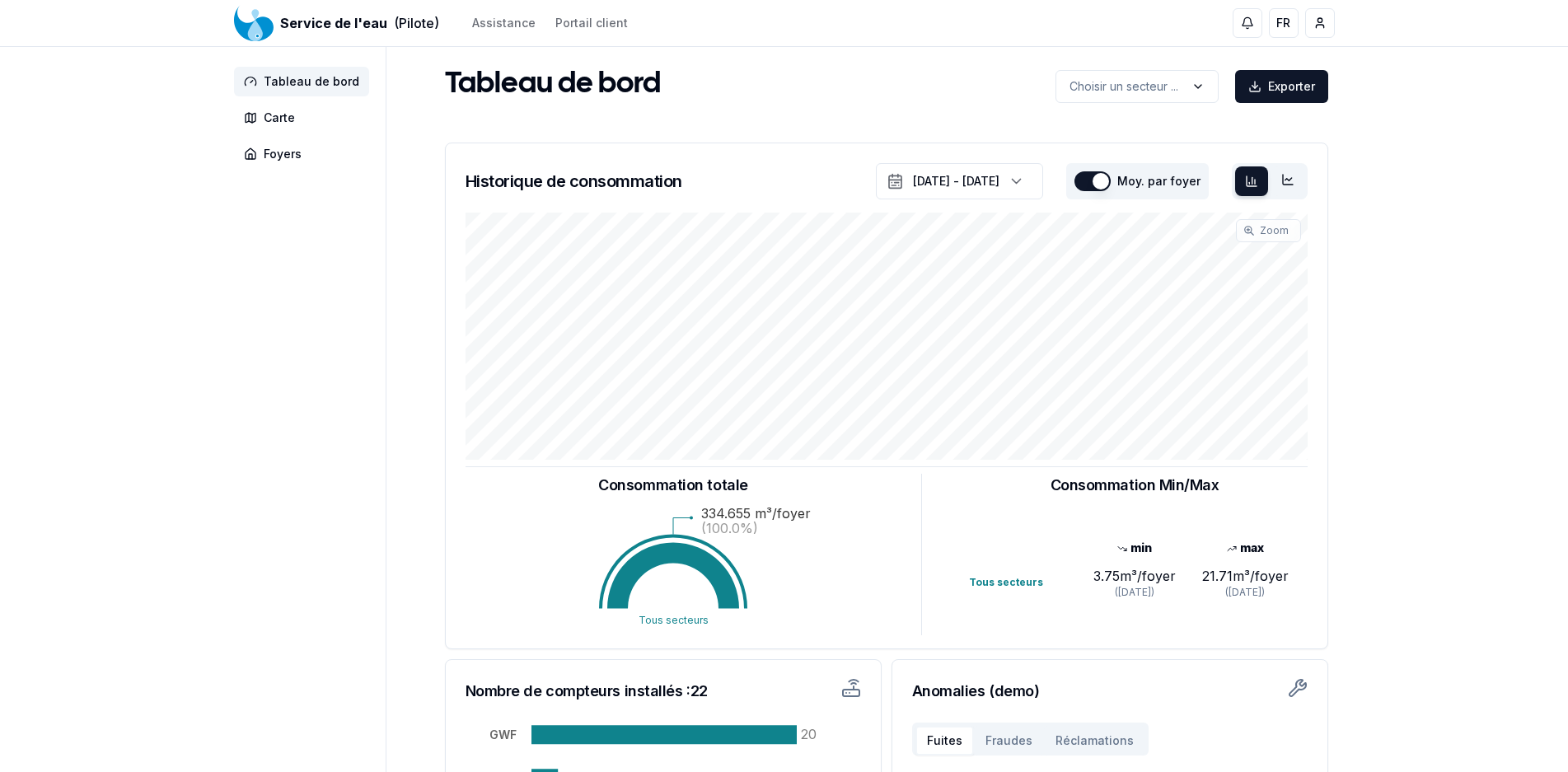
click at [1111, 182] on button "button" at bounding box center [1092, 182] width 37 height 20
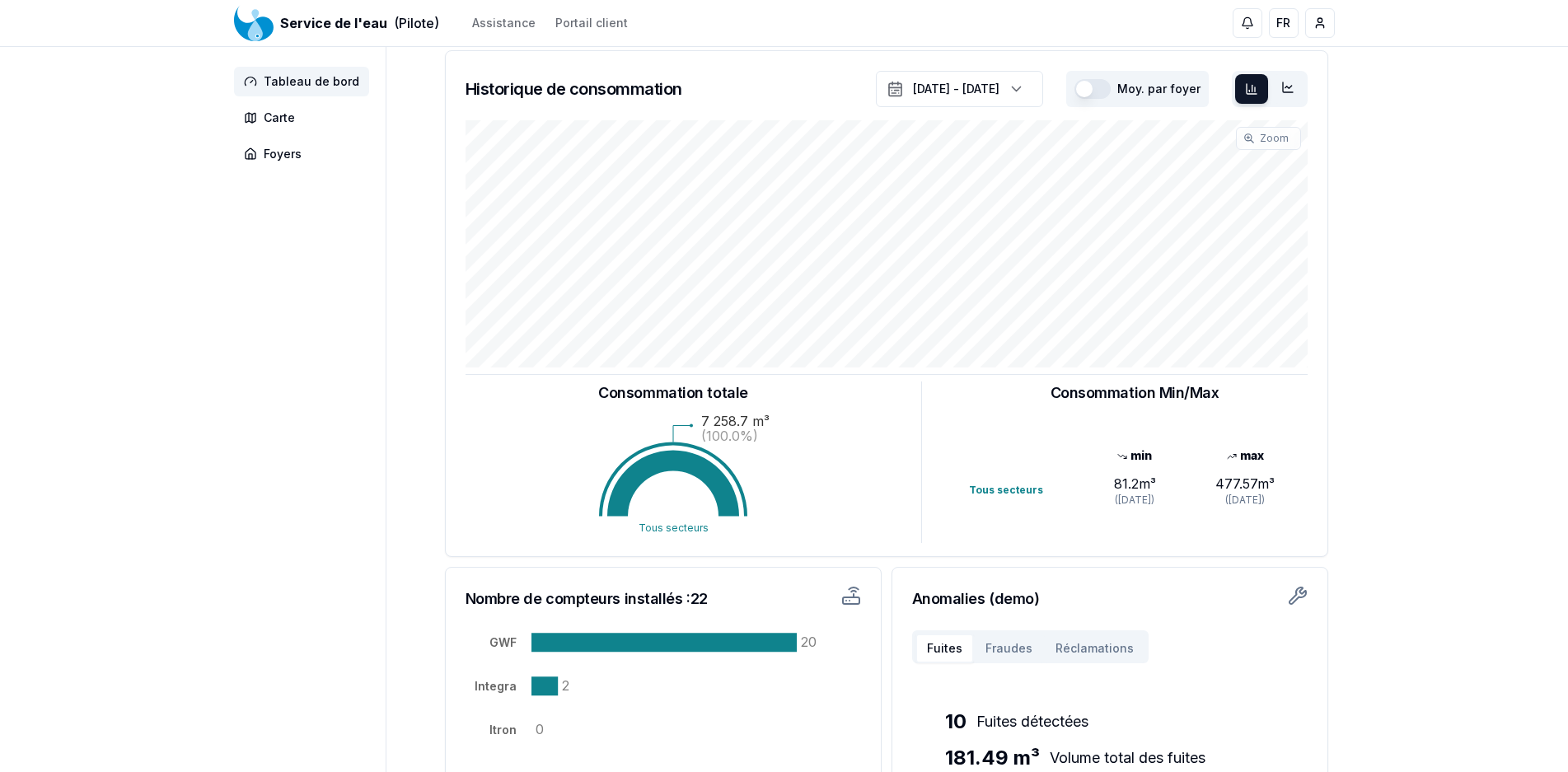
scroll to position [248, 0]
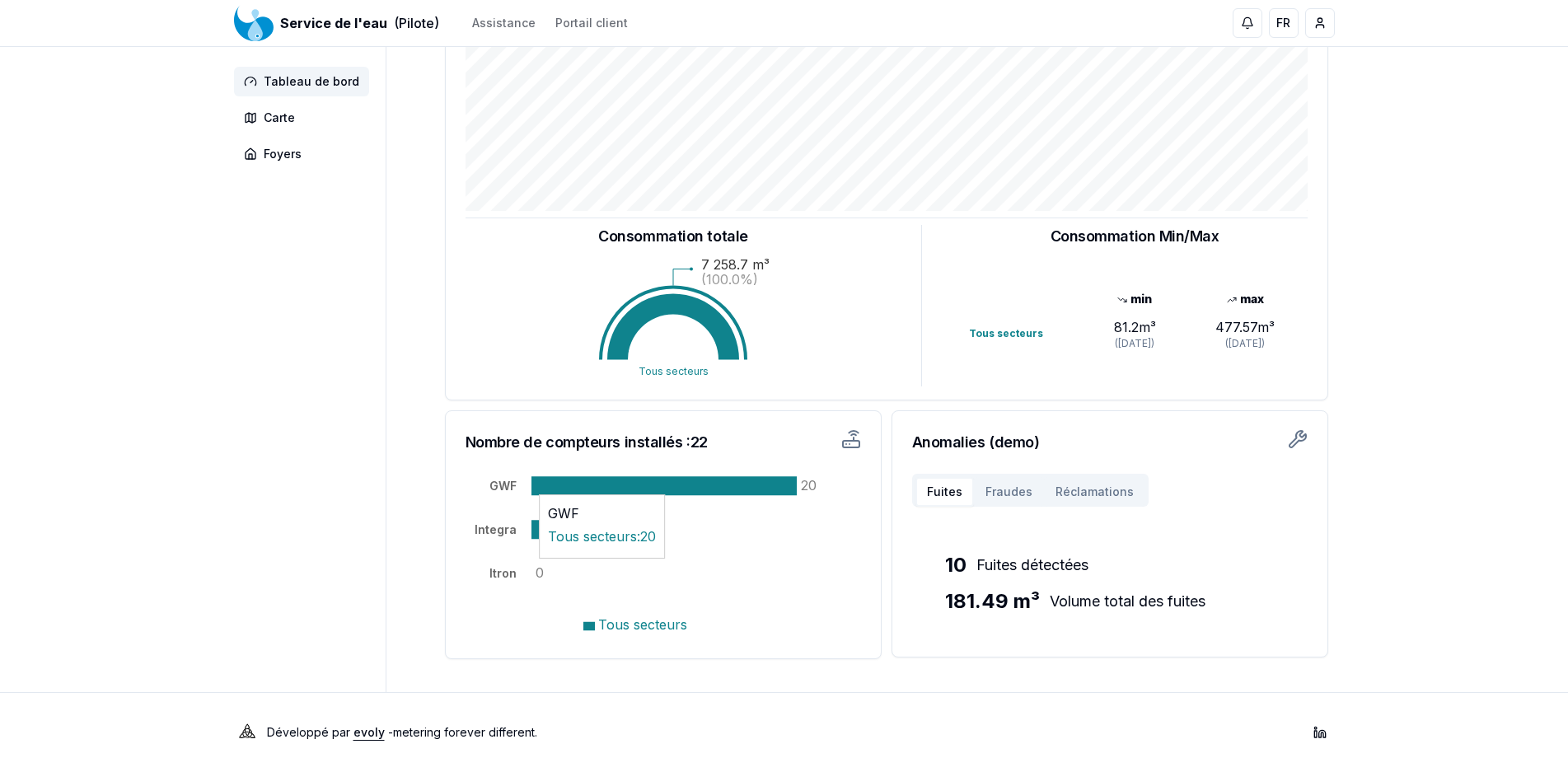
click at [680, 487] on icon at bounding box center [663, 486] width 265 height 19
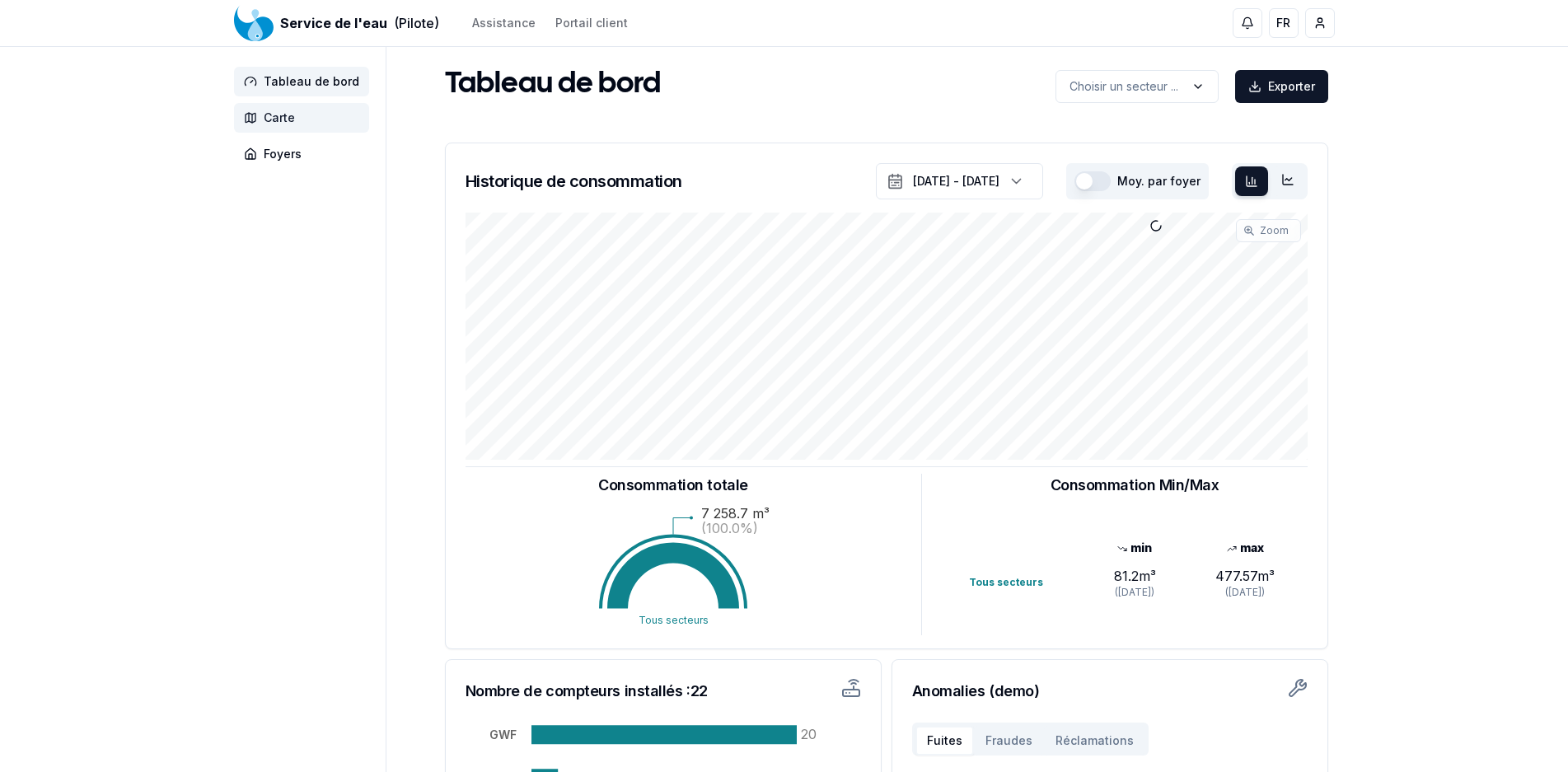
click at [280, 127] on span "Carte" at bounding box center [301, 117] width 135 height 29
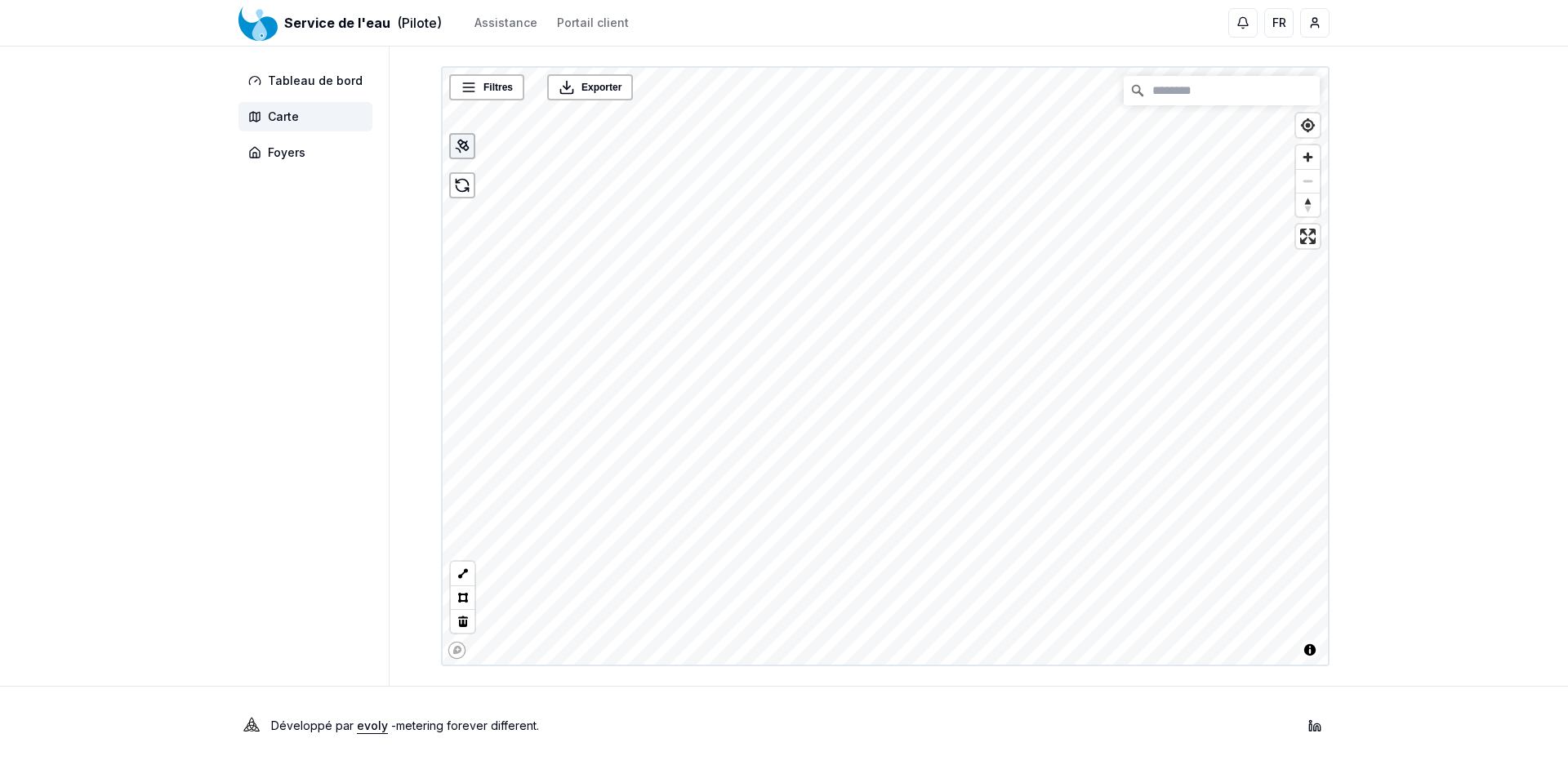
click at [465, 153] on icon at bounding box center [462, 146] width 16 height 16
click at [462, 155] on div at bounding box center [461, 146] width 26 height 26
click at [308, 158] on span "Foyers" at bounding box center [304, 153] width 134 height 29
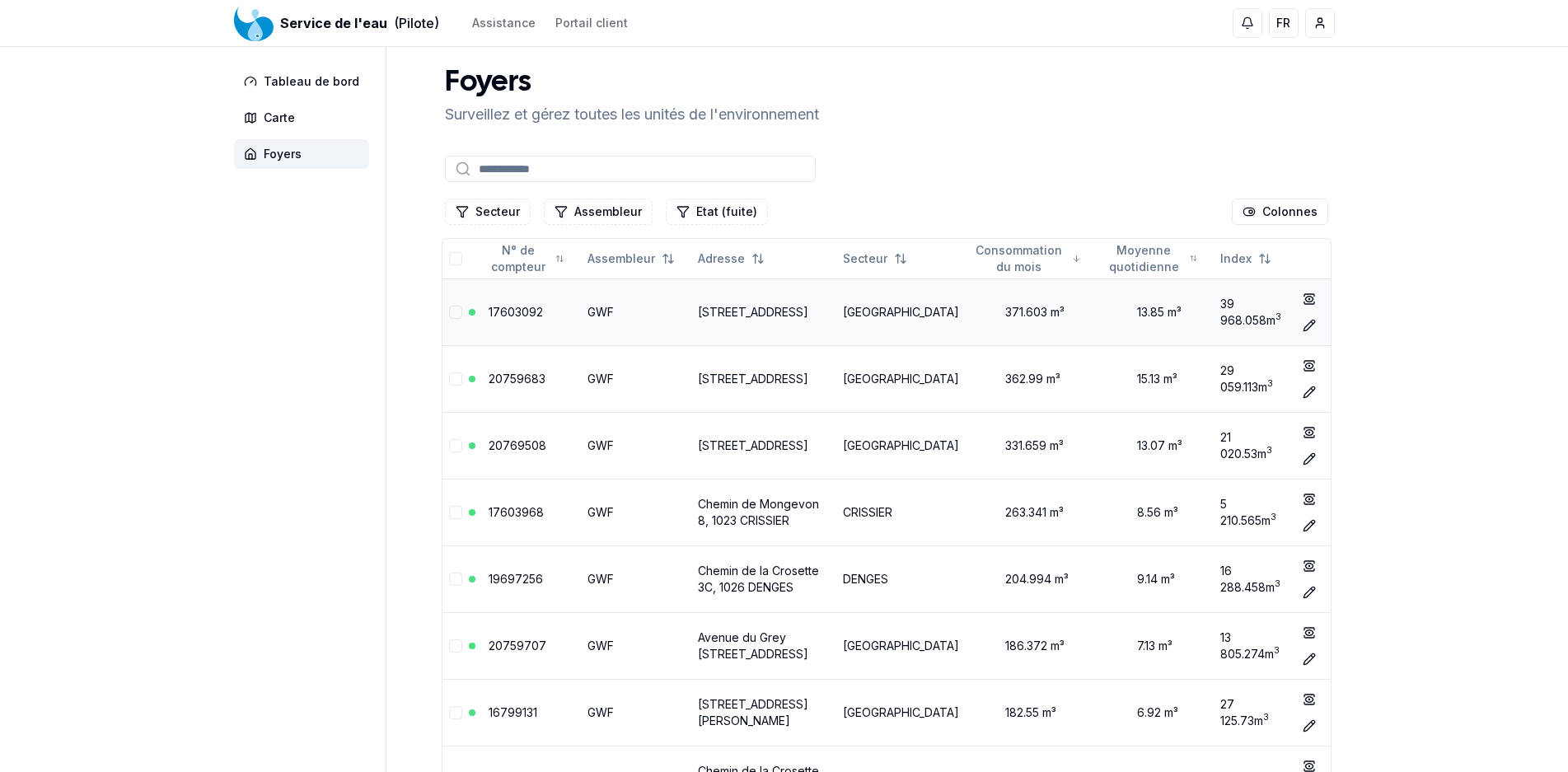
click at [515, 306] on link "17603092" at bounding box center [515, 312] width 54 height 14
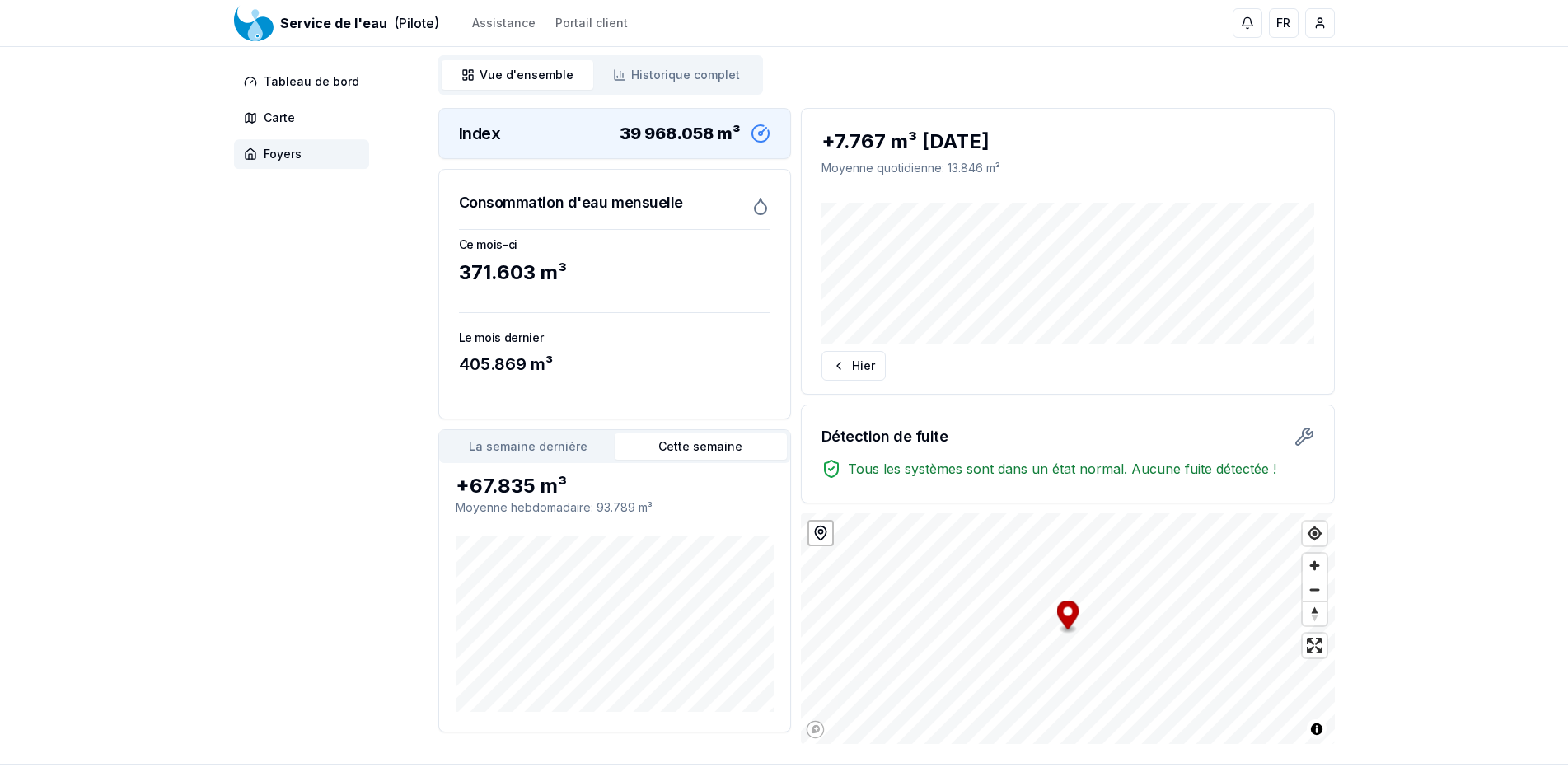
scroll to position [228, 0]
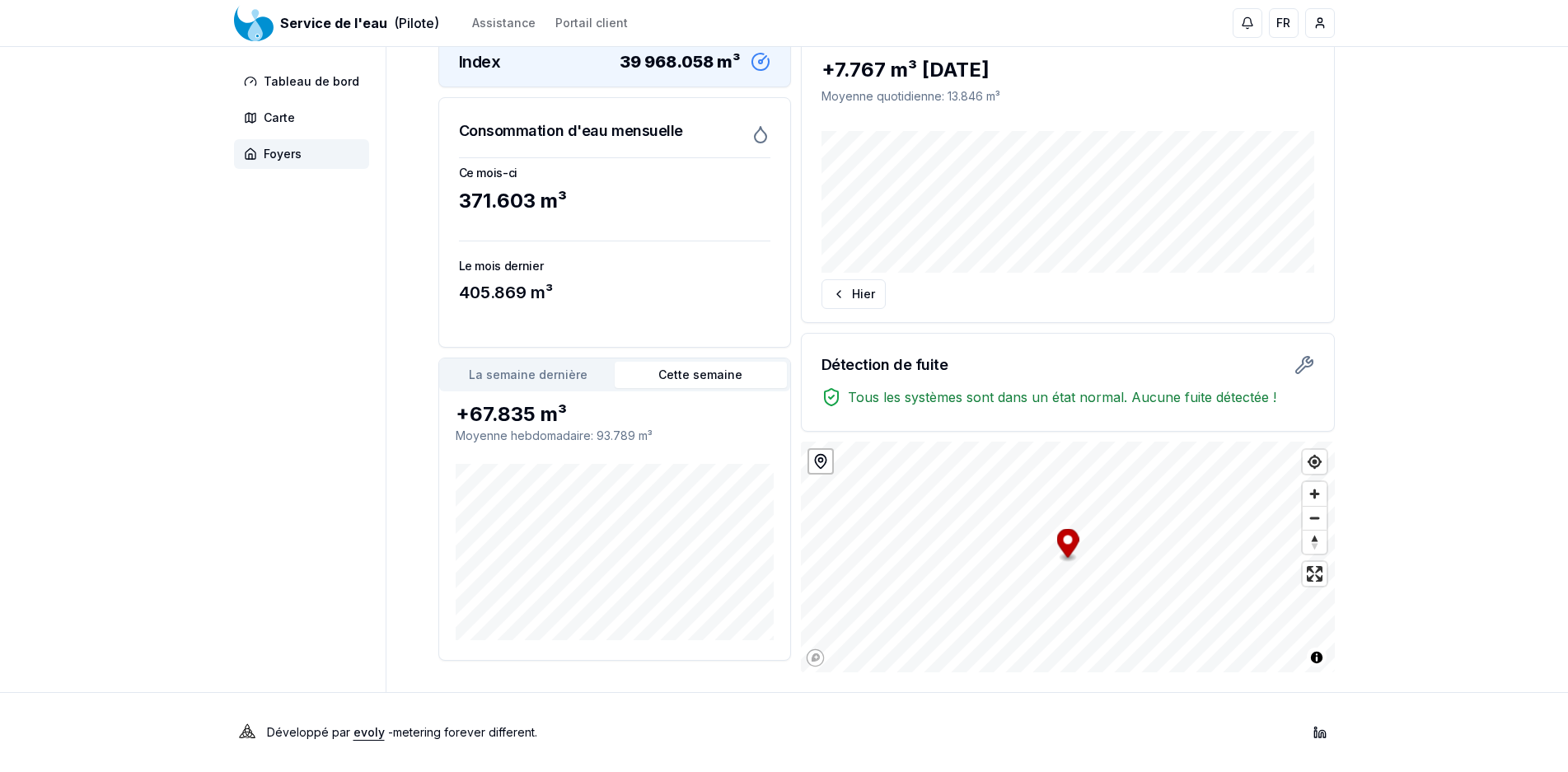
click at [529, 383] on button "La semaine dernière" at bounding box center [529, 375] width 172 height 27
click at [671, 379] on button "Cette semaine" at bounding box center [701, 375] width 172 height 27
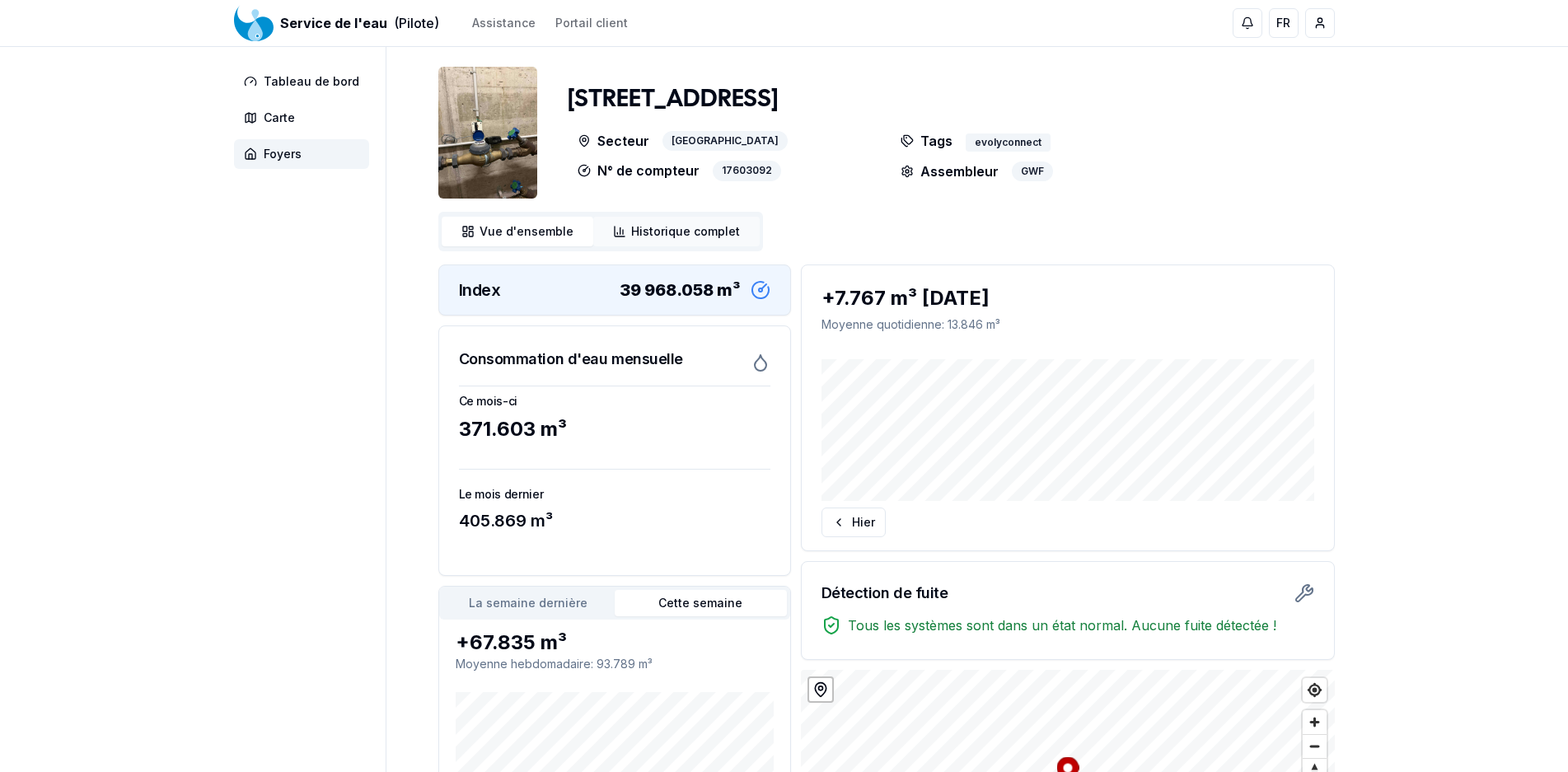
click at [615, 236] on icon at bounding box center [620, 231] width 10 height 10
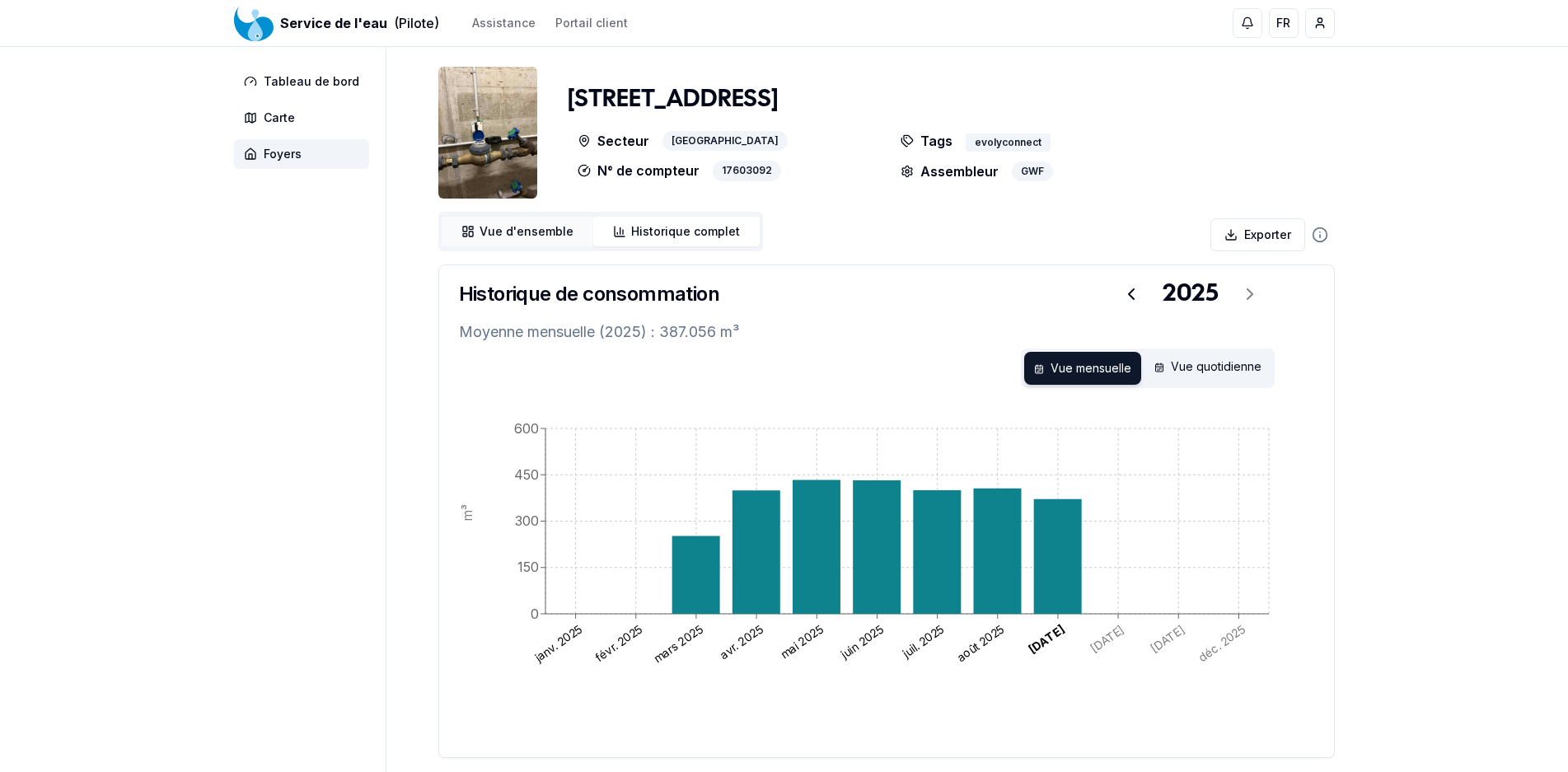
click at [521, 237] on span "Vue d'ensemble" at bounding box center [526, 232] width 93 height 17
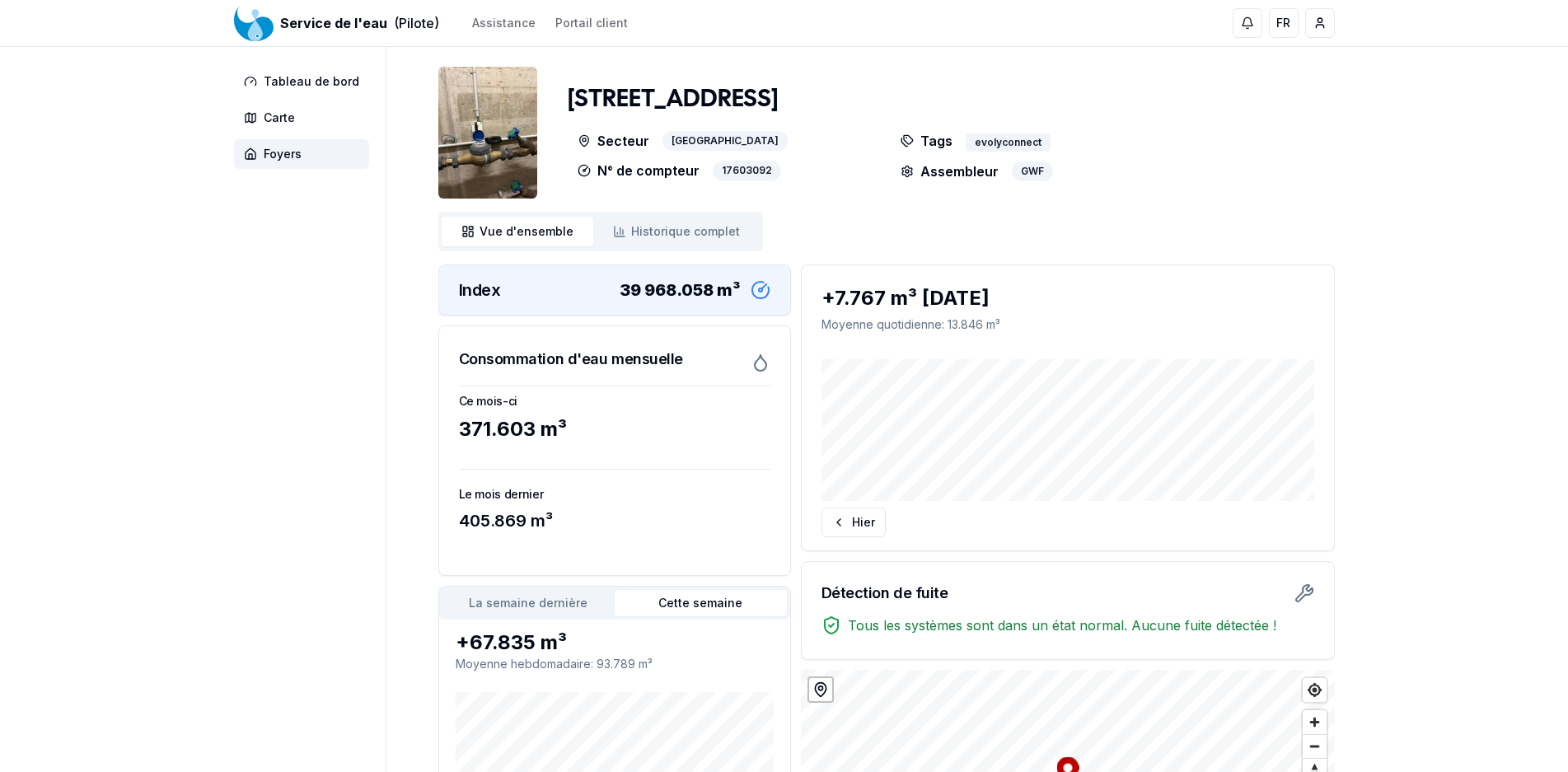
scroll to position [228, 0]
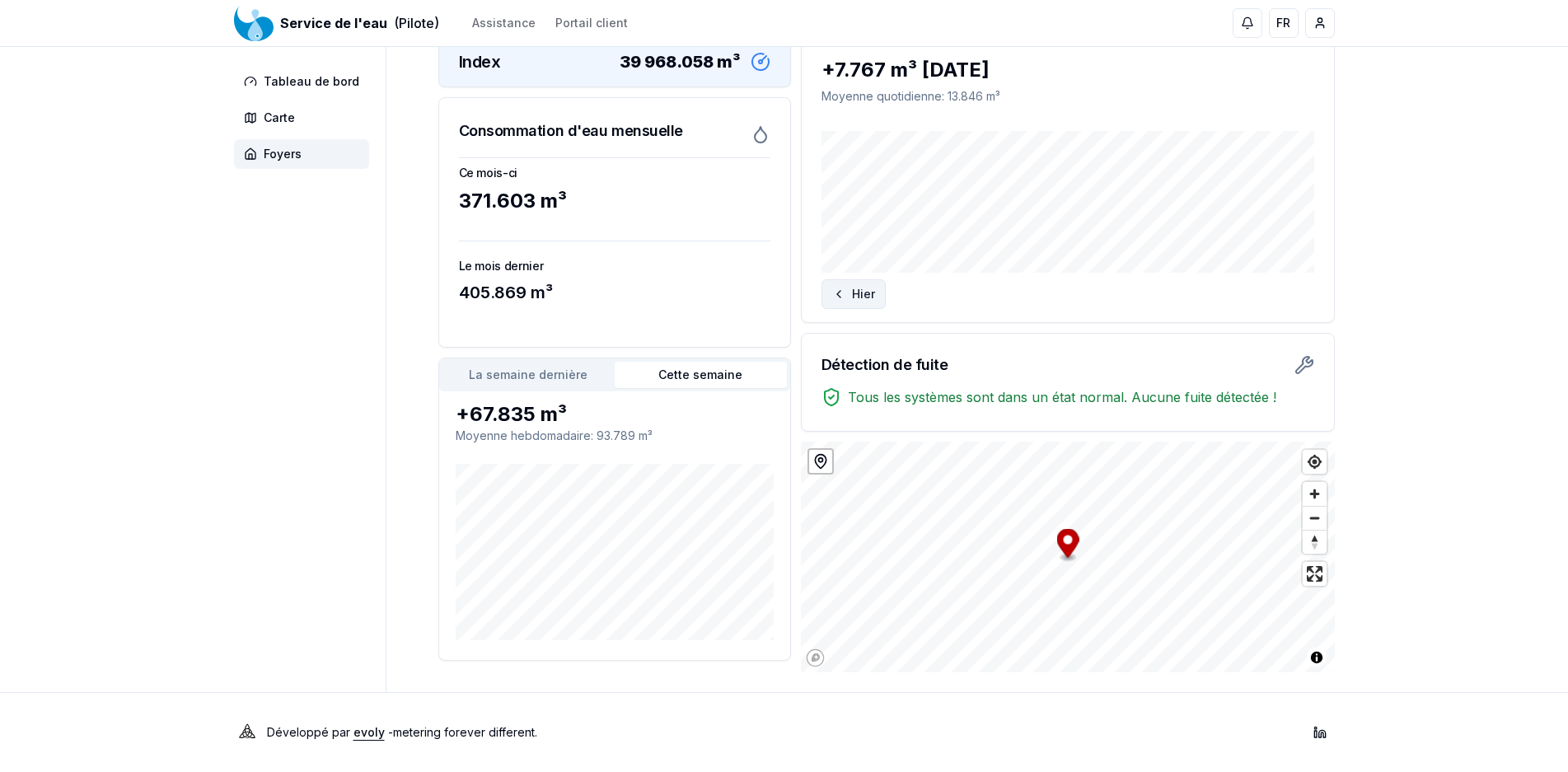
click at [872, 293] on button "Hier" at bounding box center [853, 294] width 64 height 29
click at [1276, 295] on button "Aujourd'hui" at bounding box center [1260, 294] width 107 height 29
click at [569, 369] on button "La semaine dernière" at bounding box center [529, 375] width 172 height 27
click at [551, 369] on button "La semaine dernière" at bounding box center [529, 375] width 172 height 27
click at [661, 379] on button "Cette semaine" at bounding box center [701, 375] width 172 height 27
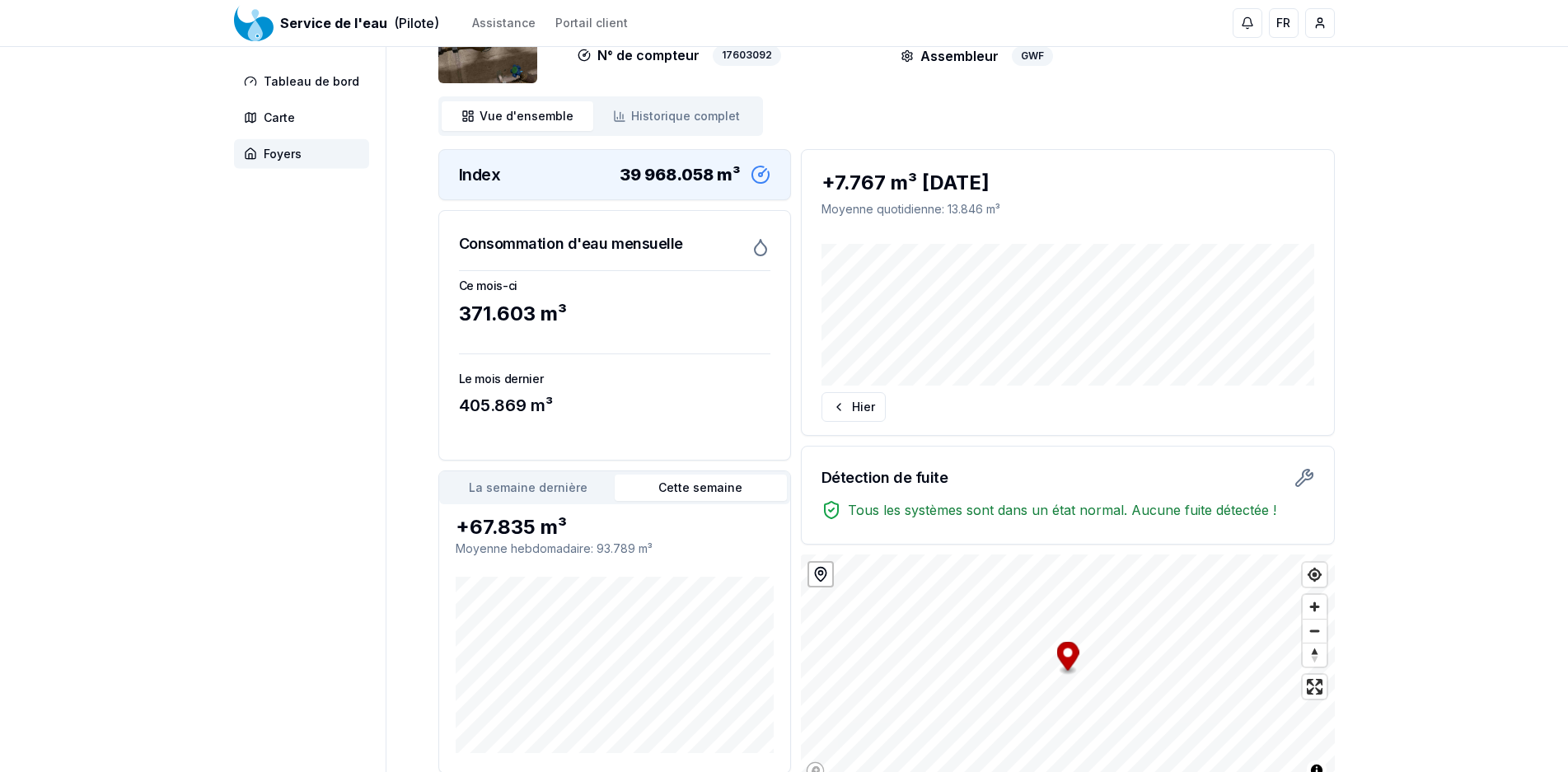
scroll to position [0, 0]
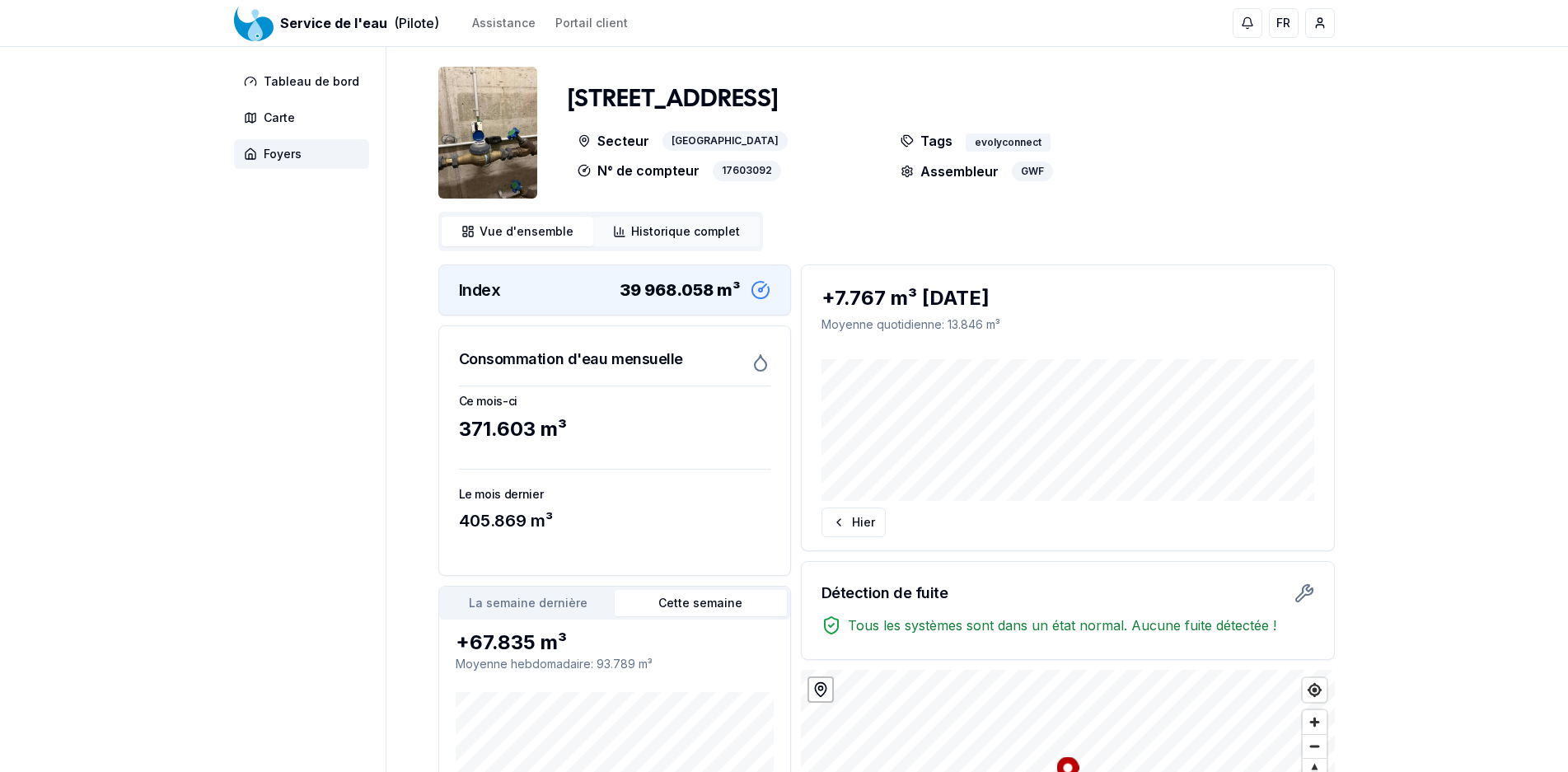
click at [667, 228] on span "Historique complet" at bounding box center [685, 232] width 109 height 17
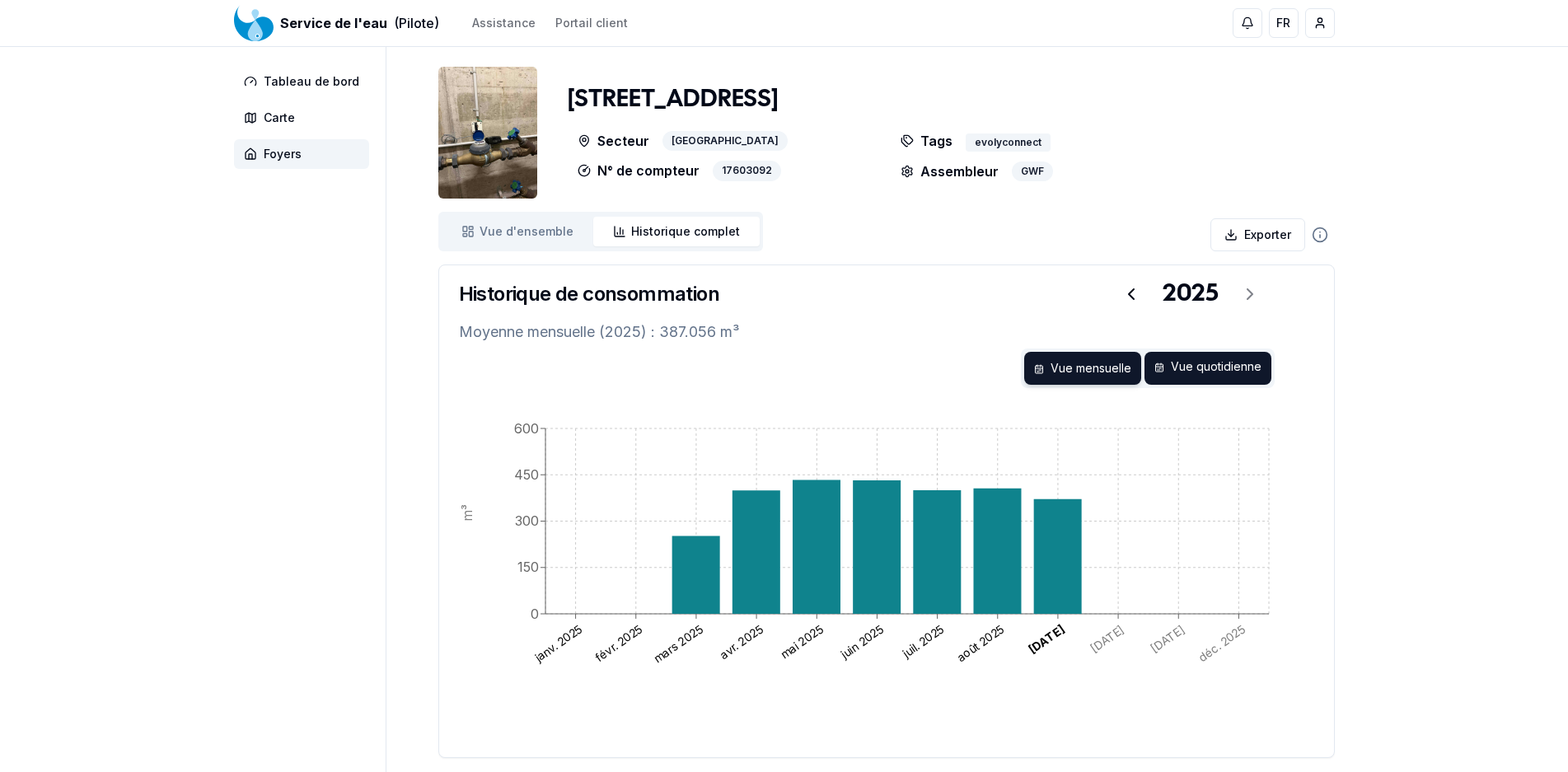
click at [1211, 368] on div "Vue quotidienne" at bounding box center [1208, 369] width 126 height 33
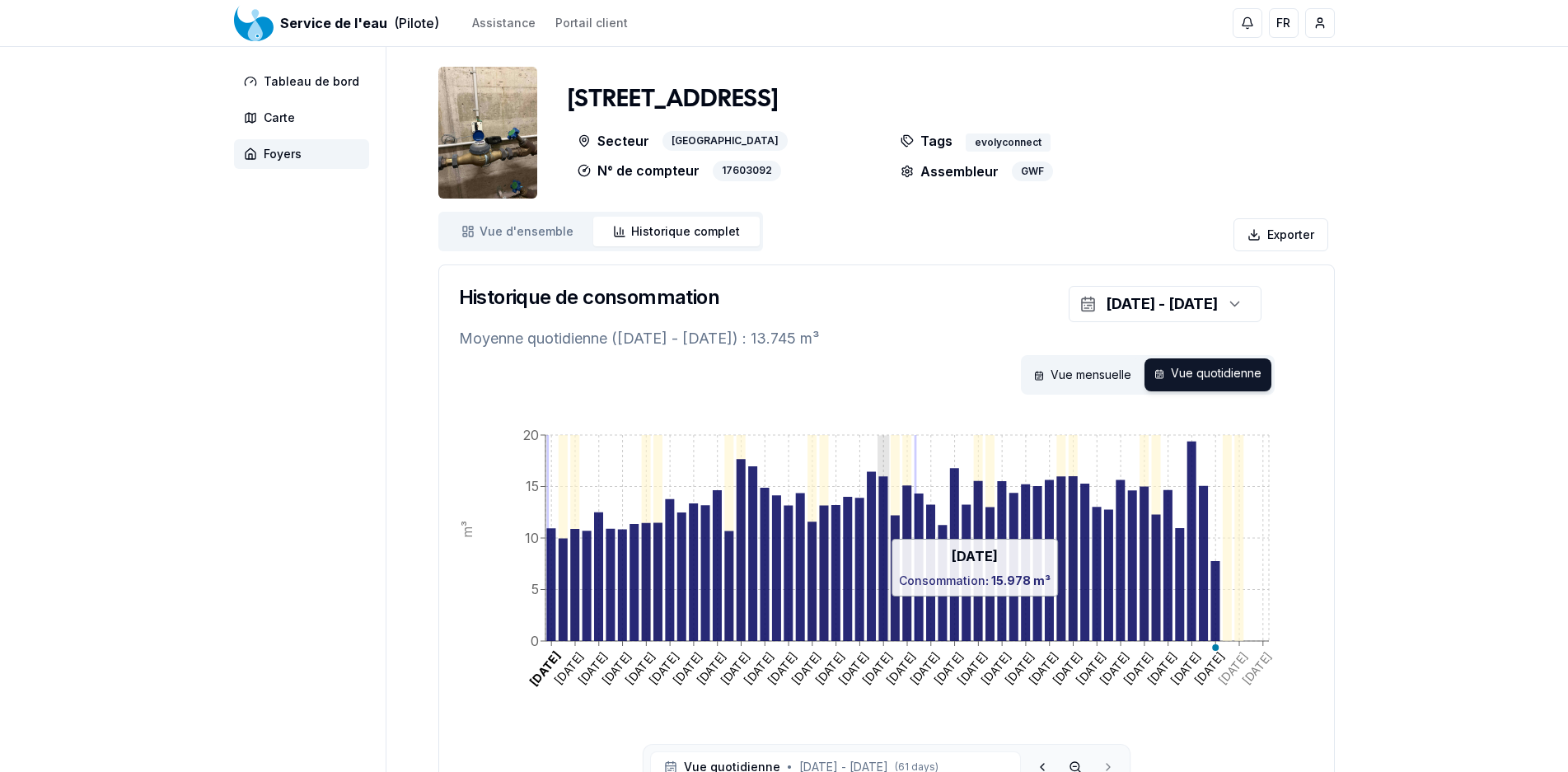
click at [882, 605] on icon at bounding box center [883, 559] width 9 height 165
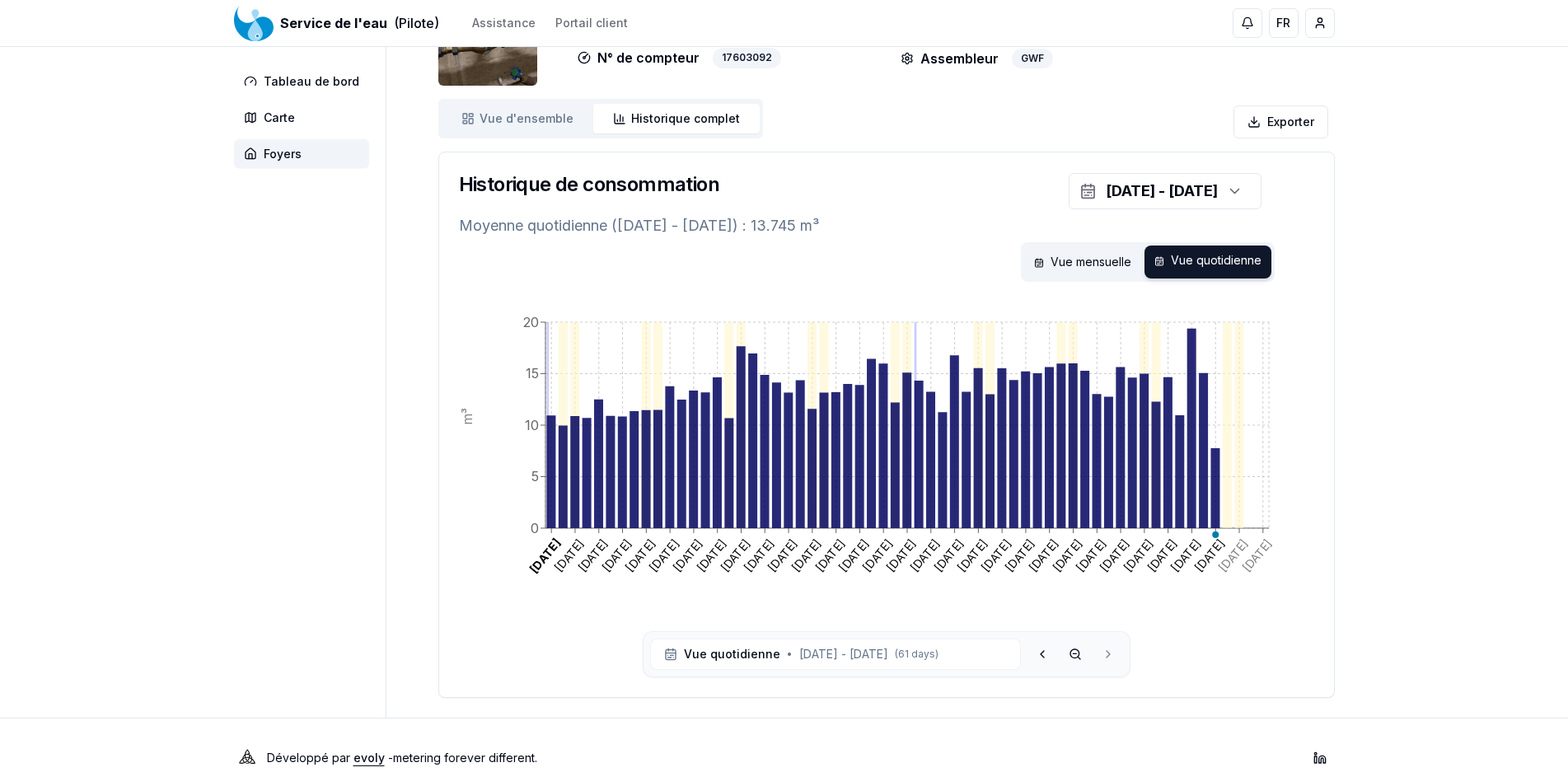
scroll to position [138, 0]
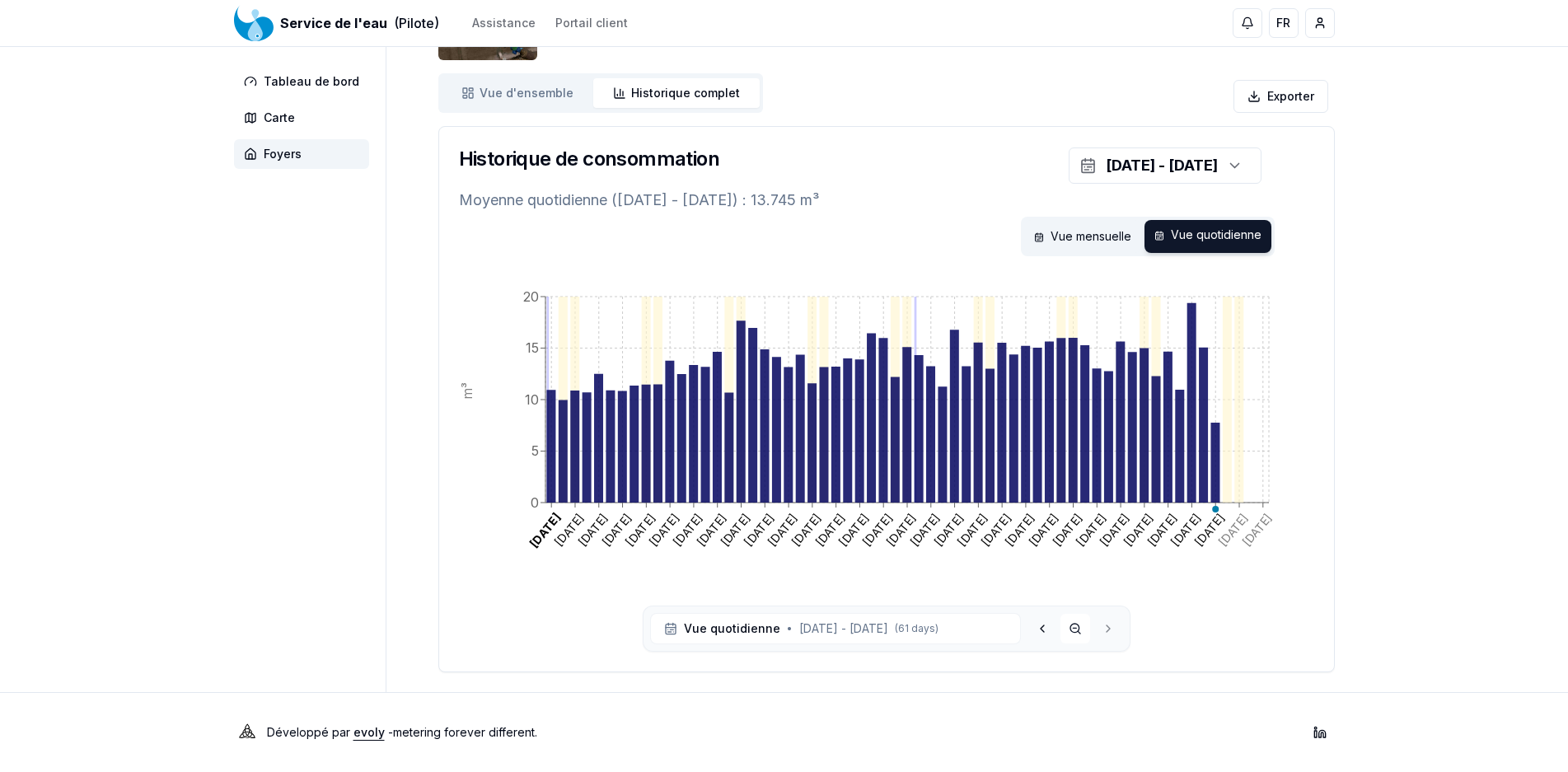
click at [1080, 629] on button at bounding box center [1075, 629] width 29 height 29
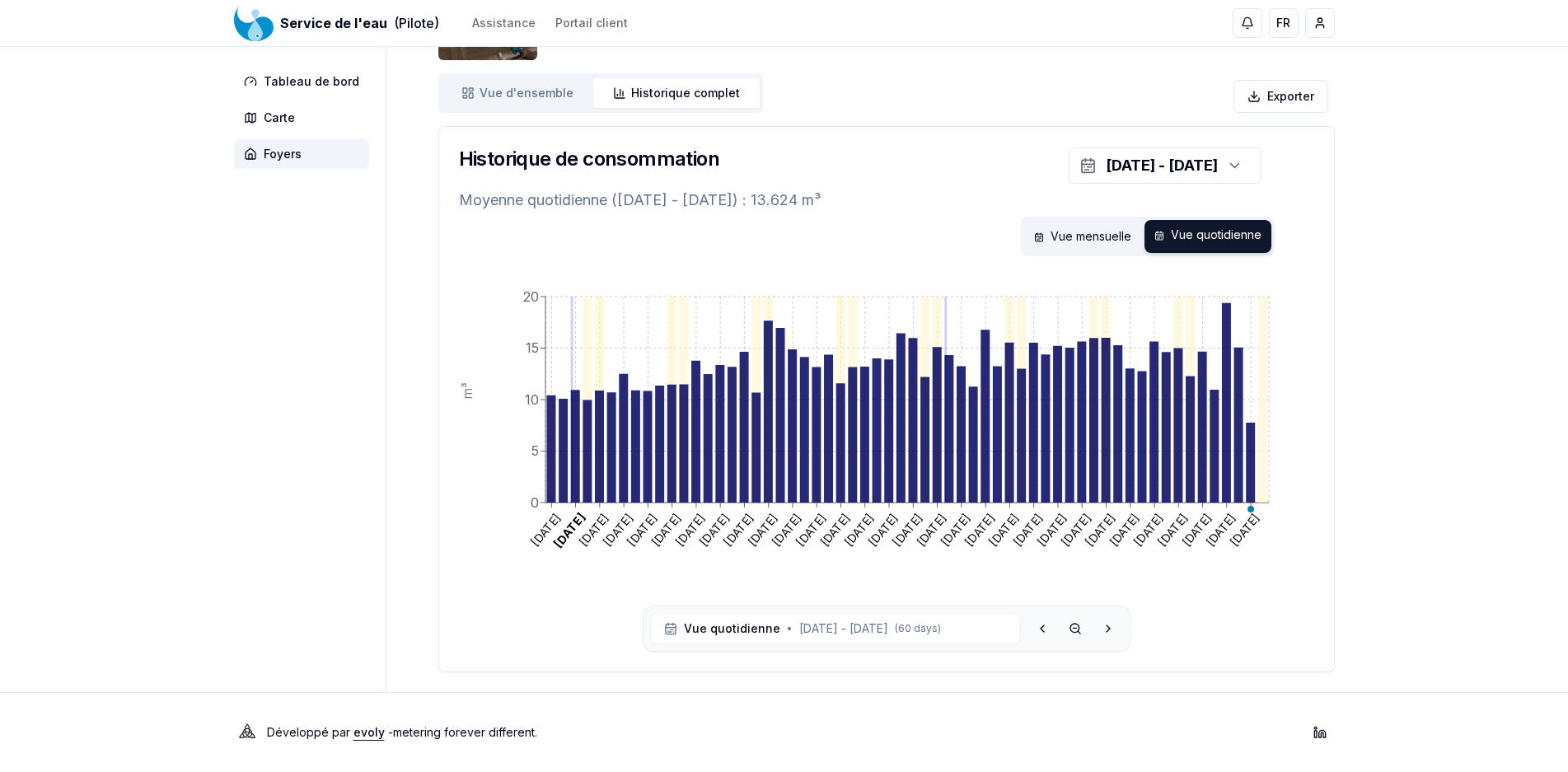
click at [1080, 629] on icon at bounding box center [1075, 629] width 13 height 13
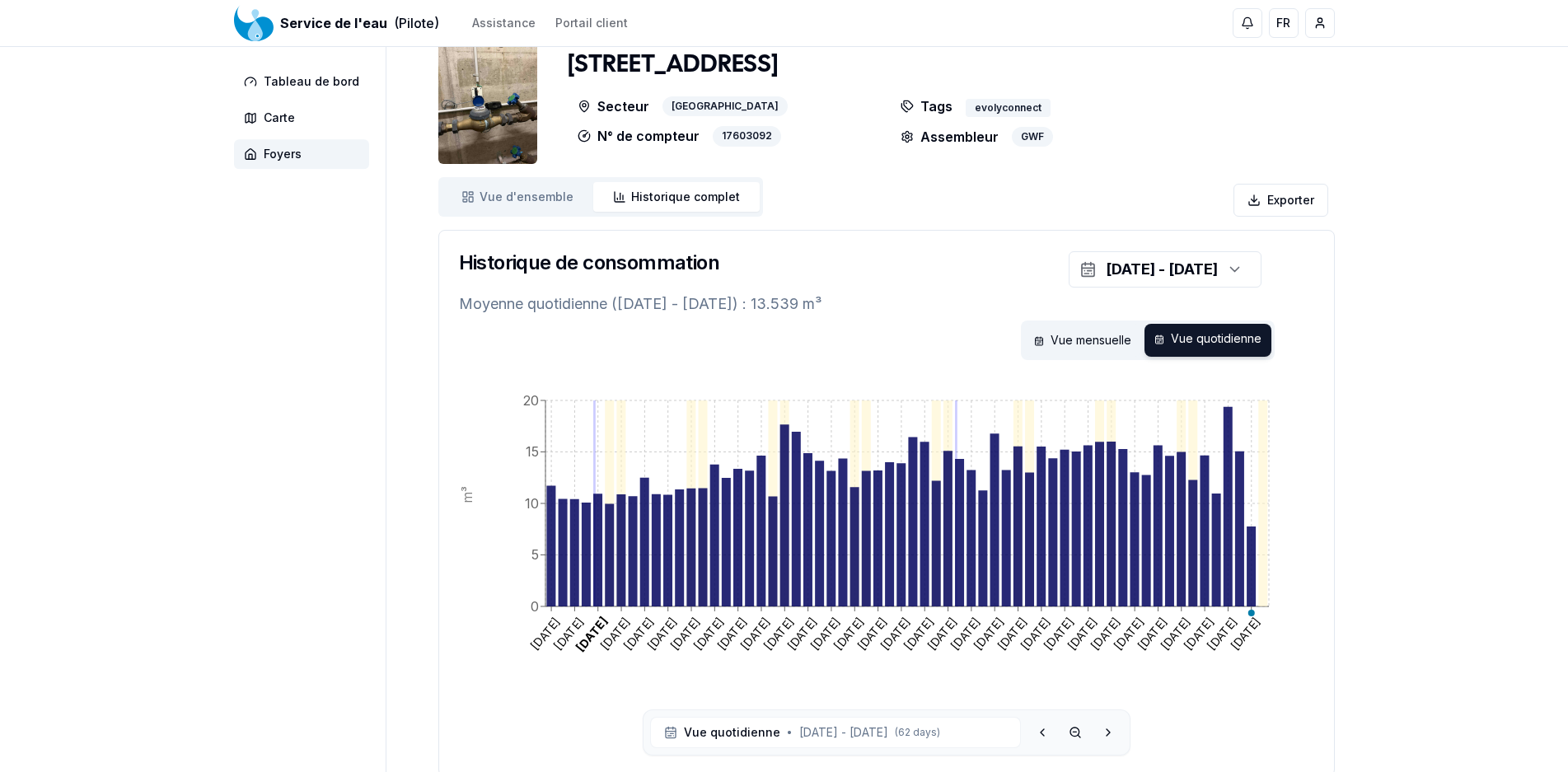
scroll to position [0, 0]
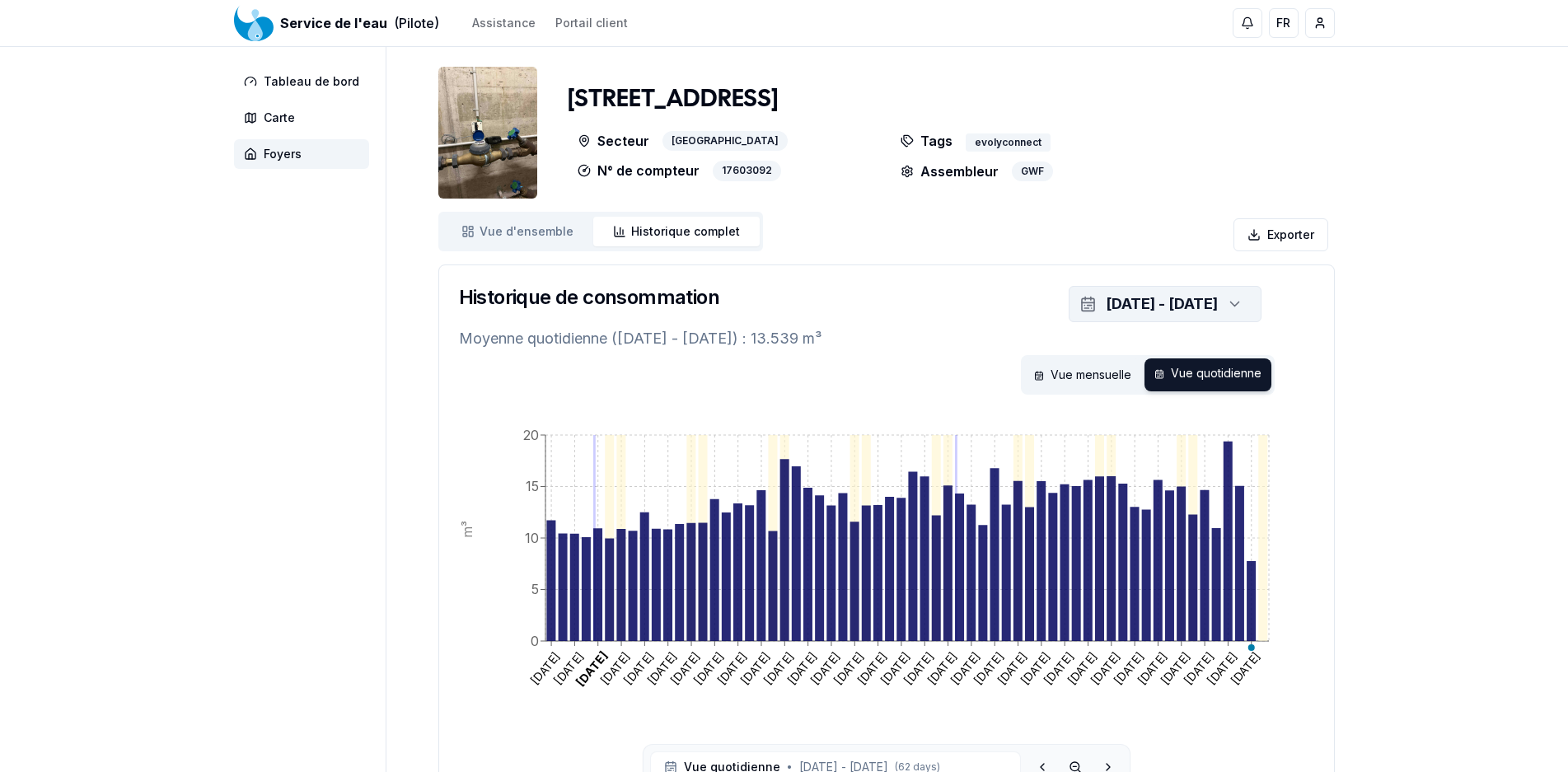
click at [1157, 298] on div "[DATE] - [DATE]" at bounding box center [1161, 303] width 112 height 23
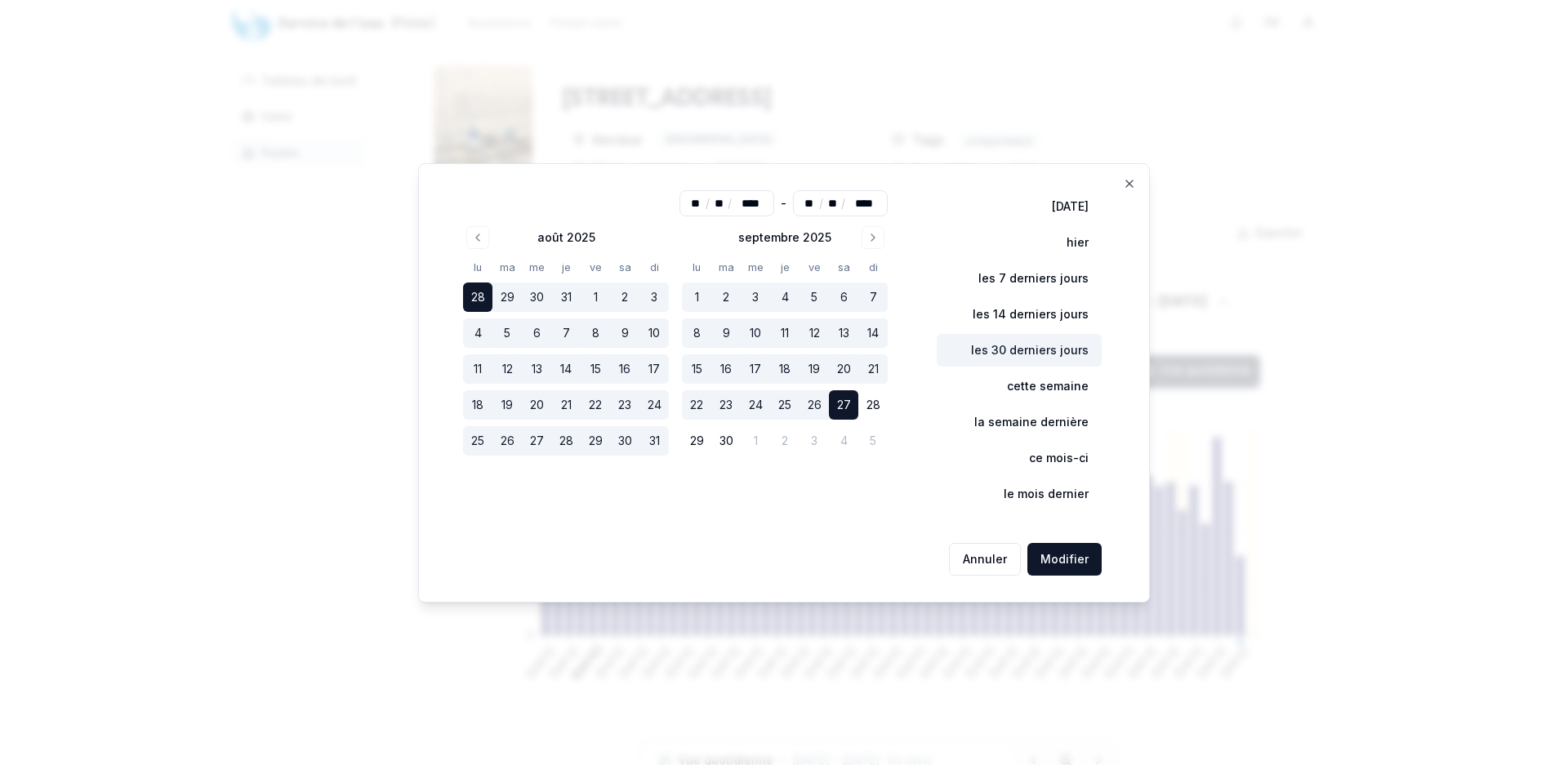
click at [1032, 353] on button "les 30 derniers jours" at bounding box center [1019, 351] width 165 height 33
type input "**"
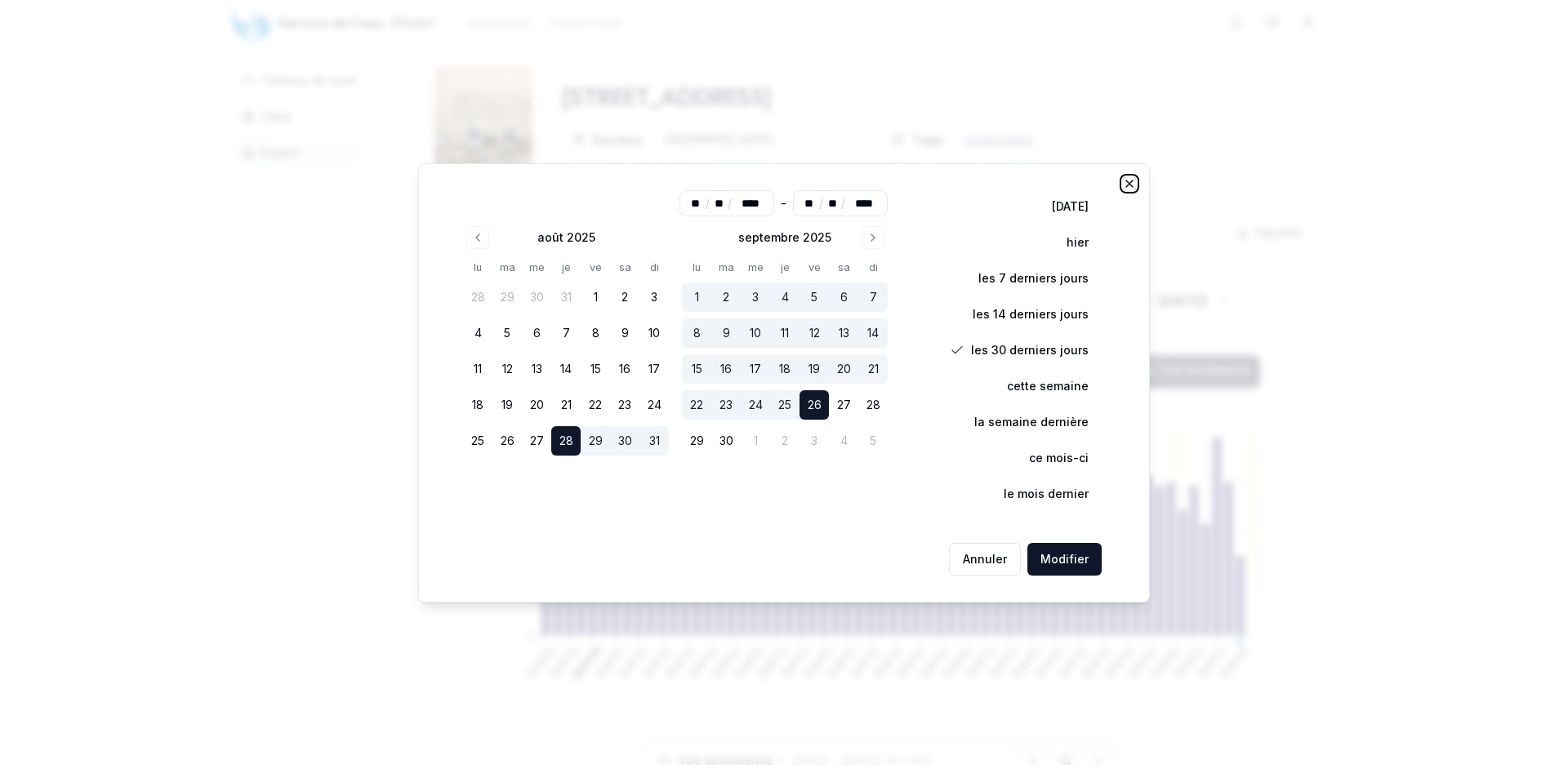
click at [1126, 184] on icon "button" at bounding box center [1129, 184] width 13 height 13
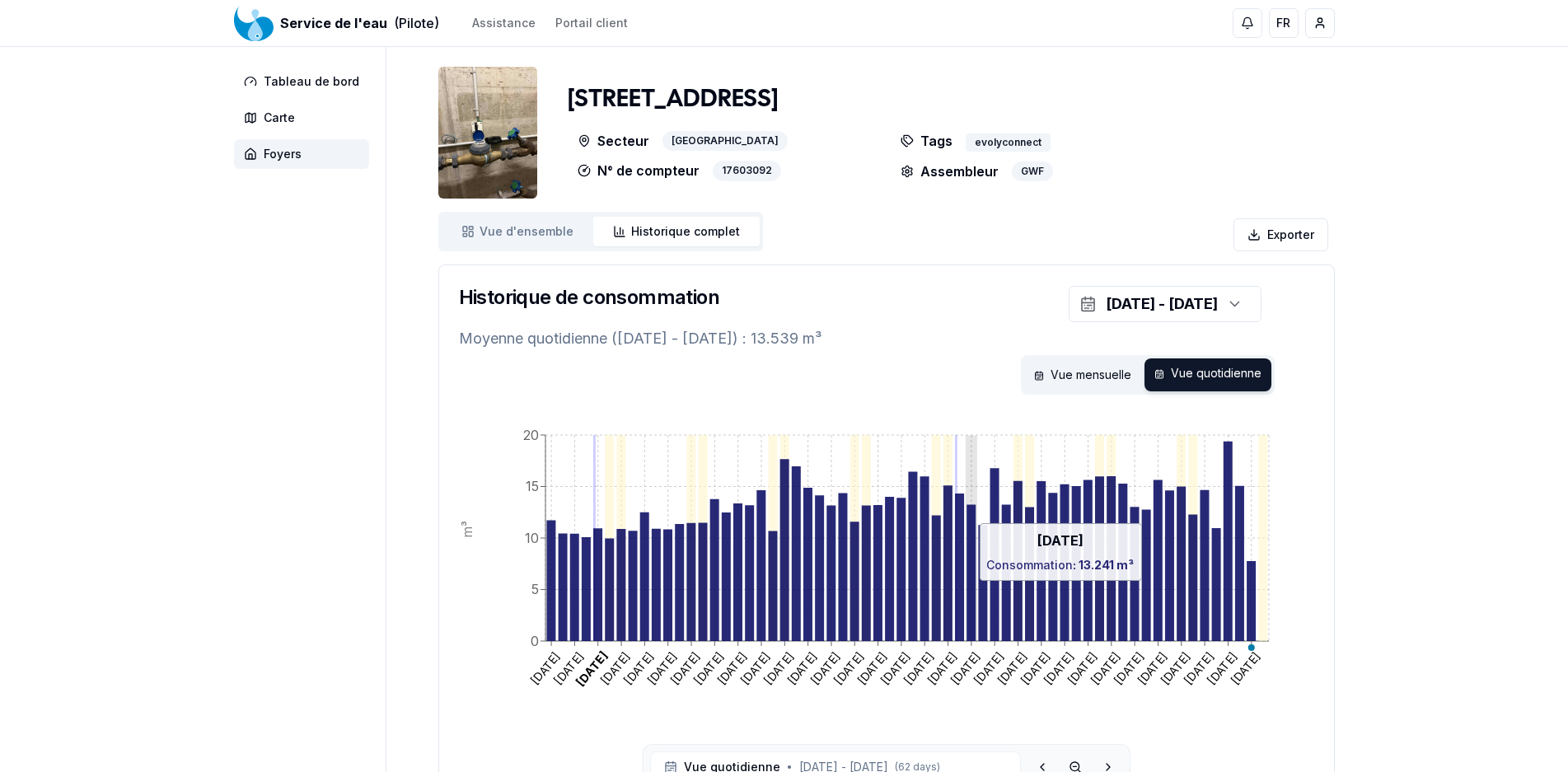
click at [970, 590] on icon at bounding box center [970, 572] width 9 height 137
click at [972, 590] on icon at bounding box center [970, 572] width 9 height 137
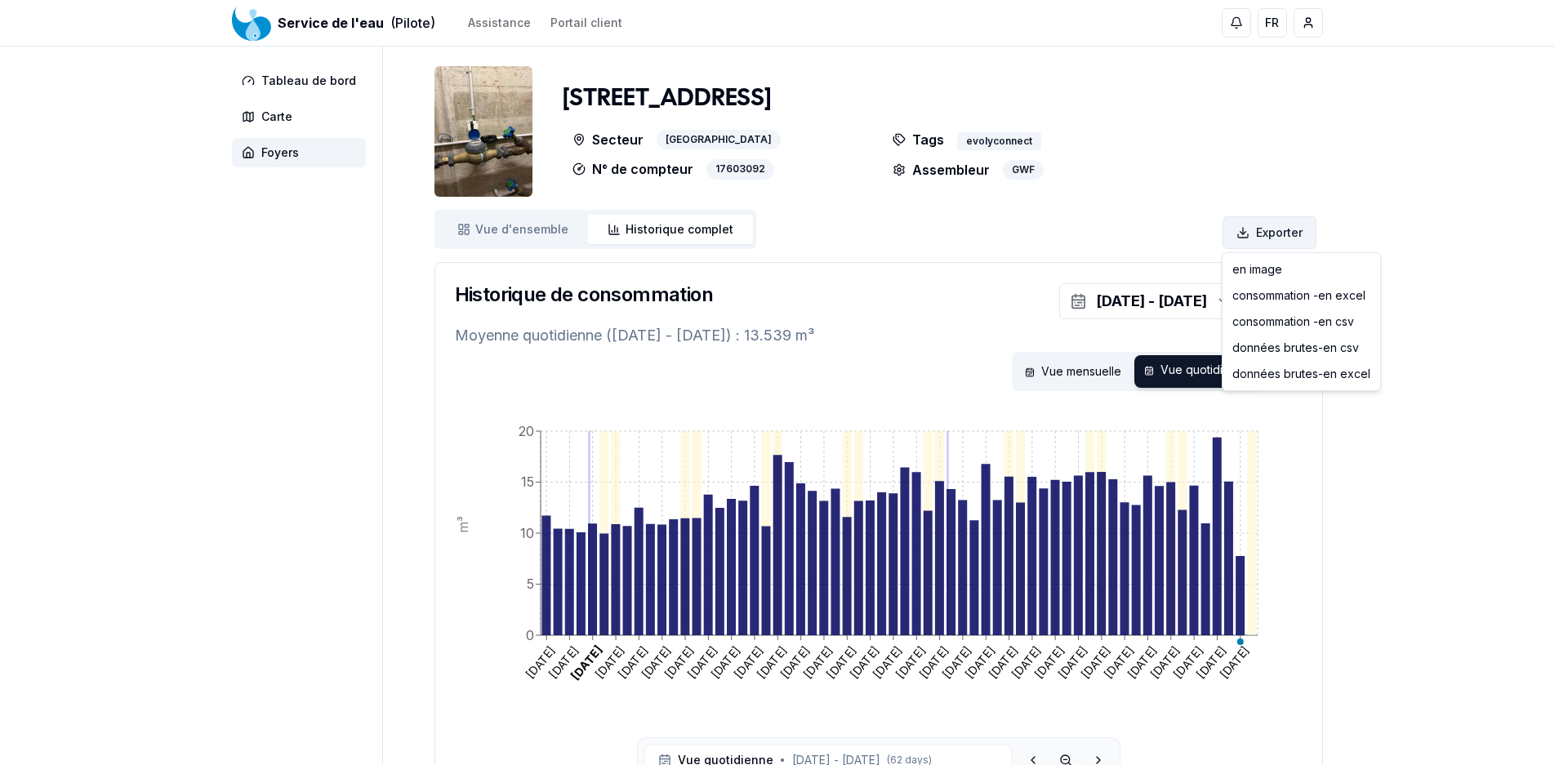
click at [1290, 240] on html "Service de l'eau (Pilote) Assistance Portail client FR Hervé Guignard Tableau d…" at bounding box center [784, 451] width 1568 height 902
click at [1350, 323] on div "consommation - en csv" at bounding box center [1301, 322] width 151 height 26
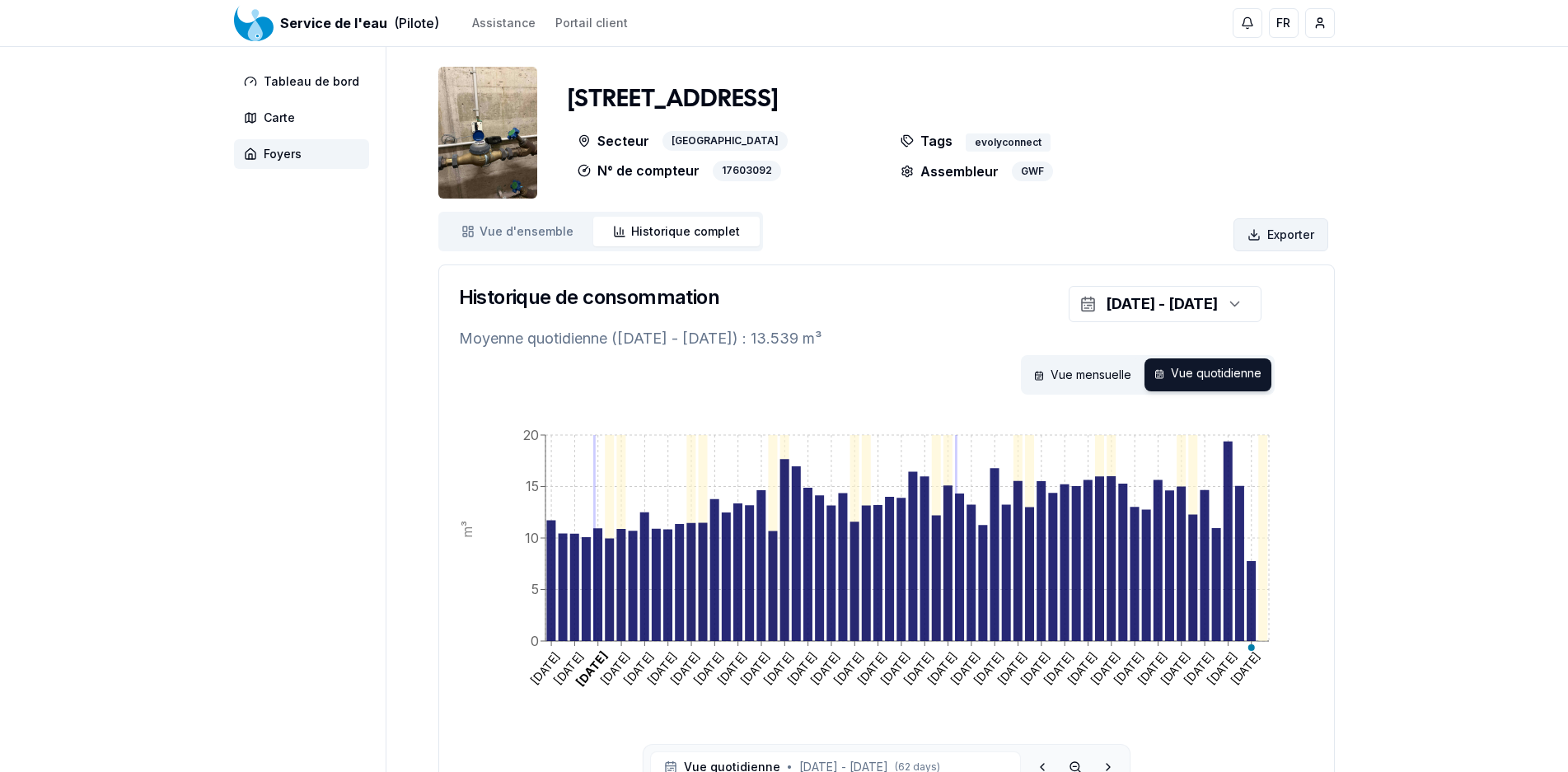
click at [1298, 228] on html "Service de l'eau (Pilote) Assistance Portail client FR Hervé Guignard Tableau d…" at bounding box center [784, 455] width 1568 height 910
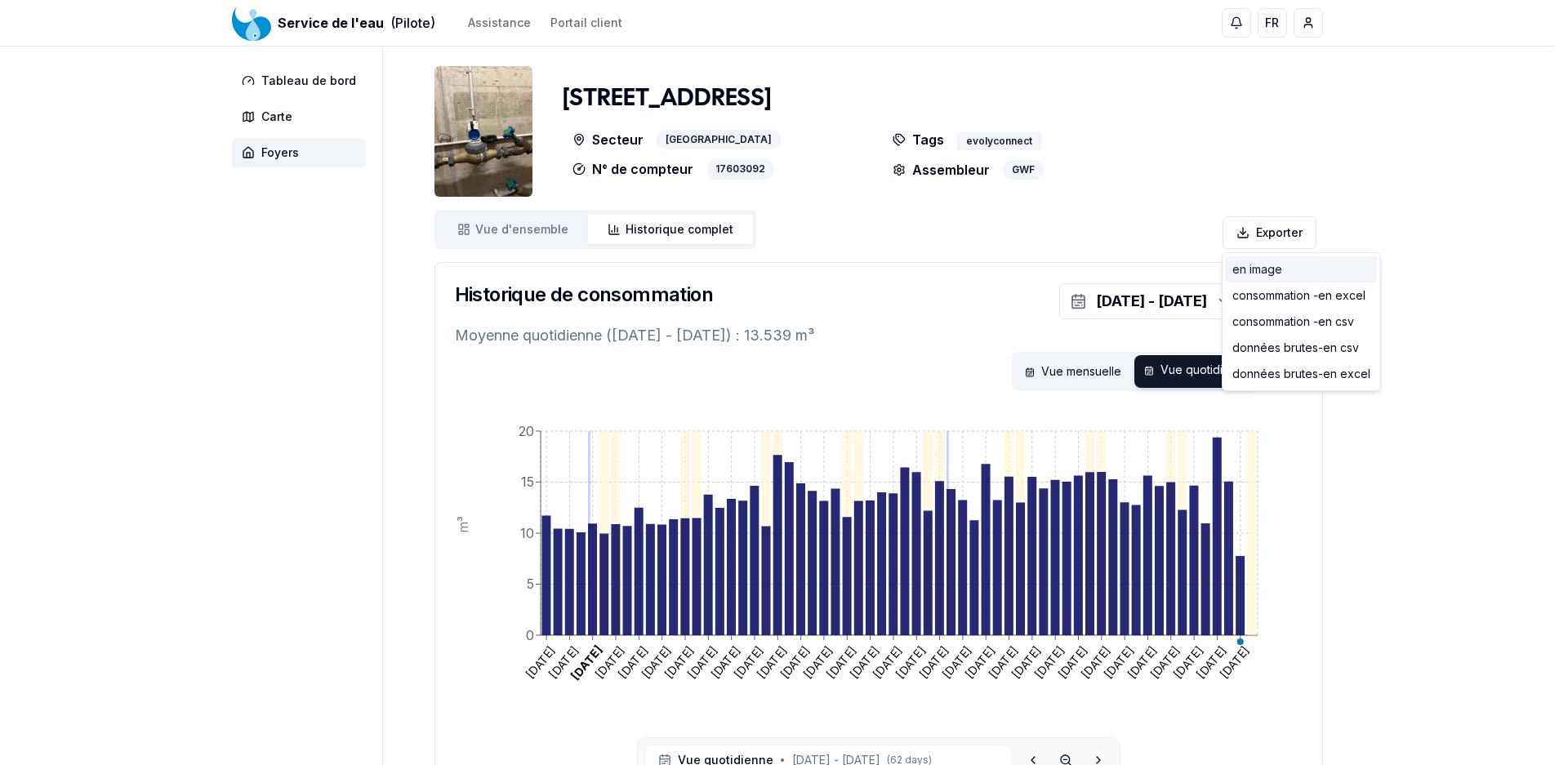
click at [1274, 276] on div "en image" at bounding box center [1301, 269] width 151 height 26
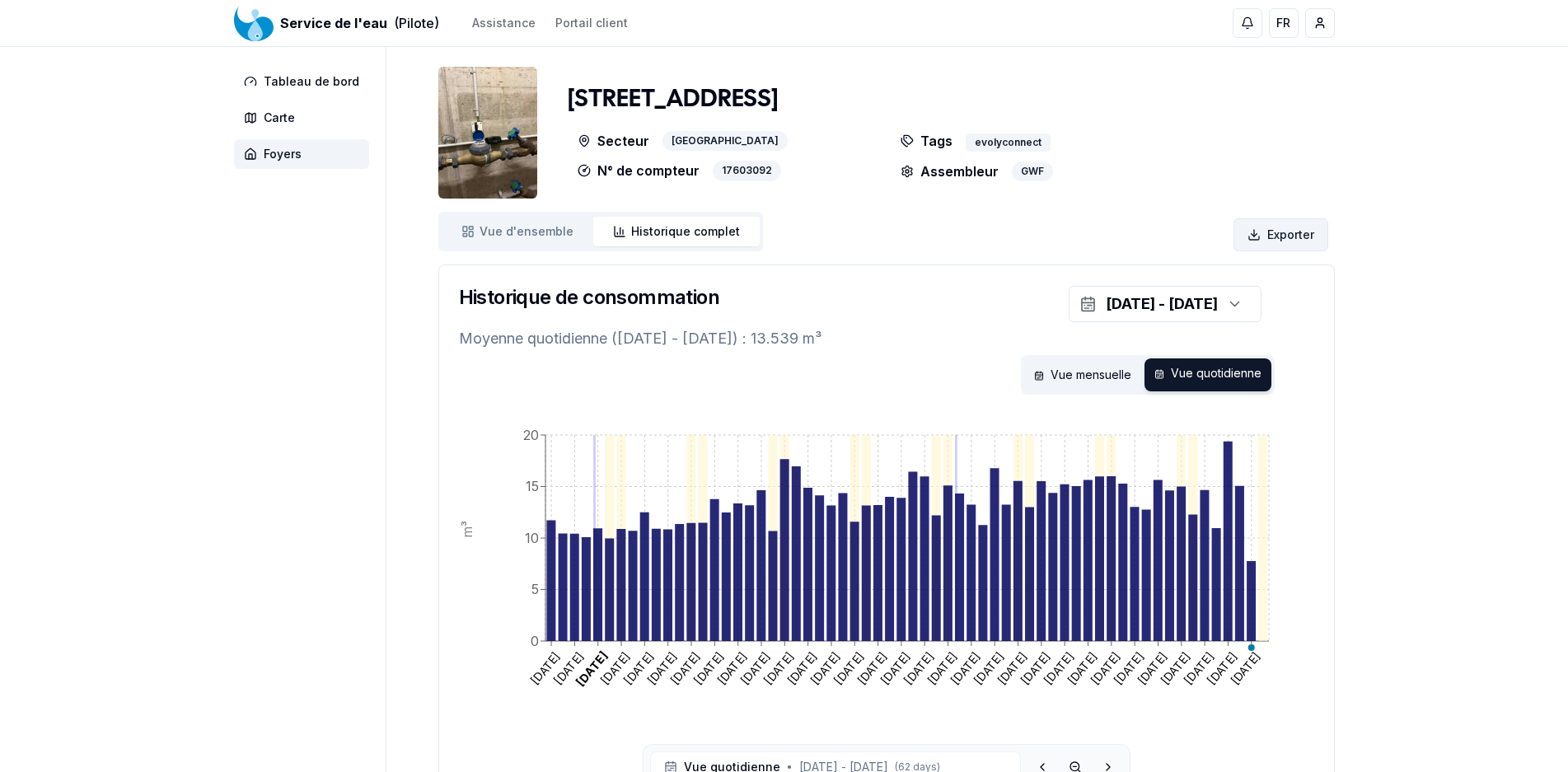
click at [1276, 233] on html "Service de l'eau (Pilote) Assistance Portail client FR Hervé Guignard Tableau d…" at bounding box center [784, 455] width 1568 height 910
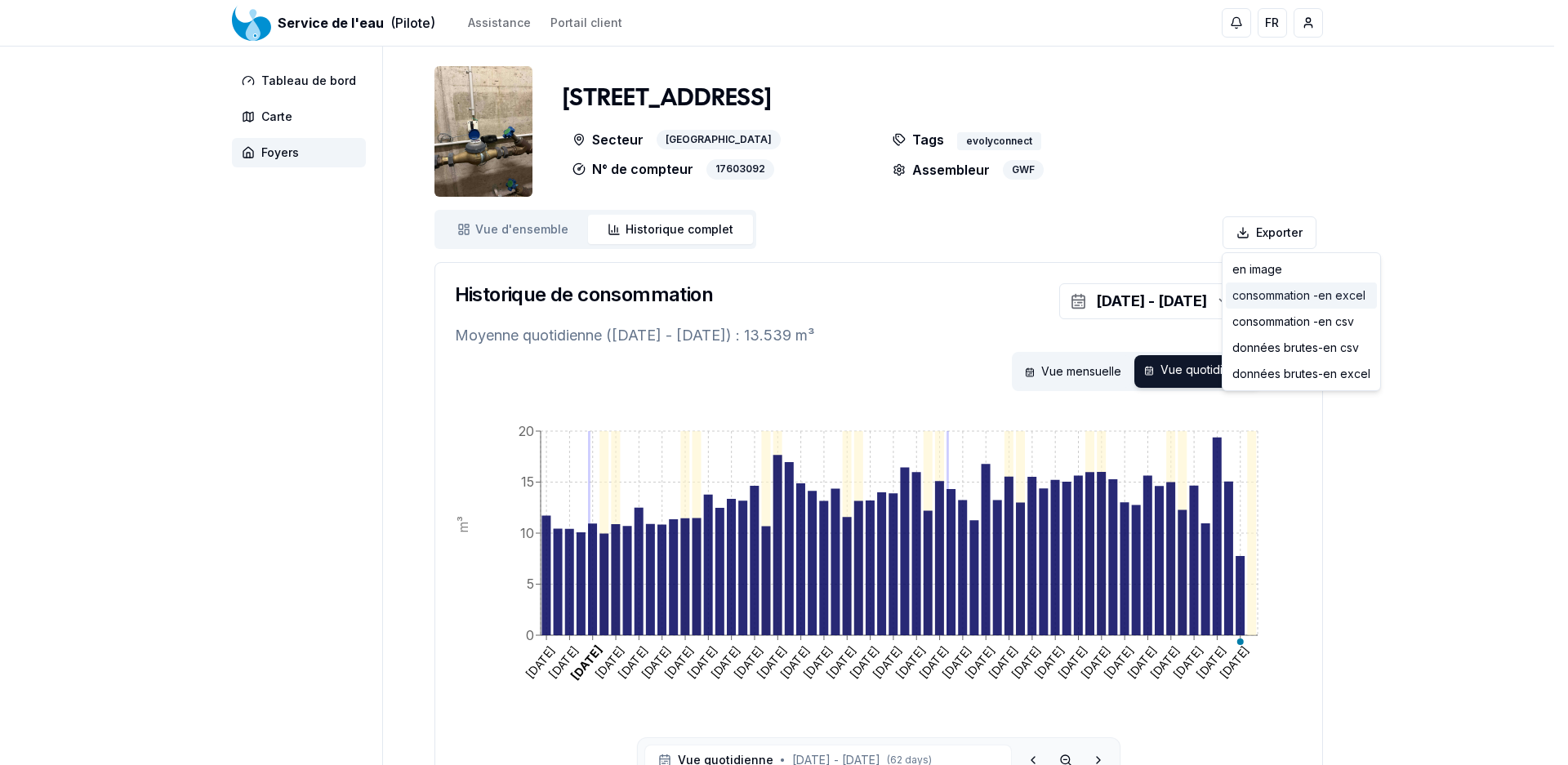
click at [1356, 295] on div "consommation - en excel" at bounding box center [1301, 295] width 151 height 26
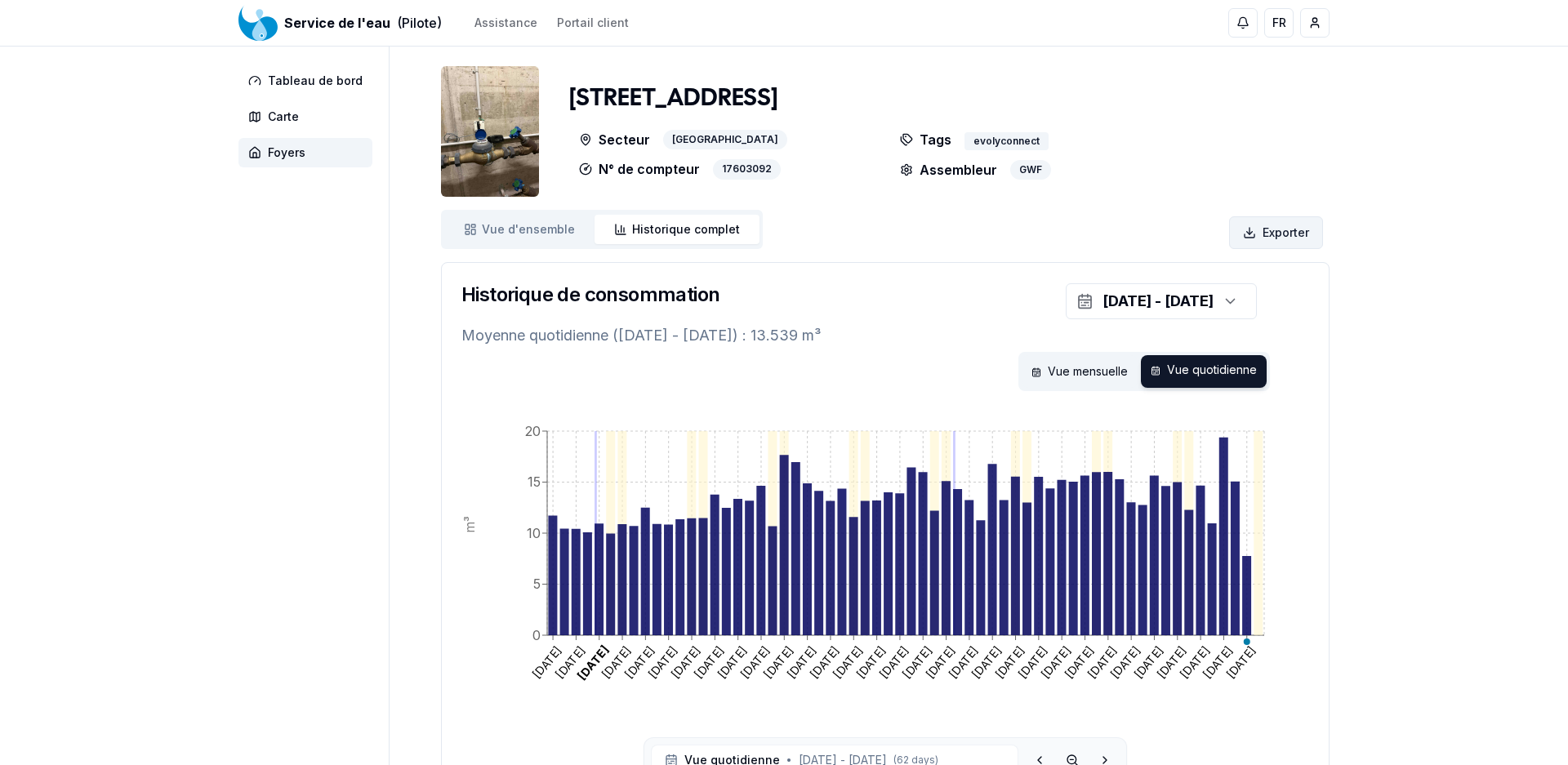
click at [1272, 228] on html "Service de l'eau (Pilote) Assistance Portail client FR Hervé Guignard Tableau d…" at bounding box center [784, 451] width 1568 height 902
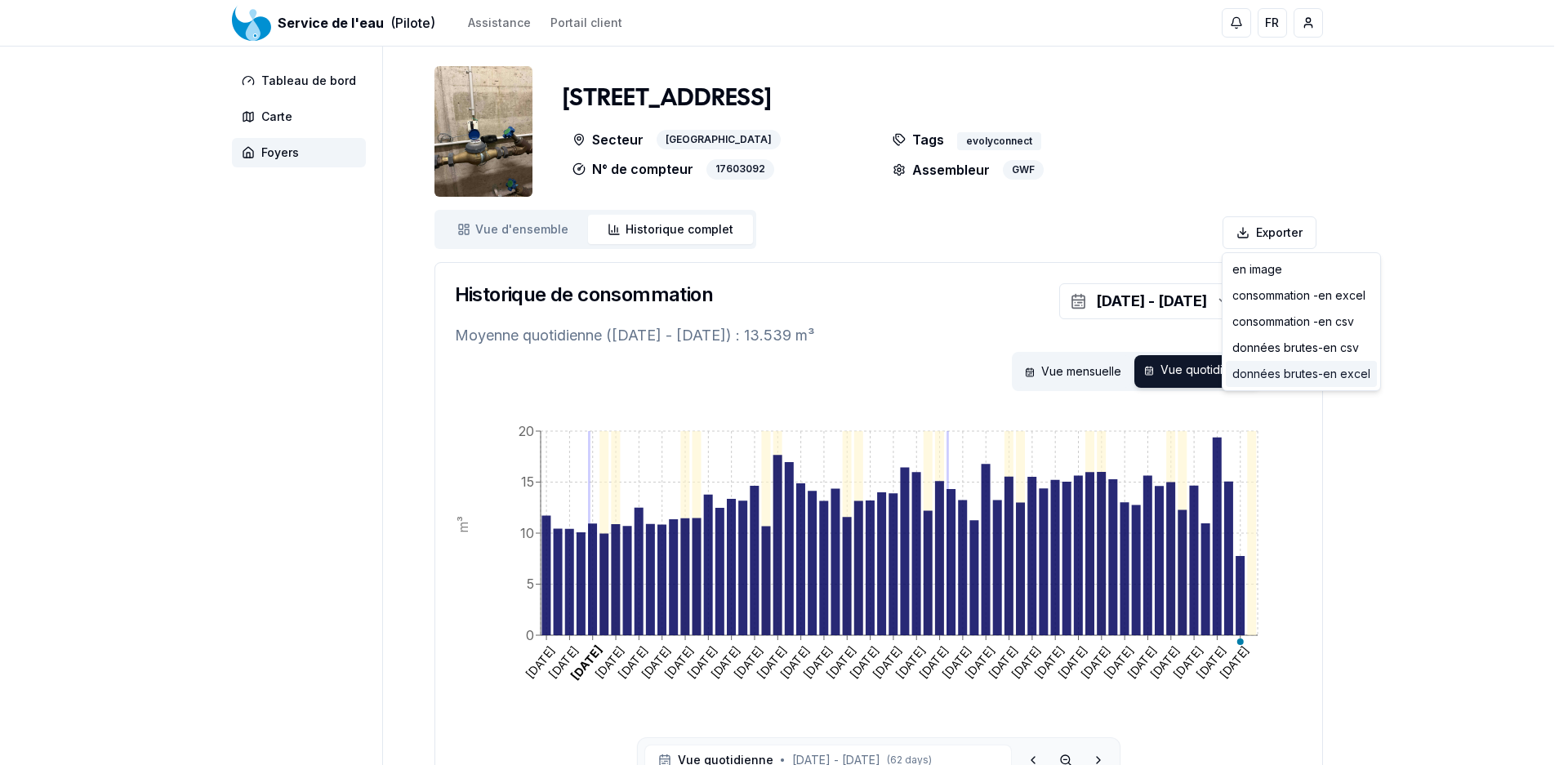
click at [1356, 374] on div "données brutes - en excel" at bounding box center [1301, 373] width 151 height 26
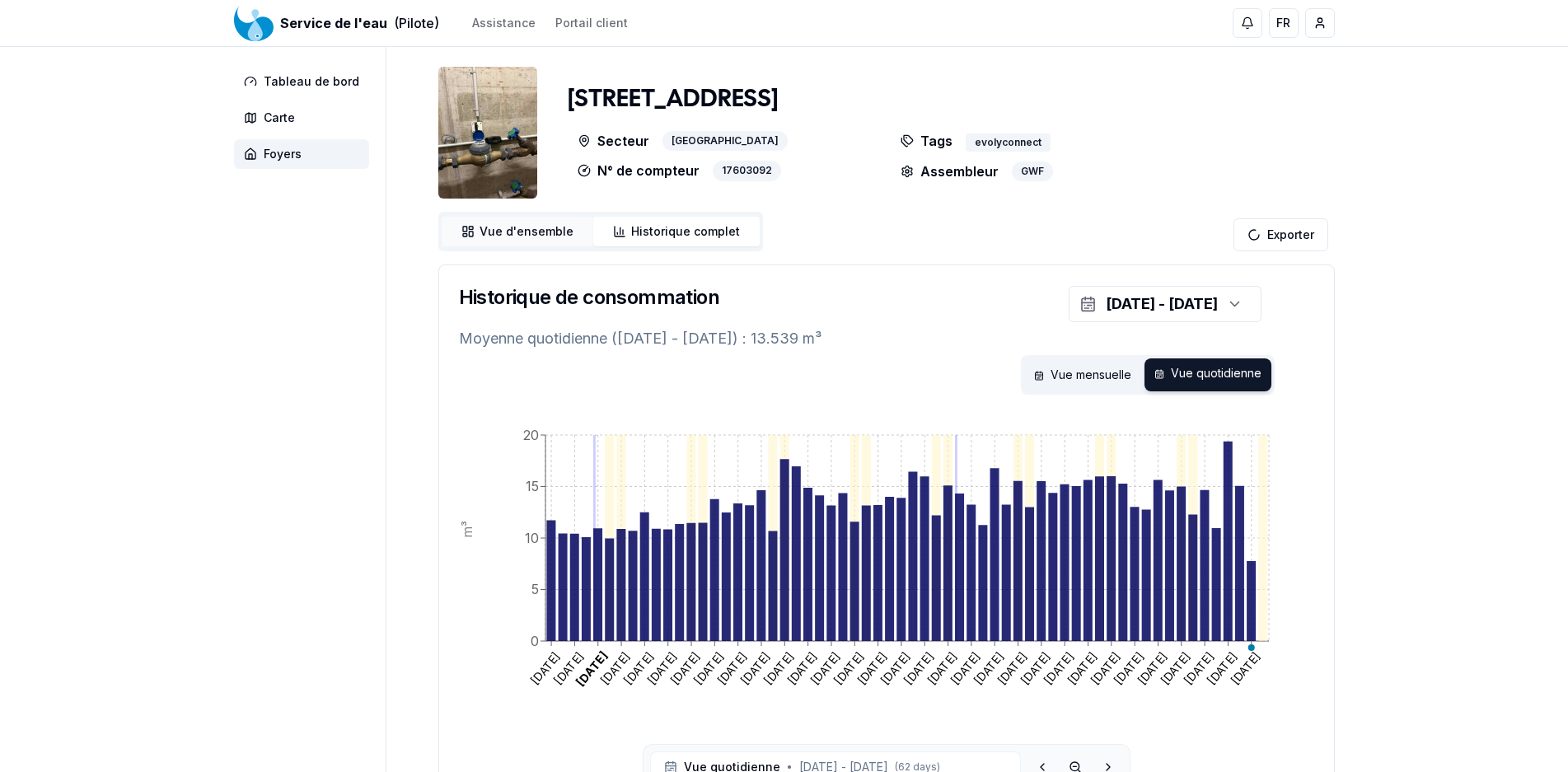
click at [555, 226] on span "Vue d'ensemble" at bounding box center [526, 232] width 93 height 17
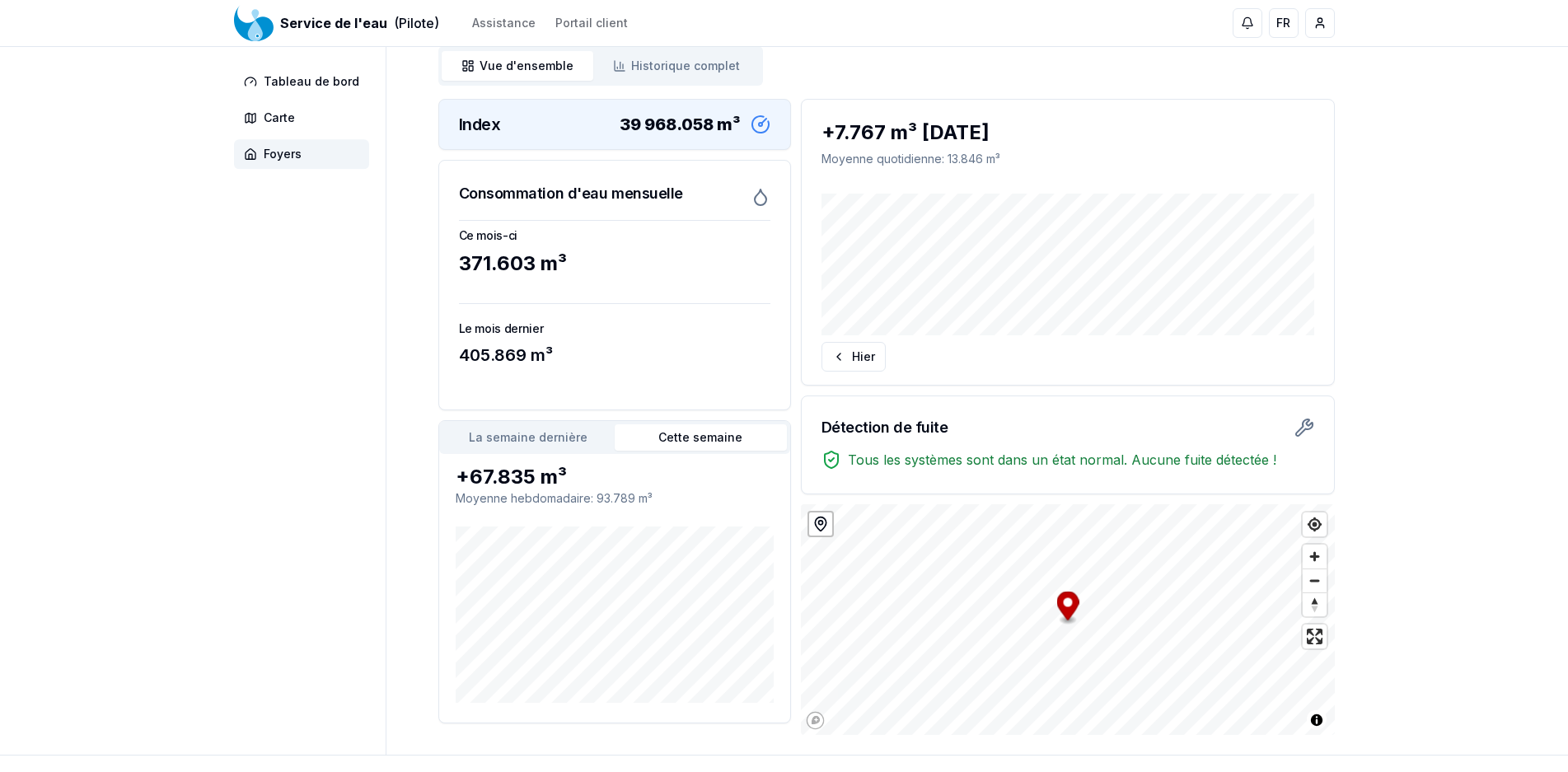
scroll to position [168, 0]
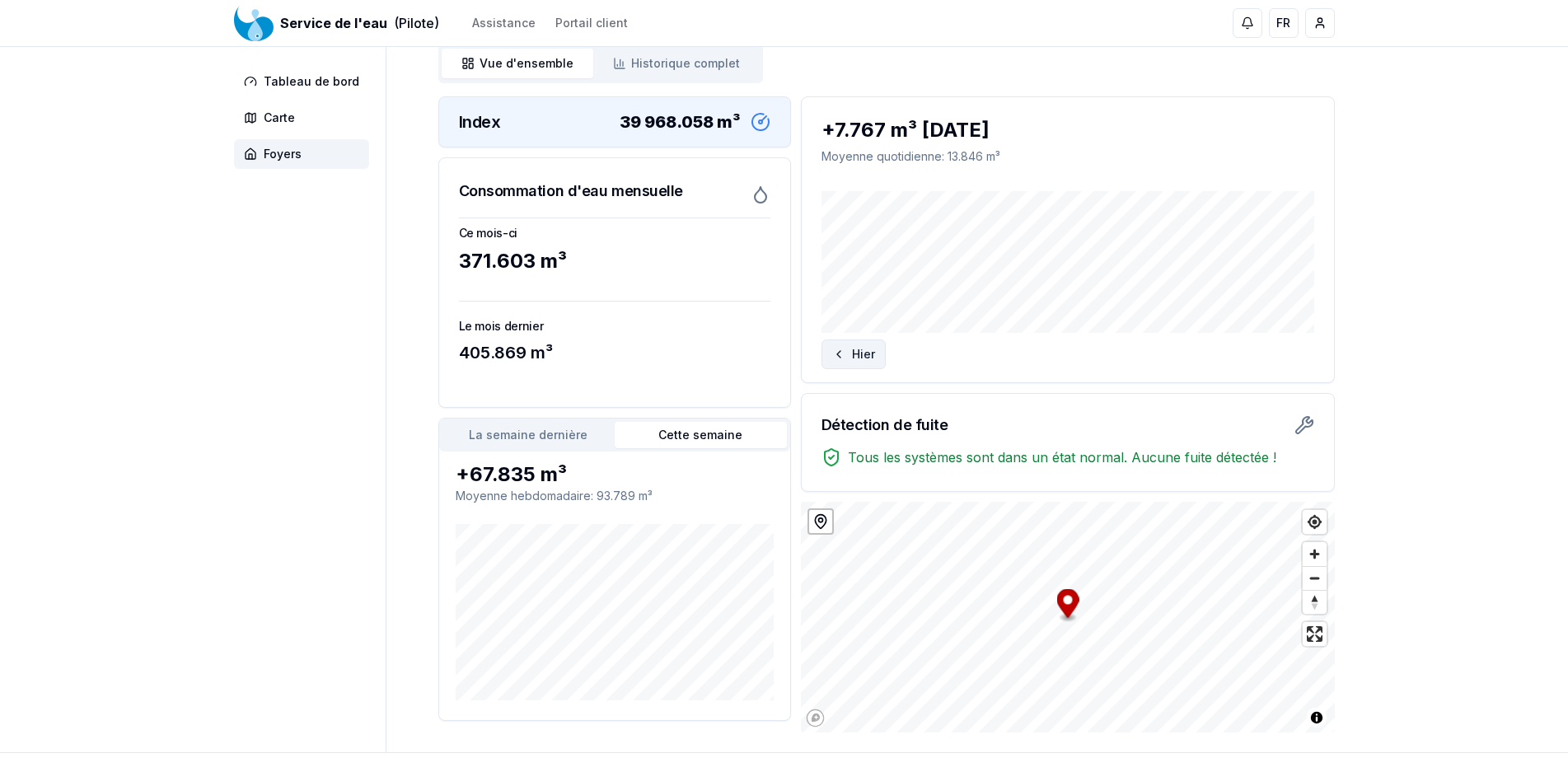
click at [867, 349] on button "Hier" at bounding box center [853, 354] width 64 height 29
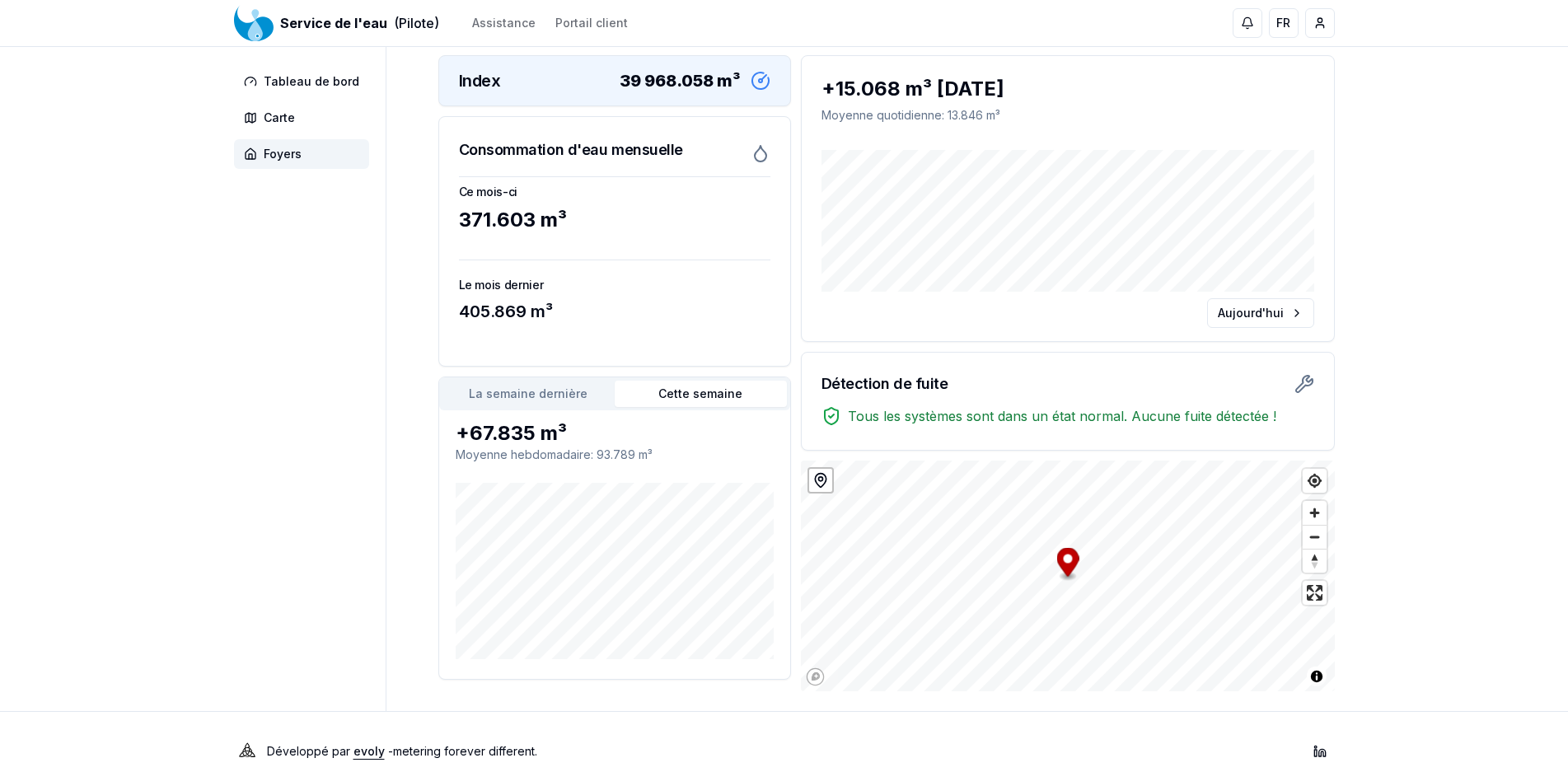
scroll to position [228, 0]
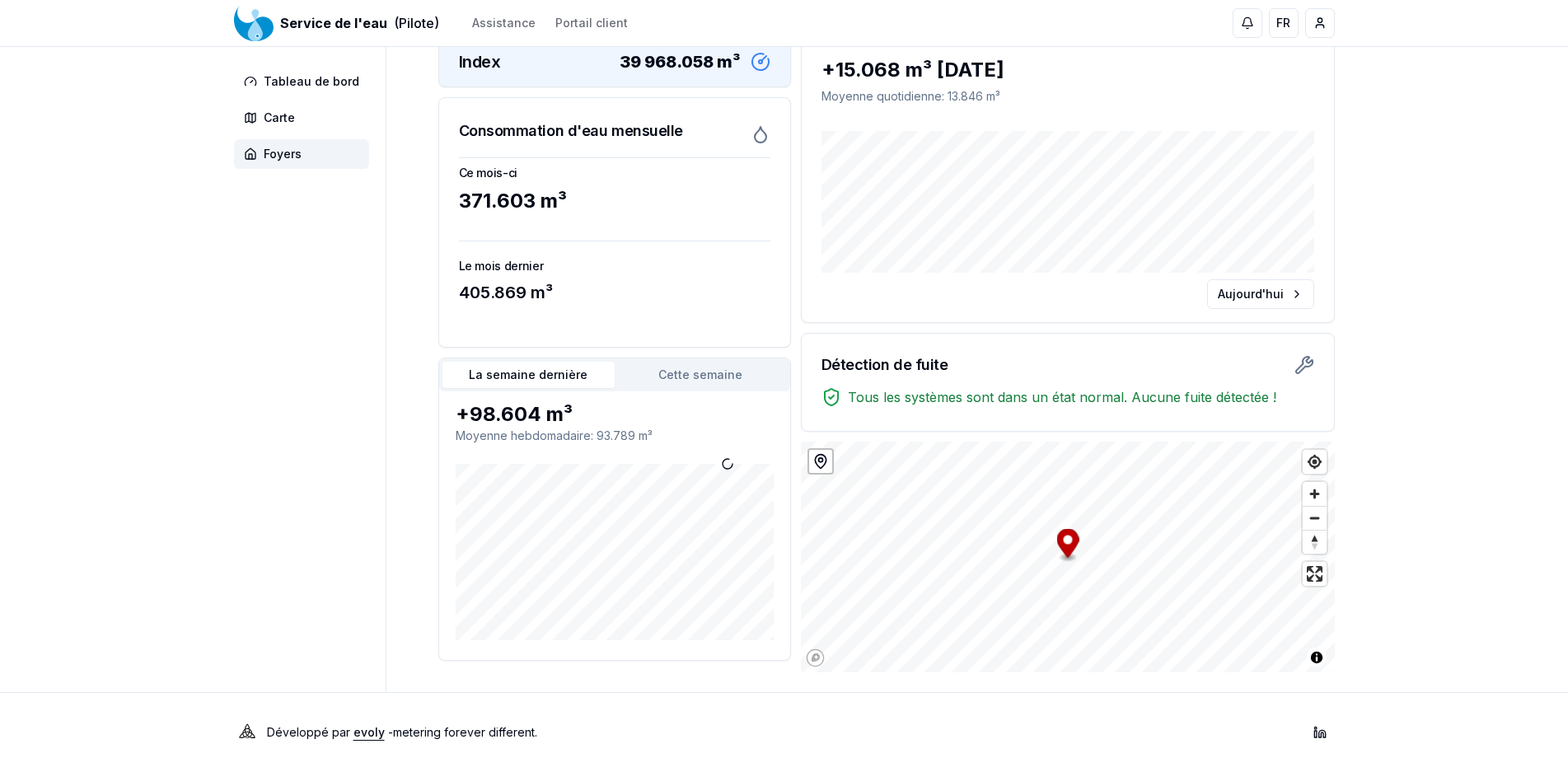
click at [491, 379] on button "La semaine dernière" at bounding box center [529, 375] width 172 height 27
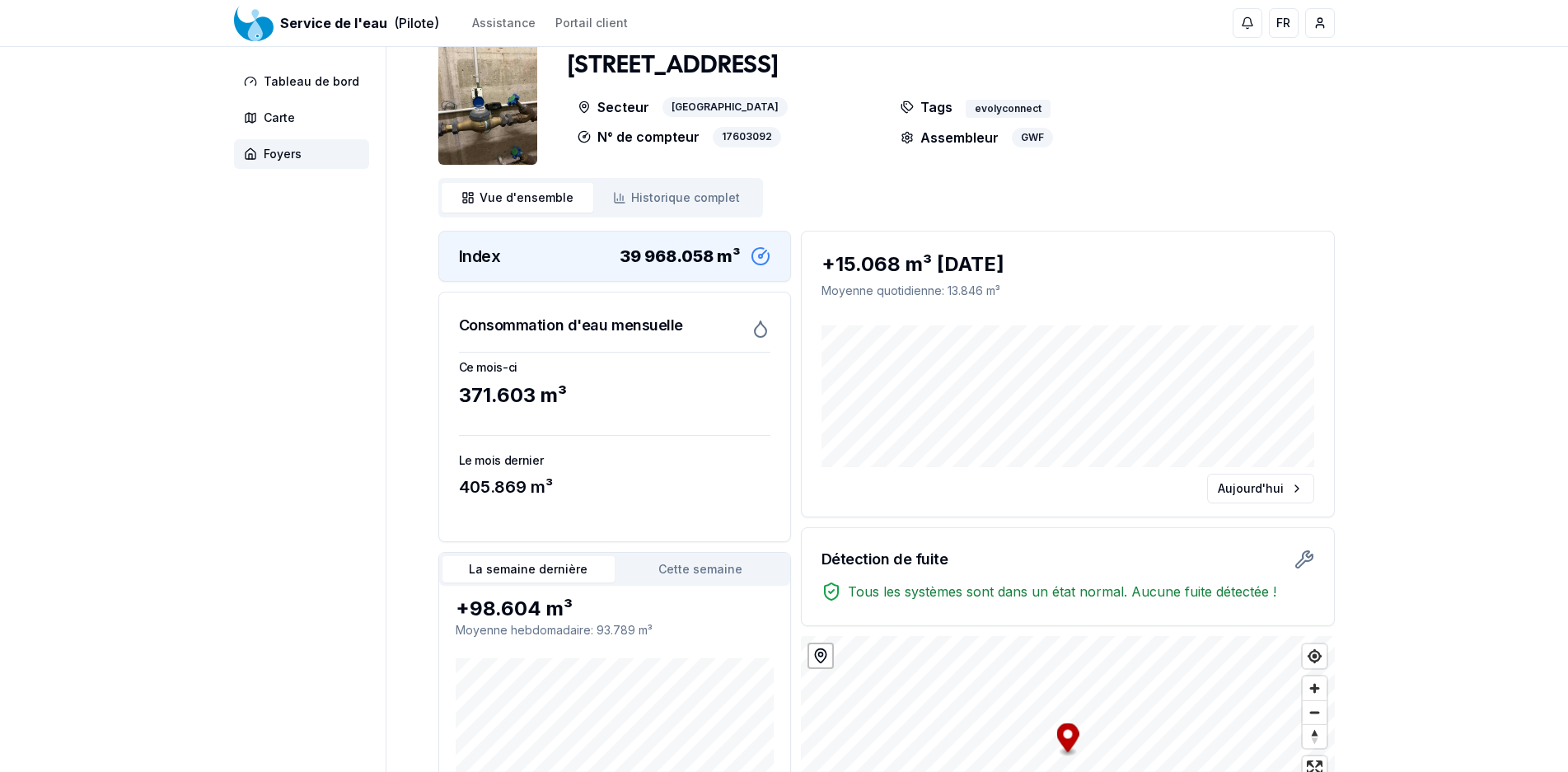
scroll to position [0, 0]
